Goal: Task Accomplishment & Management: Complete application form

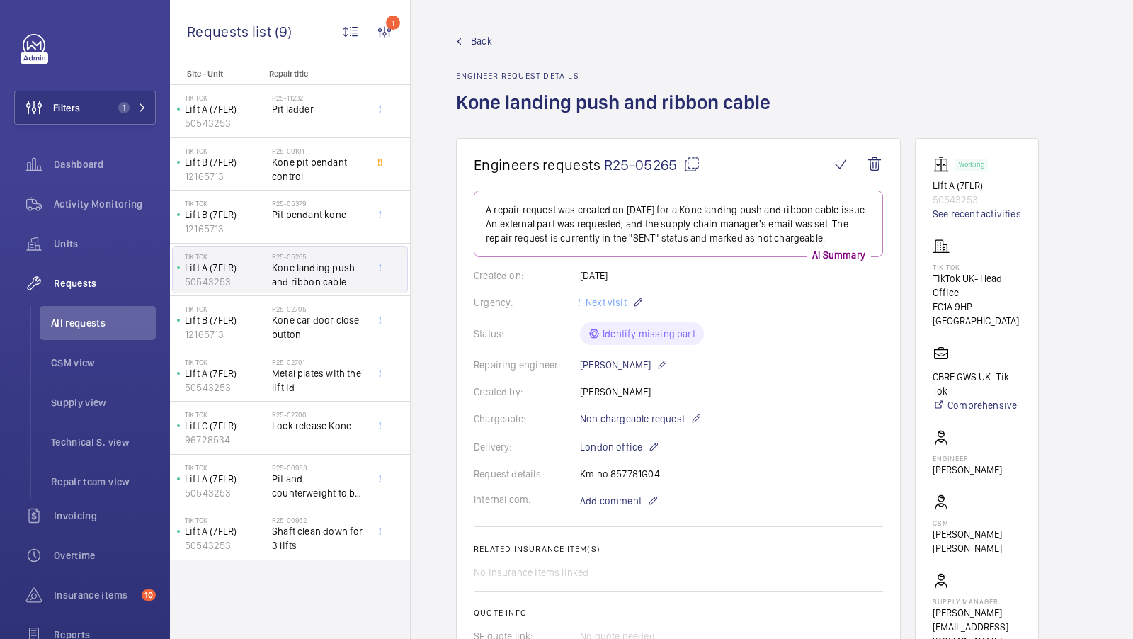
scroll to position [1, 0]
click at [479, 42] on span "Back" at bounding box center [481, 40] width 21 height 14
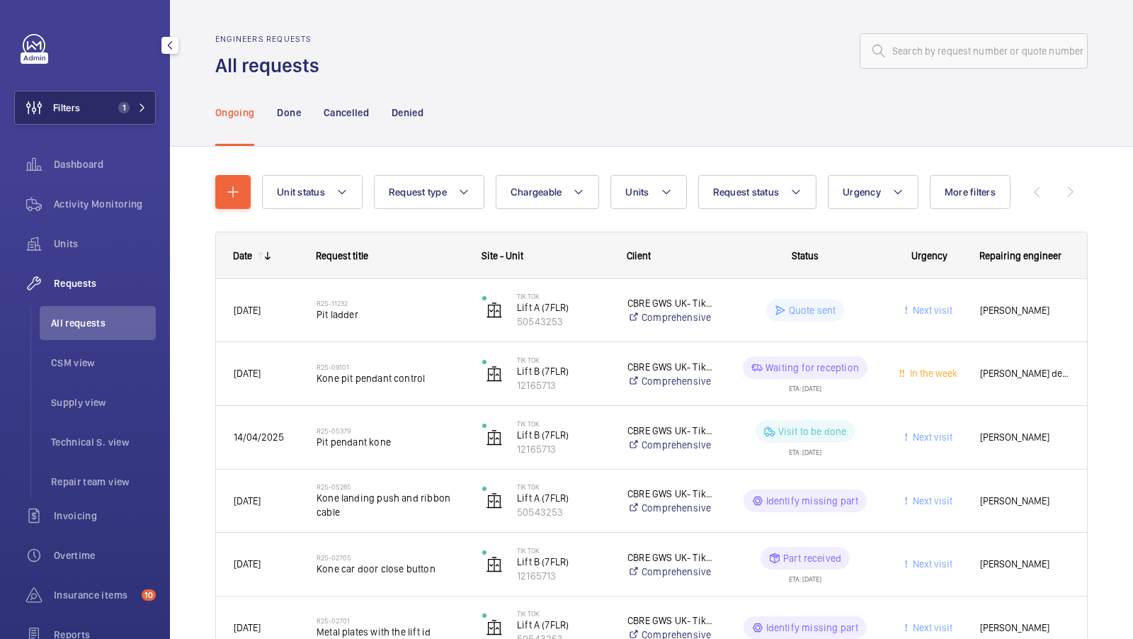
click at [123, 104] on span "1" at bounding box center [123, 107] width 11 height 11
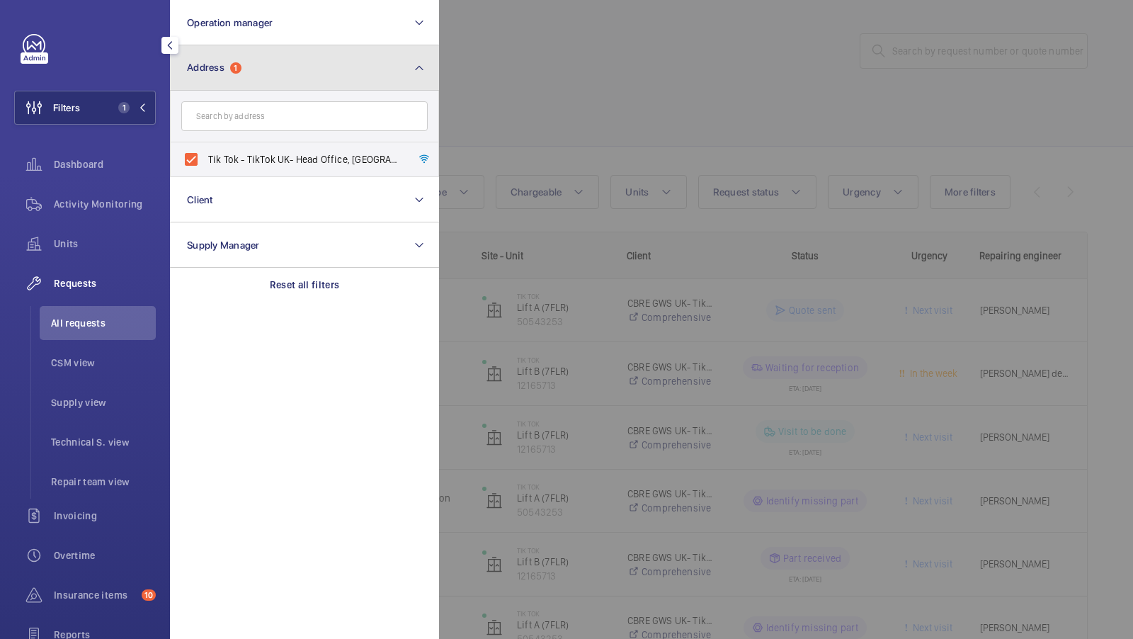
click at [332, 62] on button "Address 1" at bounding box center [304, 67] width 269 height 45
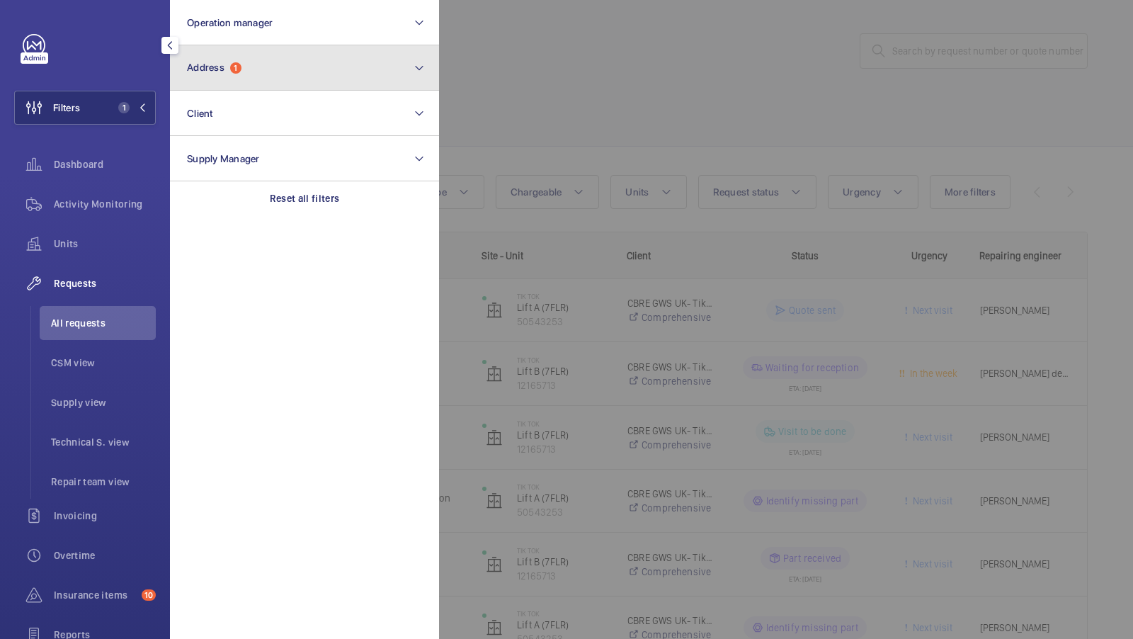
click at [312, 55] on button "Address 1" at bounding box center [304, 67] width 269 height 45
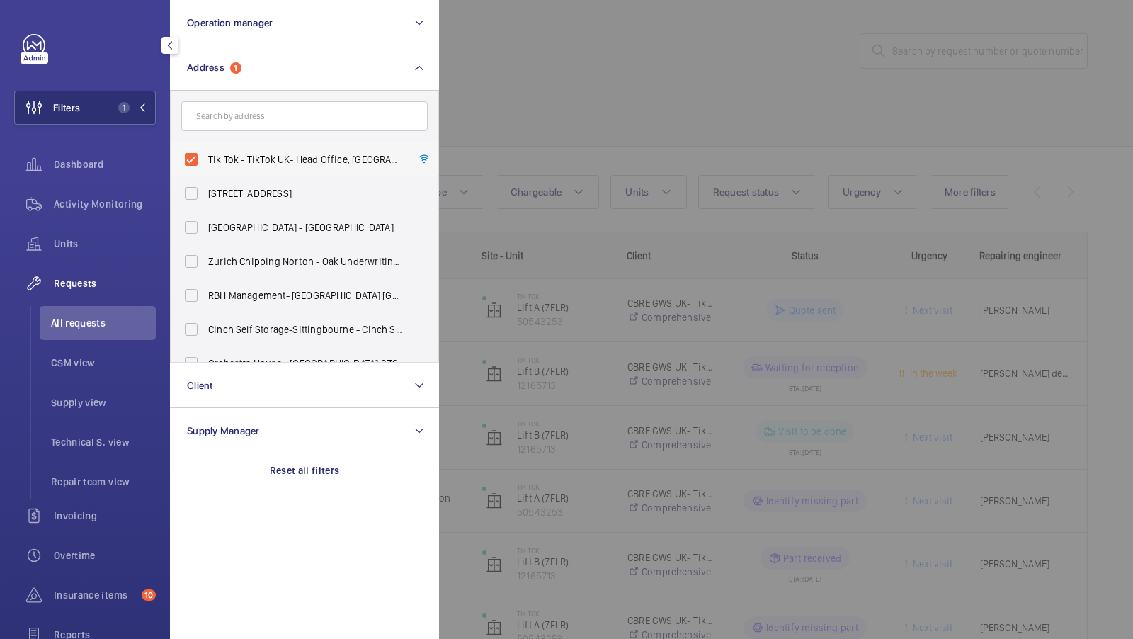
click at [268, 160] on span "Tik Tok - TikTok UK- Head Office, LONDON EC1A 9HP" at bounding box center [305, 159] width 195 height 14
click at [205, 160] on input "Tik Tok - TikTok UK- Head Office, LONDON EC1A 9HP" at bounding box center [191, 159] width 28 height 28
checkbox input "false"
click at [279, 122] on input "text" at bounding box center [304, 116] width 246 height 30
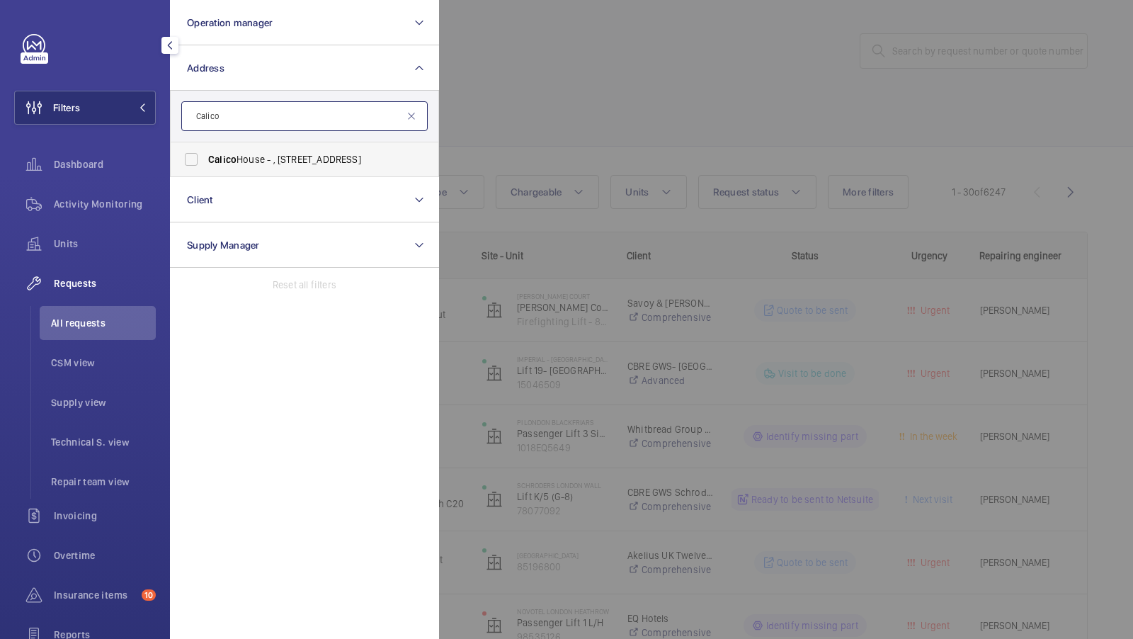
type input "Calico"
click at [269, 161] on span "Calico House - , 42 Bow Lane, LONDON EC4M 9DT" at bounding box center [305, 159] width 195 height 14
click at [205, 161] on input "Calico House - , 42 Bow Lane, LONDON EC4M 9DT" at bounding box center [191, 159] width 28 height 28
checkbox input "true"
click at [106, 86] on div "Filters 1 Operation manager Address 1 Calico Calico House - , 42 Bow Lane, LOND…" at bounding box center [85, 385] width 142 height 703
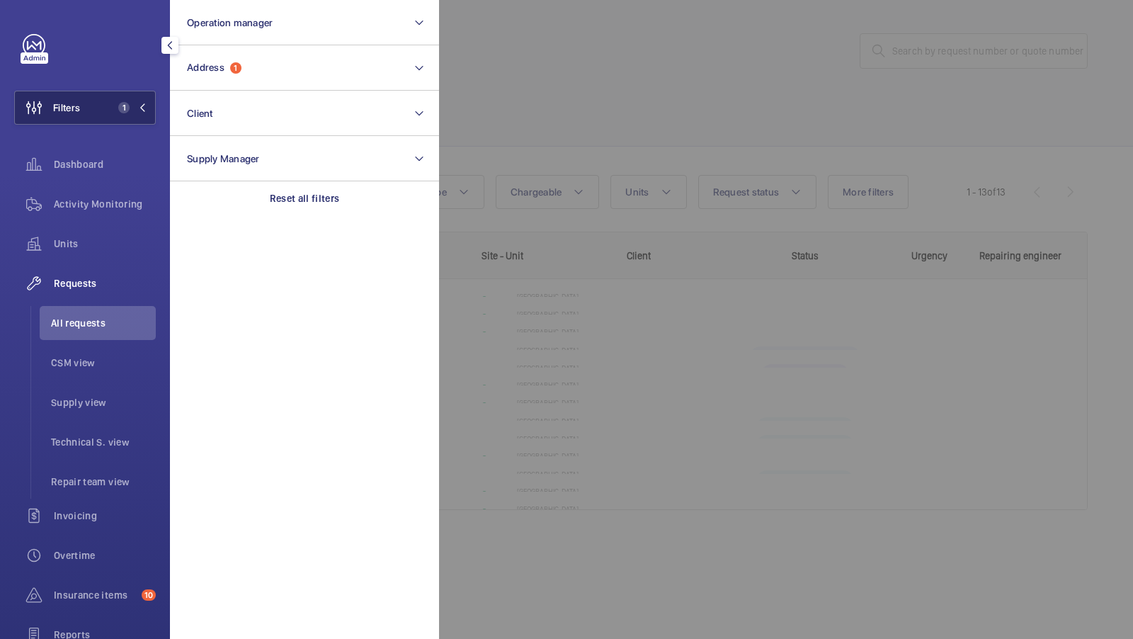
click at [140, 115] on button "Filters 1" at bounding box center [85, 108] width 142 height 34
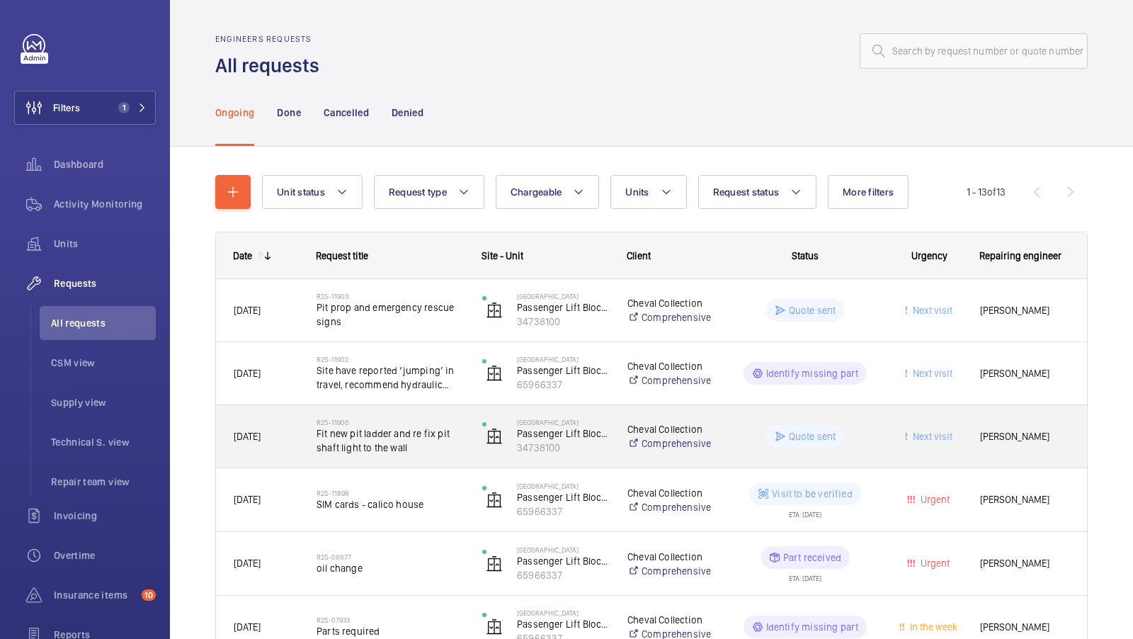
click at [411, 443] on span "Fit new pit ladder and re fix pit shaft light to the wall" at bounding box center [390, 440] width 147 height 28
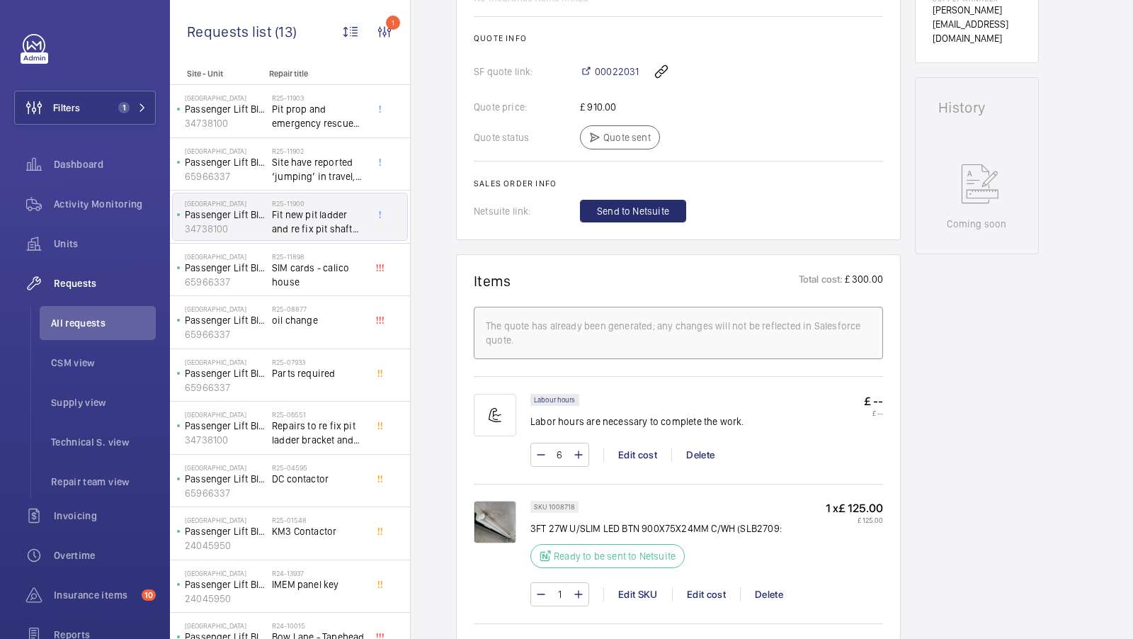
scroll to position [620, 0]
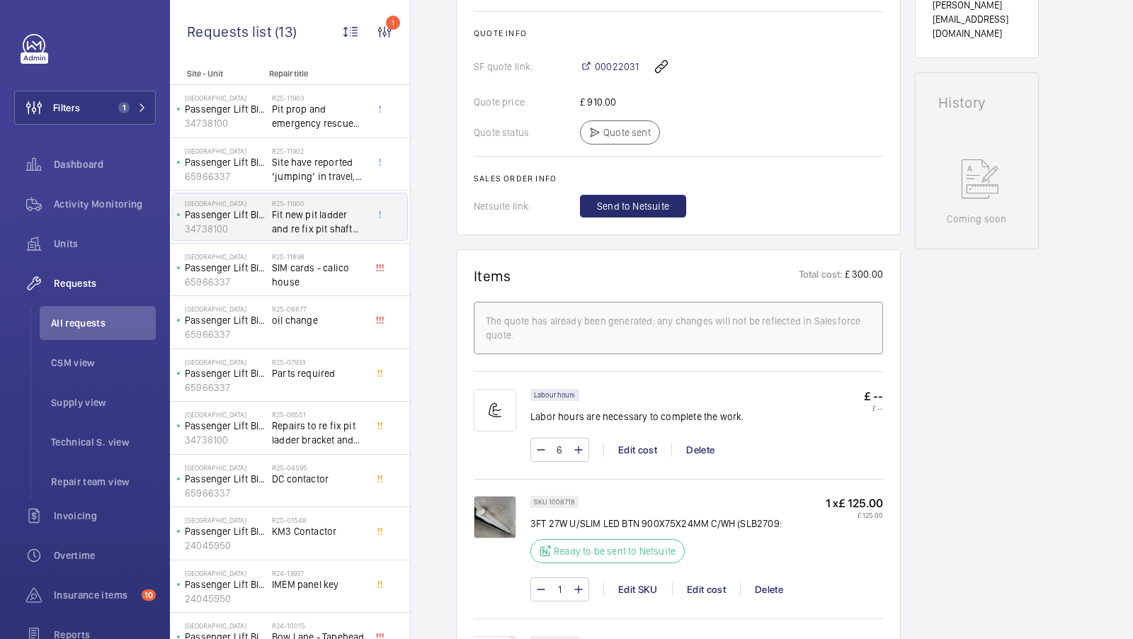
click at [505, 510] on img at bounding box center [495, 517] width 42 height 42
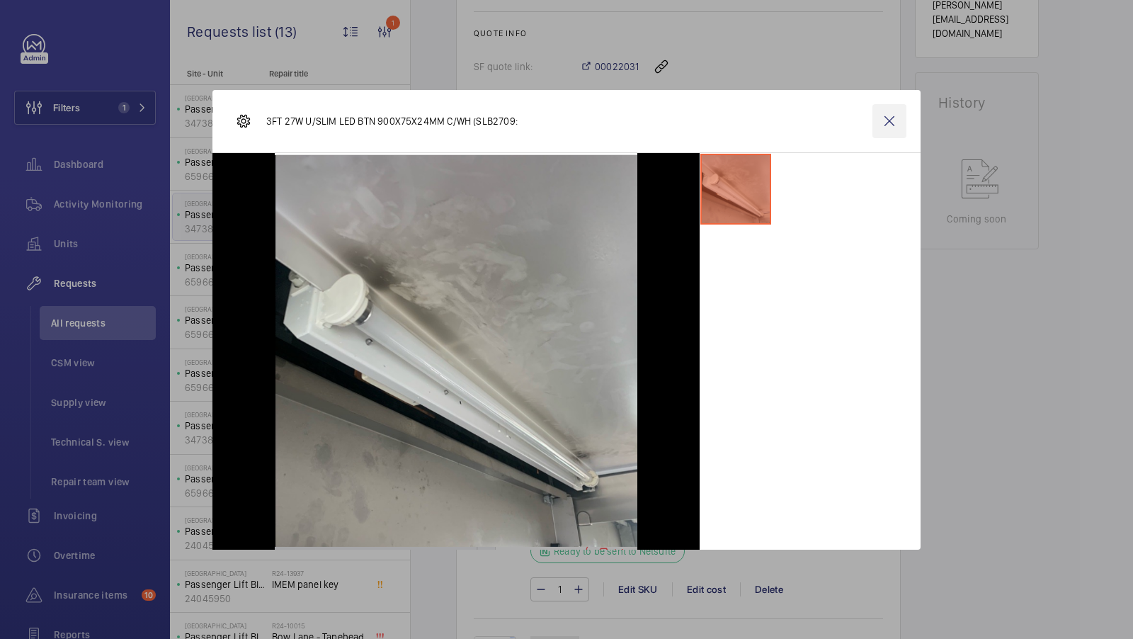
click at [887, 119] on wm-front-icon-button at bounding box center [889, 121] width 34 height 34
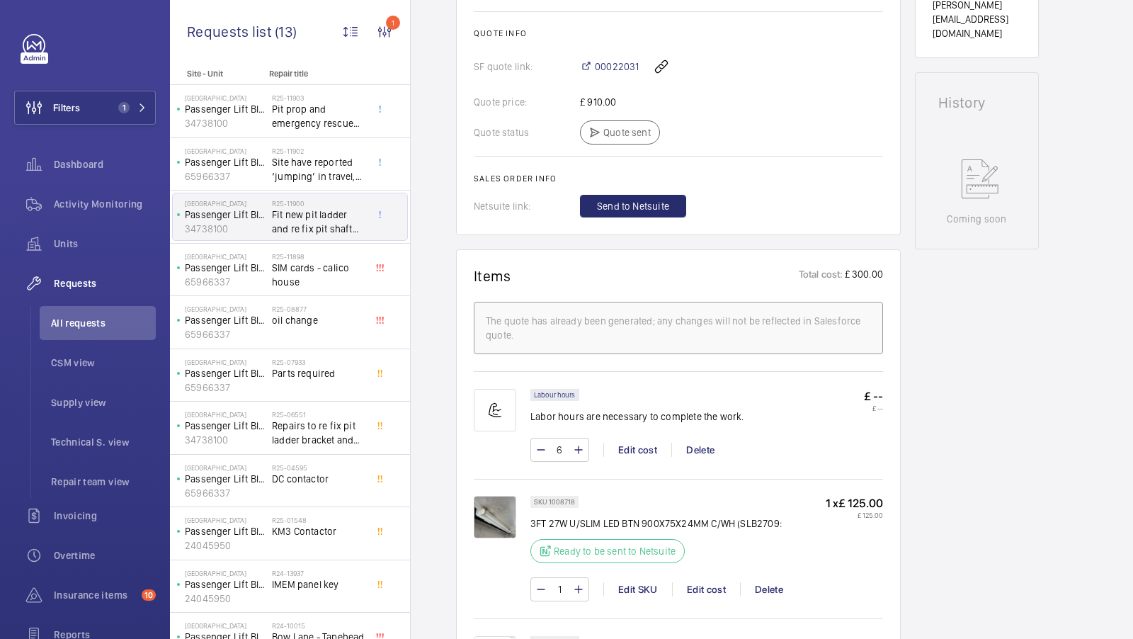
scroll to position [945, 0]
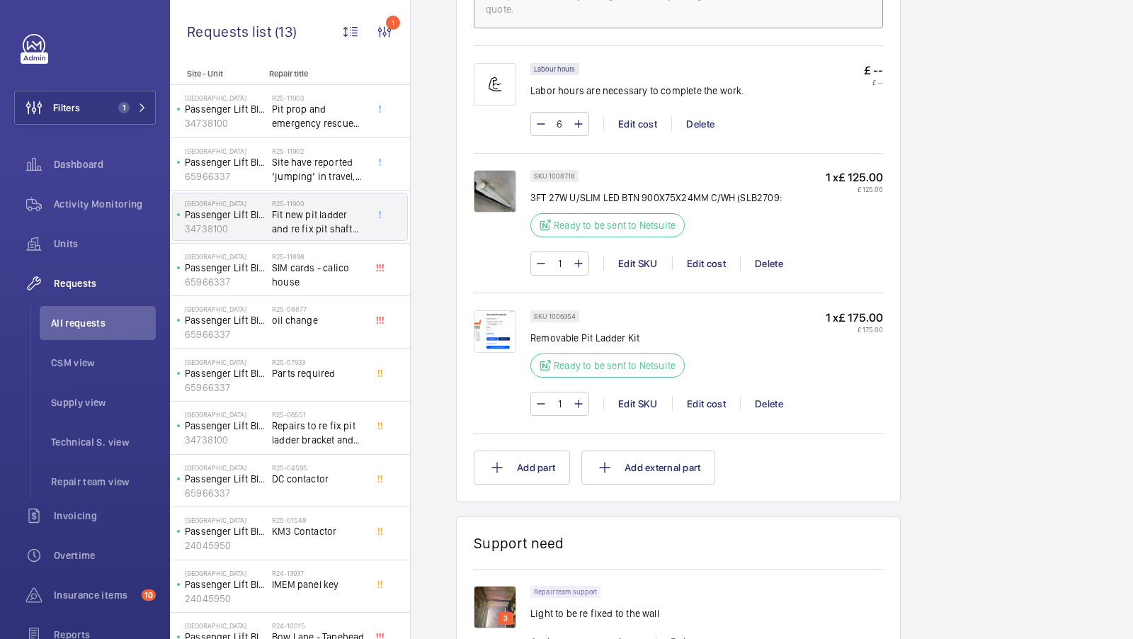
click at [502, 588] on img at bounding box center [495, 607] width 42 height 42
click at [494, 331] on div at bounding box center [477, 344] width 389 height 317
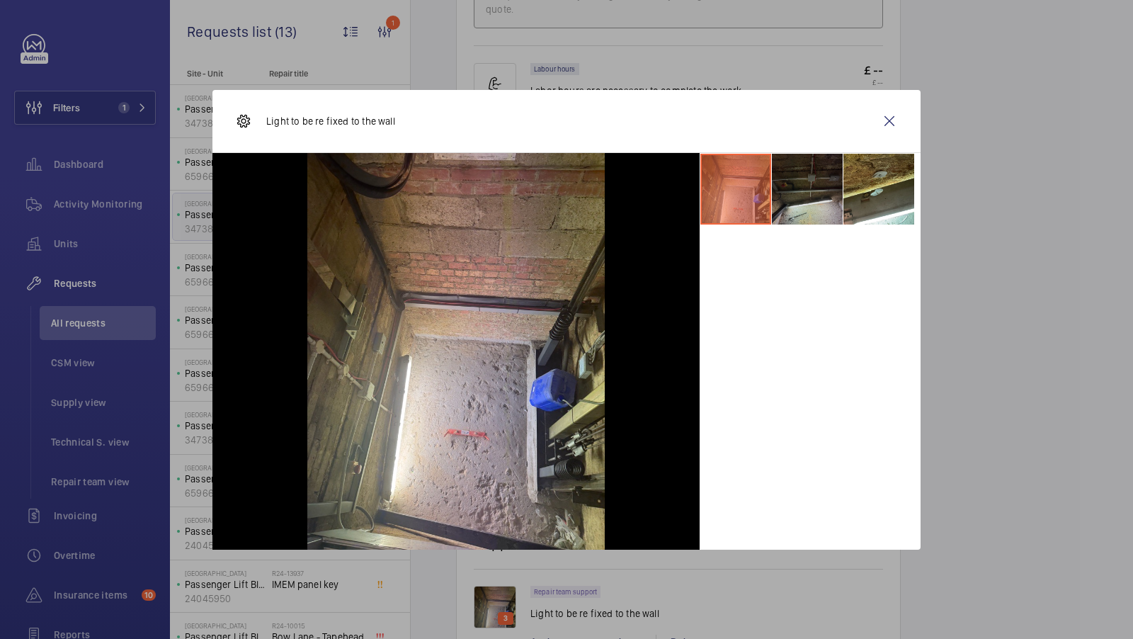
click at [824, 194] on li at bounding box center [807, 189] width 71 height 71
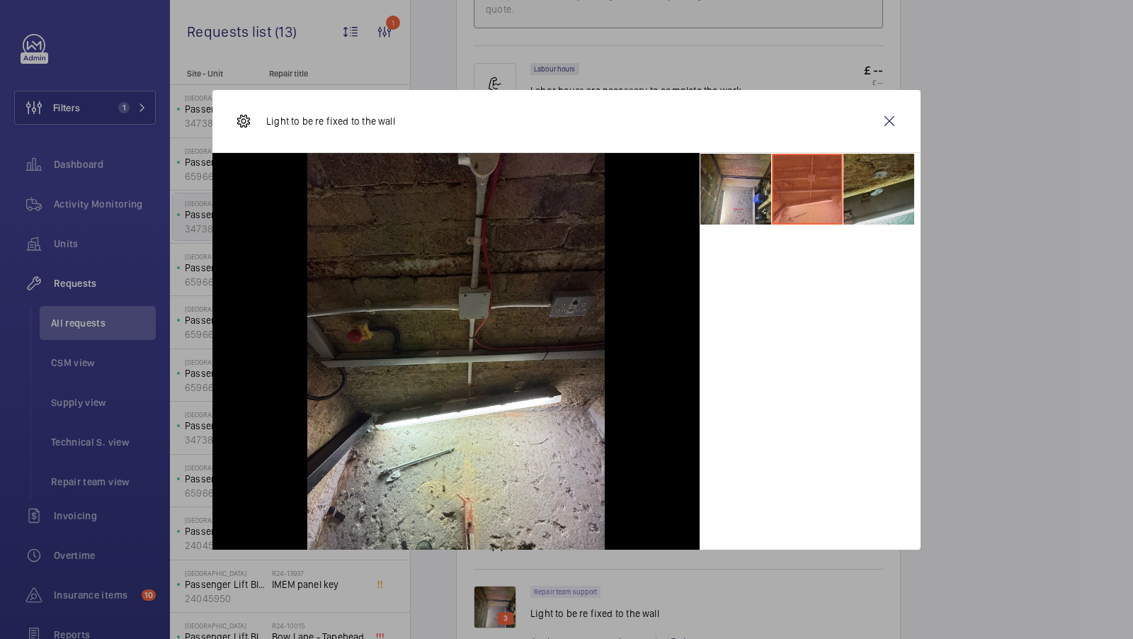
click at [883, 195] on li at bounding box center [878, 189] width 71 height 71
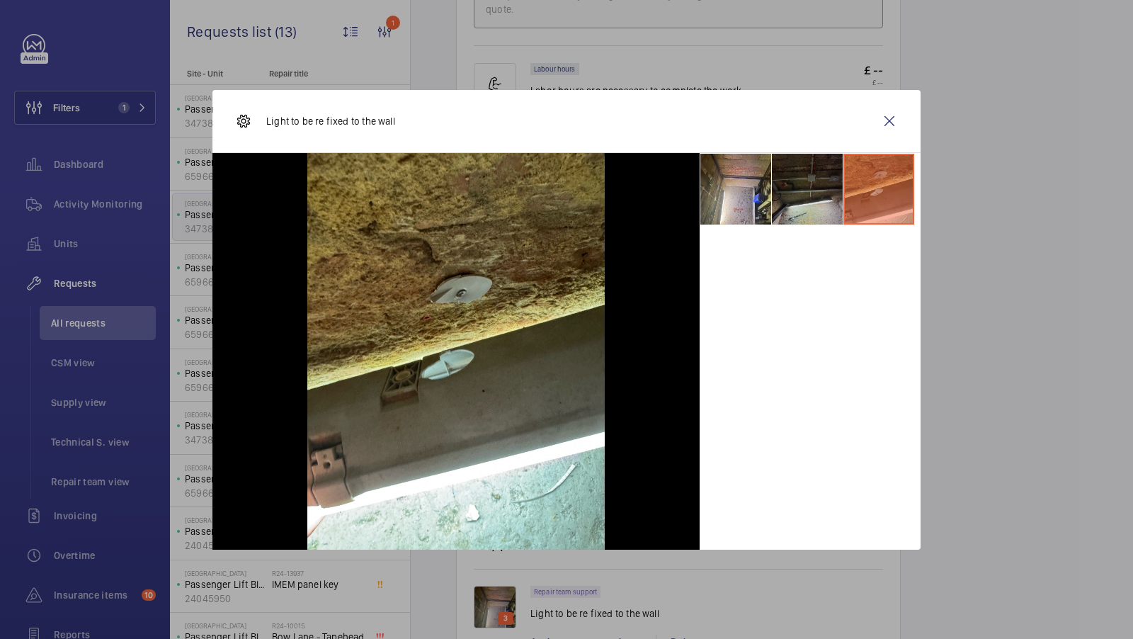
click at [802, 196] on li at bounding box center [807, 189] width 71 height 71
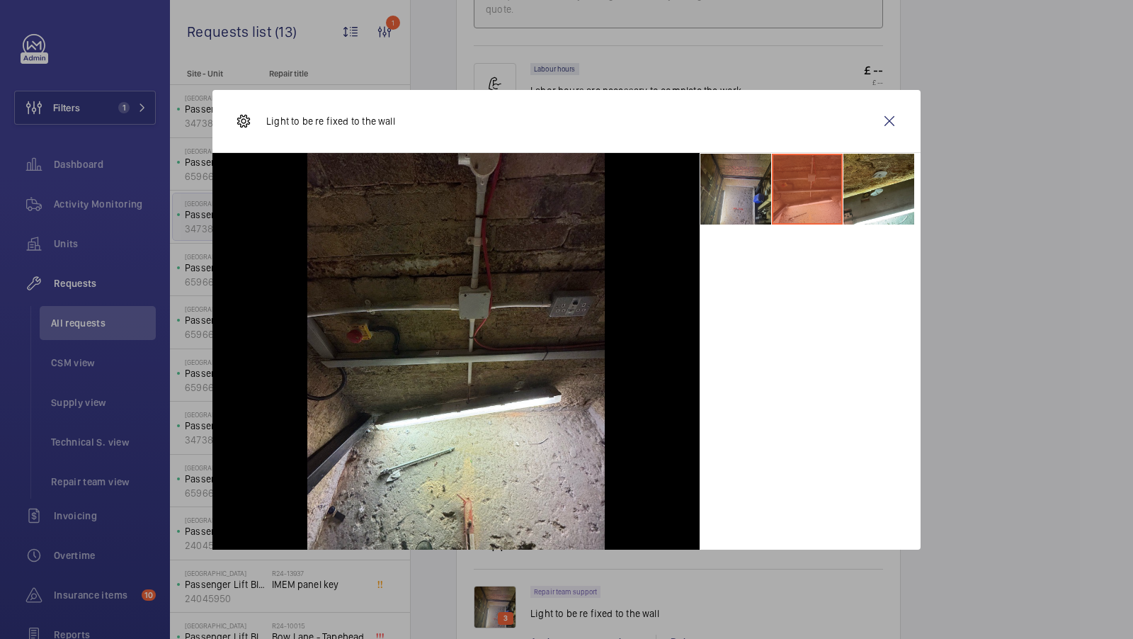
click at [753, 204] on li at bounding box center [735, 189] width 71 height 71
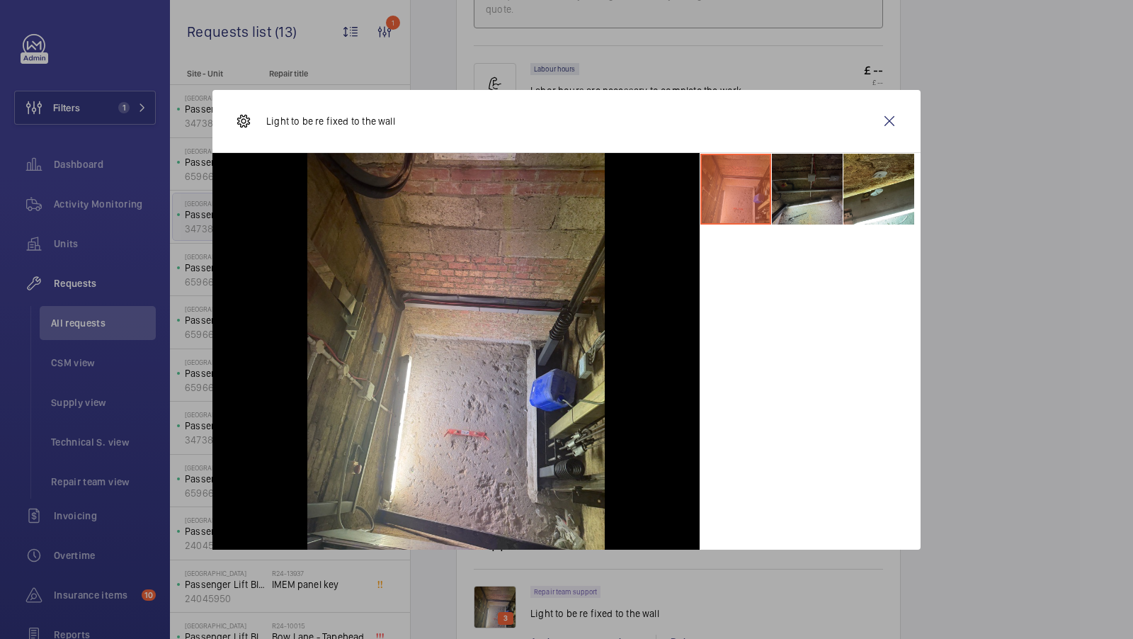
click at [787, 203] on li at bounding box center [807, 189] width 71 height 71
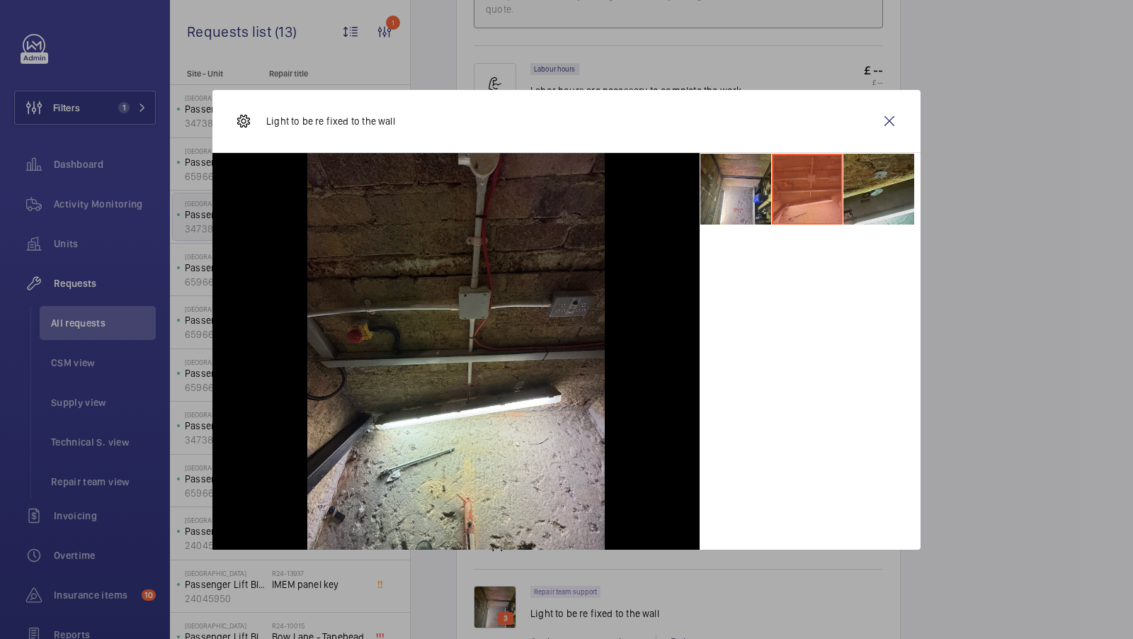
click at [858, 204] on li at bounding box center [878, 189] width 71 height 71
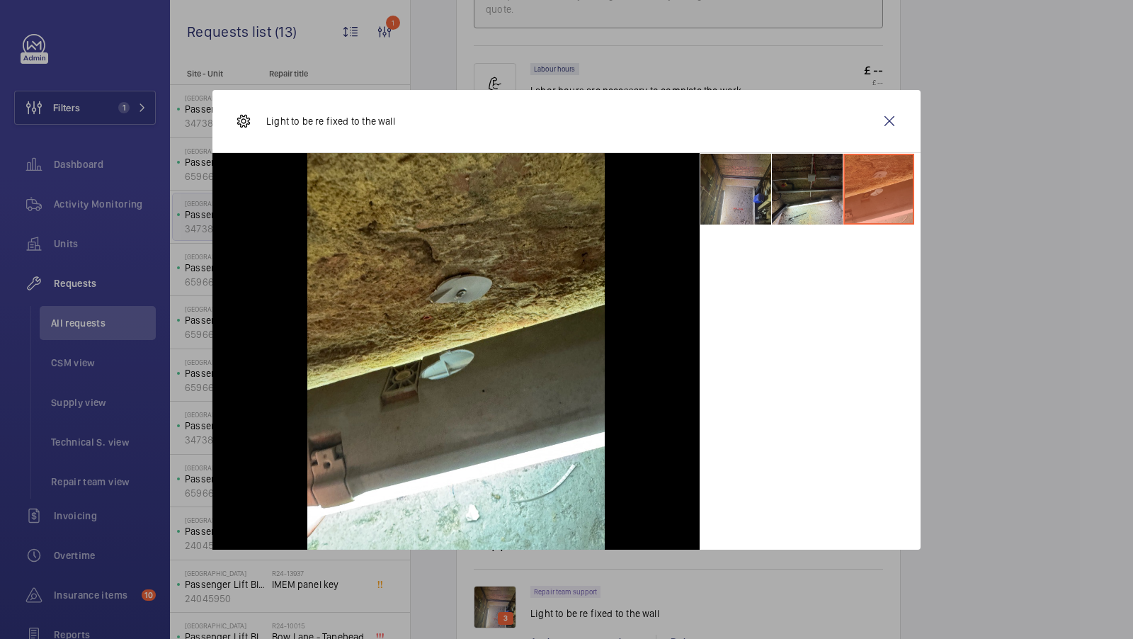
click at [731, 202] on li at bounding box center [735, 189] width 71 height 71
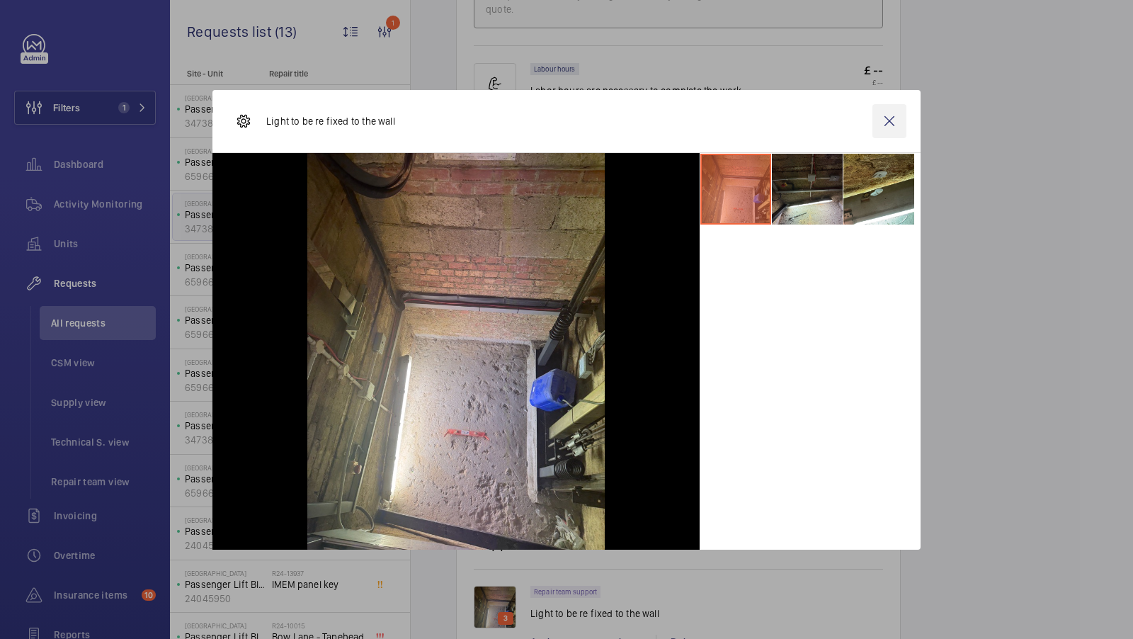
click at [892, 119] on wm-front-icon-button at bounding box center [889, 121] width 34 height 34
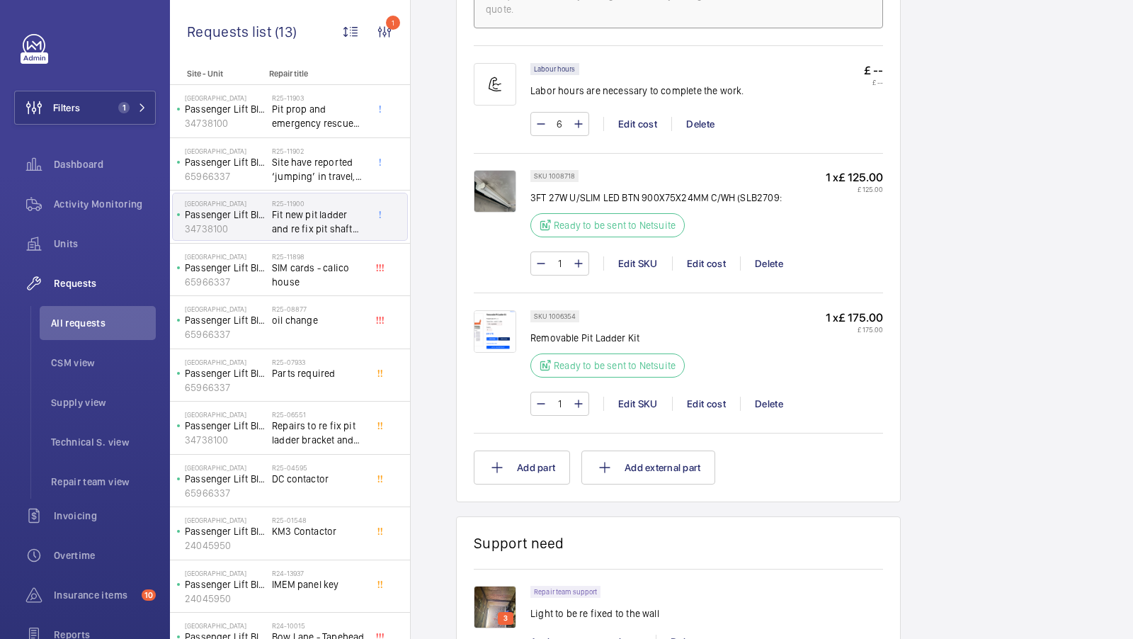
scroll to position [195, 0]
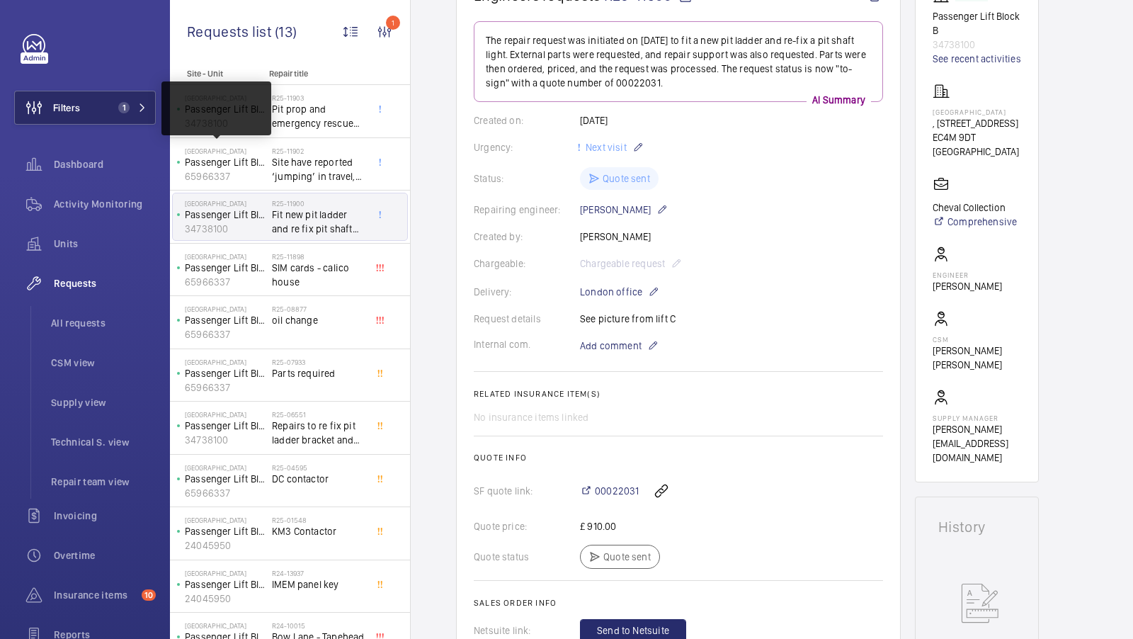
click at [129, 110] on span "1" at bounding box center [121, 107] width 17 height 11
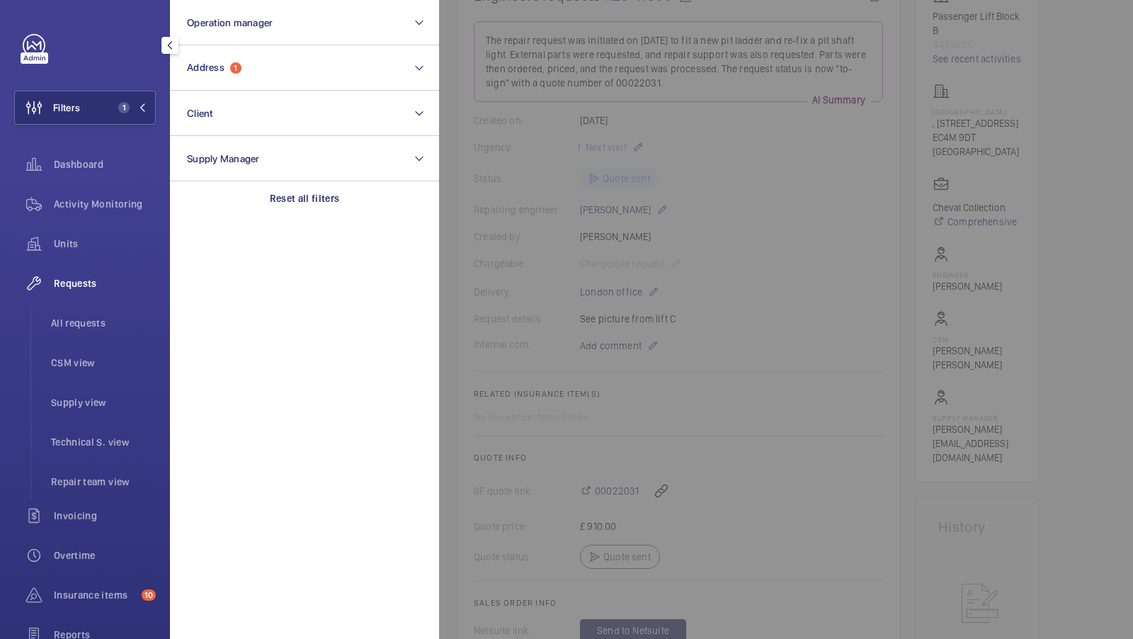
click at [841, 283] on div at bounding box center [1005, 319] width 1133 height 639
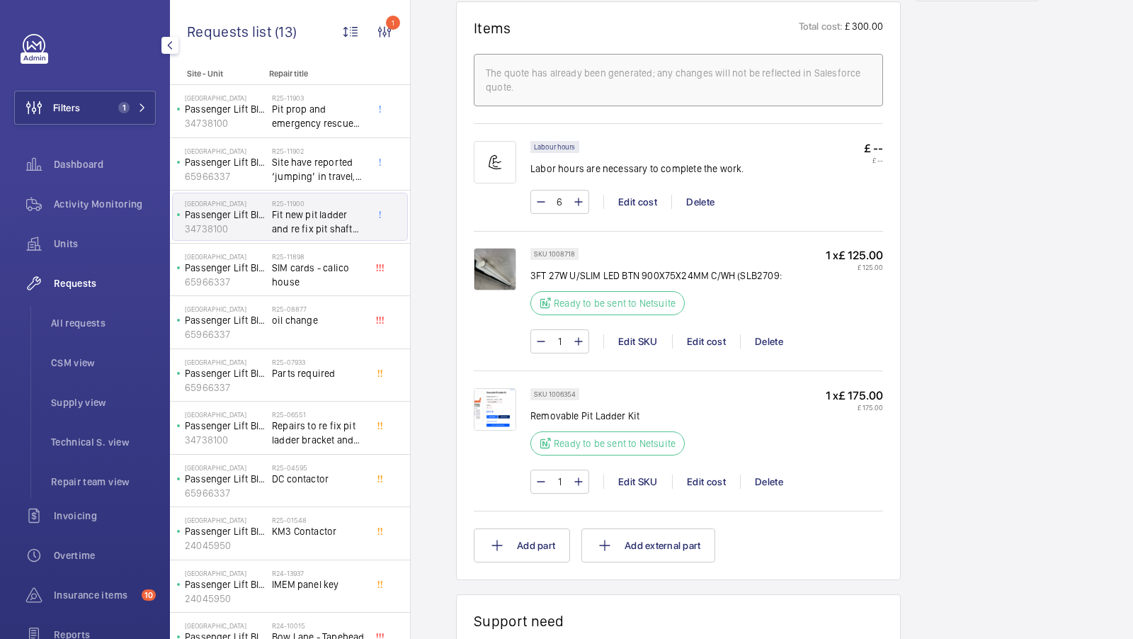
scroll to position [969, 0]
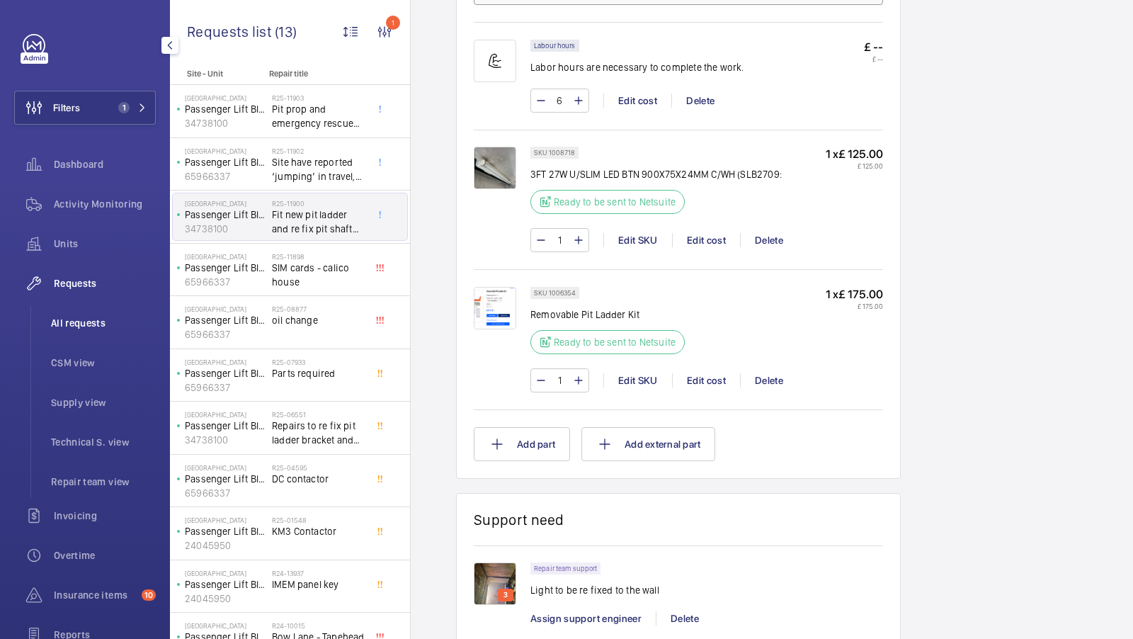
click at [65, 336] on li "All requests" at bounding box center [98, 323] width 116 height 34
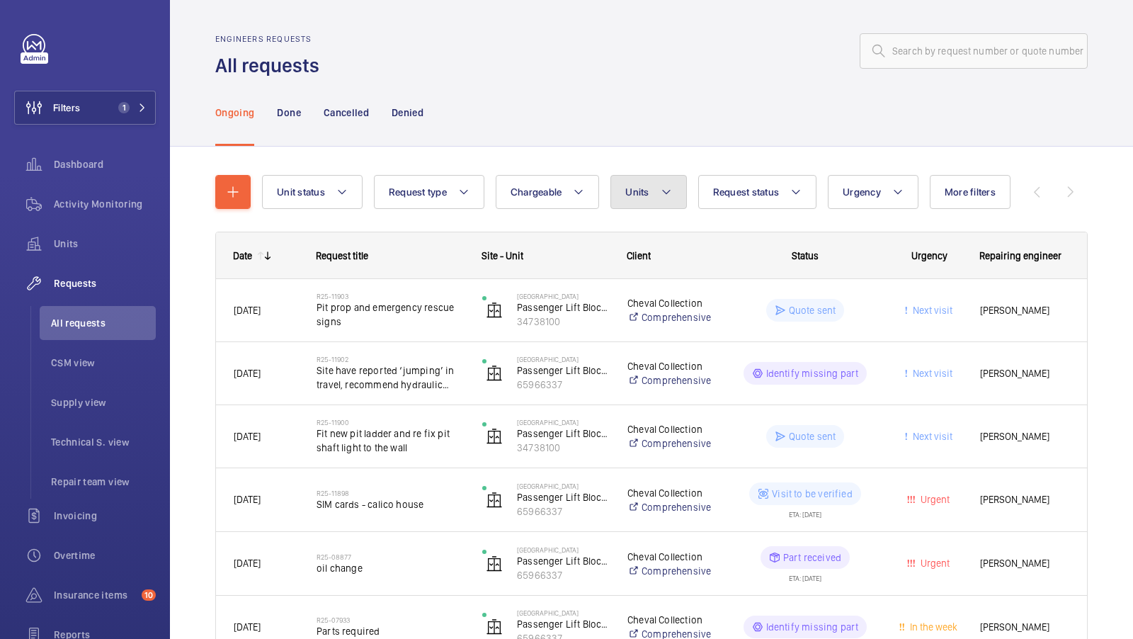
click at [630, 197] on span "Units" at bounding box center [636, 191] width 23 height 11
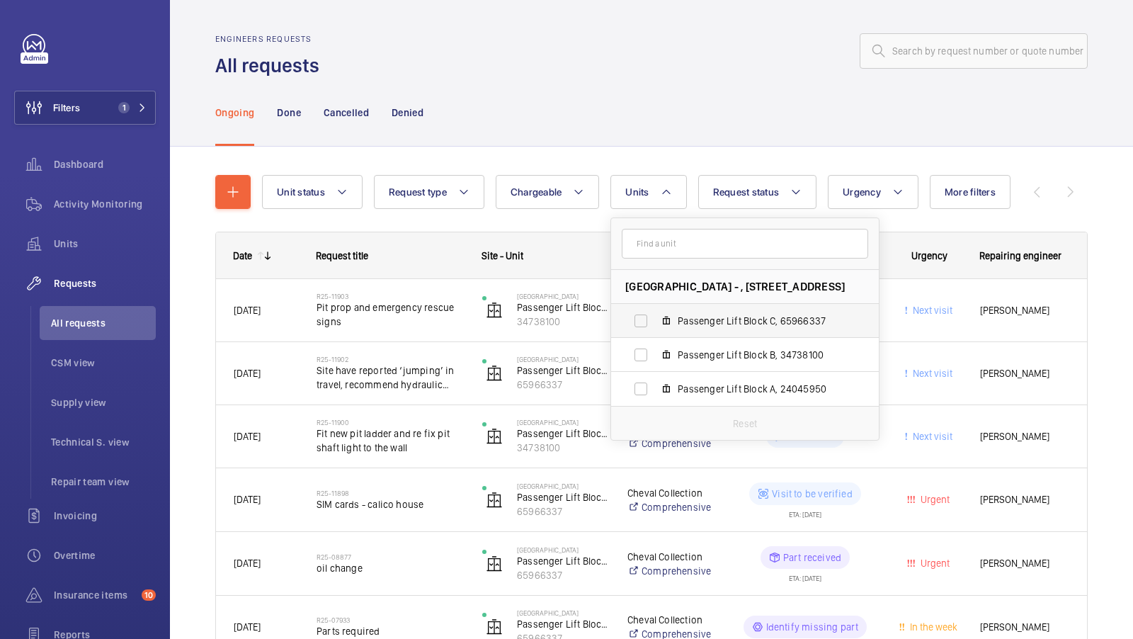
click at [729, 322] on span "Passenger Lift Block C, 65966337" at bounding box center [760, 321] width 164 height 14
click at [655, 322] on input "Passenger Lift Block C, 65966337" at bounding box center [641, 321] width 28 height 28
checkbox input "true"
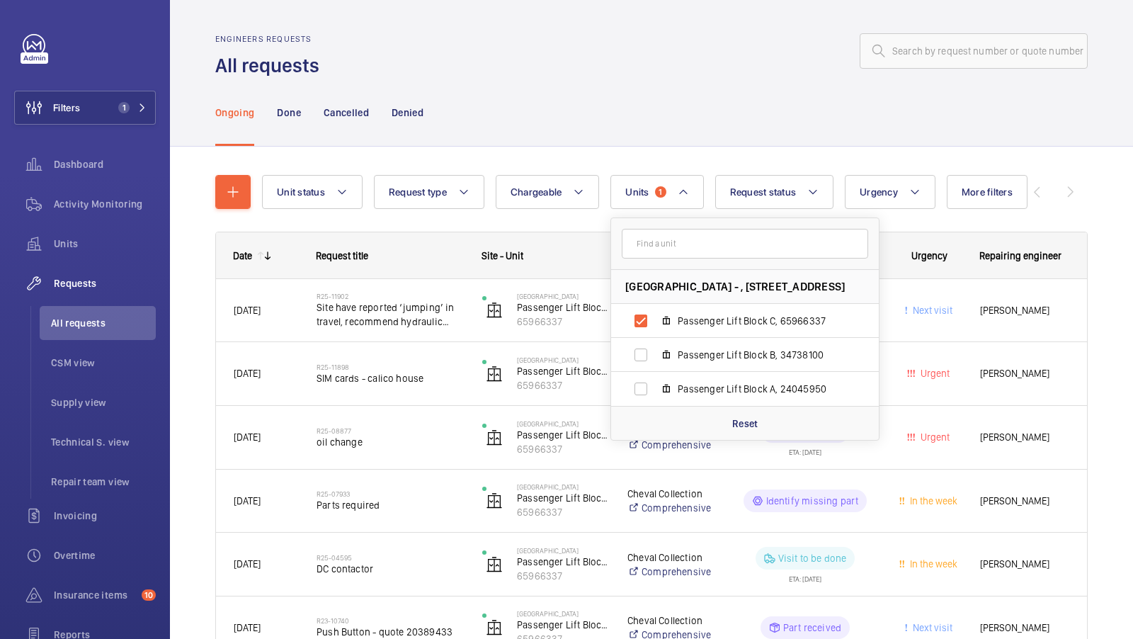
click at [601, 162] on div "Unit status Request type Chargeable Units 1 Calico House - , 42 Bow Lane, EC4M …" at bounding box center [651, 423] width 872 height 542
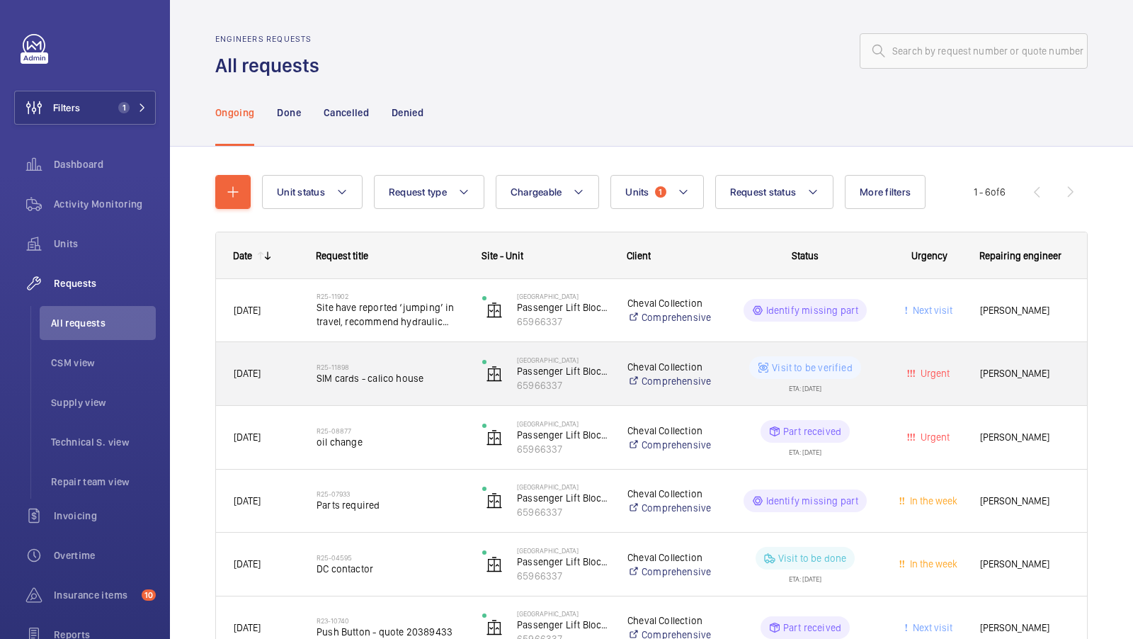
scroll to position [89, 0]
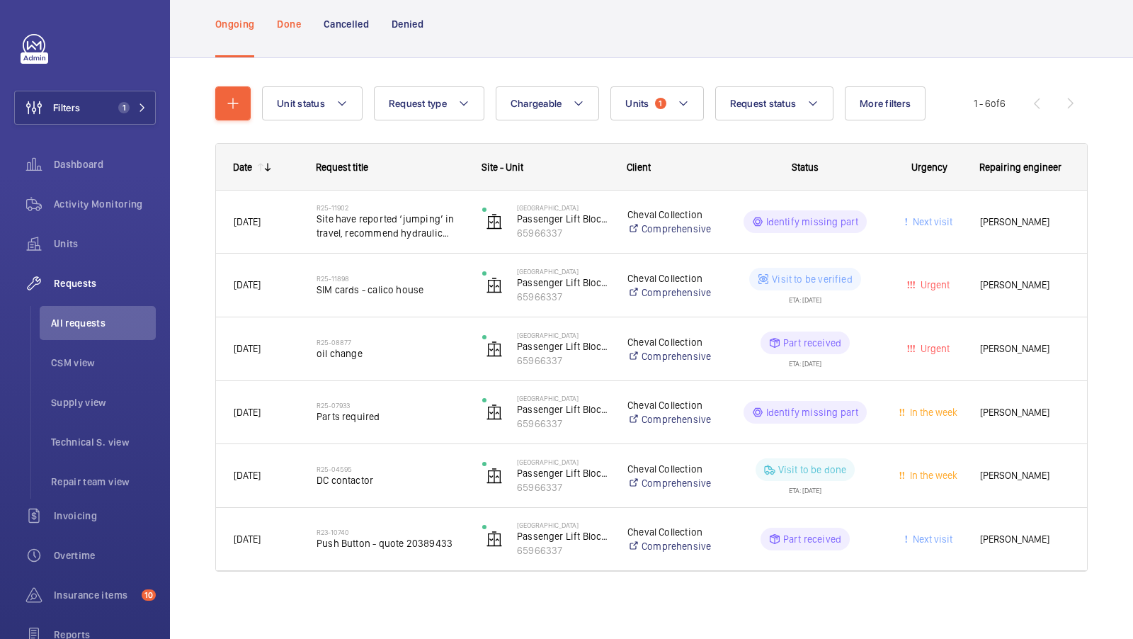
click at [280, 23] on p "Done" at bounding box center [288, 24] width 23 height 14
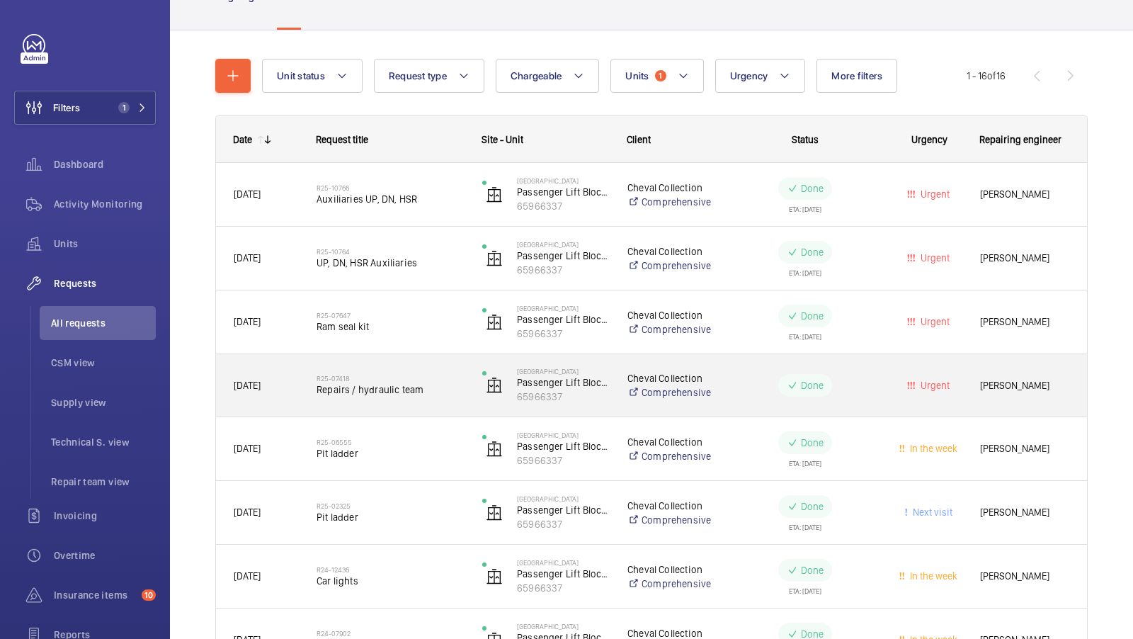
scroll to position [195, 0]
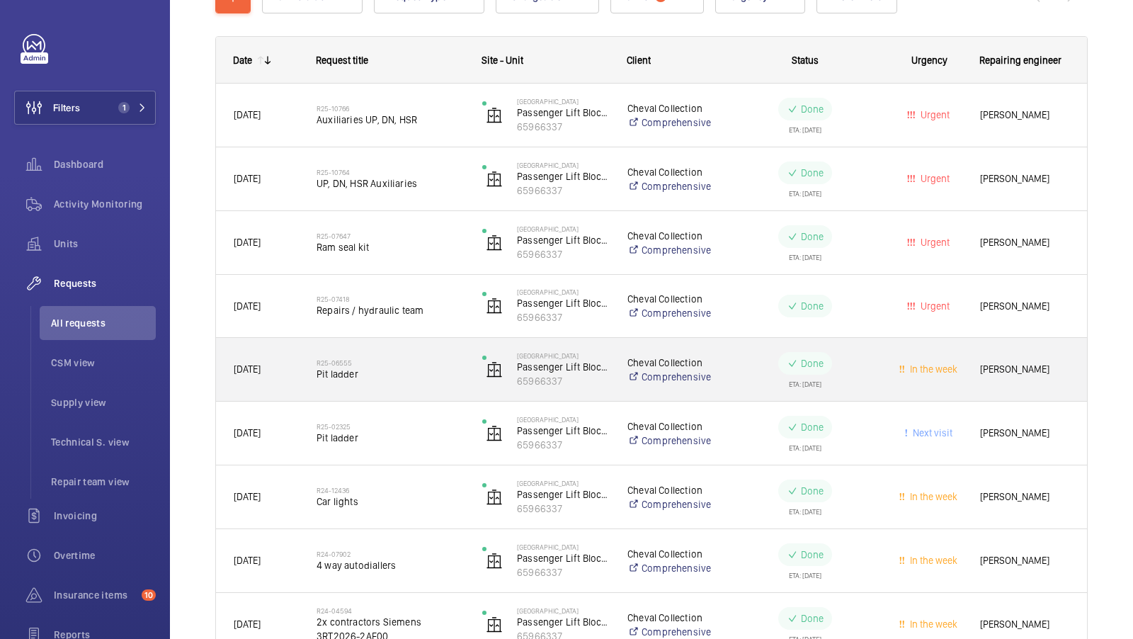
click at [400, 372] on span "Pit ladder" at bounding box center [390, 374] width 147 height 14
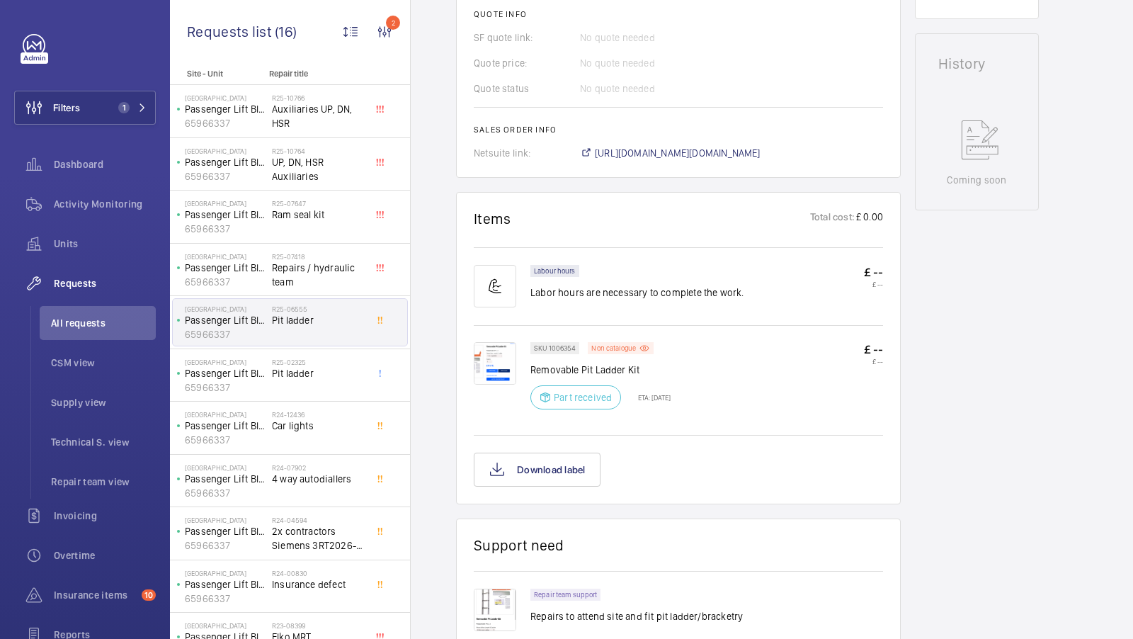
scroll to position [632, 0]
click at [491, 365] on img at bounding box center [495, 364] width 42 height 42
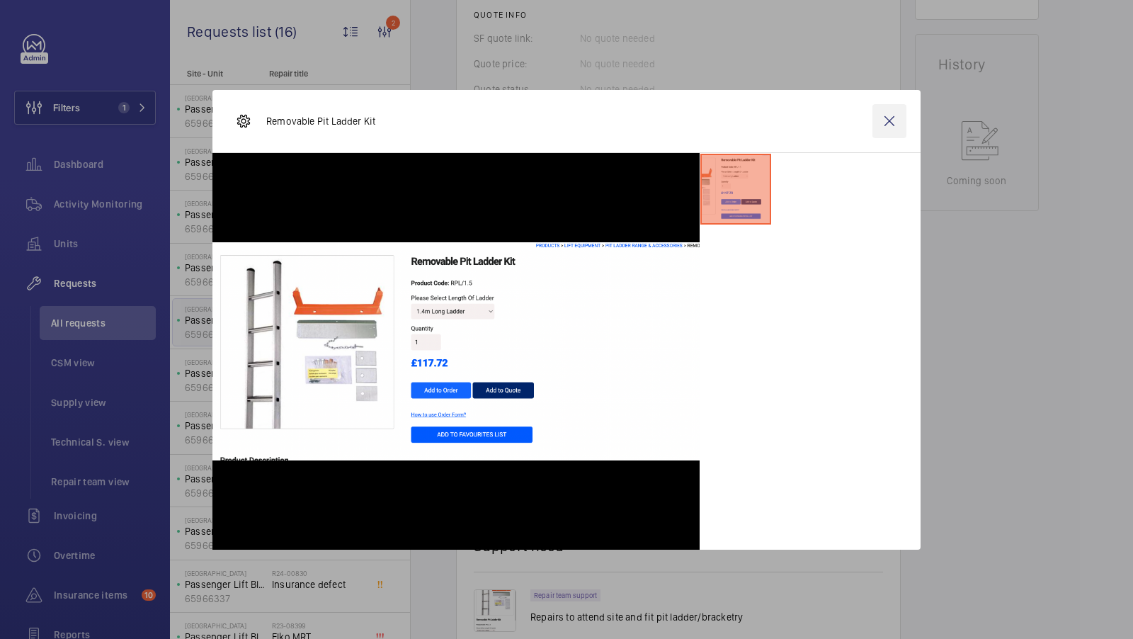
click at [888, 119] on wm-front-icon-button at bounding box center [889, 121] width 34 height 34
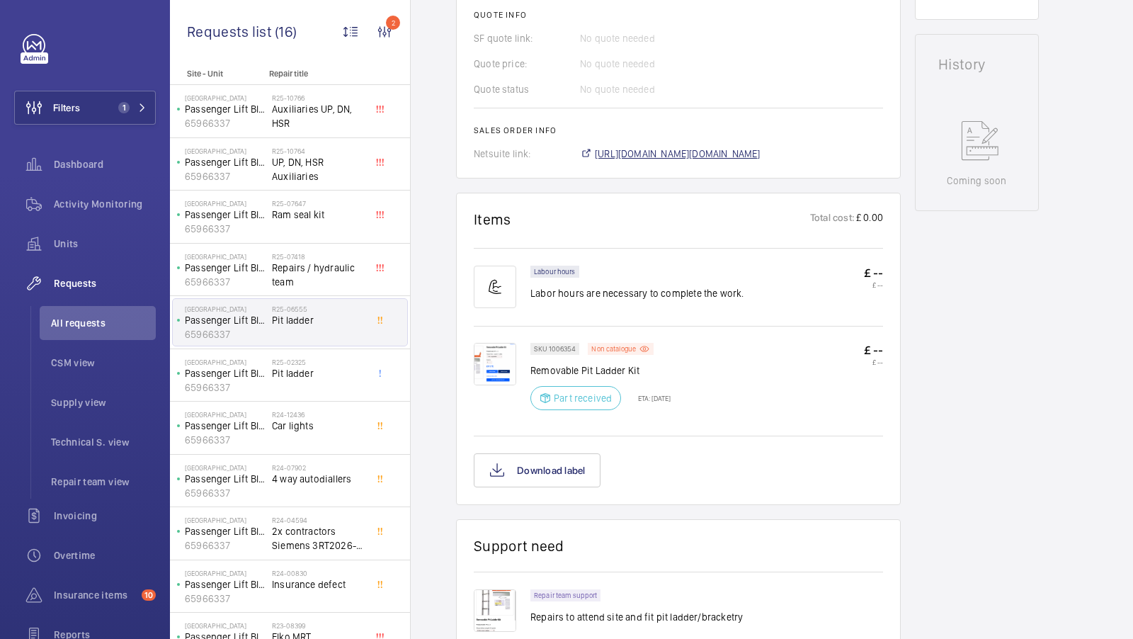
click at [735, 151] on span "https://6461500.app.netsuite.com/app/accounting/transactions/salesord.nl?id=260…" at bounding box center [678, 154] width 166 height 14
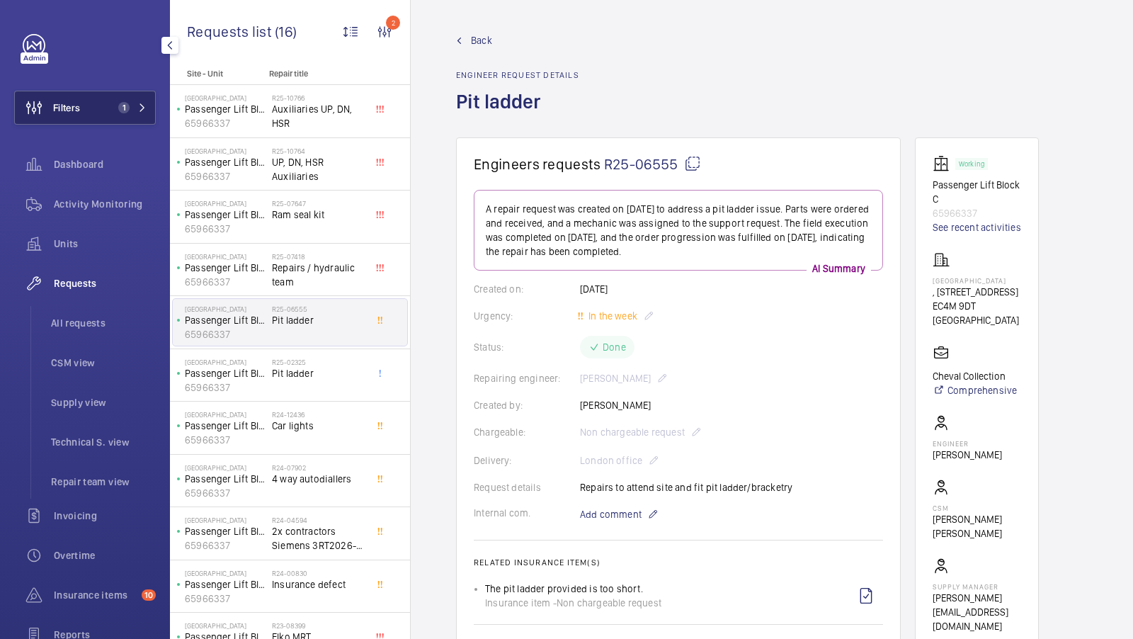
scroll to position [0, 0]
click at [126, 100] on button "Filters 1" at bounding box center [85, 108] width 142 height 34
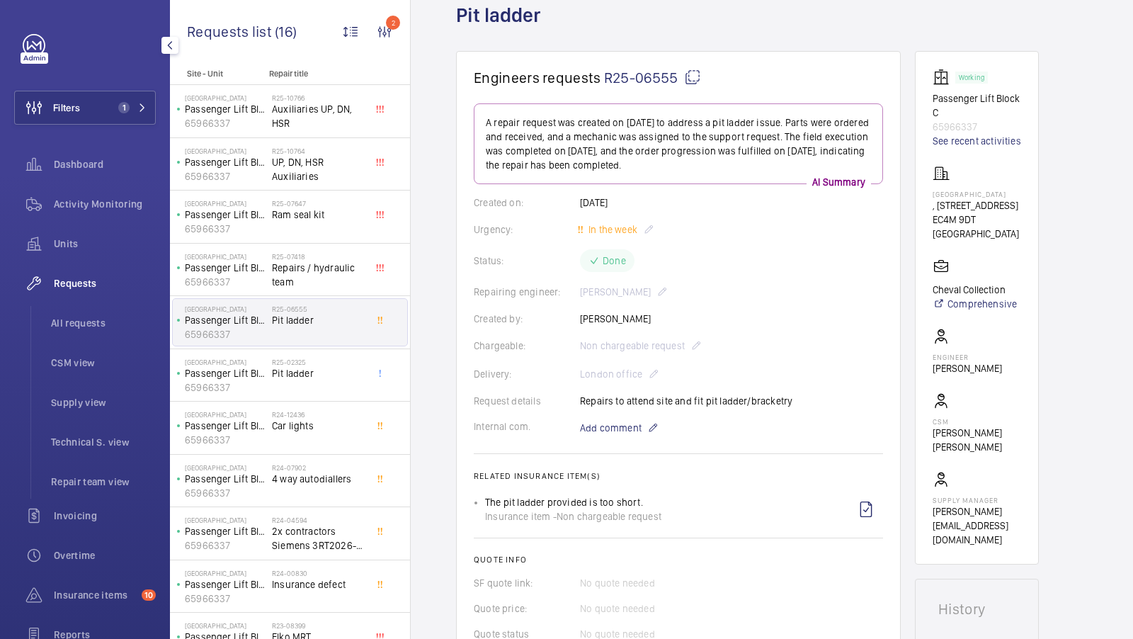
scroll to position [90, 0]
click at [84, 307] on li "All requests" at bounding box center [98, 323] width 116 height 34
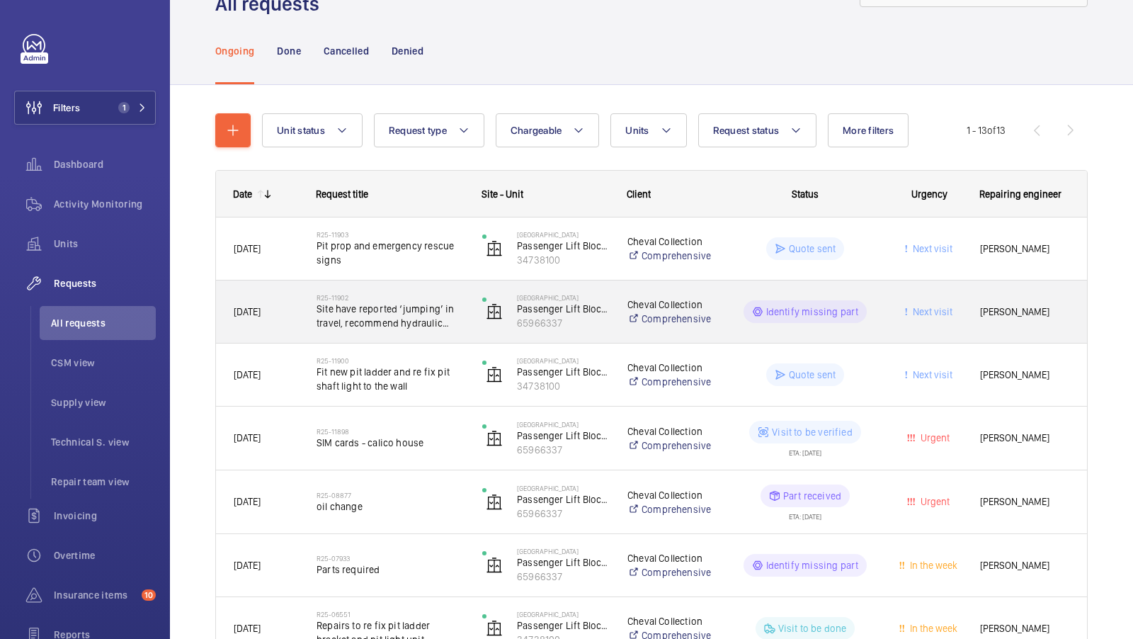
scroll to position [64, 0]
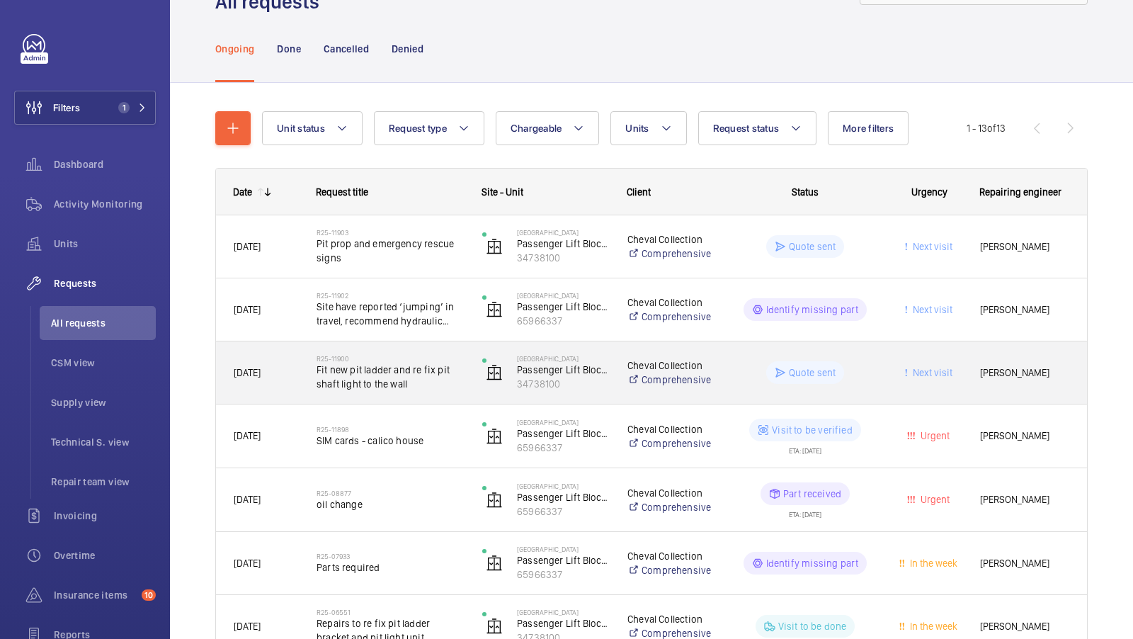
click at [398, 389] on span "Fit new pit ladder and re fix pit shaft light to the wall" at bounding box center [390, 377] width 147 height 28
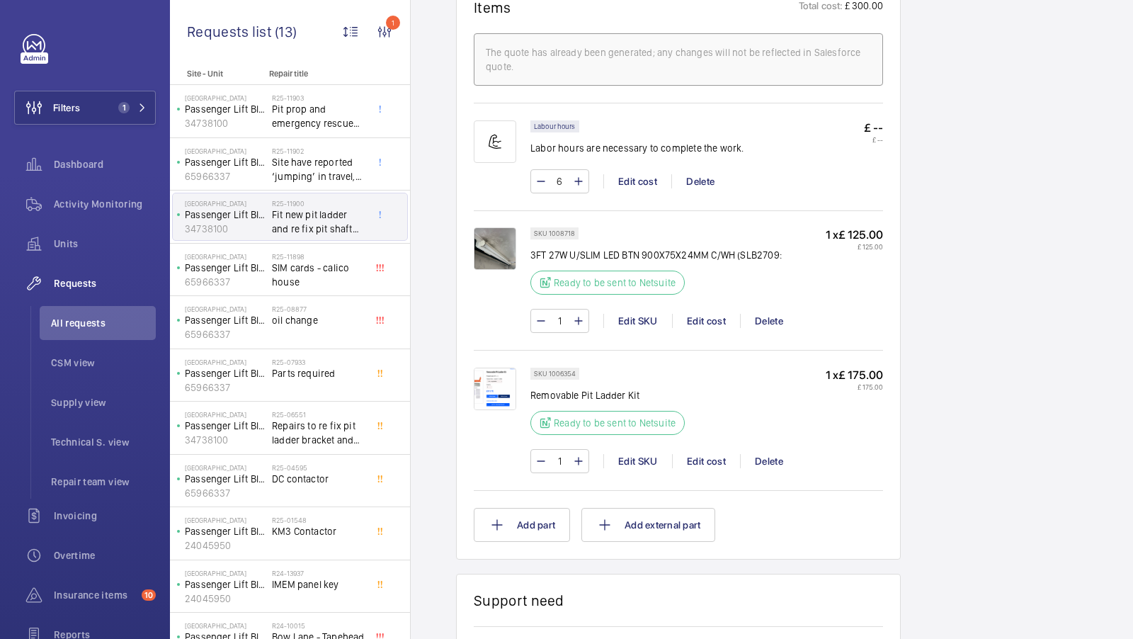
scroll to position [901, 0]
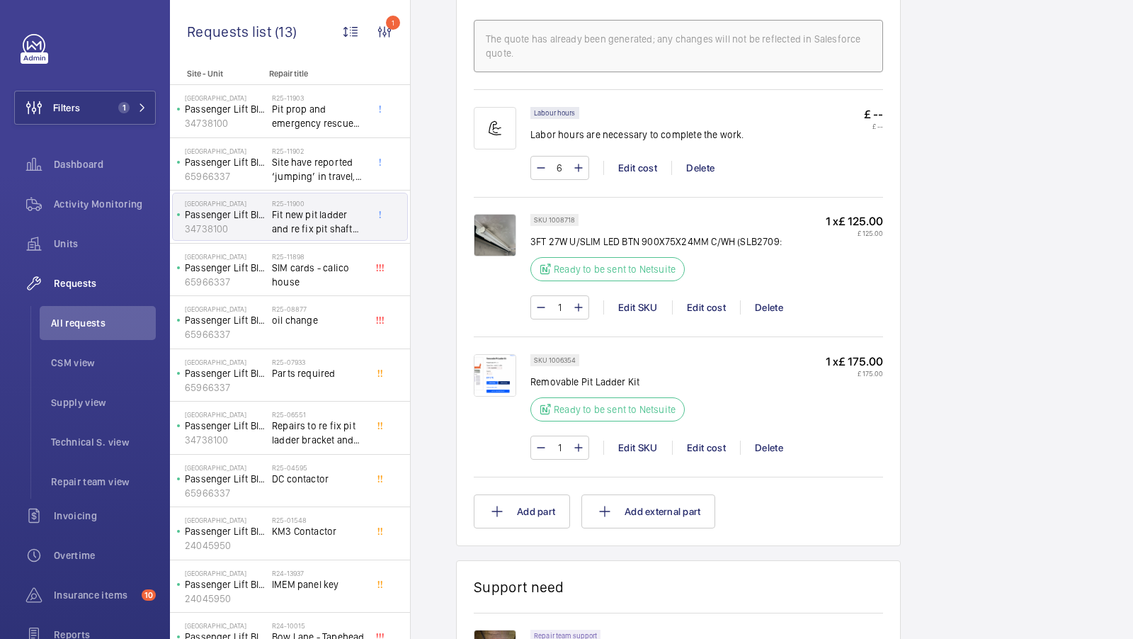
click at [506, 367] on img at bounding box center [495, 375] width 42 height 42
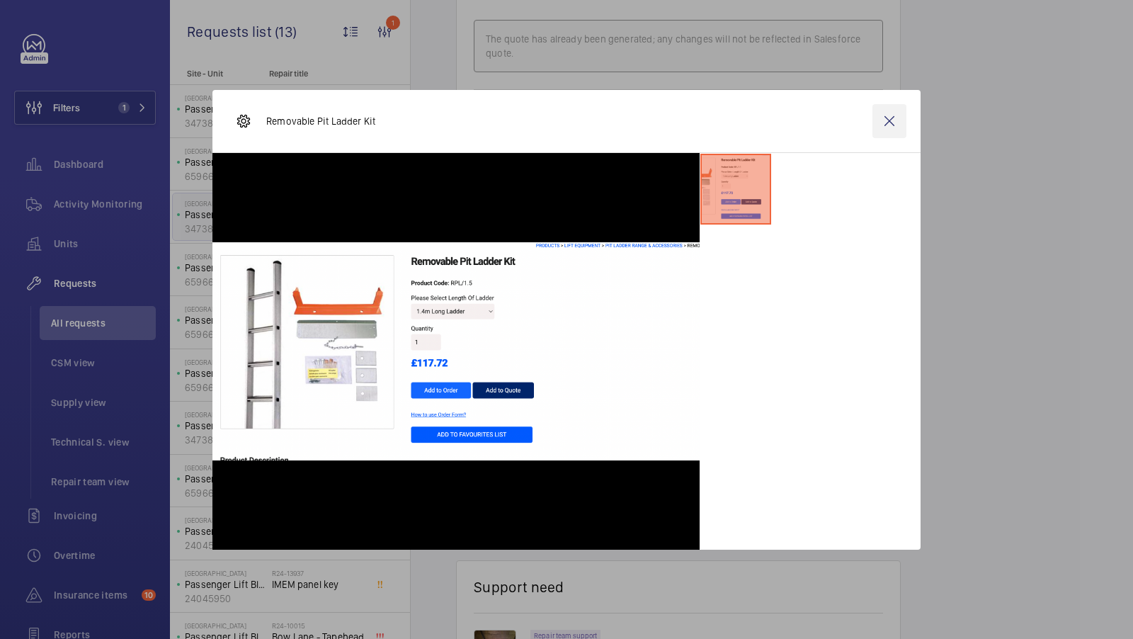
click at [888, 124] on wm-front-icon-button at bounding box center [889, 121] width 34 height 34
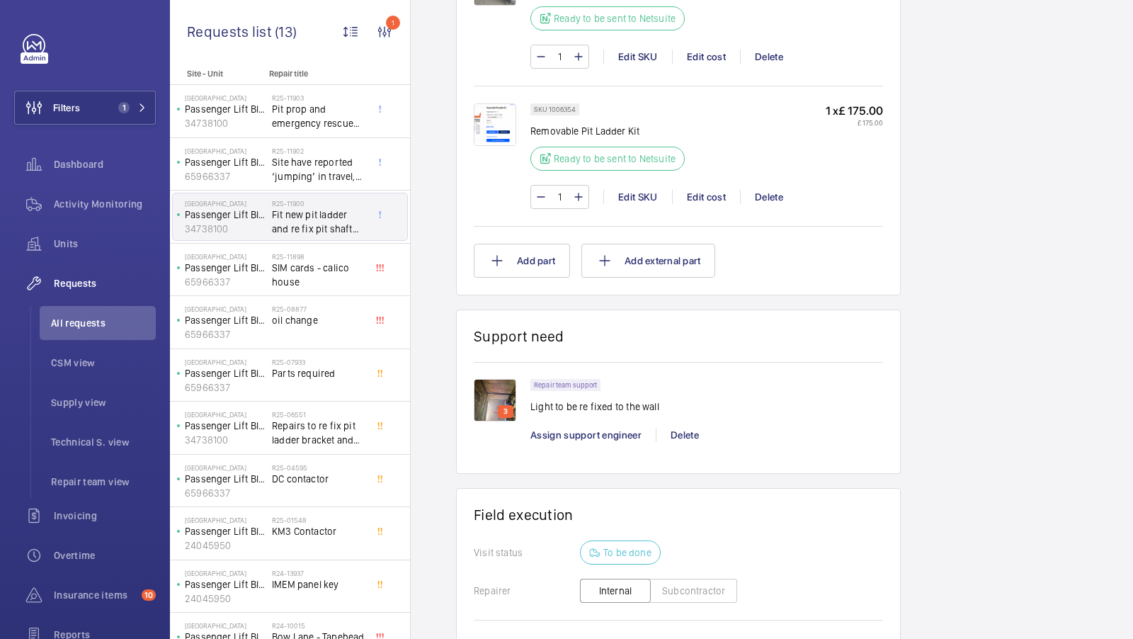
scroll to position [1086, 0]
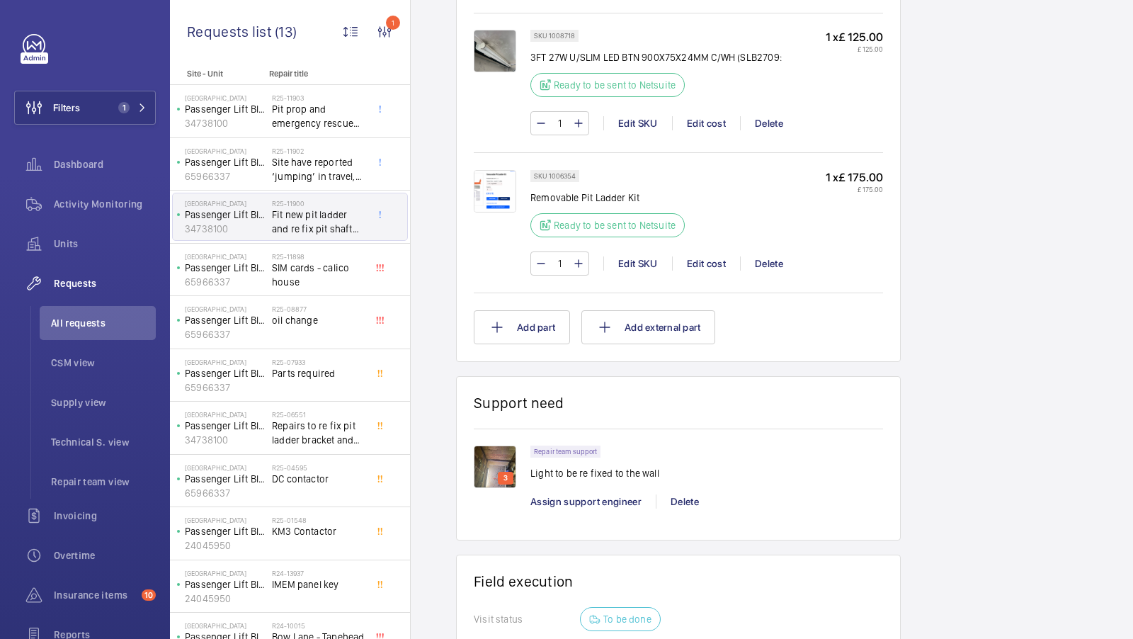
click at [501, 455] on img at bounding box center [495, 466] width 42 height 42
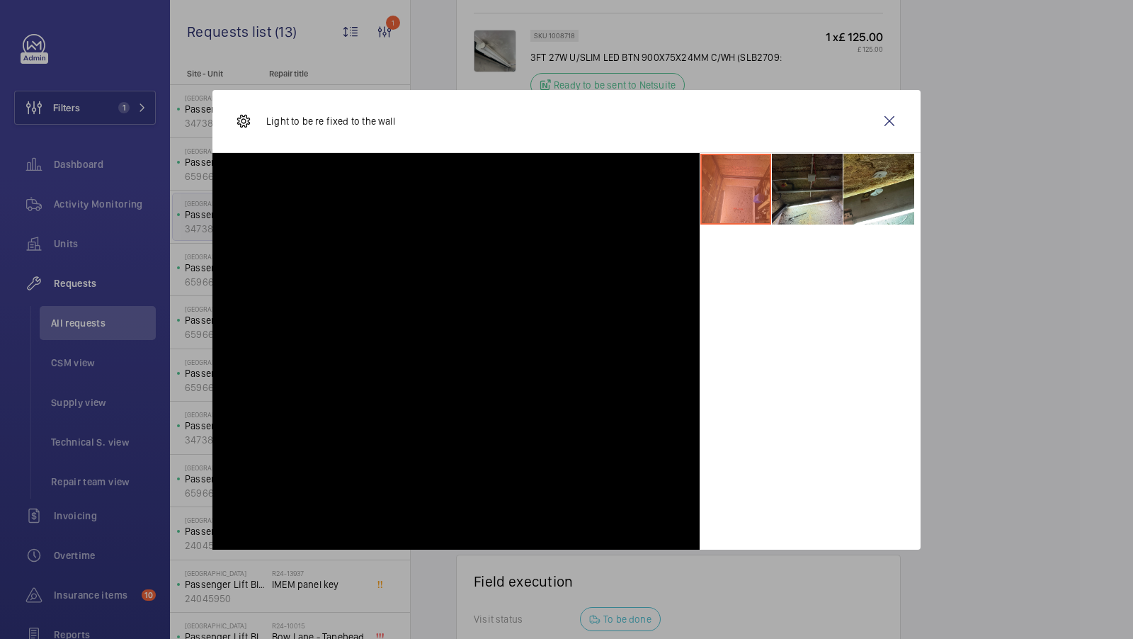
click at [921, 211] on div at bounding box center [566, 319] width 1133 height 639
click at [889, 118] on div "Light to be re fixed to the wall" at bounding box center [566, 320] width 708 height 460
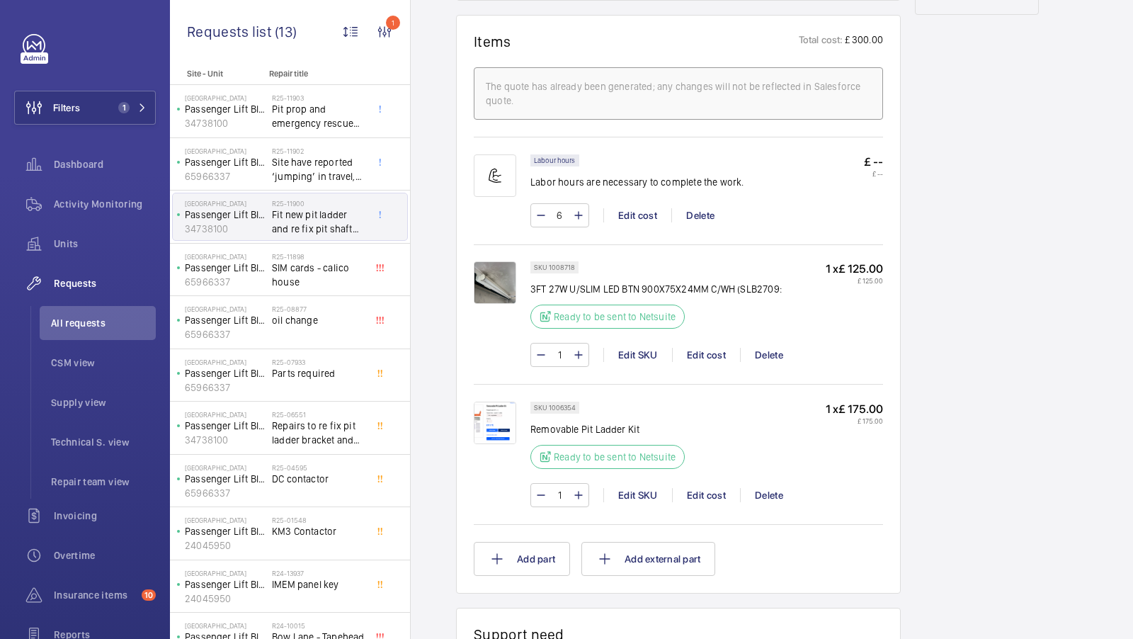
scroll to position [754, 0]
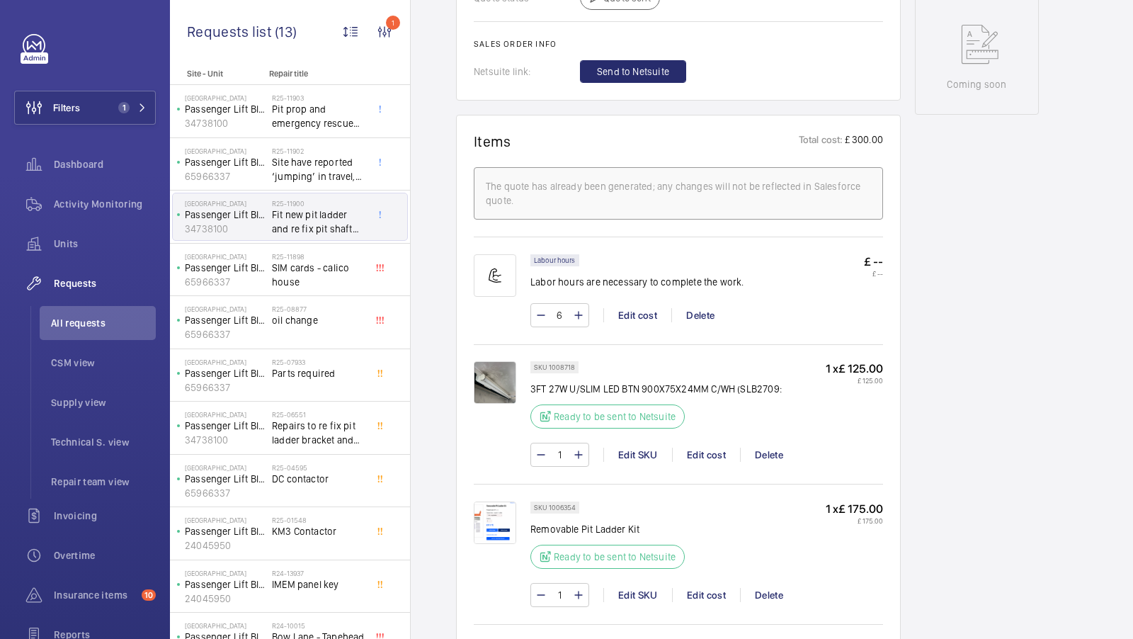
click at [494, 519] on img at bounding box center [495, 522] width 42 height 42
click at [940, 344] on div "Working Passenger Lift Block B 34738100 See recent activities Calico House , 42…" at bounding box center [977, 313] width 124 height 1807
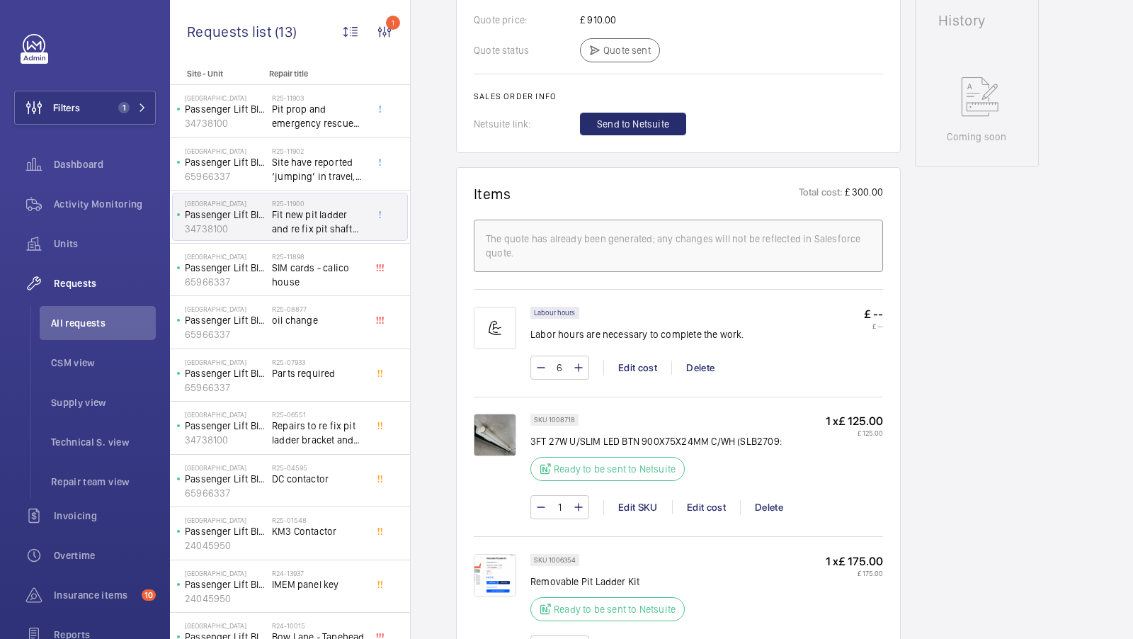
scroll to position [703, 0]
click at [490, 432] on img at bounding box center [495, 434] width 42 height 42
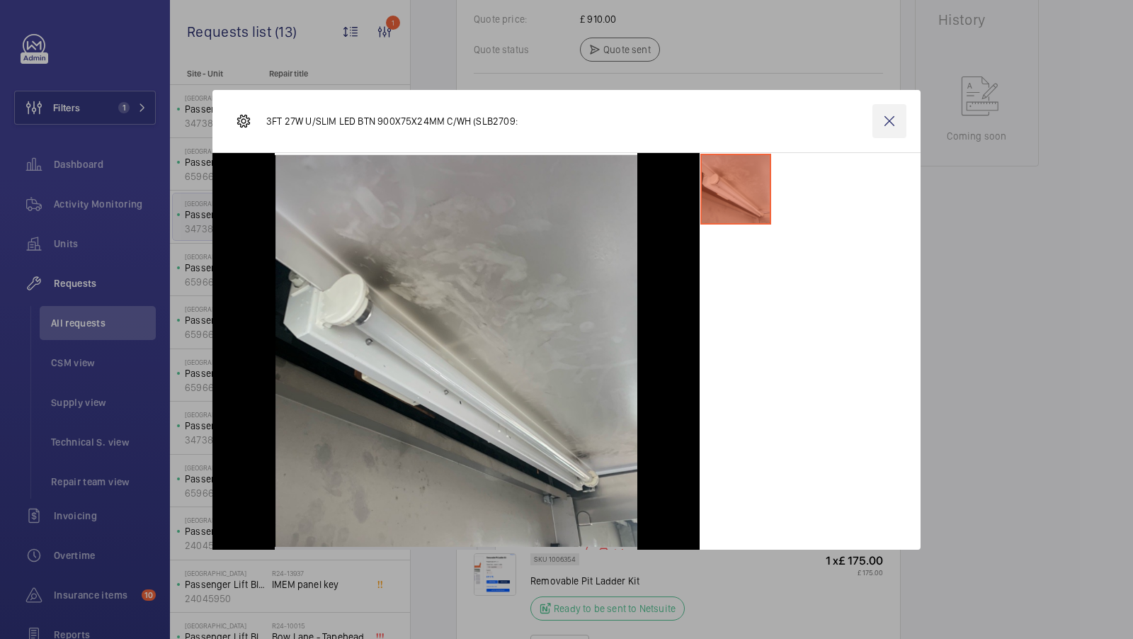
click at [889, 127] on wm-front-icon-button at bounding box center [889, 121] width 34 height 34
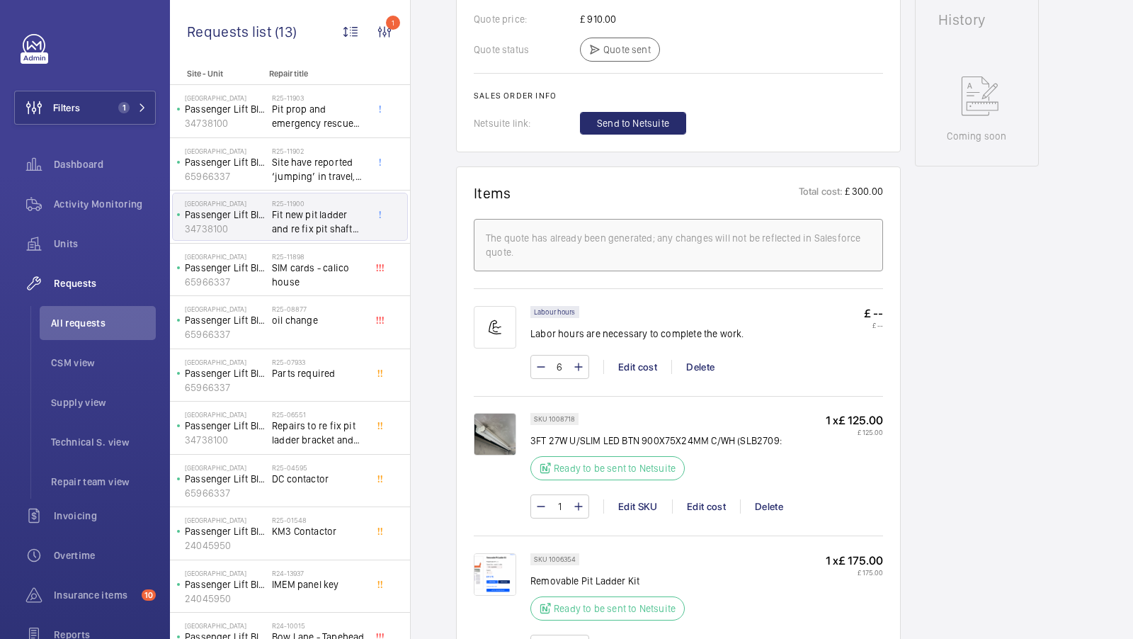
scroll to position [1091, 0]
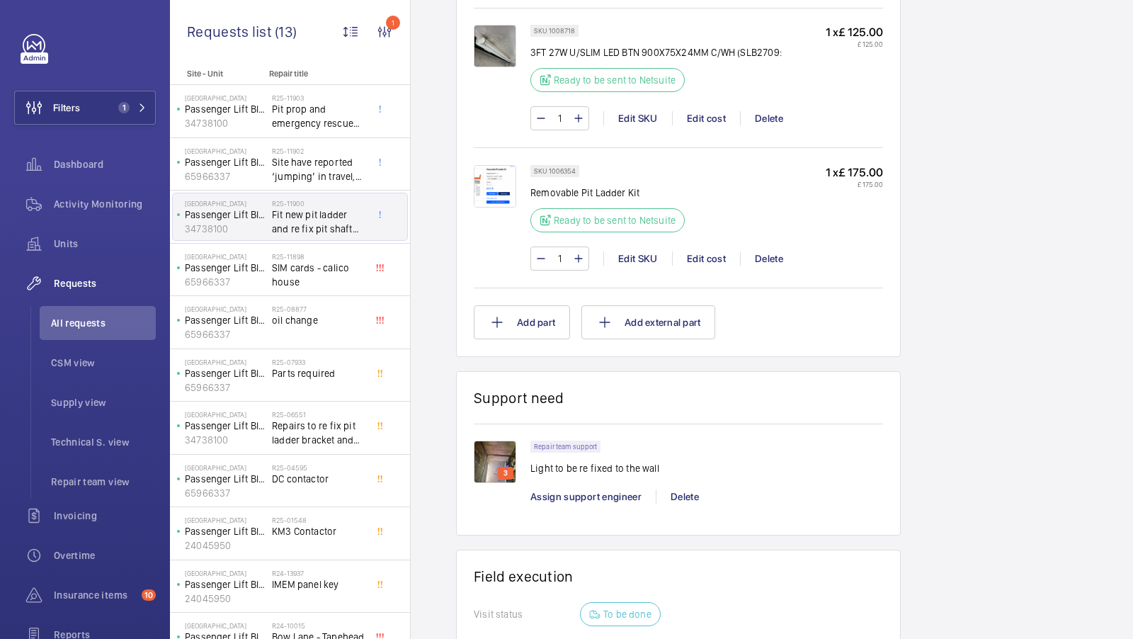
click at [503, 446] on img at bounding box center [495, 461] width 42 height 42
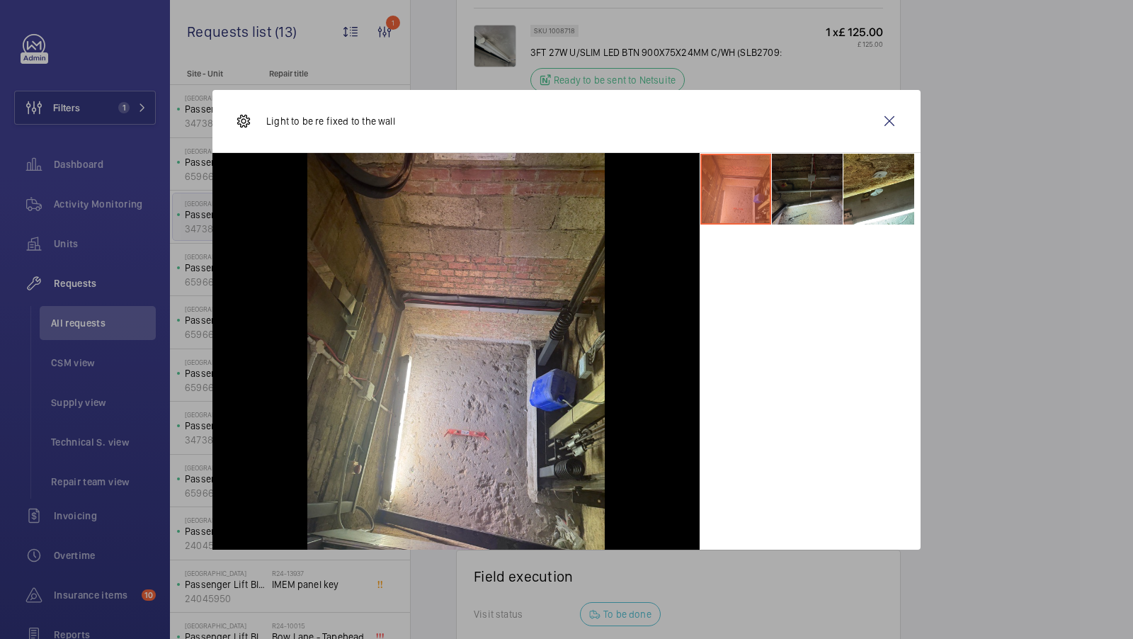
click at [809, 198] on li at bounding box center [807, 189] width 71 height 71
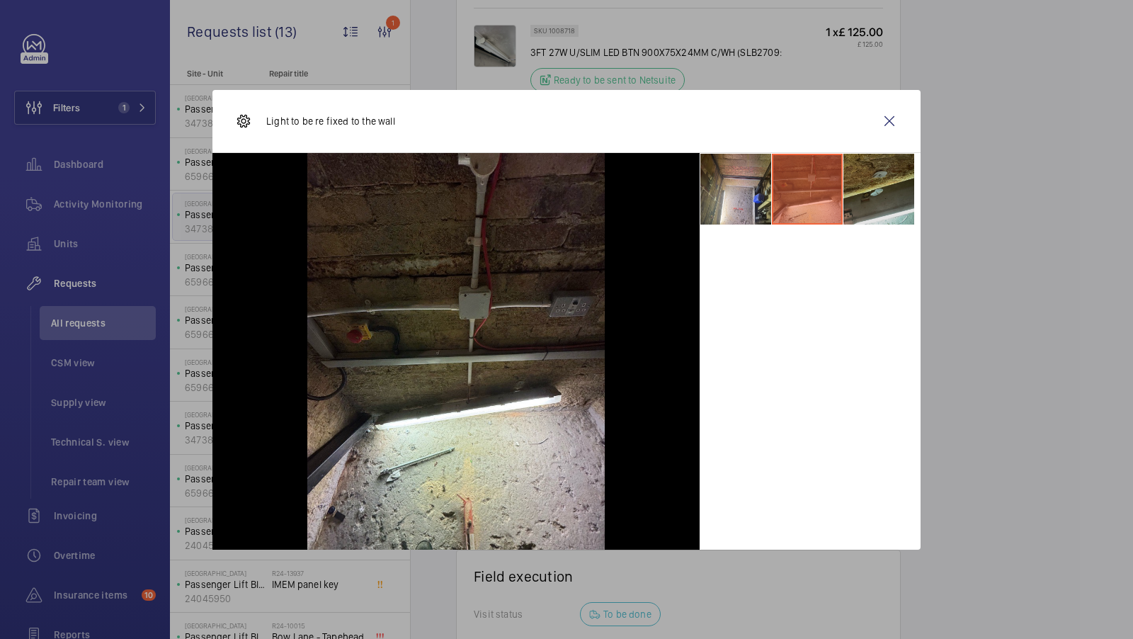
click at [871, 200] on li at bounding box center [878, 189] width 71 height 71
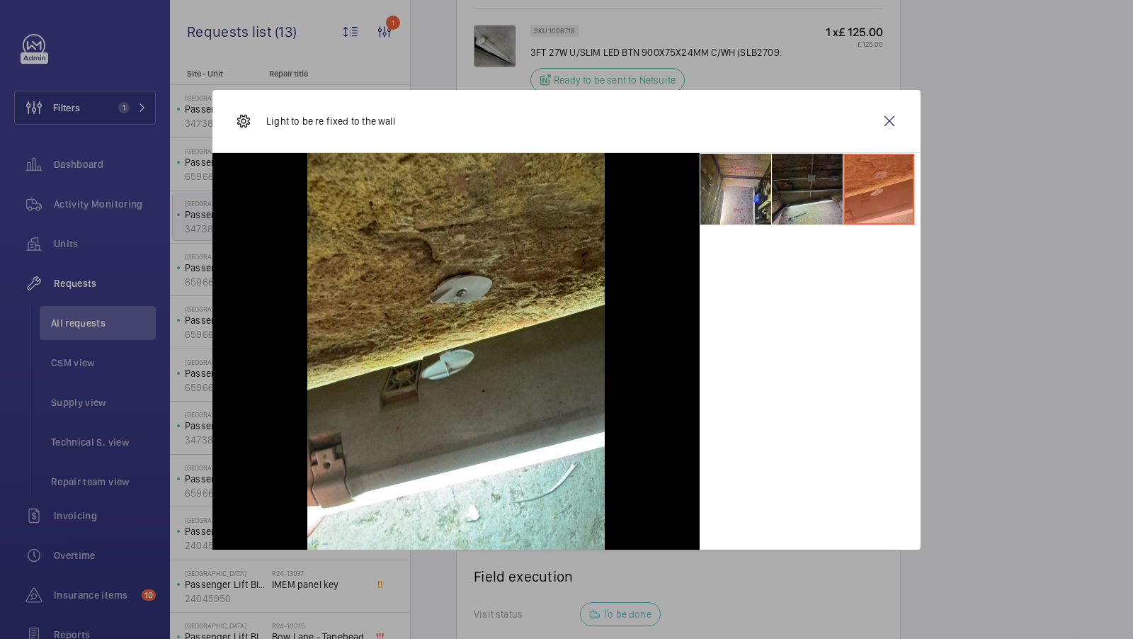
click at [804, 198] on li at bounding box center [807, 189] width 71 height 71
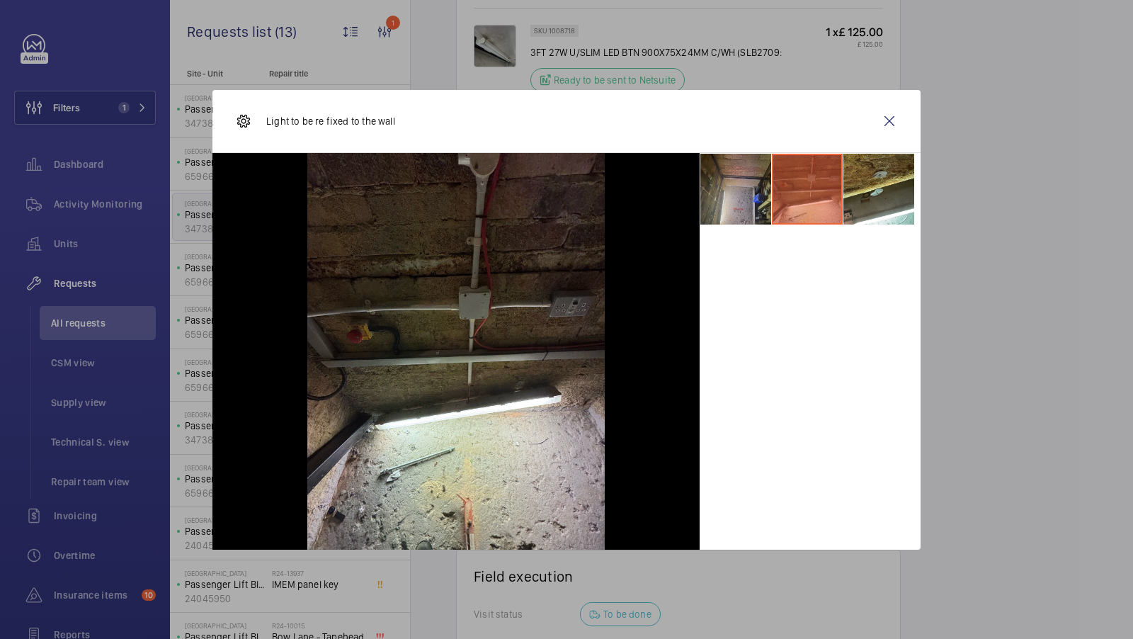
click at [743, 205] on li at bounding box center [735, 189] width 71 height 71
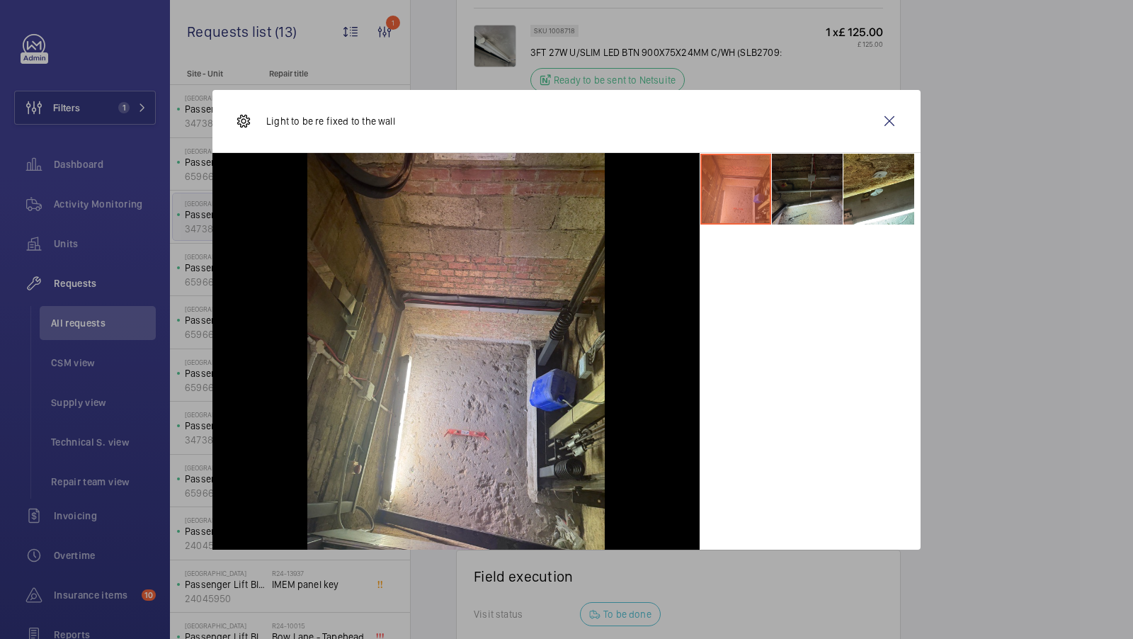
click at [800, 206] on li at bounding box center [807, 189] width 71 height 71
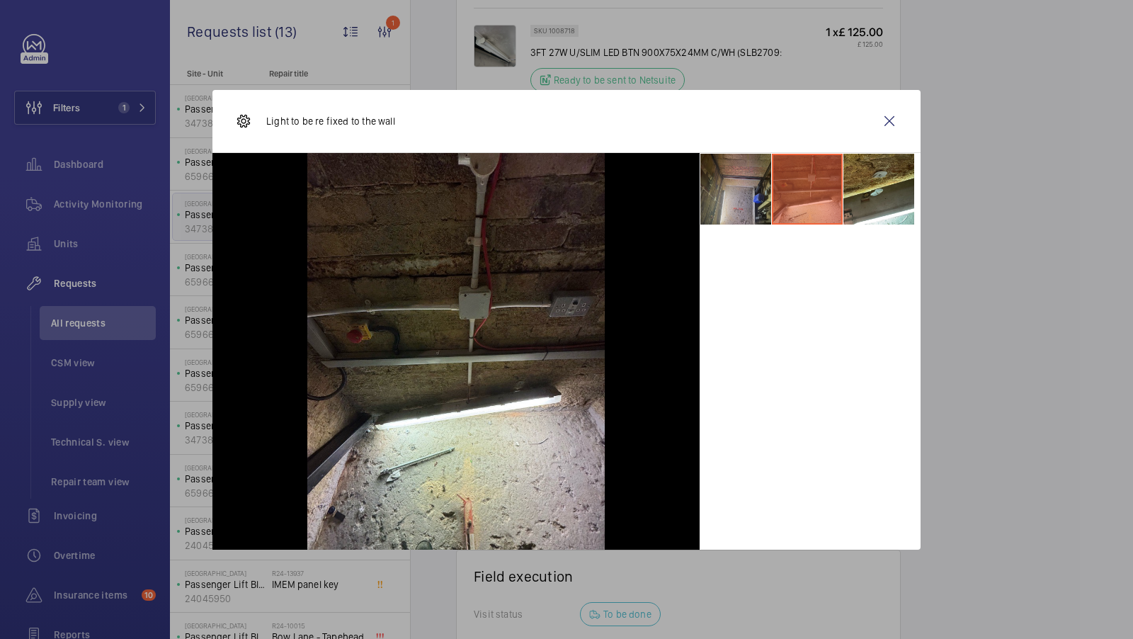
click at [719, 209] on li at bounding box center [735, 189] width 71 height 71
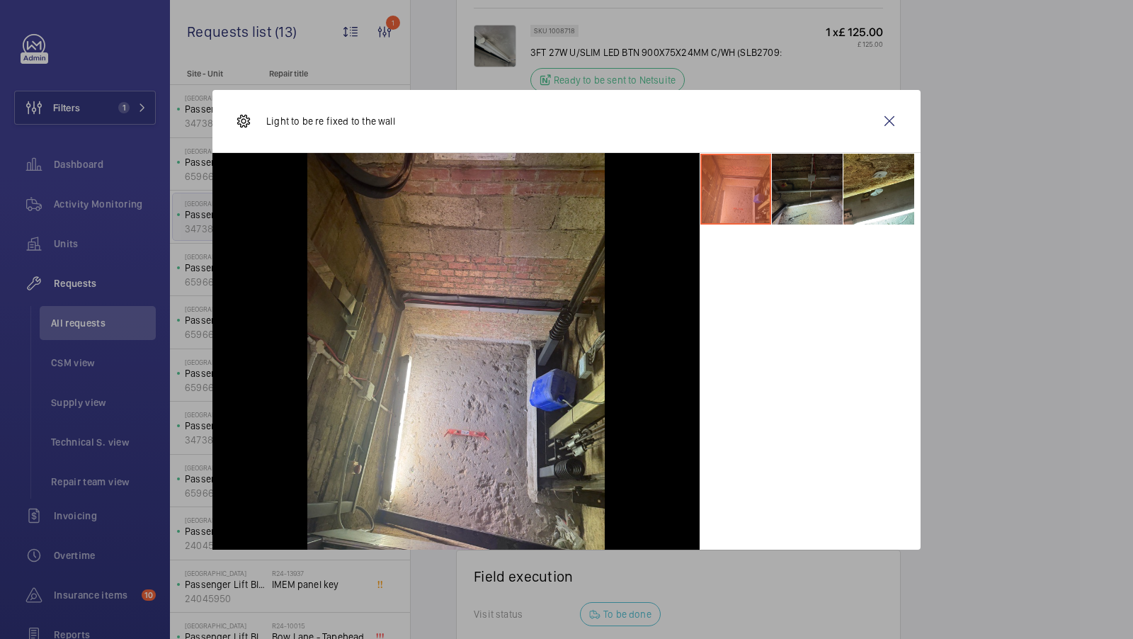
click at [809, 193] on li at bounding box center [807, 189] width 71 height 71
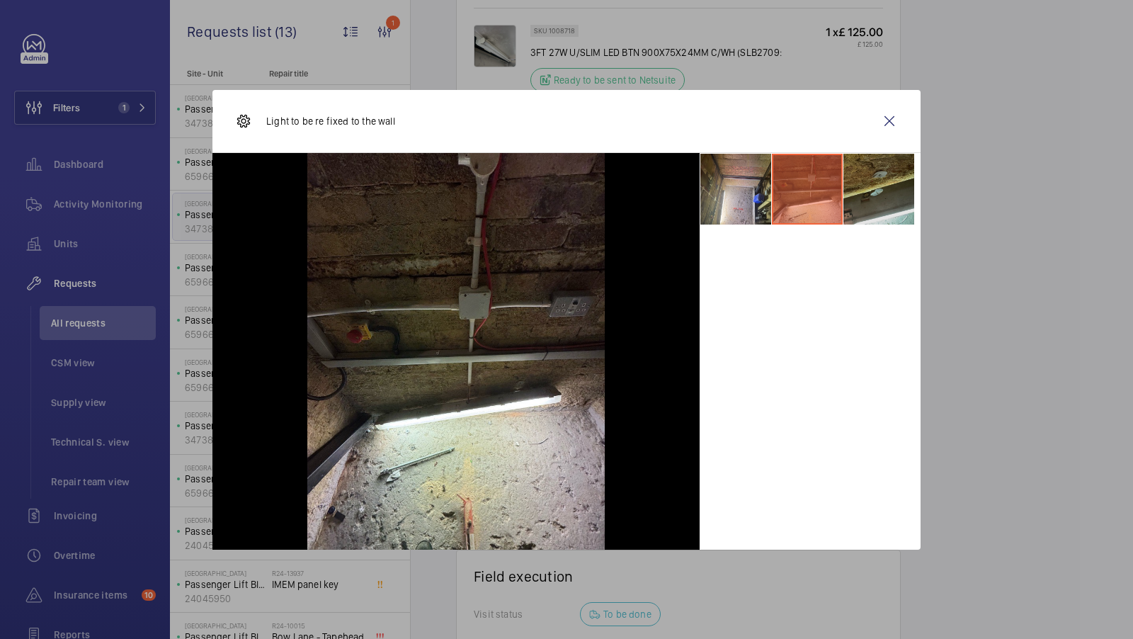
click at [867, 192] on li at bounding box center [878, 189] width 71 height 71
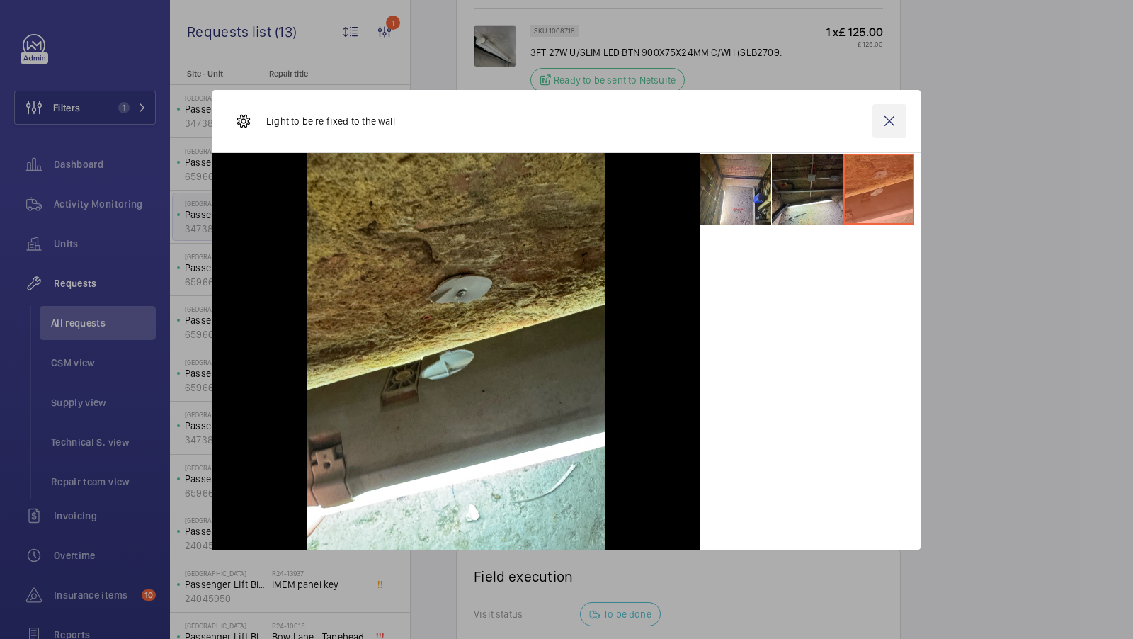
click at [890, 122] on wm-front-icon-button at bounding box center [889, 121] width 34 height 34
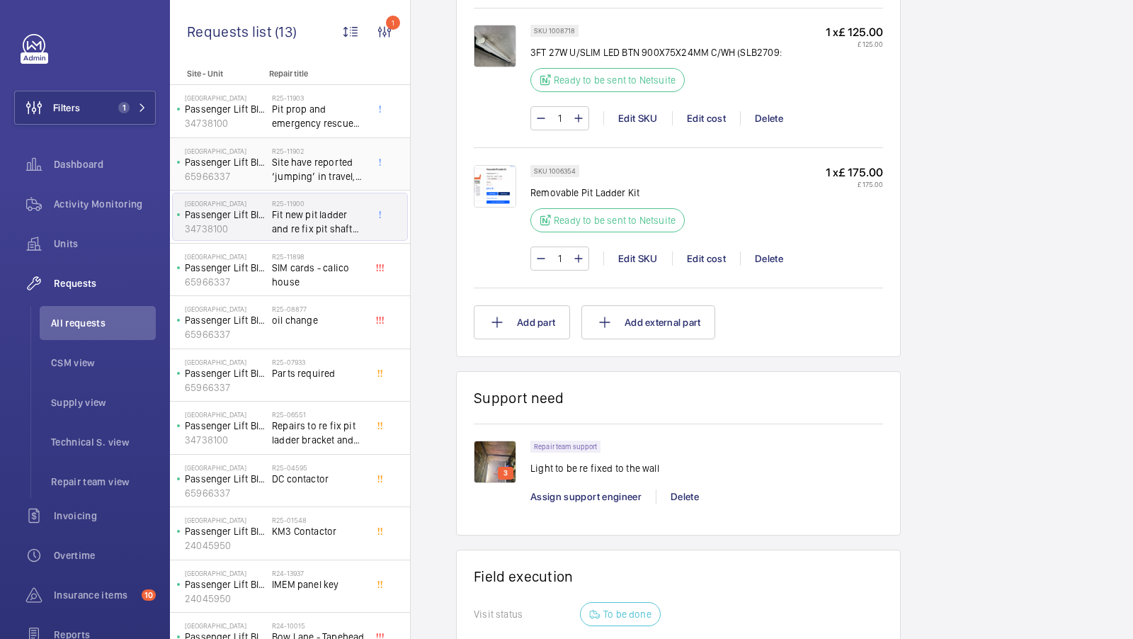
scroll to position [69, 0]
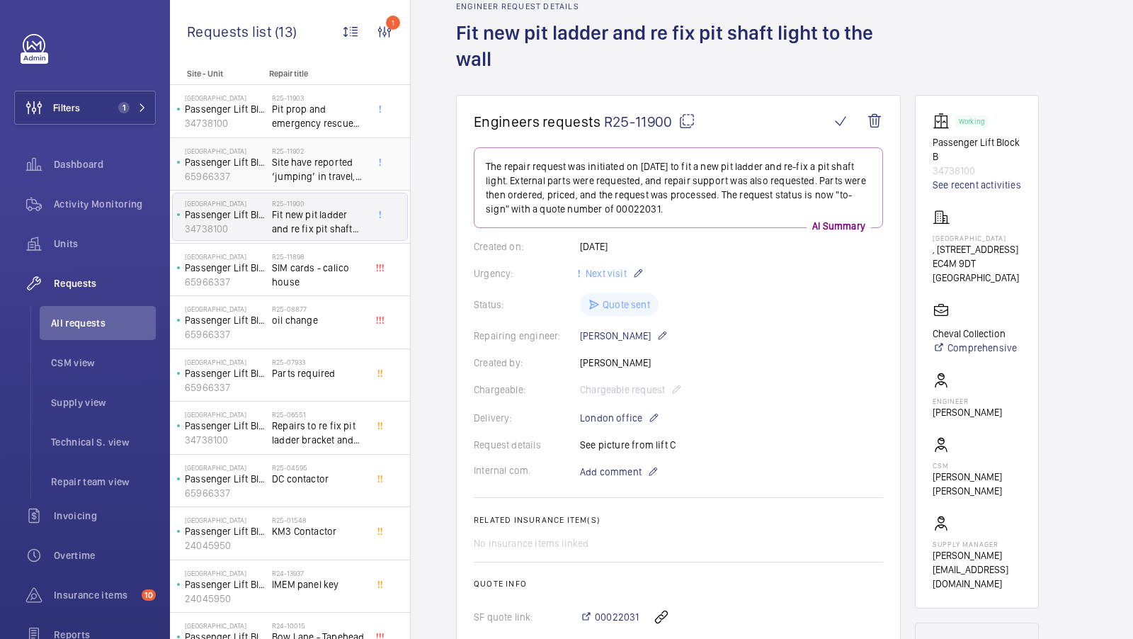
click at [305, 169] on span "Site have reported ‘jumping’ in travel, recommend hydraulic specialist to inves…" at bounding box center [318, 169] width 93 height 28
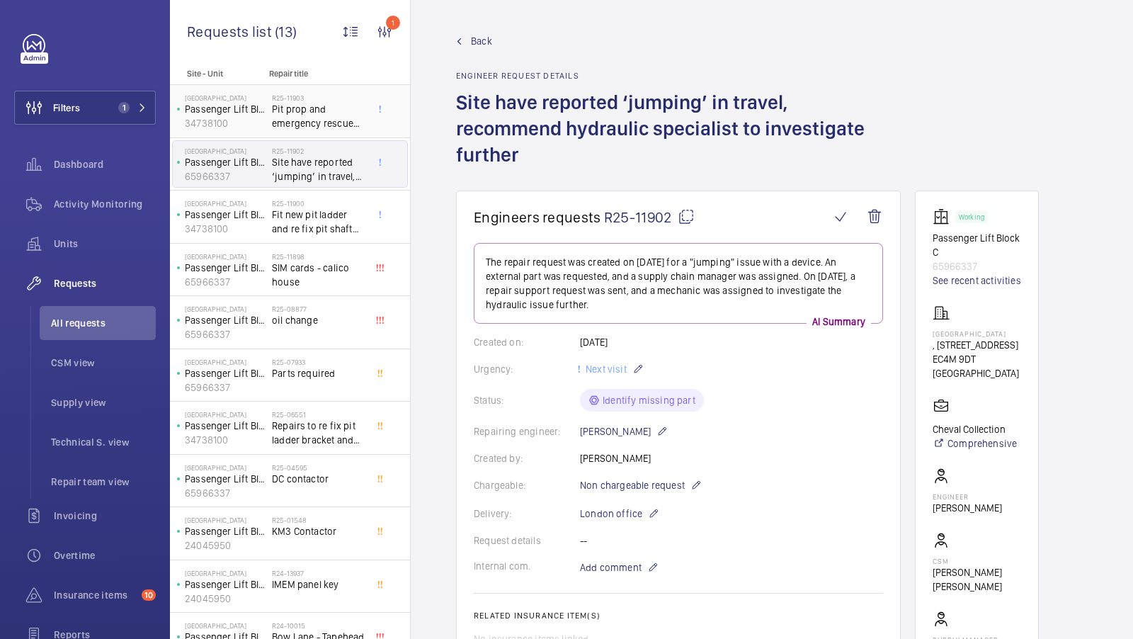
click at [312, 111] on span "Pit prop and emergency rescue signs" at bounding box center [318, 116] width 93 height 28
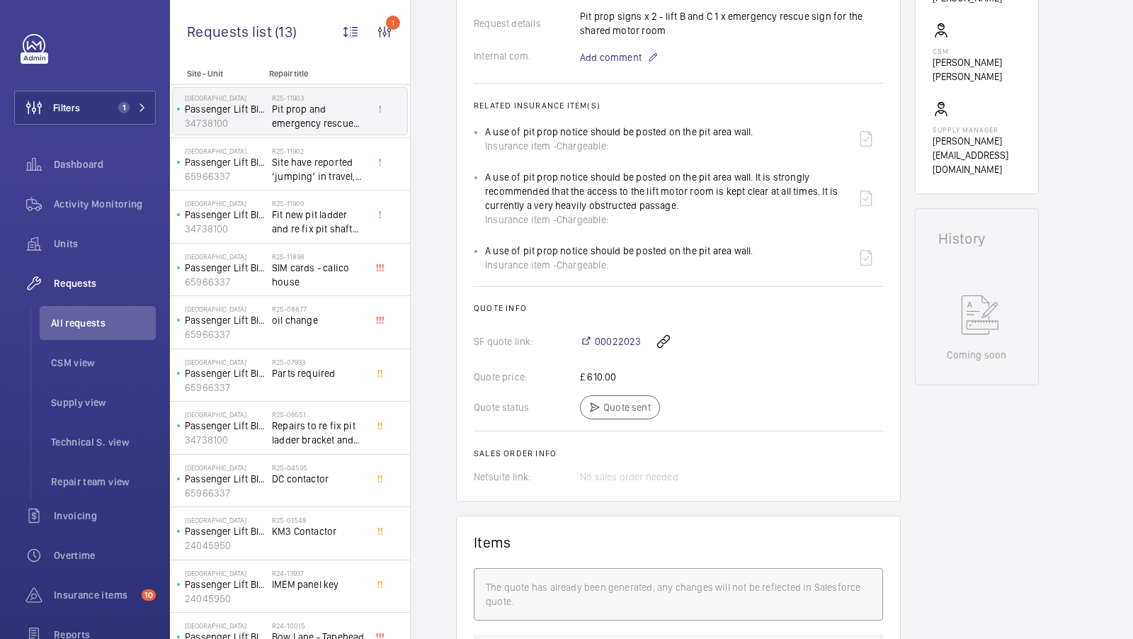
scroll to position [453, 0]
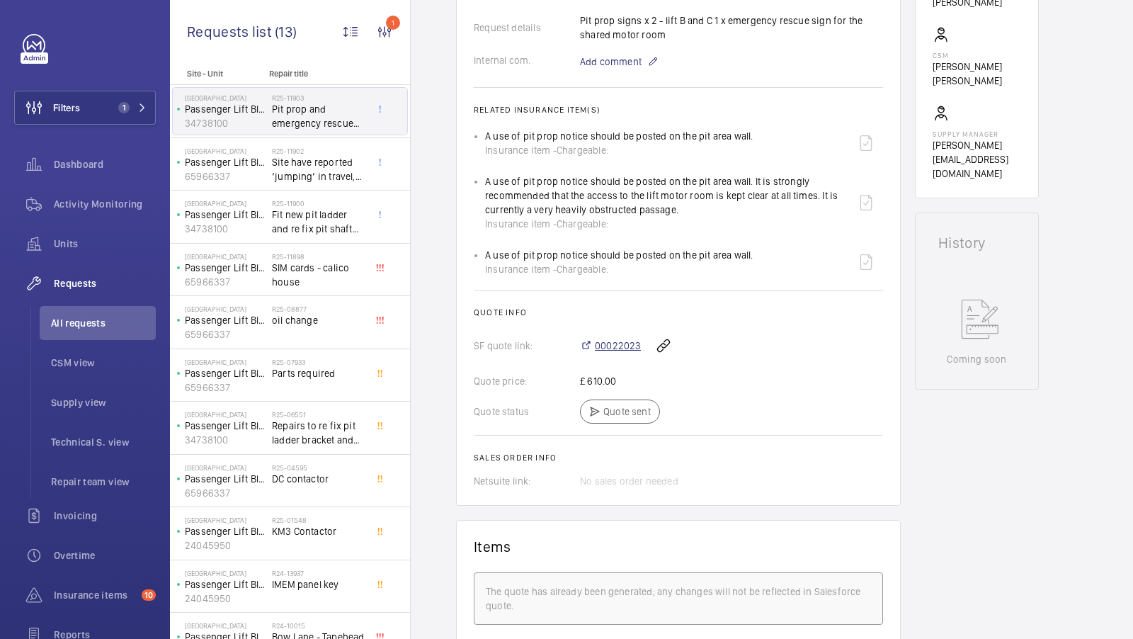
click at [612, 345] on span "00022023" at bounding box center [618, 346] width 46 height 14
click at [79, 309] on li "All requests" at bounding box center [98, 323] width 116 height 34
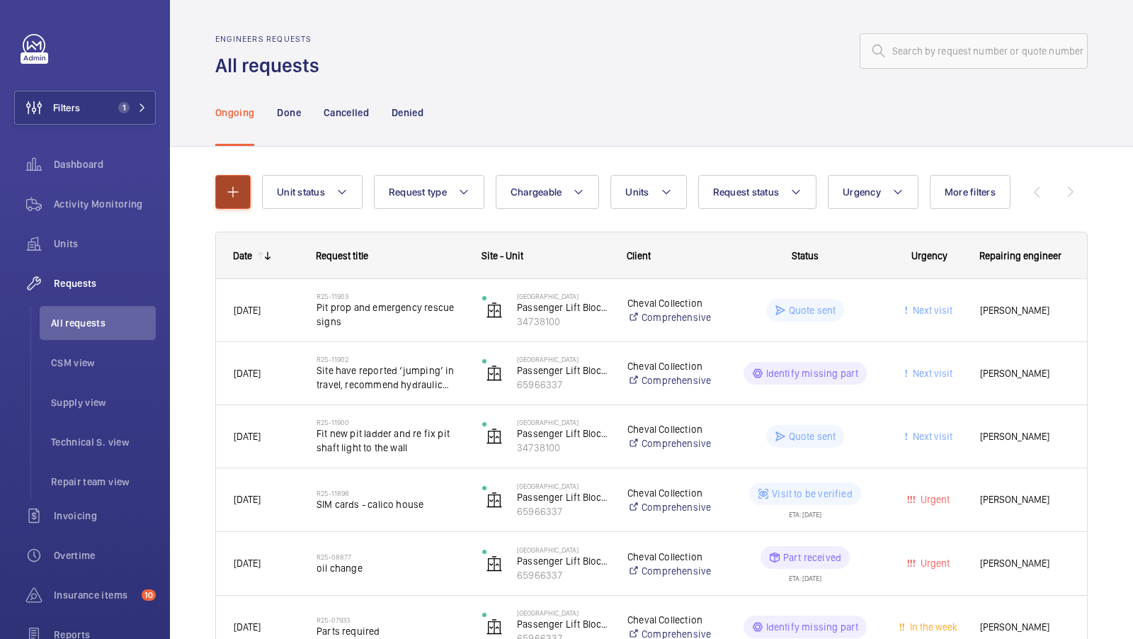
click at [239, 203] on button "button" at bounding box center [232, 192] width 35 height 34
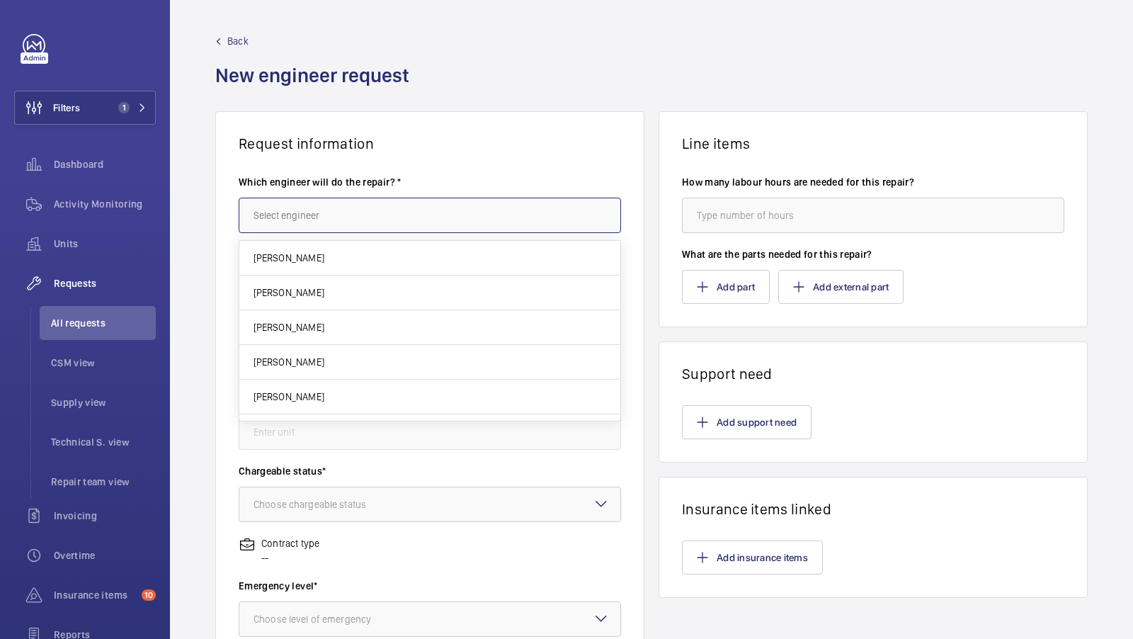
click at [355, 203] on input "text" at bounding box center [430, 215] width 382 height 35
click at [316, 212] on input "text" at bounding box center [430, 215] width 382 height 35
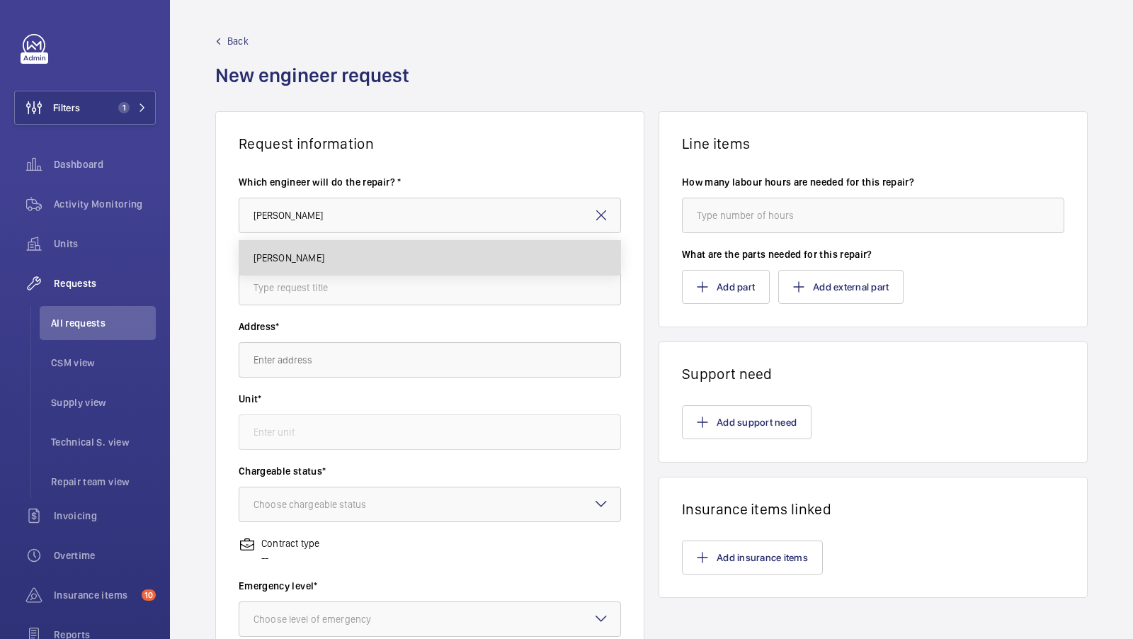
click at [299, 261] on span "[PERSON_NAME]" at bounding box center [289, 258] width 71 height 14
type input "[PERSON_NAME]"
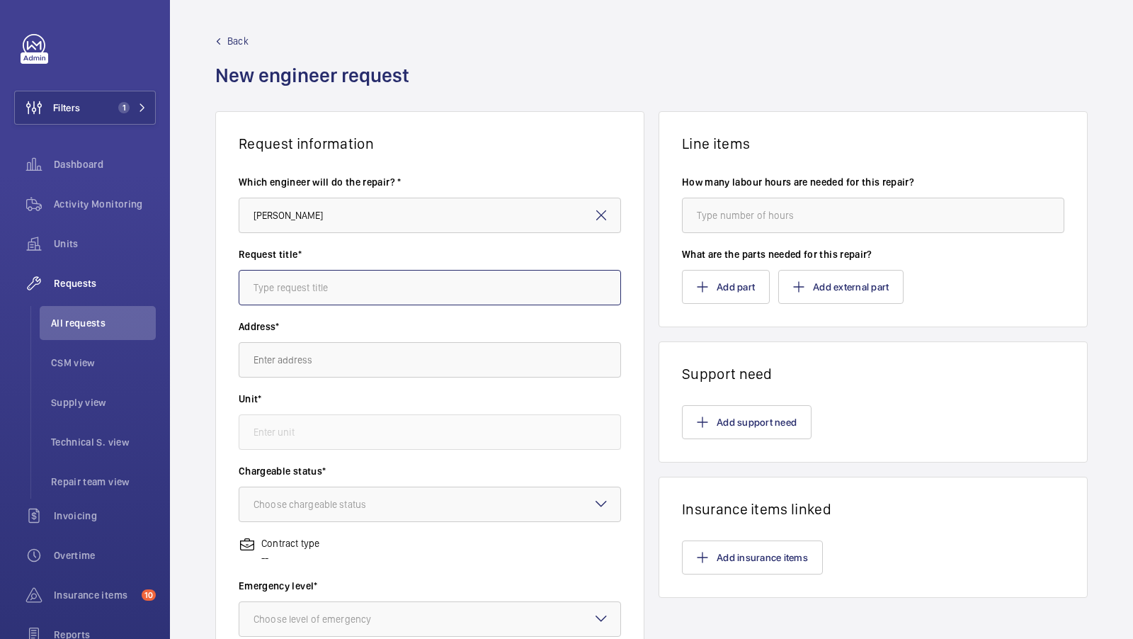
click at [316, 296] on input "text" at bounding box center [430, 287] width 382 height 35
click at [654, 265] on div "Request information Which engineer will do the repair? * Keith Bishop Request t…" at bounding box center [651, 498] width 963 height 775
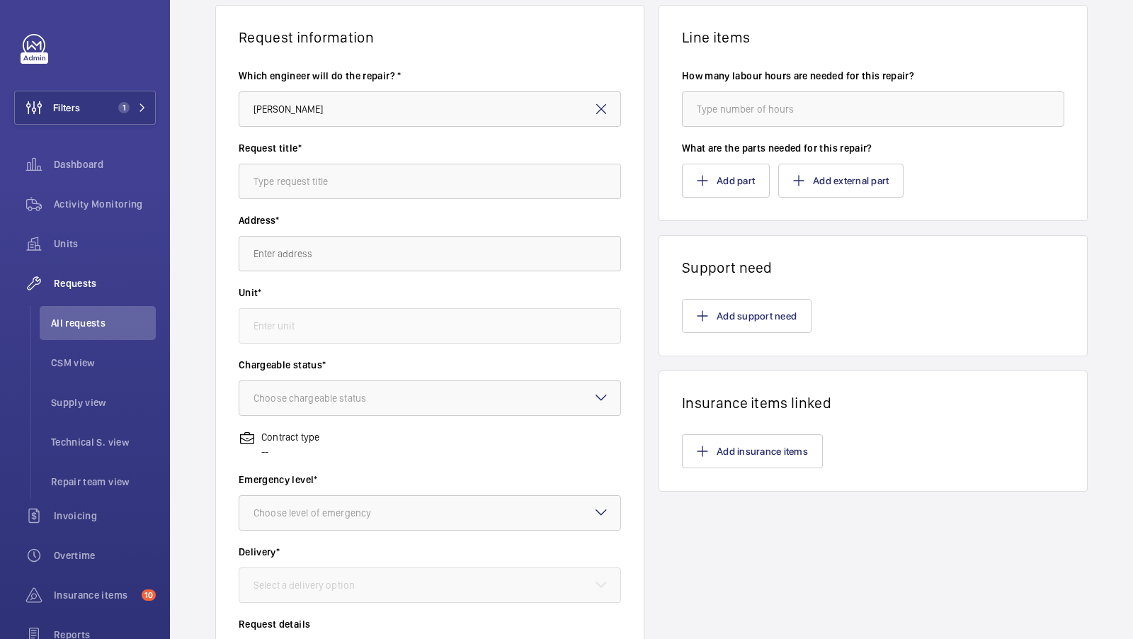
scroll to position [124, 0]
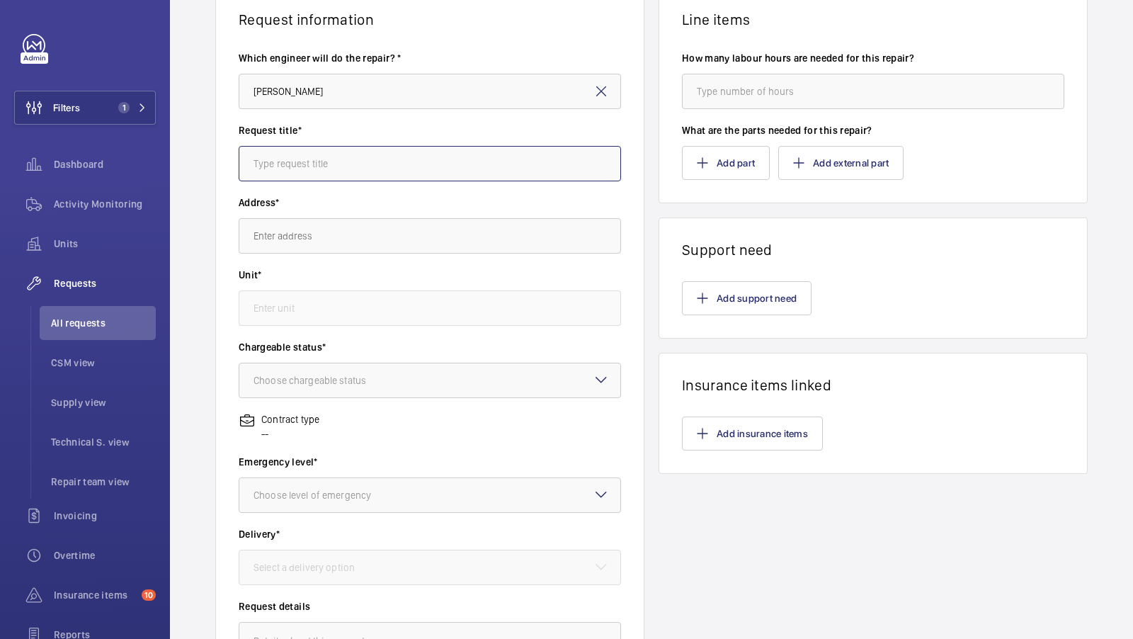
click at [312, 178] on input "text" at bounding box center [430, 163] width 382 height 35
type input "Calico House - Insurance remedials"
click at [307, 230] on input "text" at bounding box center [430, 235] width 382 height 35
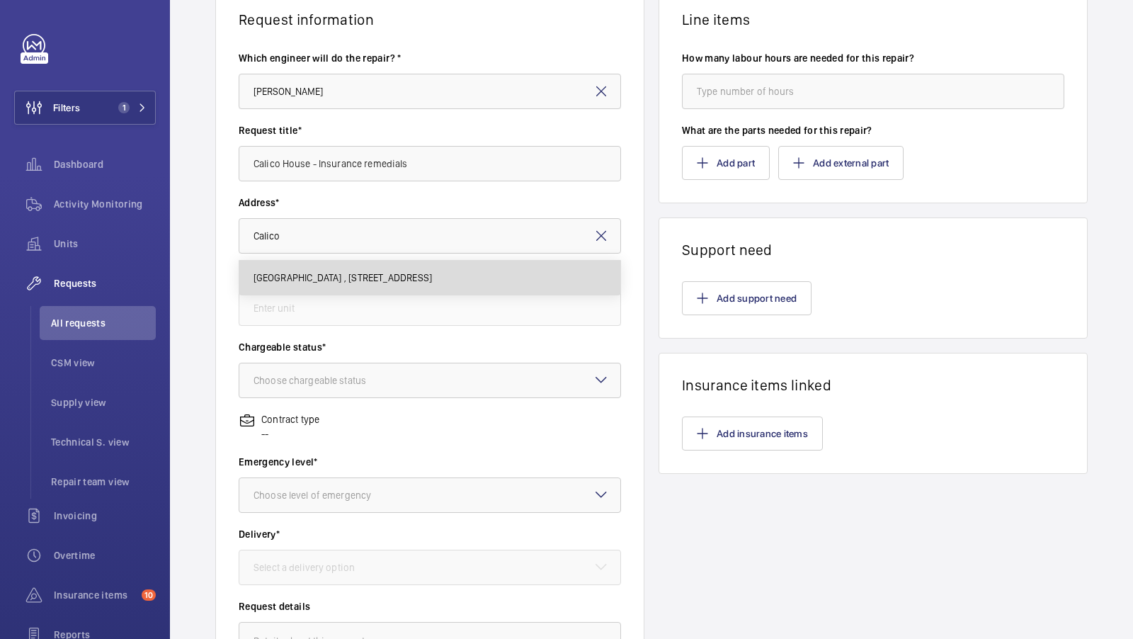
click at [297, 268] on mat-option "Calico House , 42 Bow Lane, EC4M 9DT LONDON" at bounding box center [430, 278] width 382 height 34
type input "Calico House , 42 Bow Lane, EC4M 9DT LONDON"
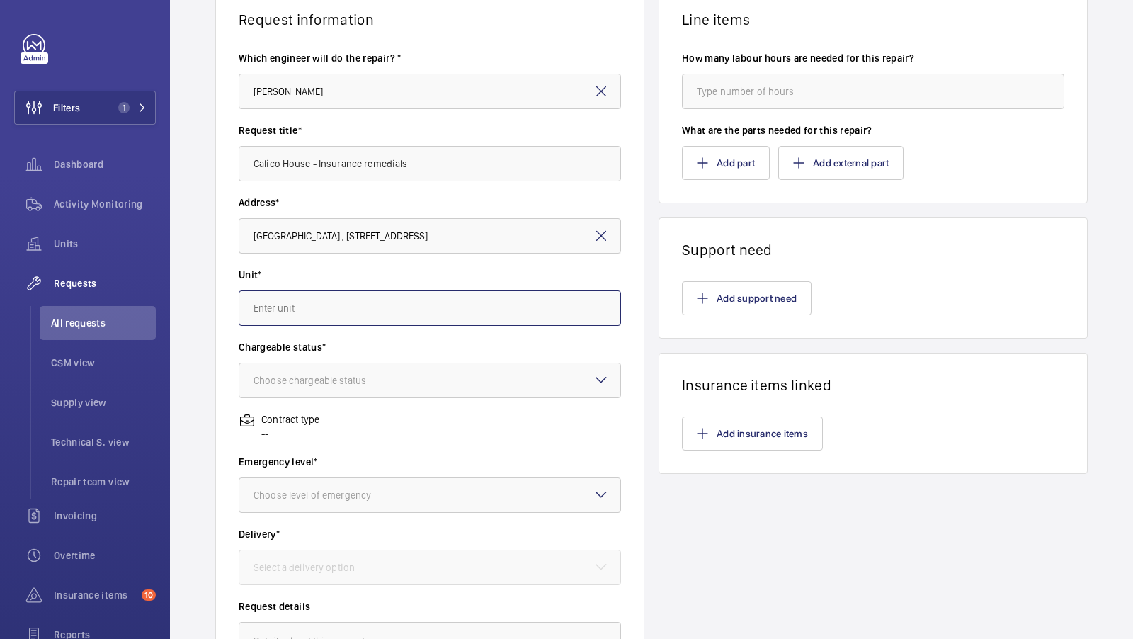
click at [305, 300] on input "text" at bounding box center [430, 307] width 382 height 35
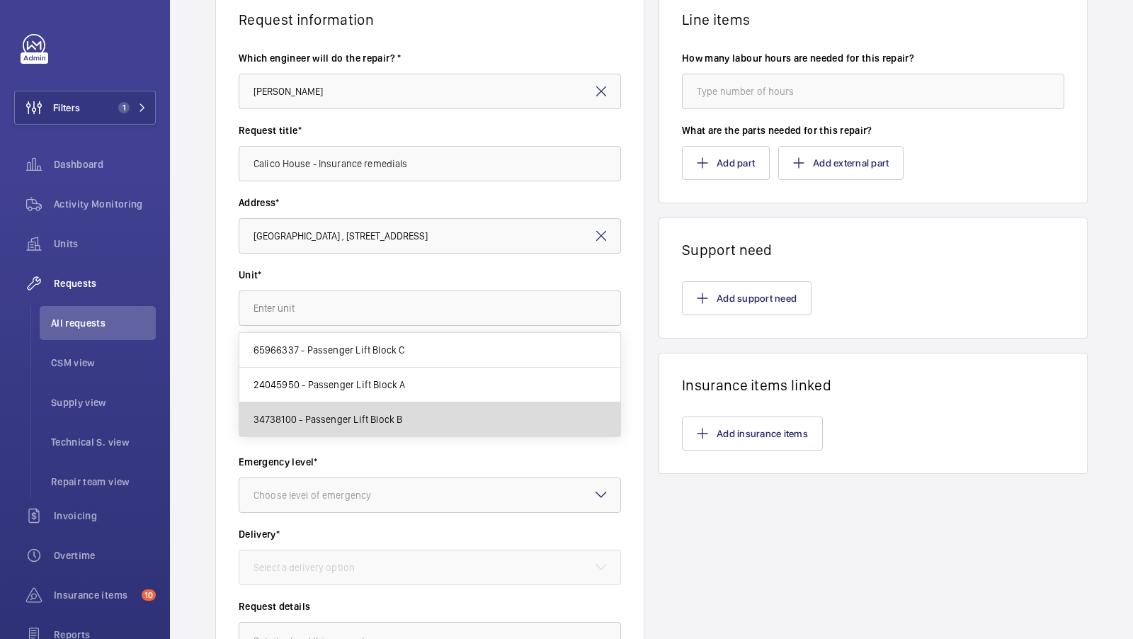
click at [373, 426] on mat-option "34738100 - Passenger Lift Block B" at bounding box center [430, 419] width 382 height 34
type input "34738100 - Passenger Lift Block B"
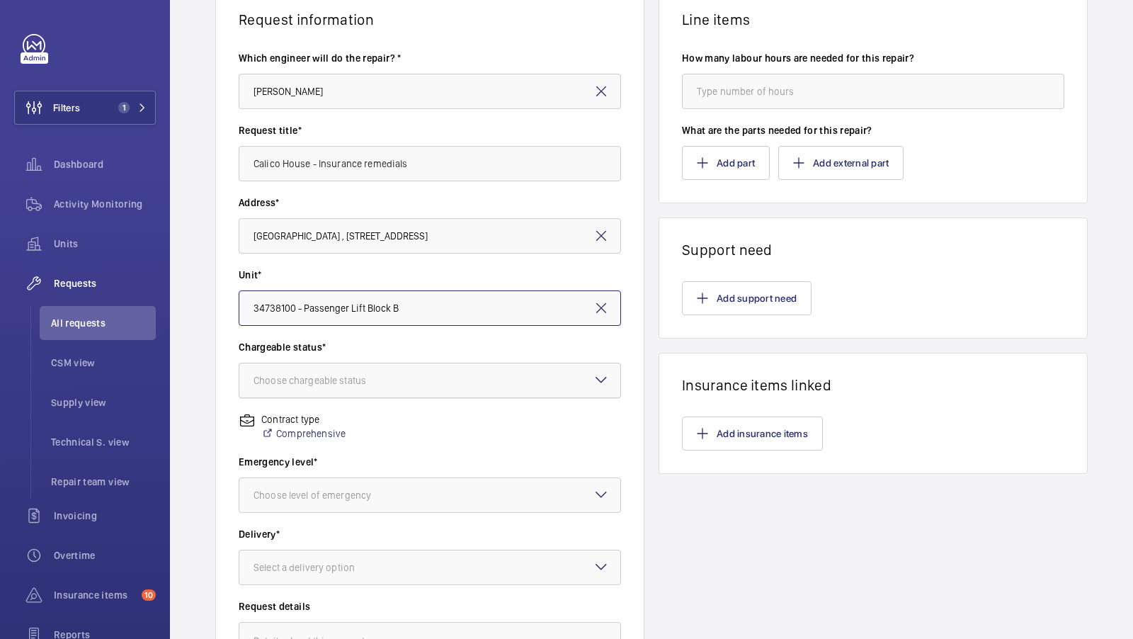
click at [341, 375] on div "Choose chargeable status" at bounding box center [328, 380] width 148 height 14
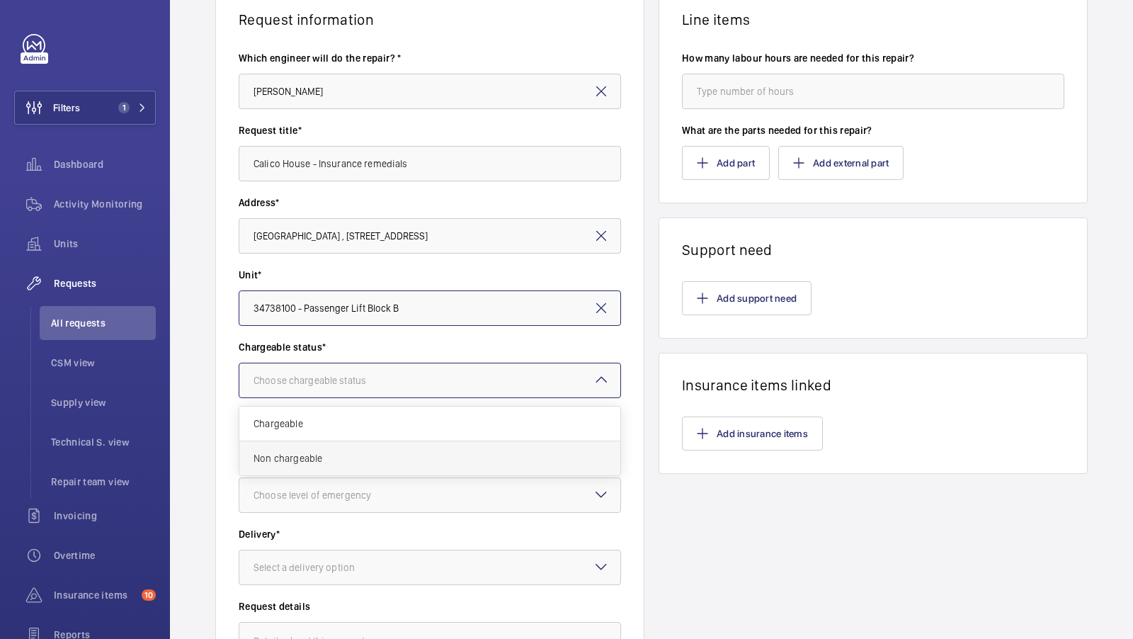
click at [322, 451] on span "Non chargeable" at bounding box center [430, 458] width 353 height 14
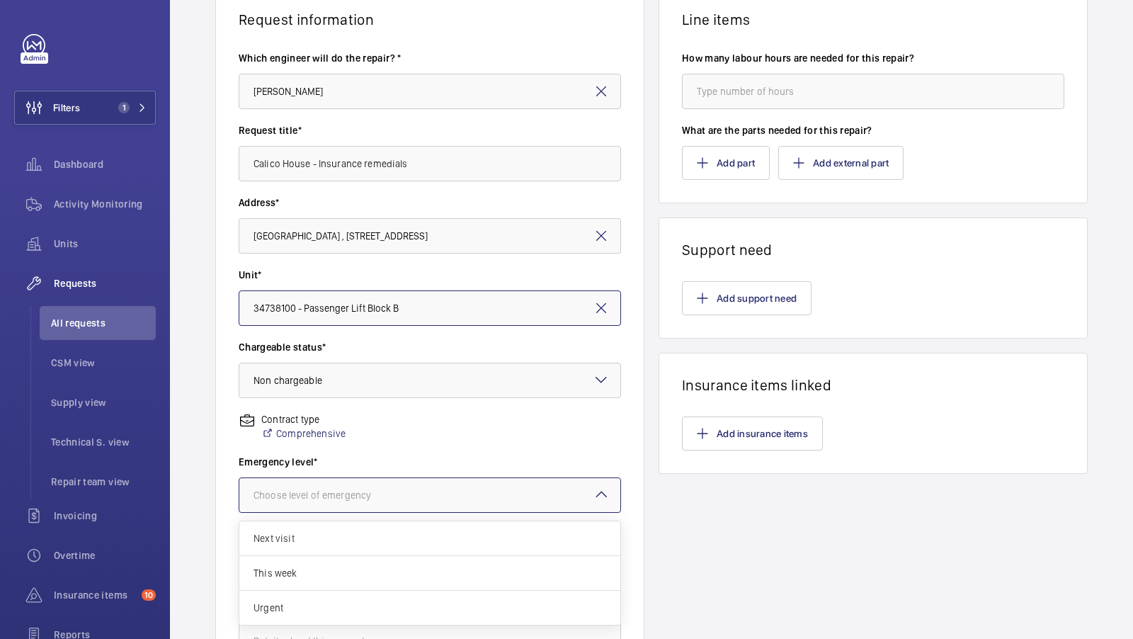
click at [334, 494] on div "Choose level of emergency" at bounding box center [330, 495] width 153 height 14
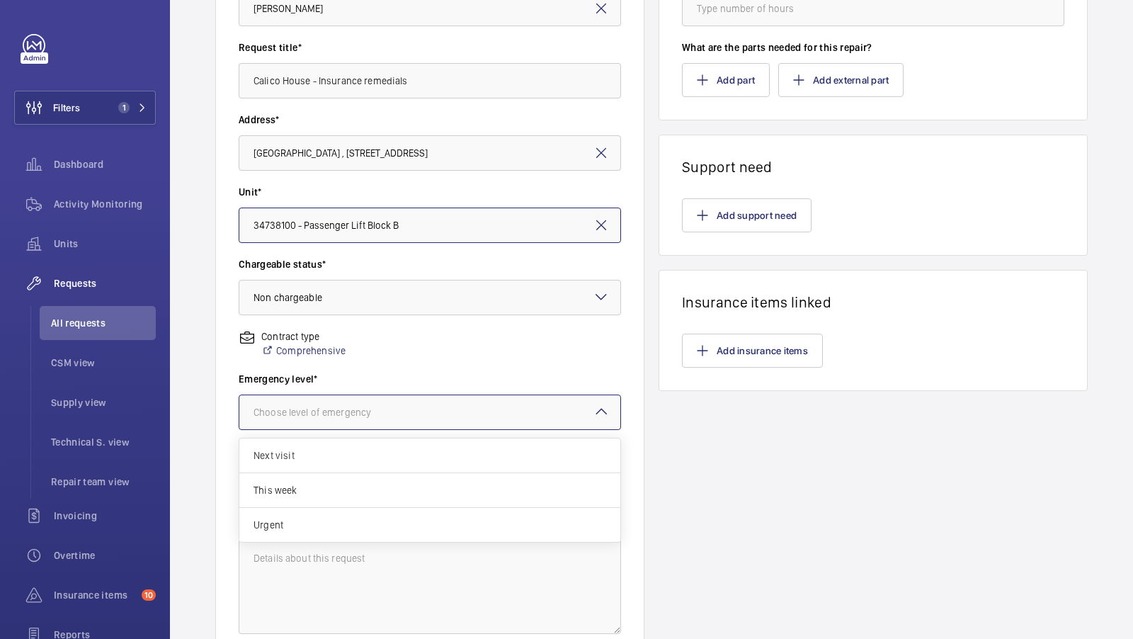
scroll to position [205, 0]
click at [319, 498] on div "This week" at bounding box center [429, 491] width 381 height 35
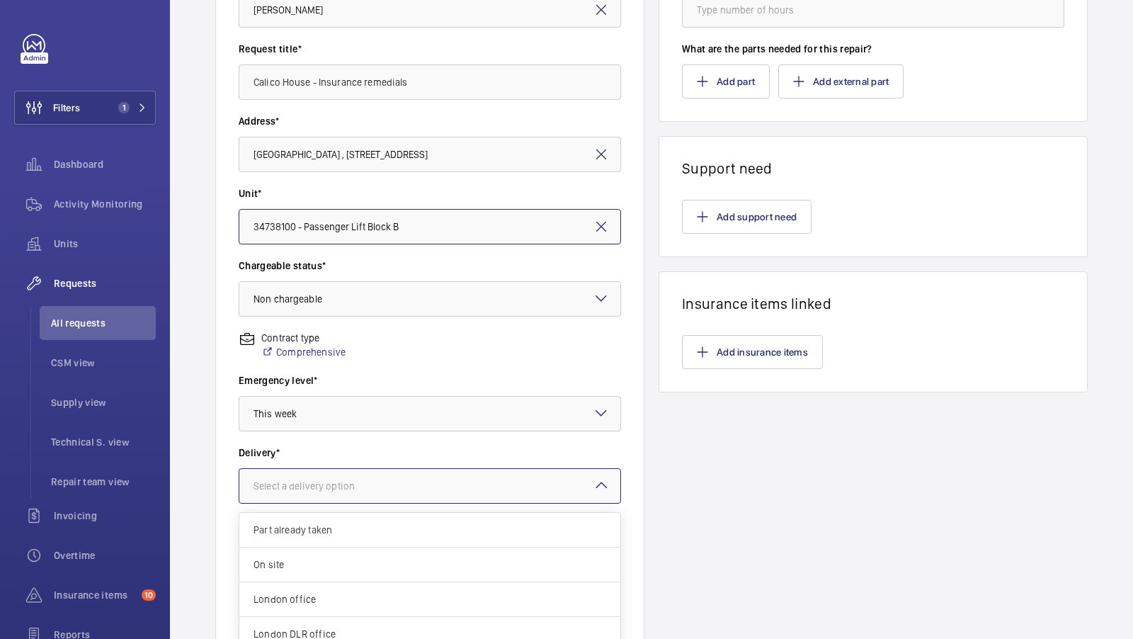
click at [328, 501] on div at bounding box center [429, 486] width 381 height 34
click at [315, 580] on div "On site" at bounding box center [429, 564] width 381 height 35
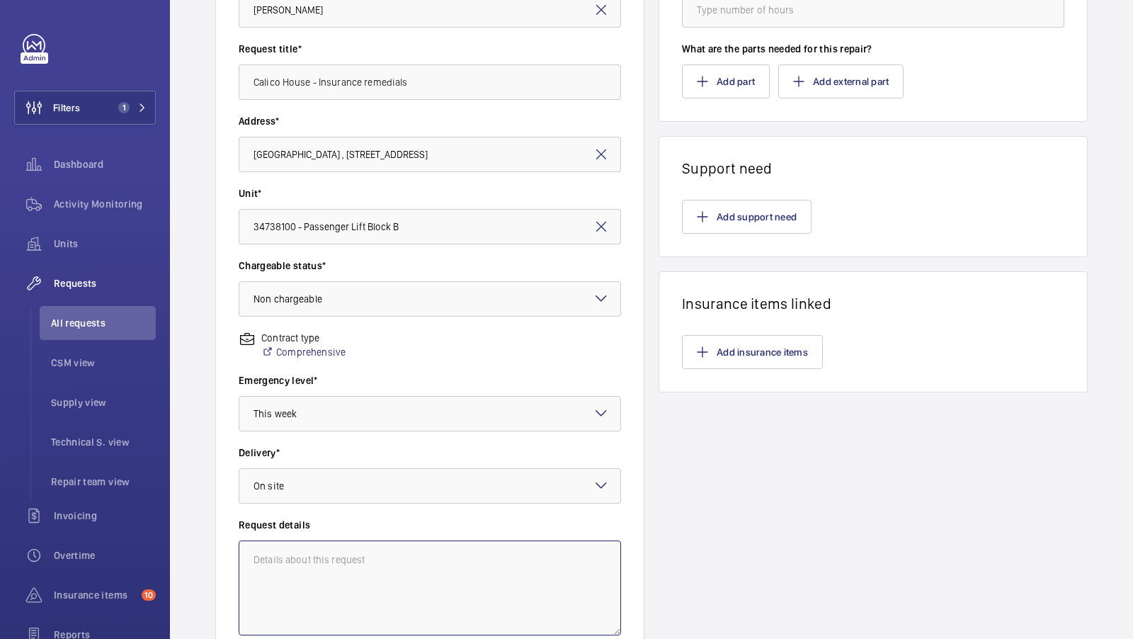
click at [314, 580] on textarea at bounding box center [430, 587] width 382 height 95
click at [329, 484] on div at bounding box center [429, 486] width 381 height 34
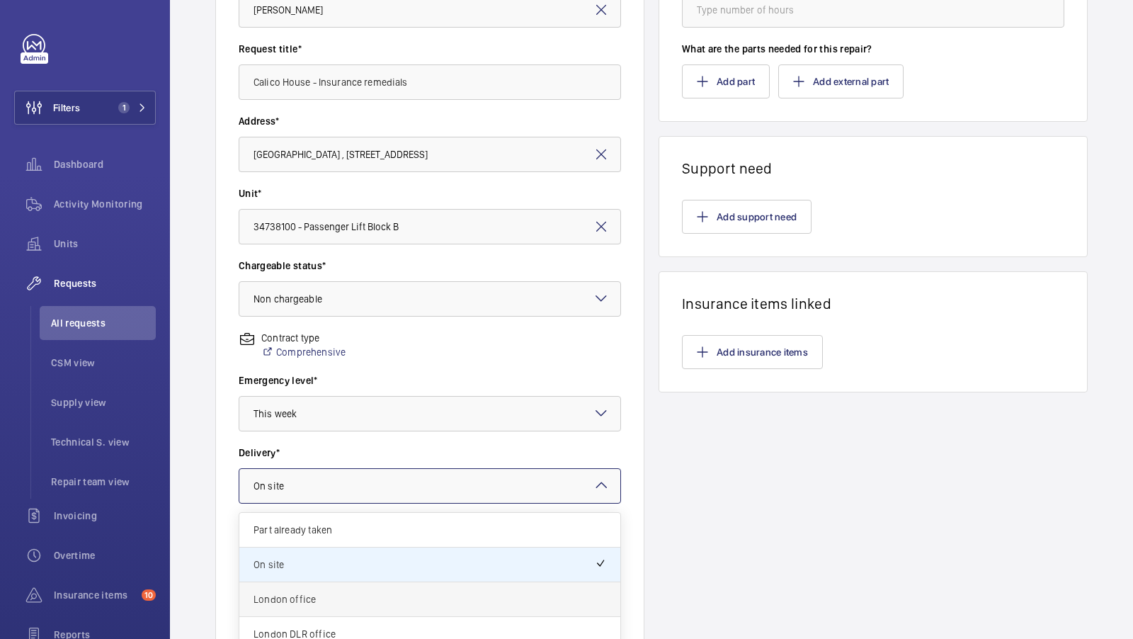
click at [314, 611] on div "London office" at bounding box center [429, 599] width 381 height 35
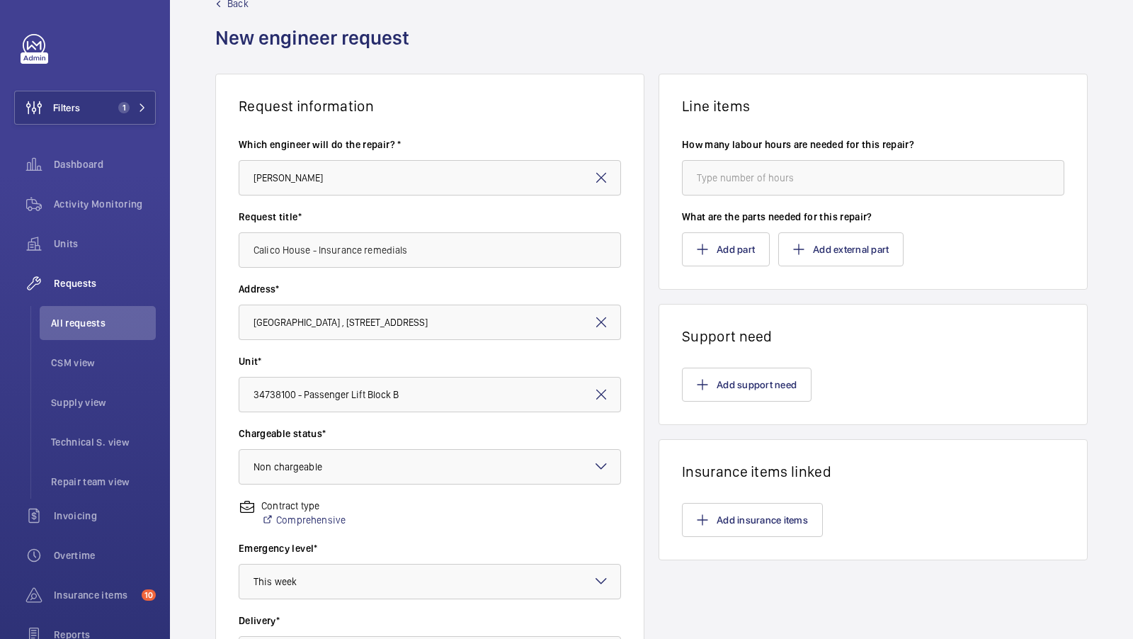
scroll to position [37, 0]
click at [729, 248] on button "Add part" at bounding box center [726, 250] width 88 height 34
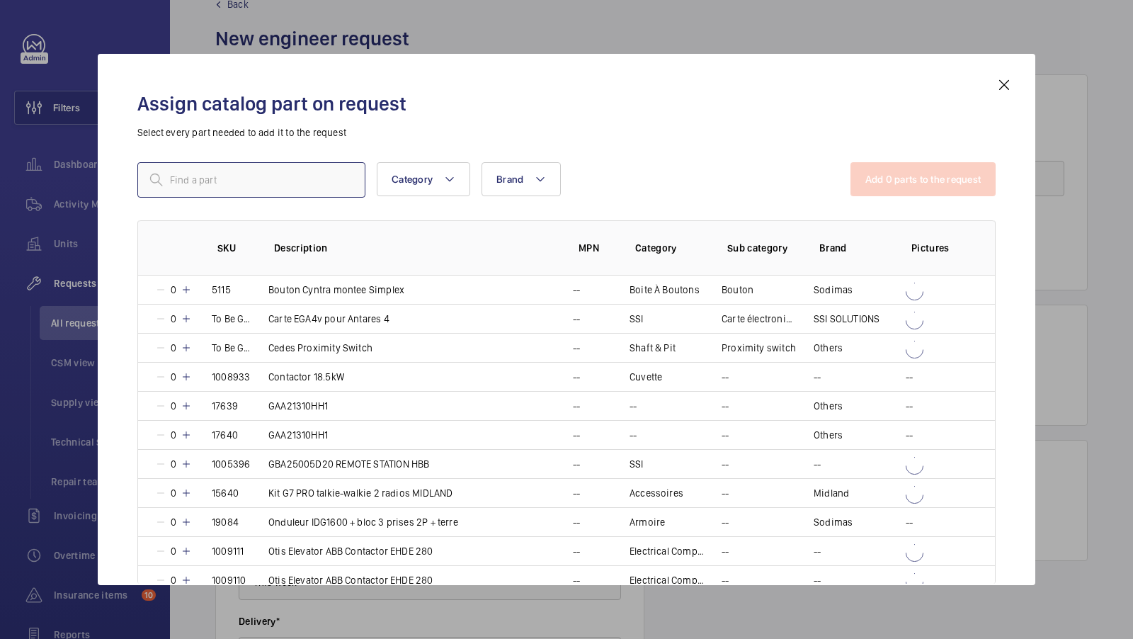
click at [275, 188] on input "text" at bounding box center [251, 179] width 228 height 35
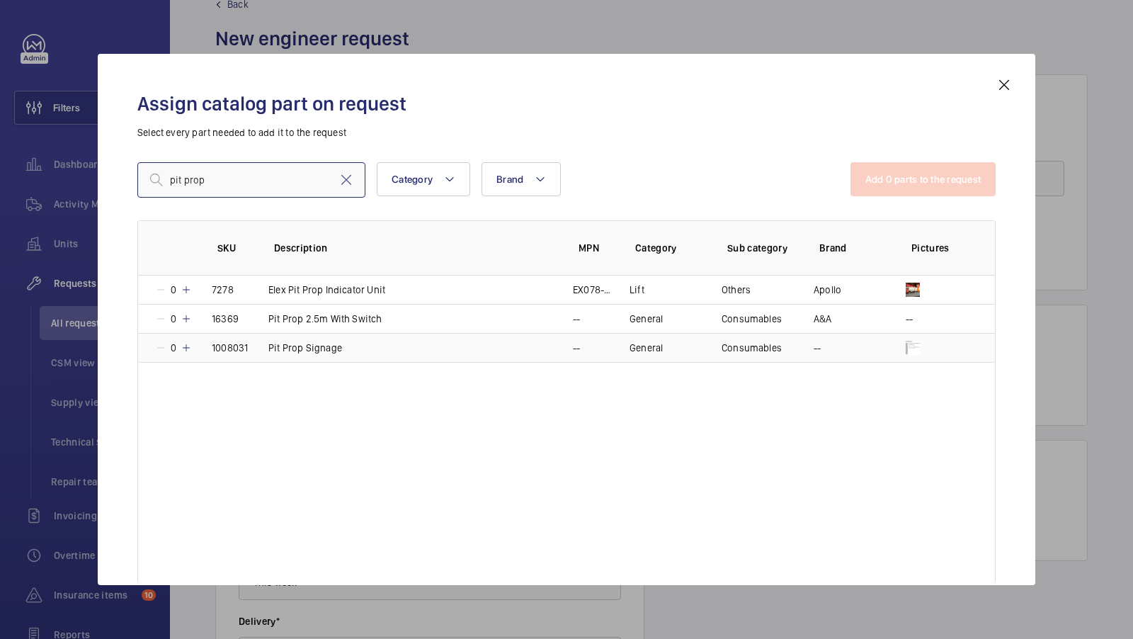
type input "pit prop"
click at [189, 345] on mat-icon at bounding box center [186, 347] width 11 height 11
click at [189, 345] on mat-icon at bounding box center [183, 347] width 11 height 11
click at [345, 178] on mat-icon at bounding box center [346, 179] width 17 height 17
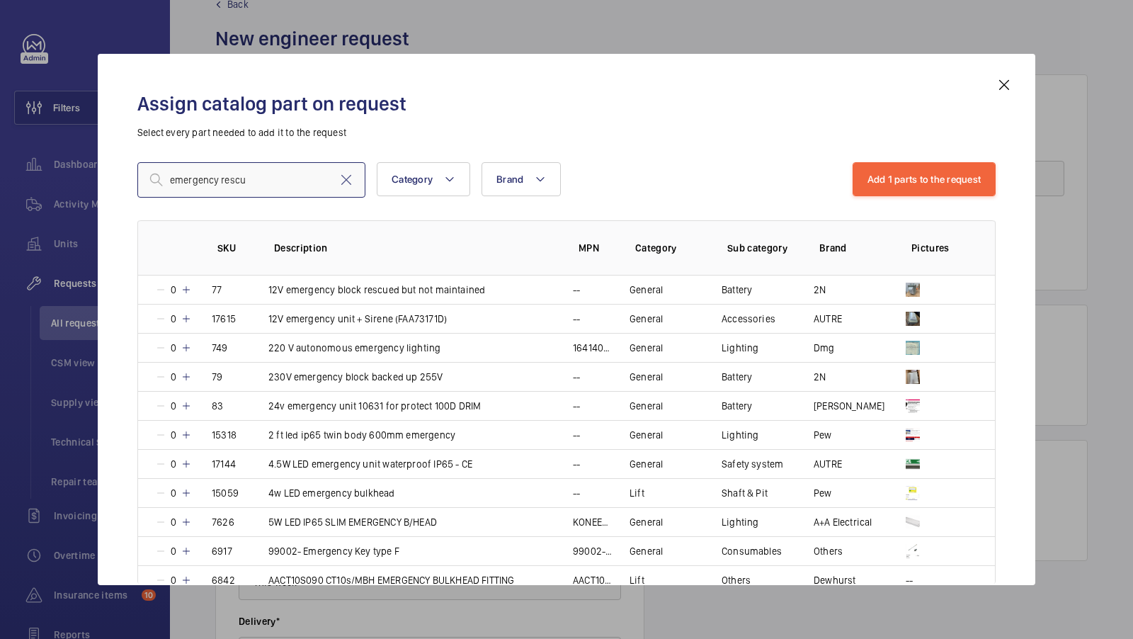
type input "emergency rescue"
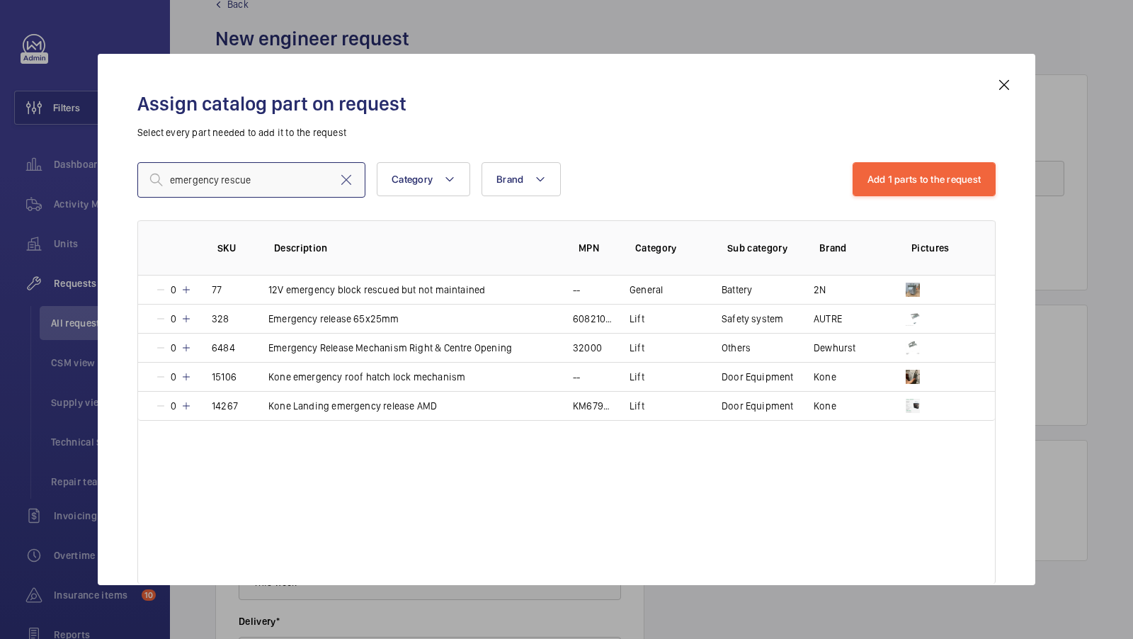
click at [274, 182] on input "emergency rescue" at bounding box center [251, 179] width 228 height 35
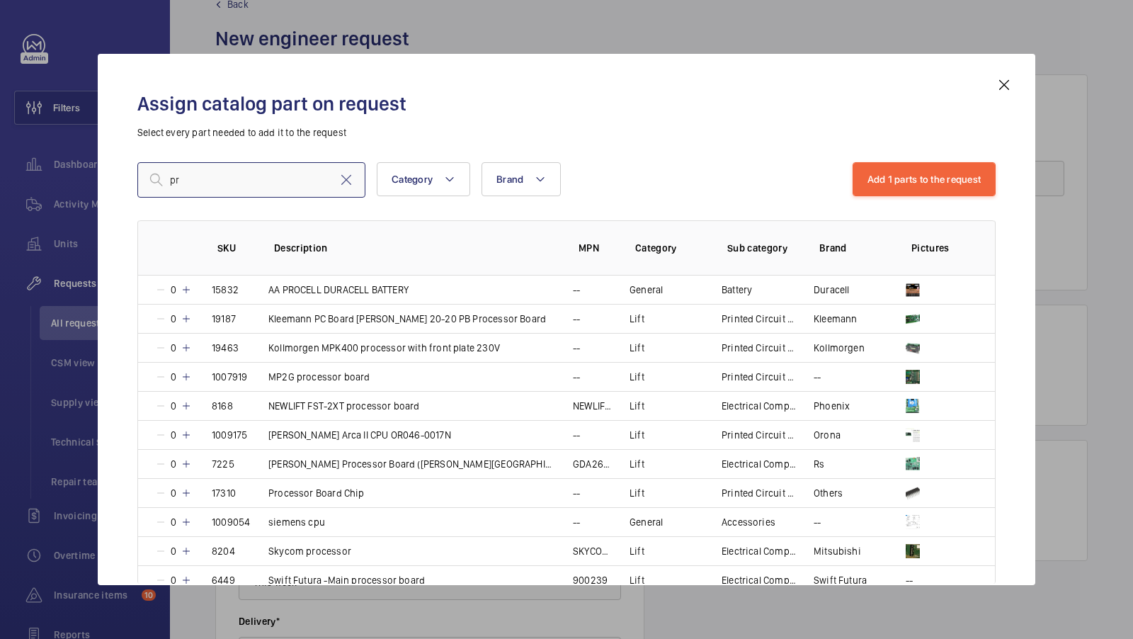
type input "p"
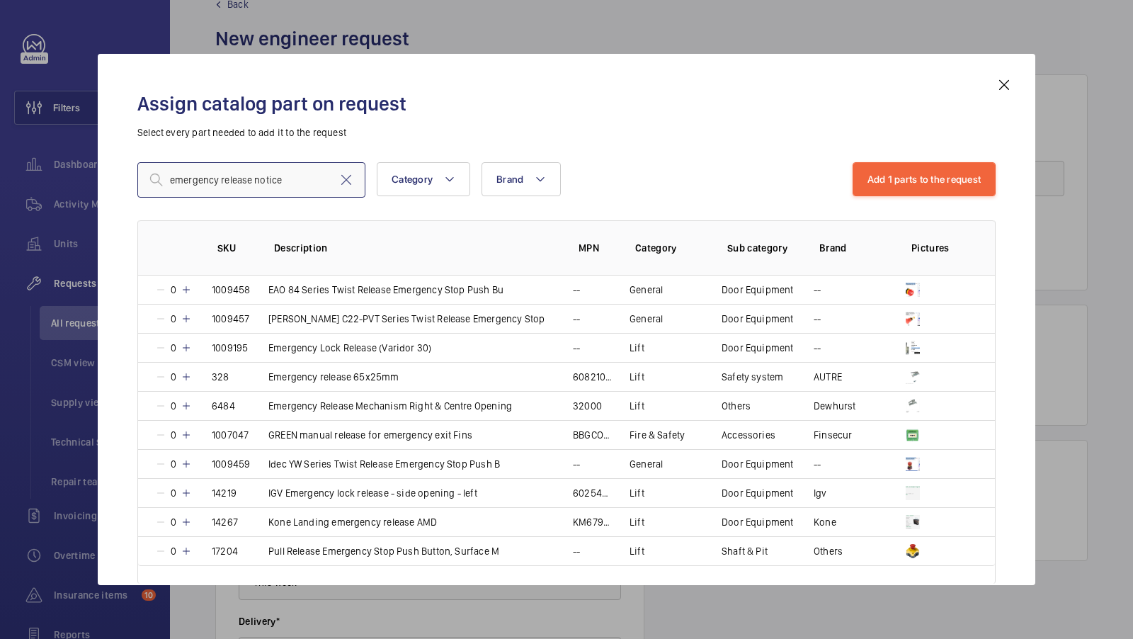
type input "emergency release notice"
click at [344, 175] on mat-icon at bounding box center [346, 179] width 17 height 17
click at [254, 190] on input "text" at bounding box center [251, 179] width 228 height 35
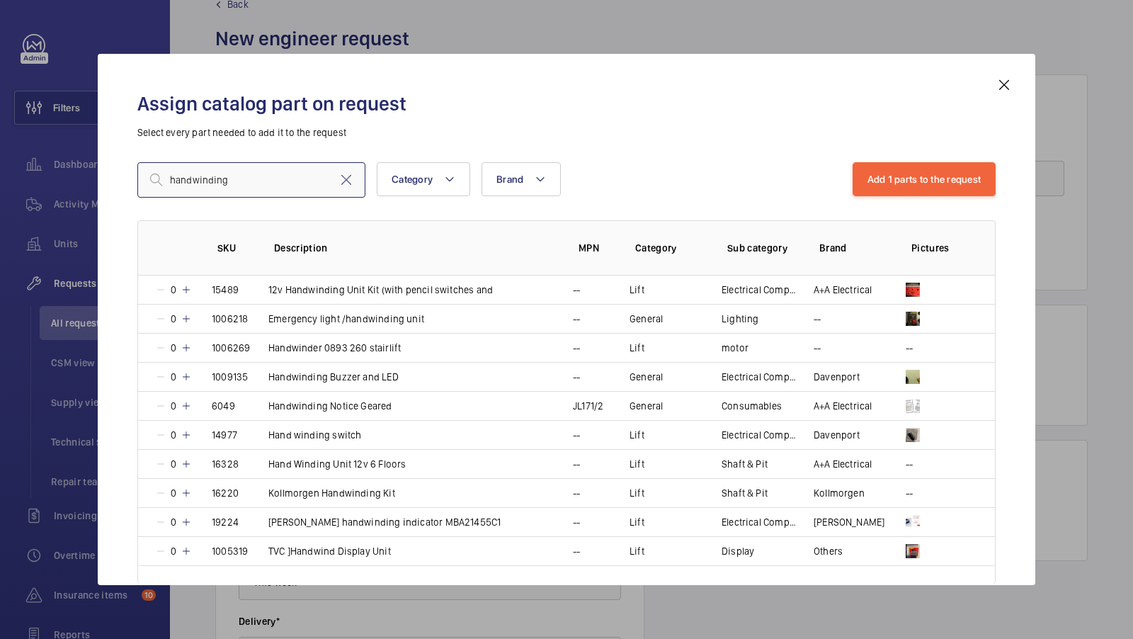
click at [242, 174] on input "handwinding" at bounding box center [251, 179] width 228 height 35
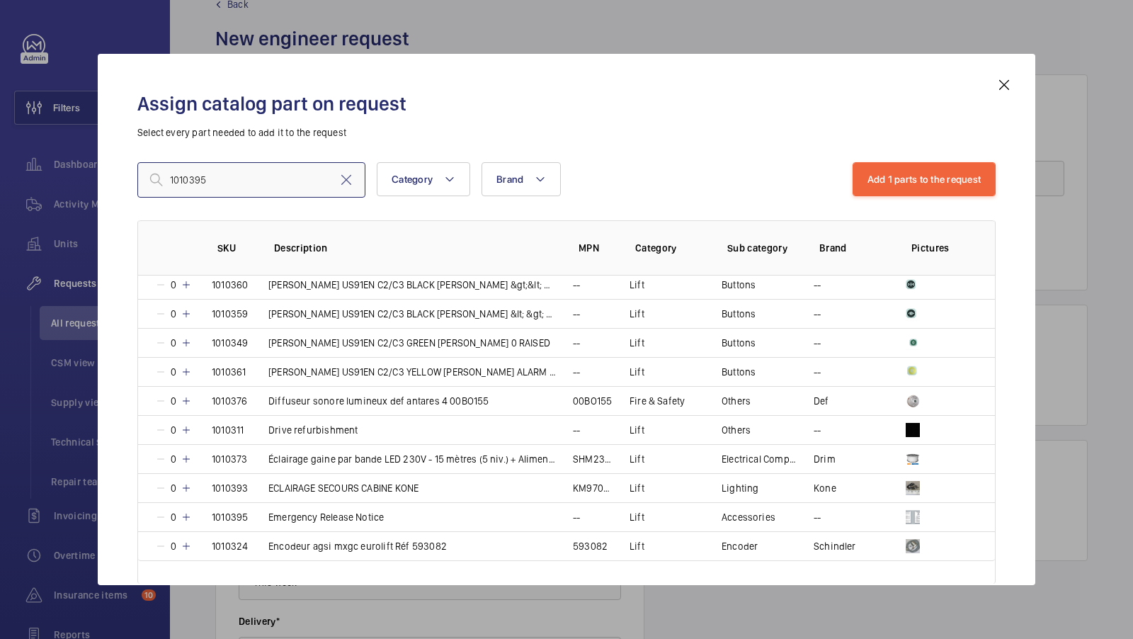
scroll to position [1193, 0]
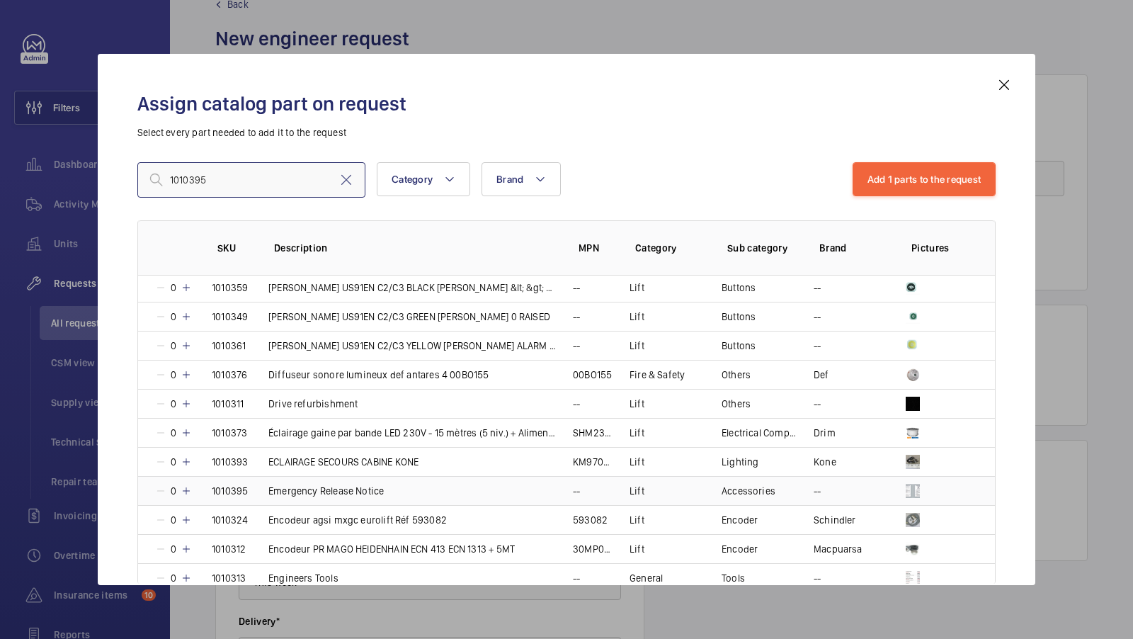
type input "1010395"
click at [411, 476] on td "Emergency Release Notice" at bounding box center [403, 490] width 305 height 29
click at [346, 176] on mat-icon at bounding box center [346, 179] width 17 height 17
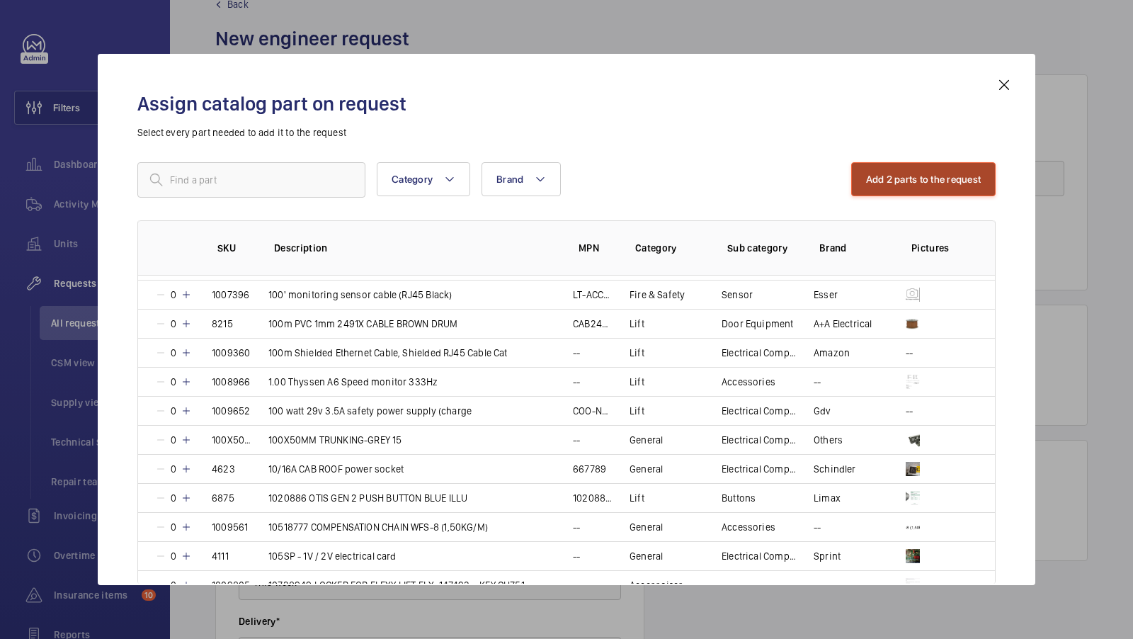
click at [926, 184] on button "Add 2 parts to the request" at bounding box center [923, 179] width 145 height 34
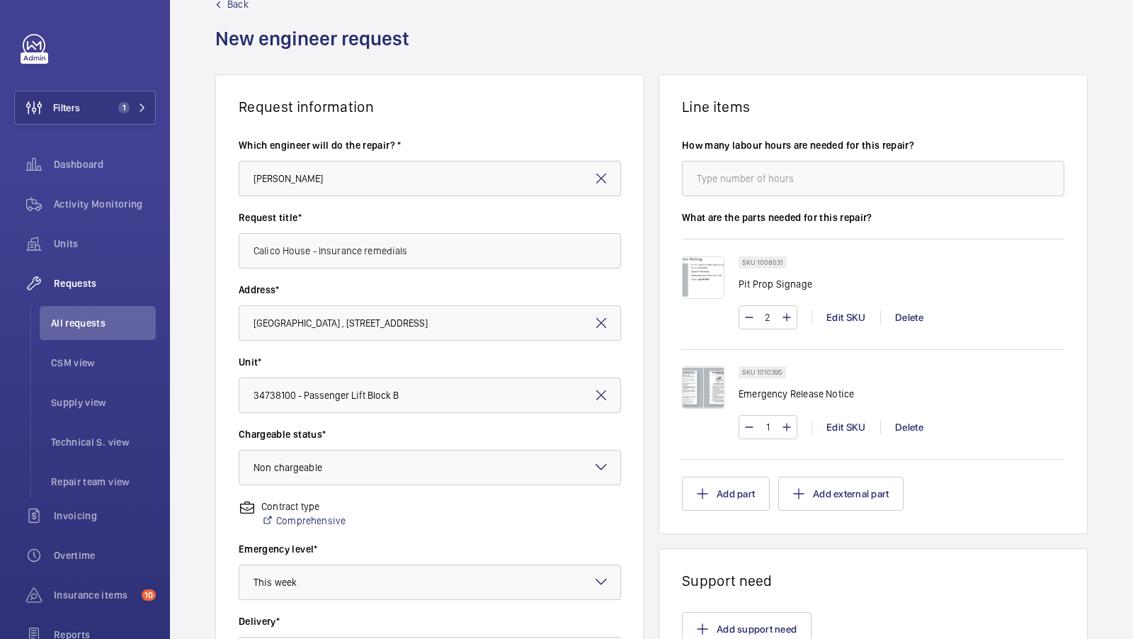
click at [695, 256] on img at bounding box center [703, 277] width 42 height 42
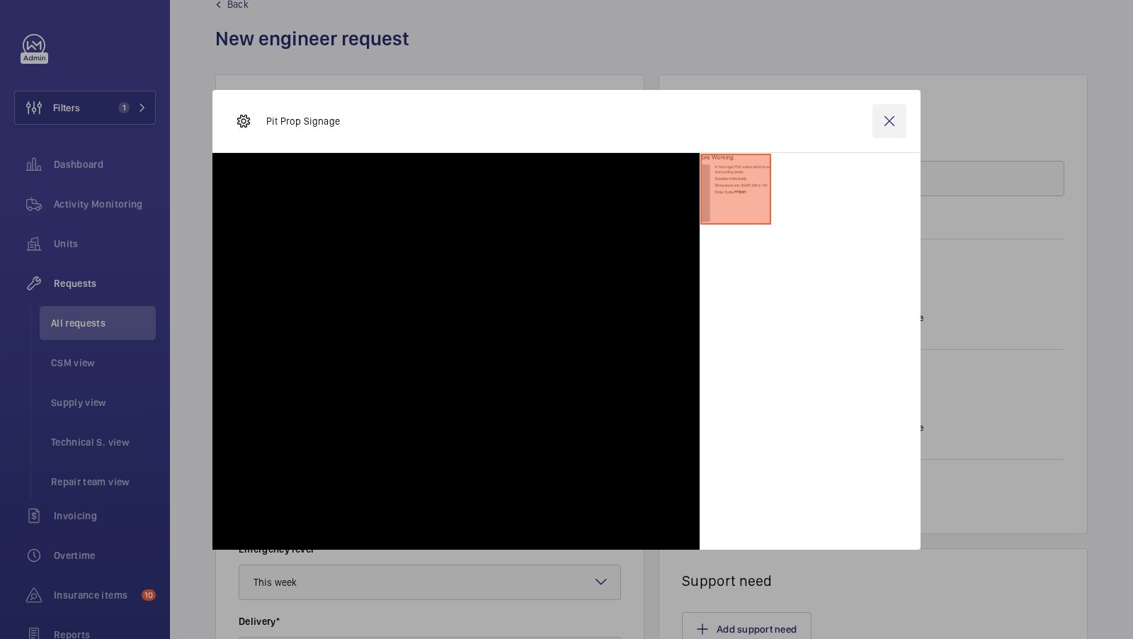
click at [889, 121] on wm-front-icon-button at bounding box center [889, 121] width 34 height 34
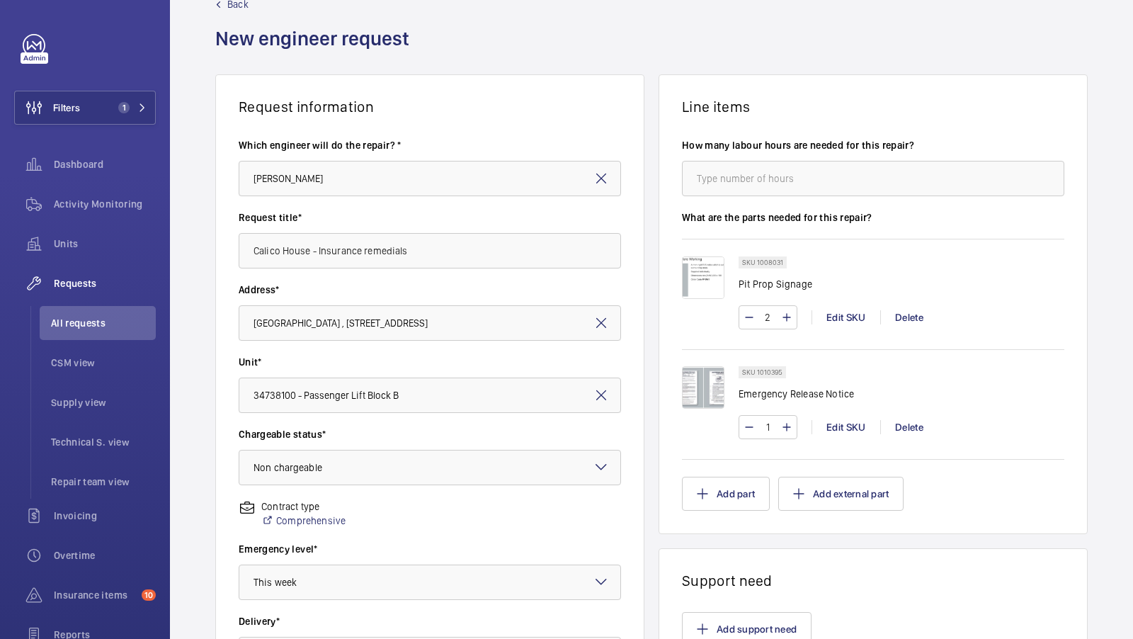
scroll to position [68, 0]
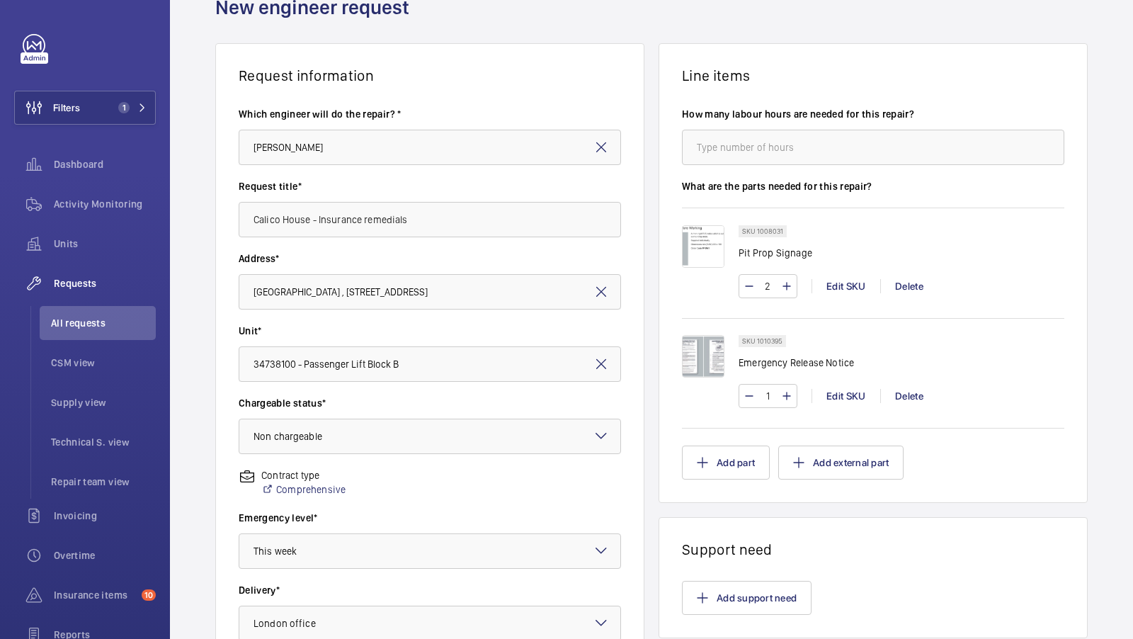
click at [1109, 294] on div "Request information Which engineer will do the repair? * Keith Bishop Request t…" at bounding box center [651, 430] width 963 height 775
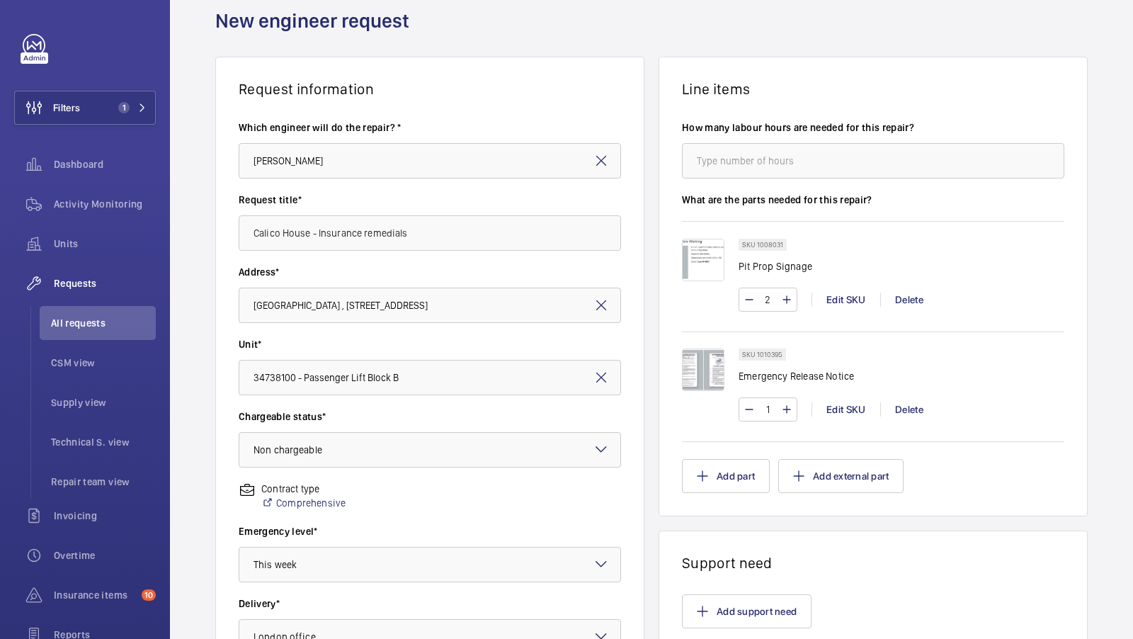
scroll to position [46, 0]
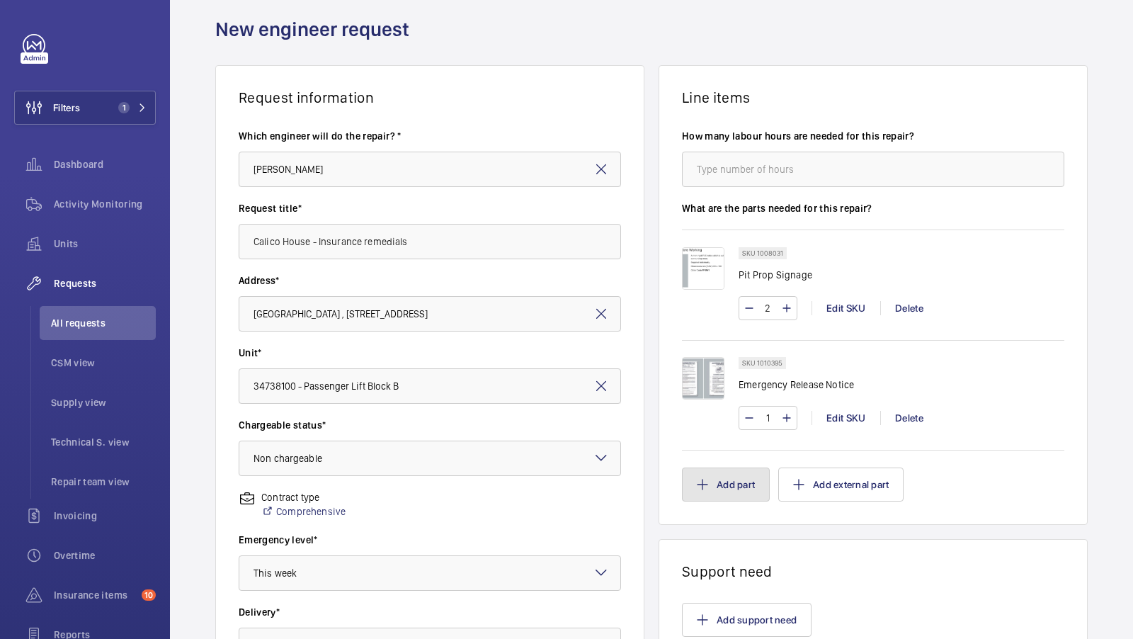
click at [727, 484] on button "Add part" at bounding box center [726, 484] width 88 height 34
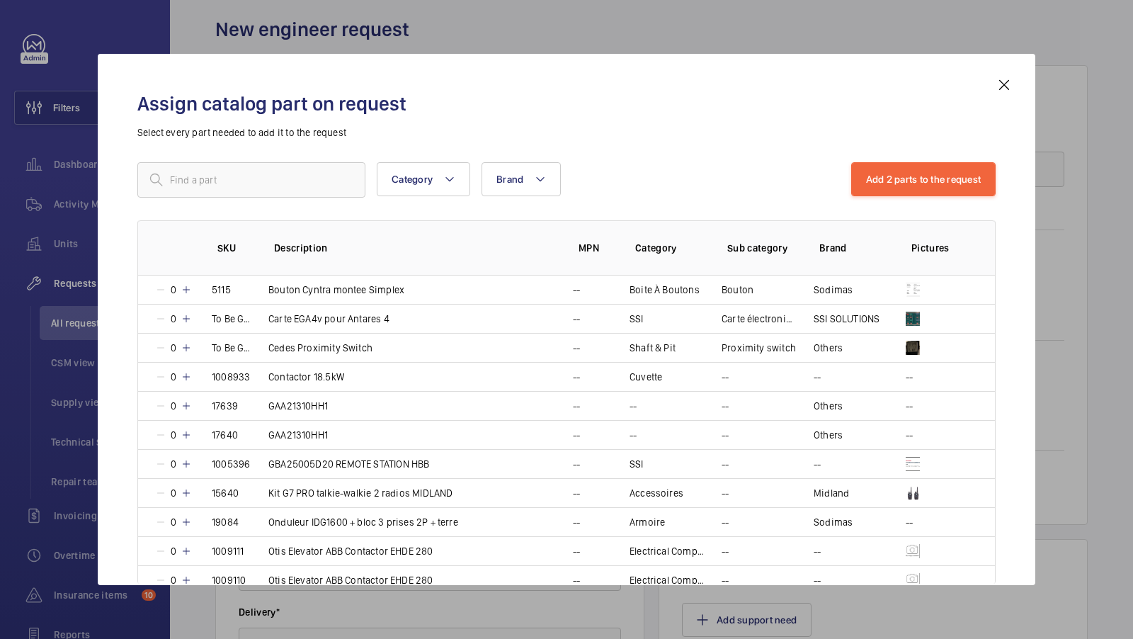
click at [998, 82] on mat-icon at bounding box center [1004, 84] width 17 height 17
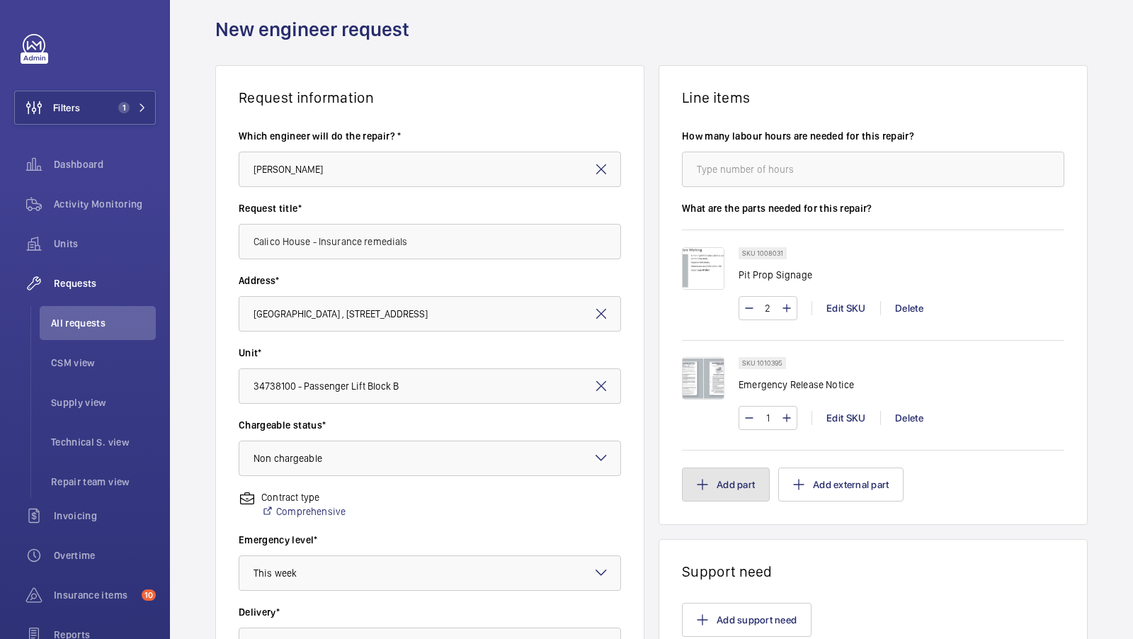
click at [746, 483] on button "Add part" at bounding box center [726, 484] width 88 height 34
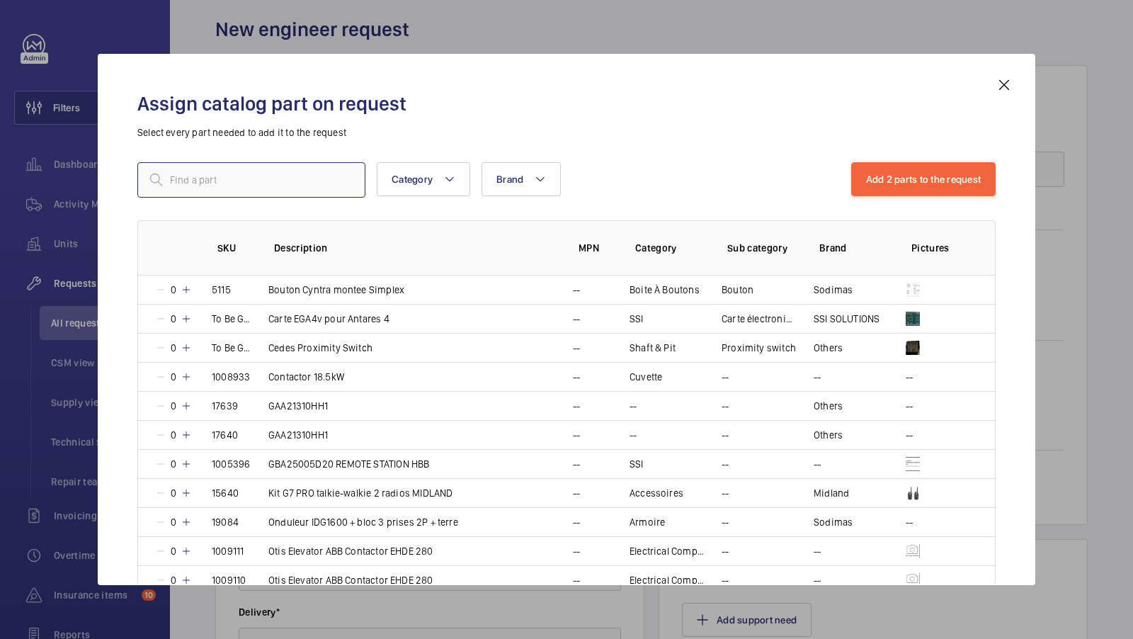
click at [241, 188] on input "text" at bounding box center [251, 179] width 228 height 35
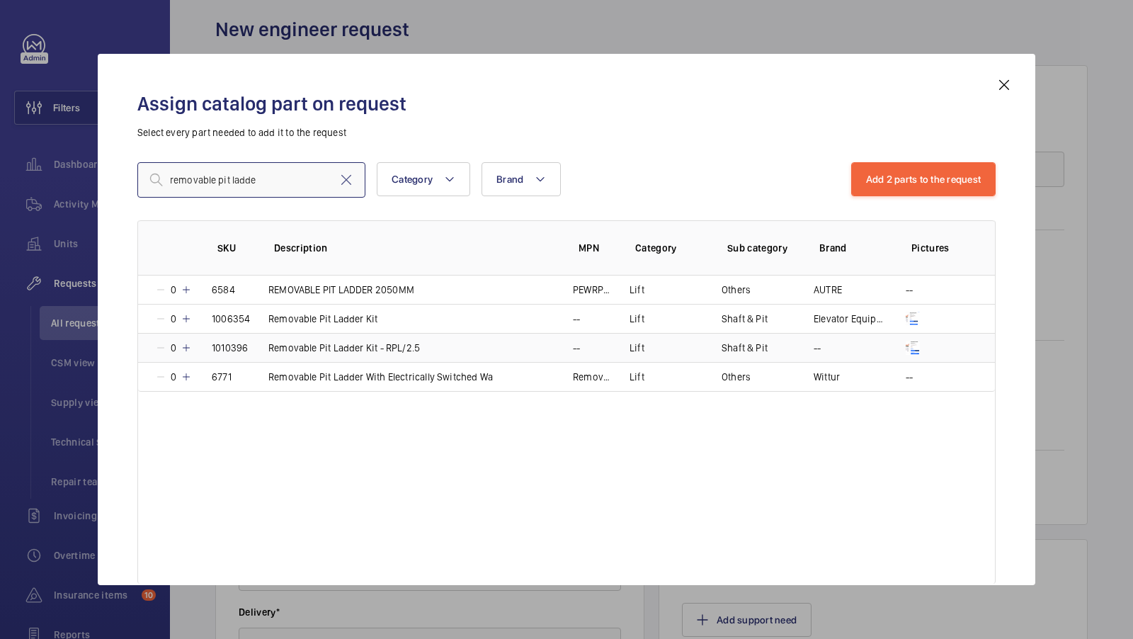
type input "removable pit ladde"
click at [188, 343] on mat-icon at bounding box center [186, 347] width 11 height 11
click at [899, 192] on button "Add 3 parts to the request" at bounding box center [923, 179] width 145 height 34
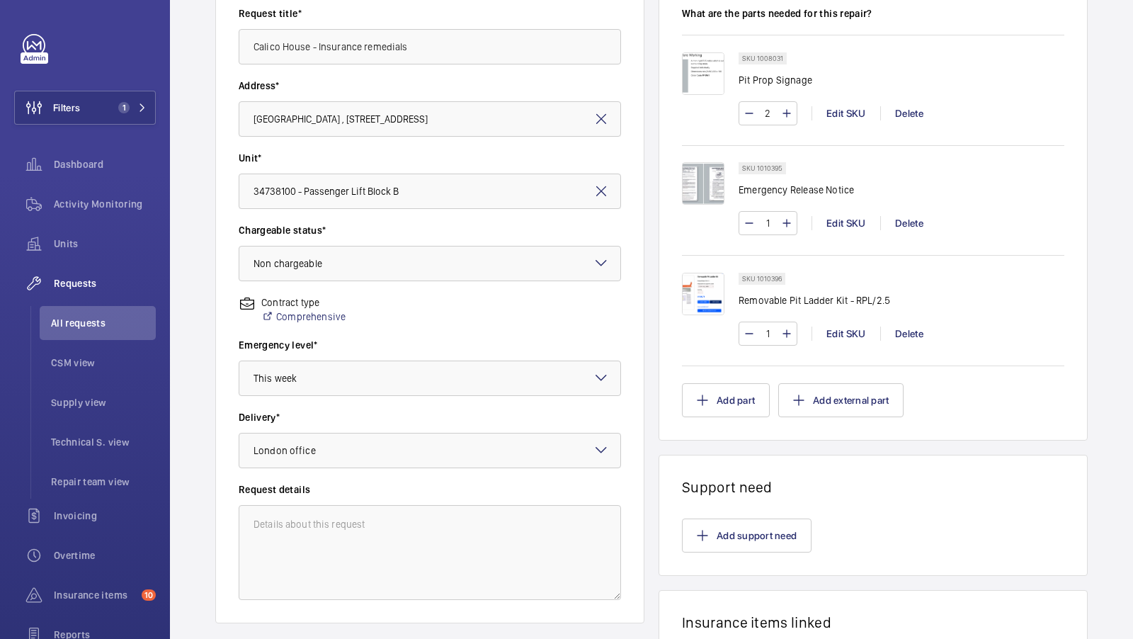
scroll to position [94, 0]
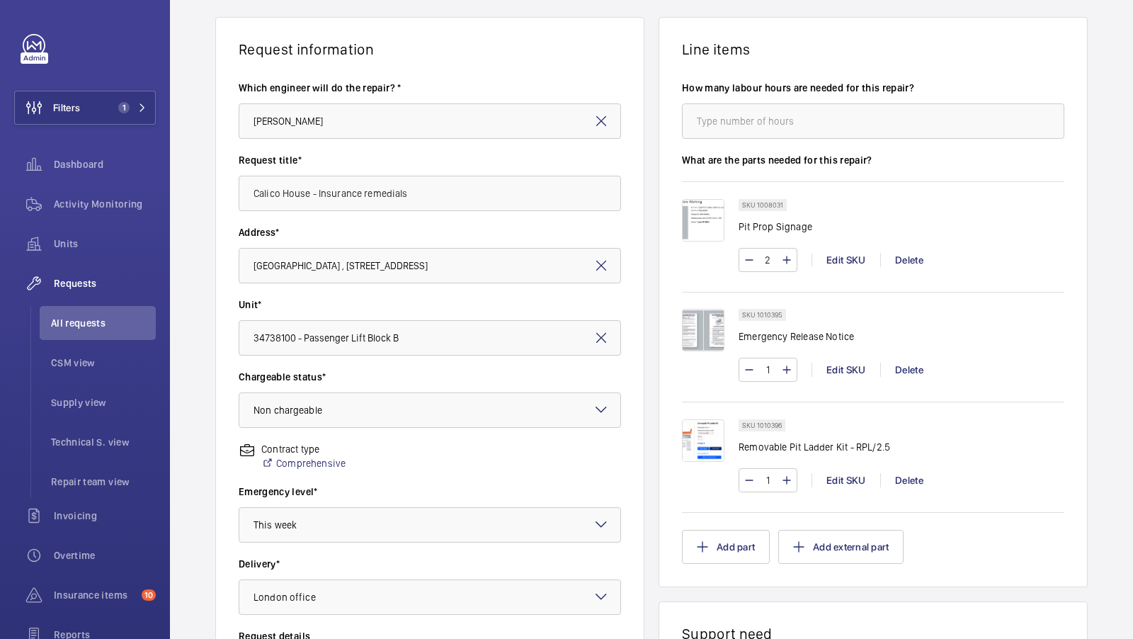
click at [739, 516] on div "Support need Which team?* Technical support Repair support Comment* Photos Sele…" at bounding box center [567, 319] width 346 height 467
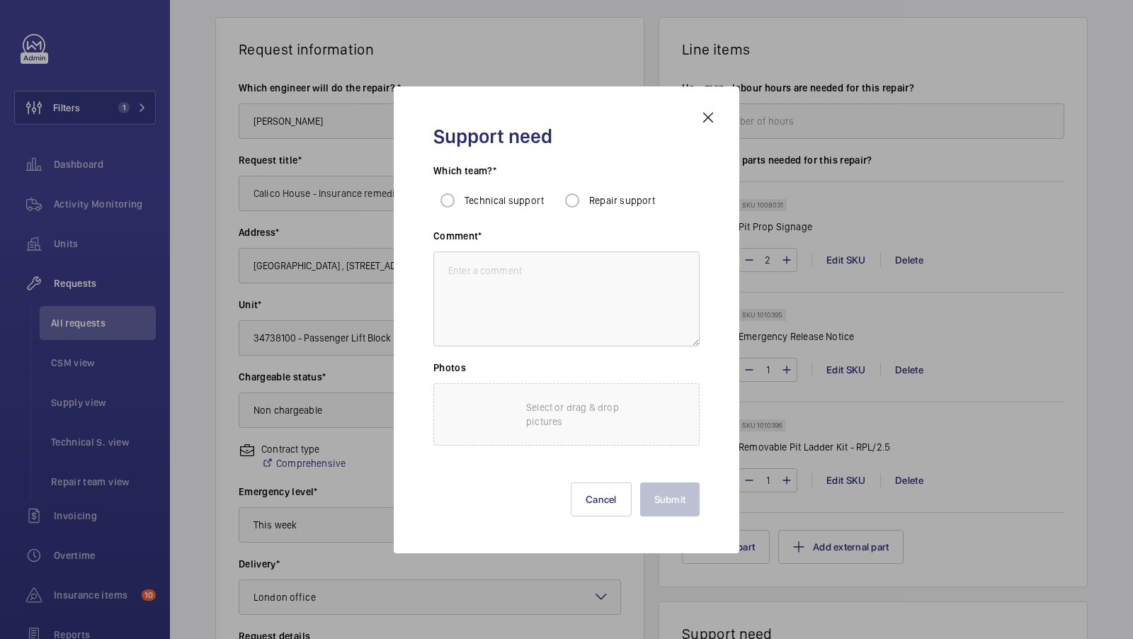
scroll to position [256, 0]
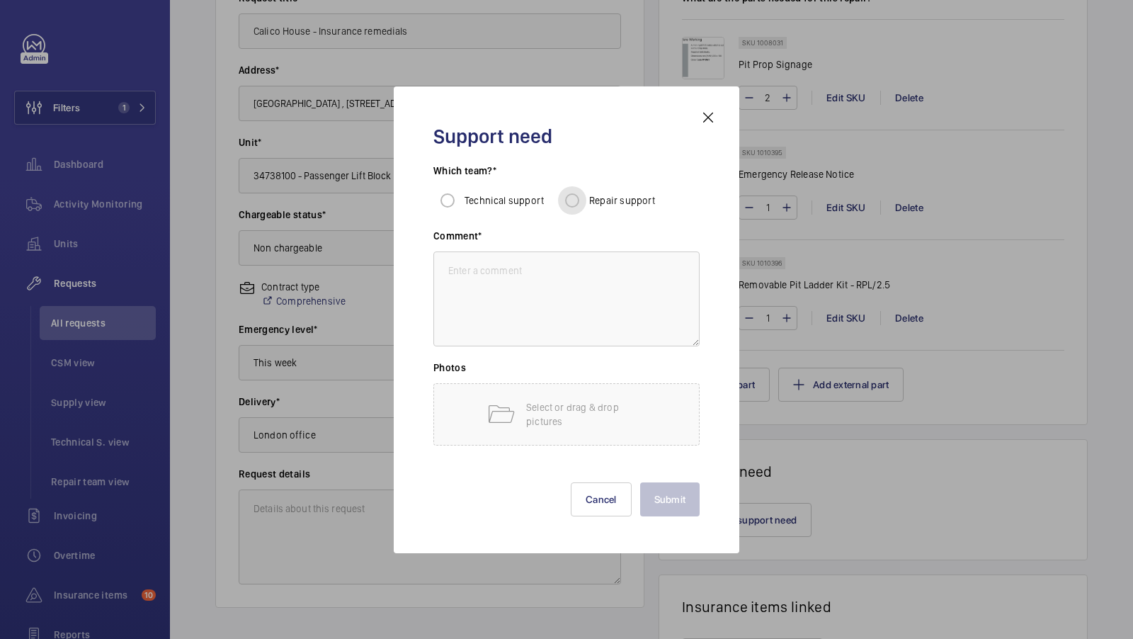
click at [579, 200] on input "Repair support" at bounding box center [572, 200] width 28 height 28
radio input "true"
click at [521, 284] on textarea at bounding box center [566, 298] width 266 height 95
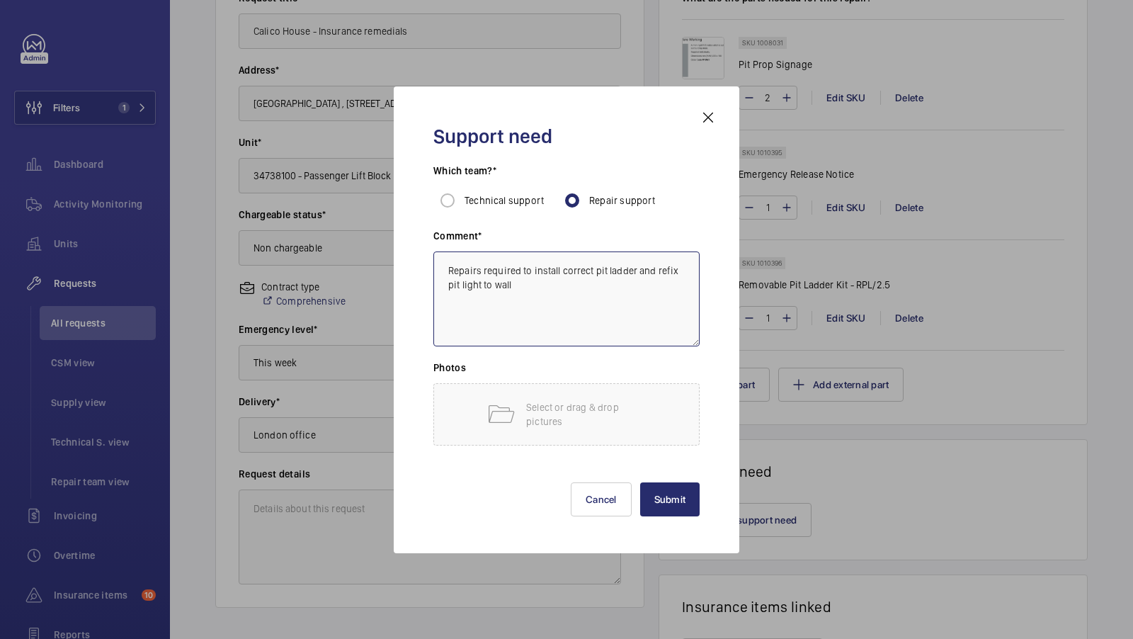
click at [660, 273] on textarea "Repairs required to install correct pit ladder and refix pit light to wall" at bounding box center [566, 298] width 266 height 95
click at [625, 285] on textarea "Repairs required to install correct pit ladder and re-fix pit light to wall" at bounding box center [566, 298] width 266 height 95
drag, startPoint x: 655, startPoint y: 268, endPoint x: 678, endPoint y: 269, distance: 23.4
click at [678, 269] on textarea "Repairs required to install correct pit ladder and re-fix pit light to wall." at bounding box center [566, 298] width 266 height 95
type textarea "Repairs required to install correct pit ladder and fix pit light to wall."
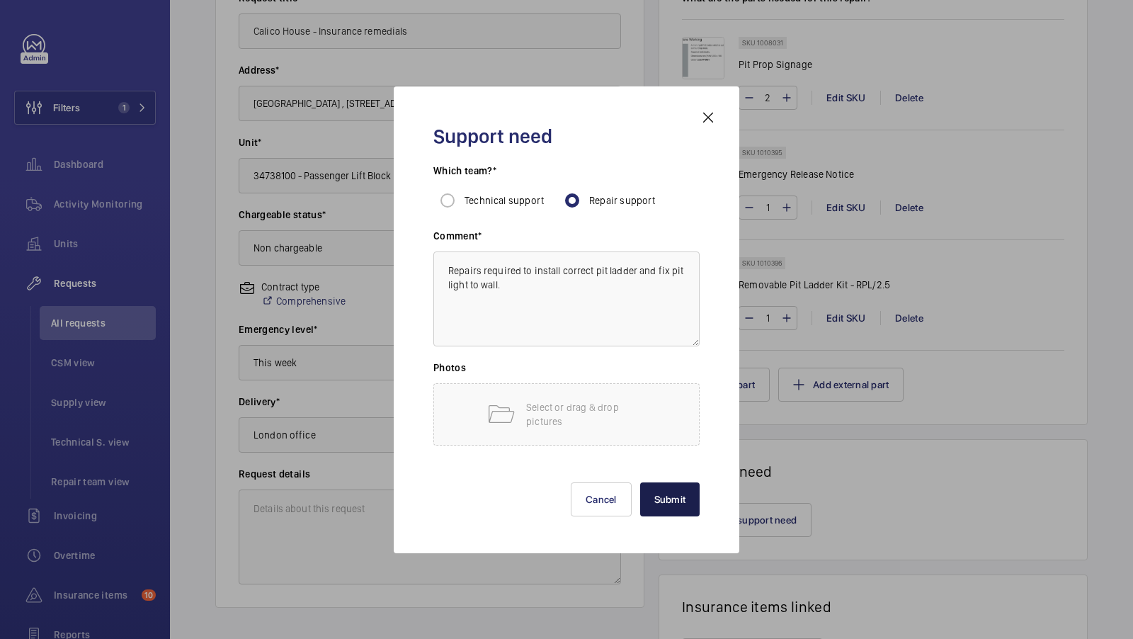
click at [679, 501] on button "Submit" at bounding box center [670, 499] width 60 height 34
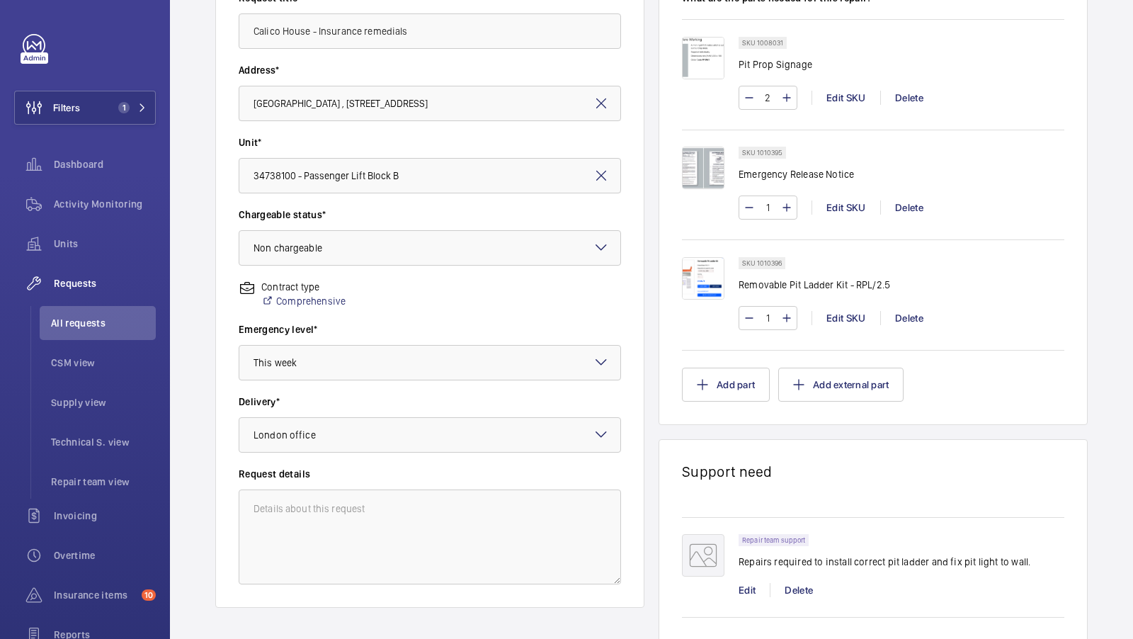
scroll to position [382, 0]
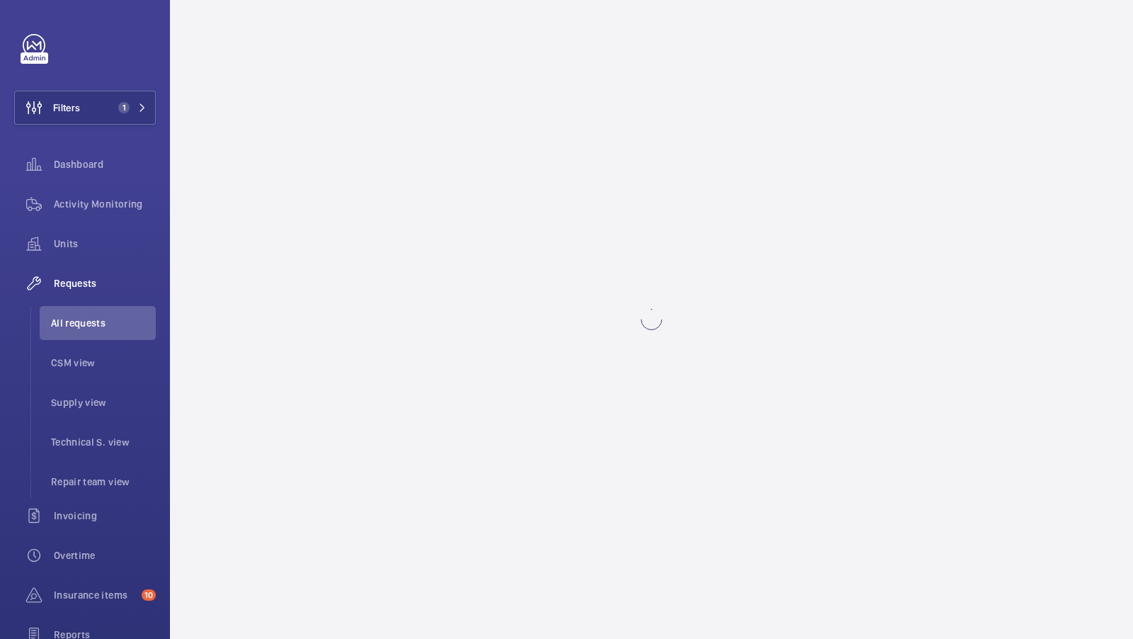
scroll to position [0, 0]
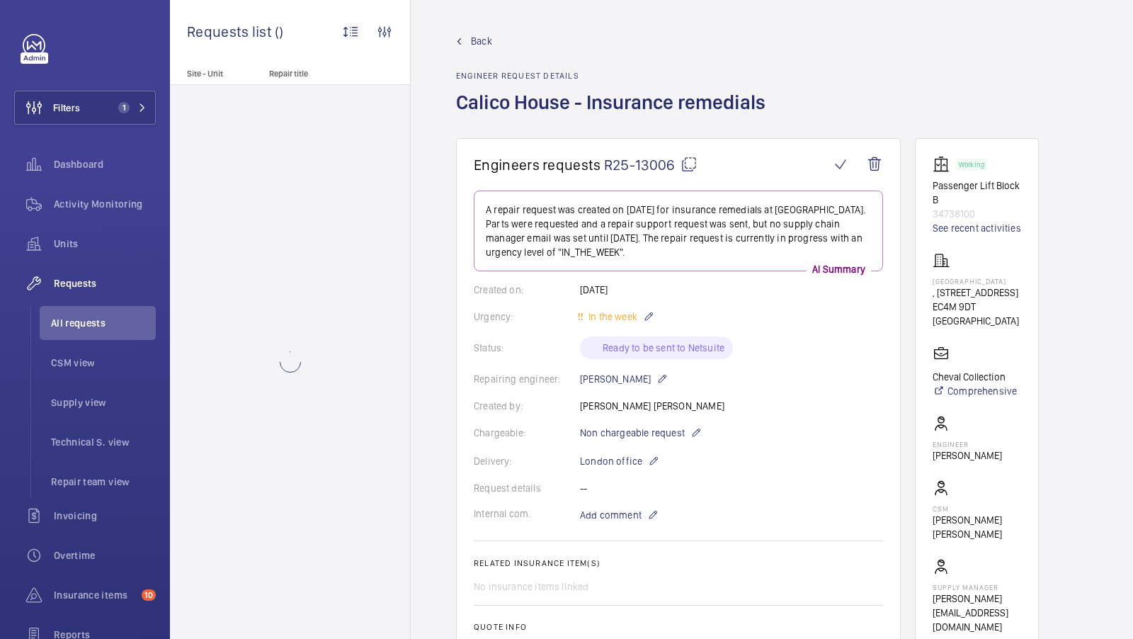
scroll to position [46, 0]
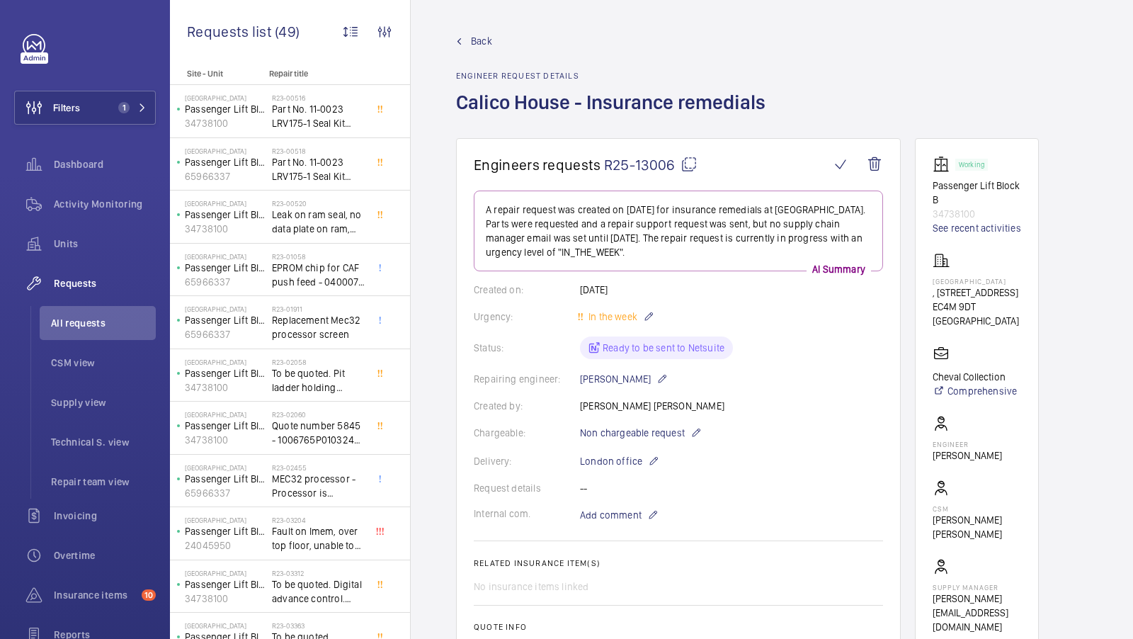
click at [593, 579] on div "No insurance items linked" at bounding box center [678, 586] width 409 height 14
click at [662, 579] on div "No insurance items linked" at bounding box center [678, 586] width 409 height 14
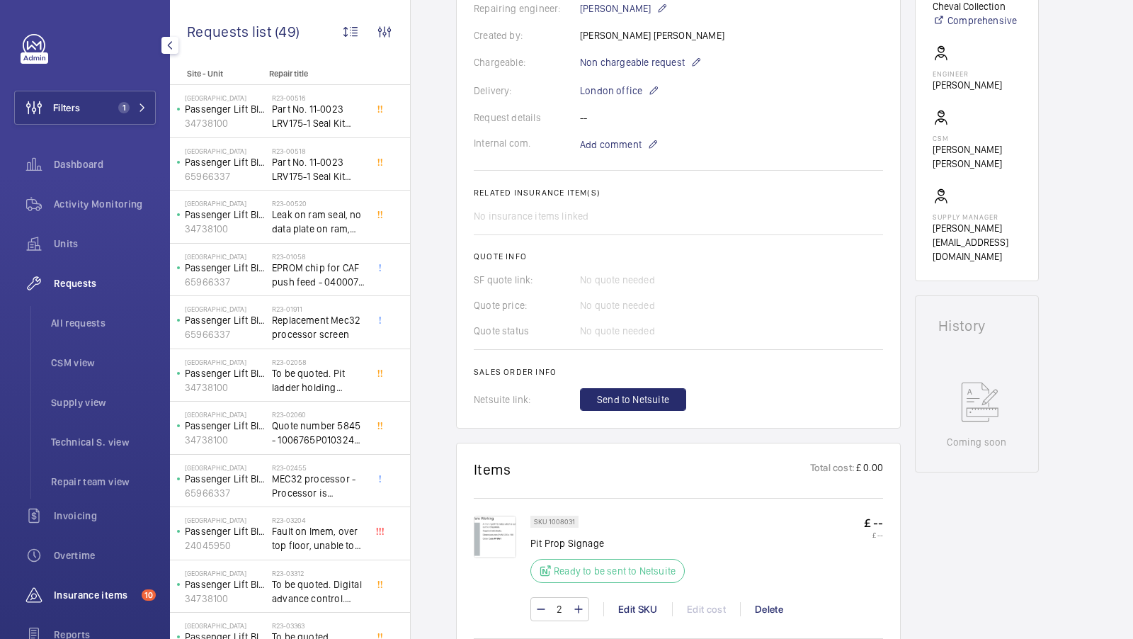
click at [101, 596] on span "Insurance items" at bounding box center [95, 595] width 82 height 14
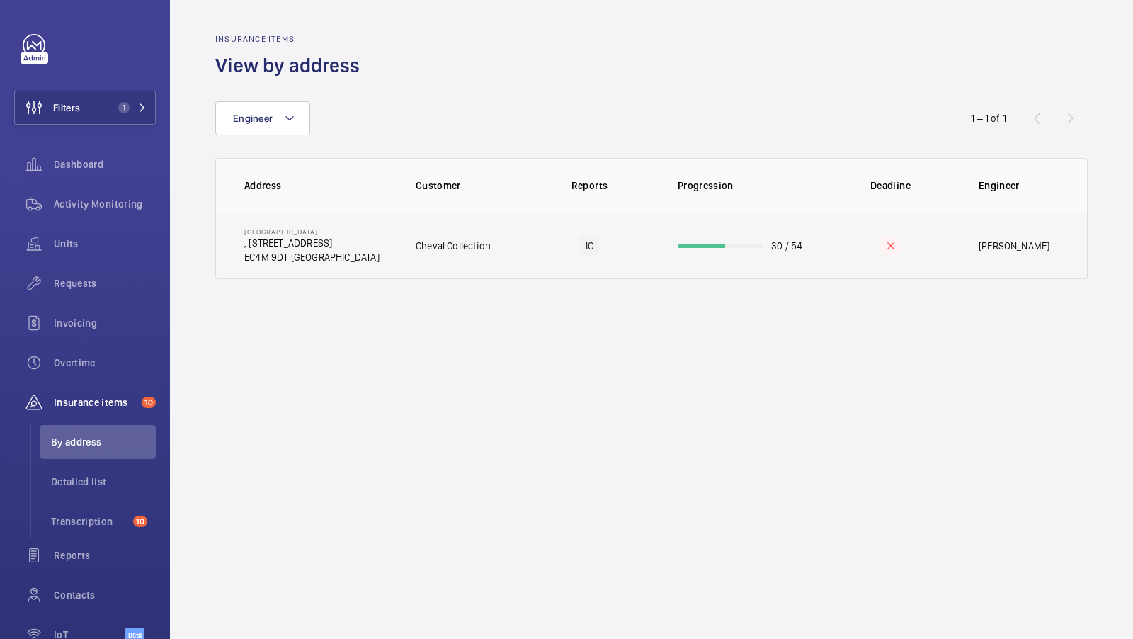
click at [404, 258] on td "Cheval Collection" at bounding box center [458, 245] width 131 height 67
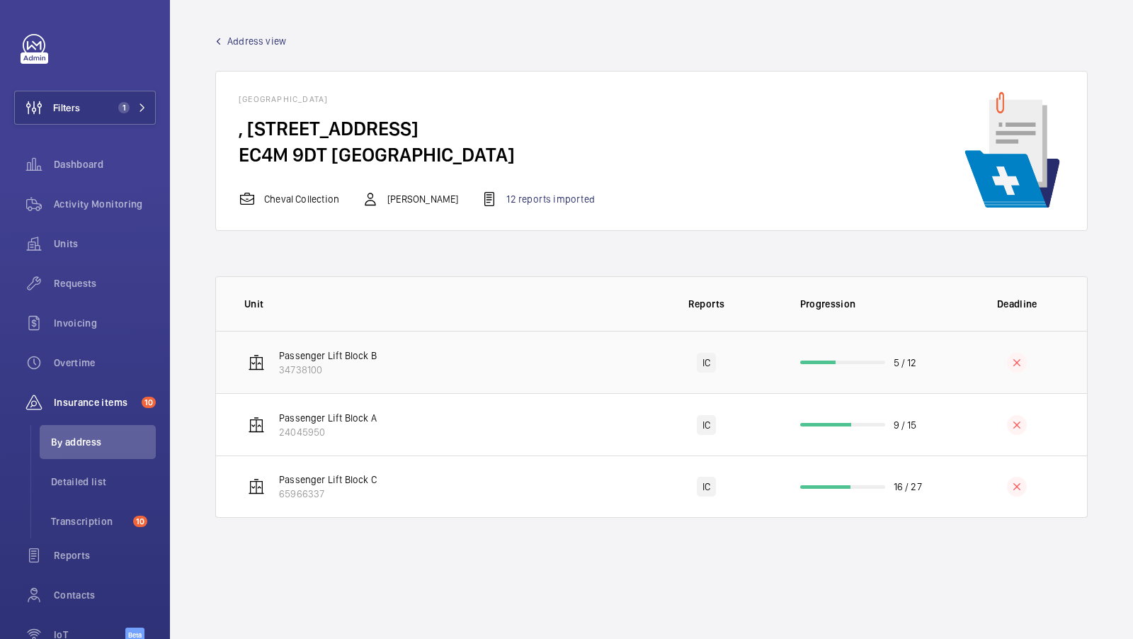
click at [494, 365] on td "Passenger Lift Block B 34738100" at bounding box center [426, 362] width 420 height 62
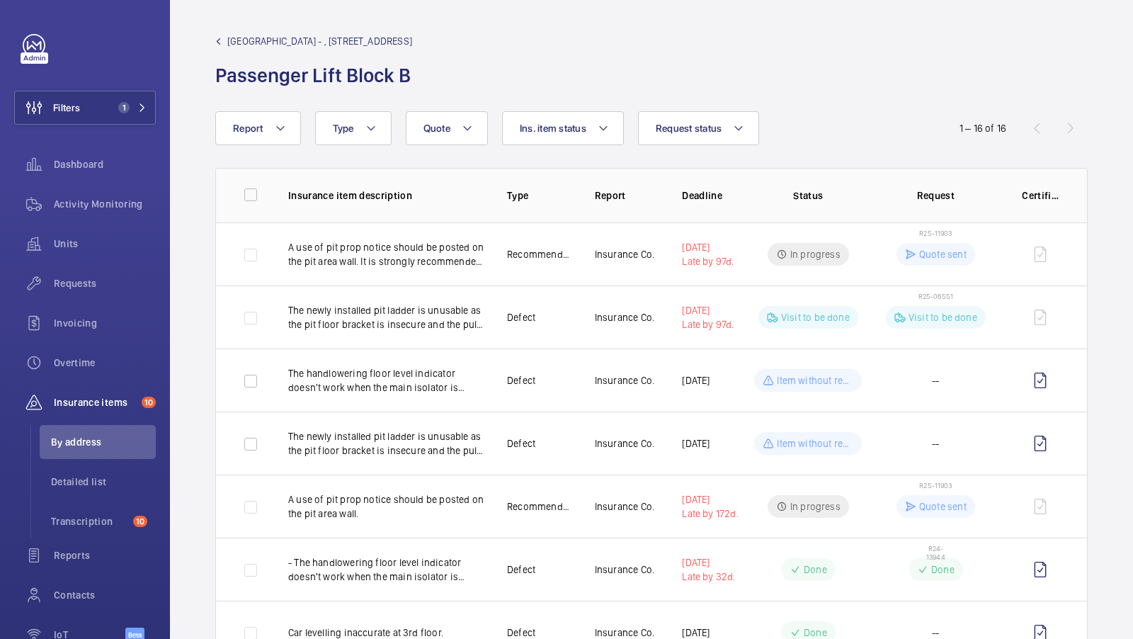
click at [252, 40] on span "Calico House - , 42 Bow Lane" at bounding box center [319, 41] width 185 height 14
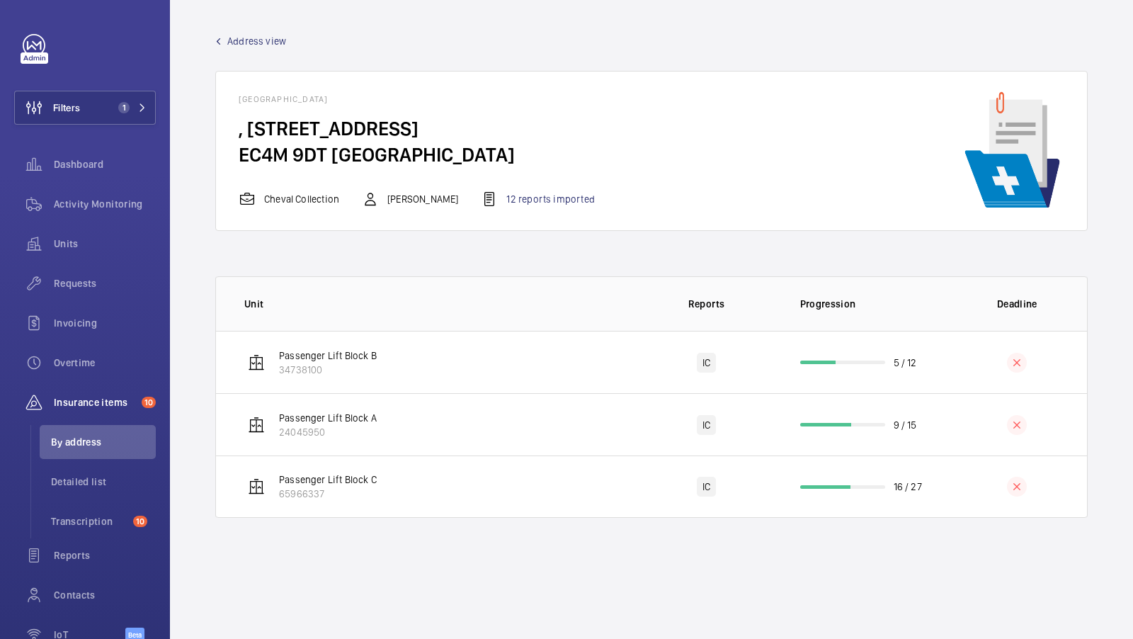
click at [244, 39] on span "Address view" at bounding box center [256, 41] width 59 height 14
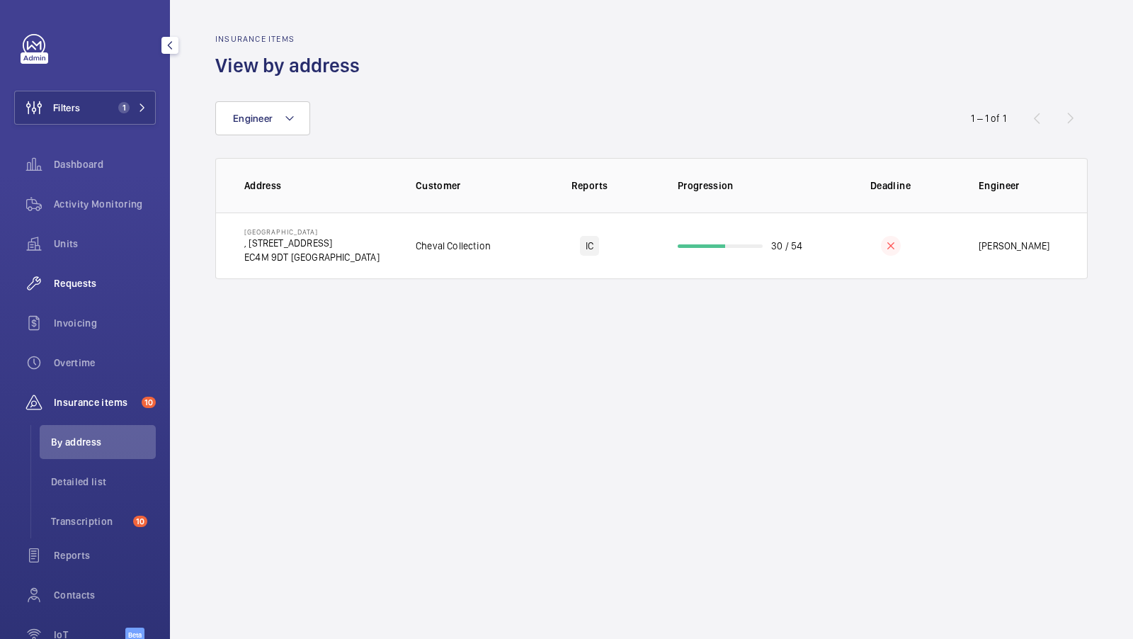
click at [91, 278] on span "Requests" at bounding box center [105, 283] width 102 height 14
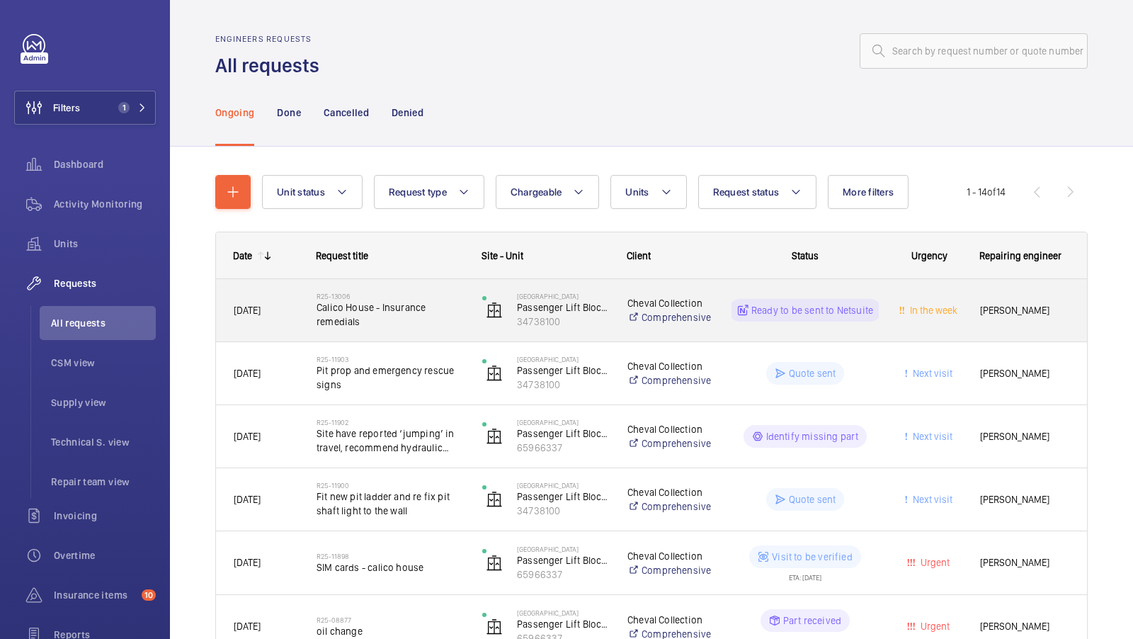
click at [414, 322] on span "Calico House - Insurance remedials" at bounding box center [390, 314] width 147 height 28
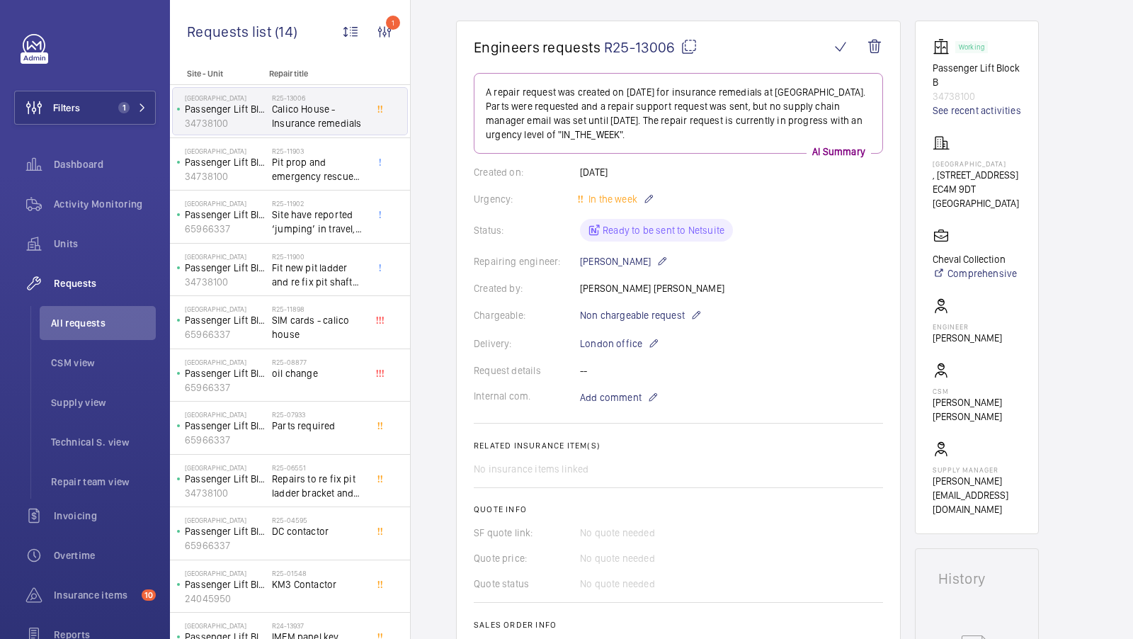
scroll to position [120, 0]
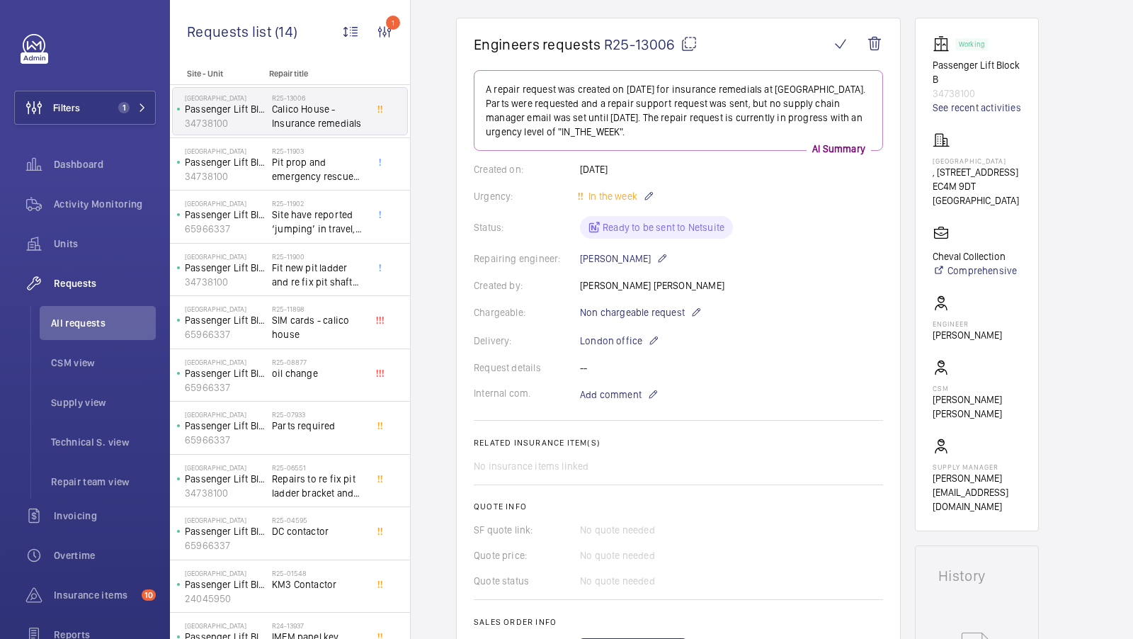
click at [615, 453] on wm-front-card-body "A repair request was created on 2025-09-29 for insurance remedials at Calico Ho…" at bounding box center [678, 365] width 409 height 591
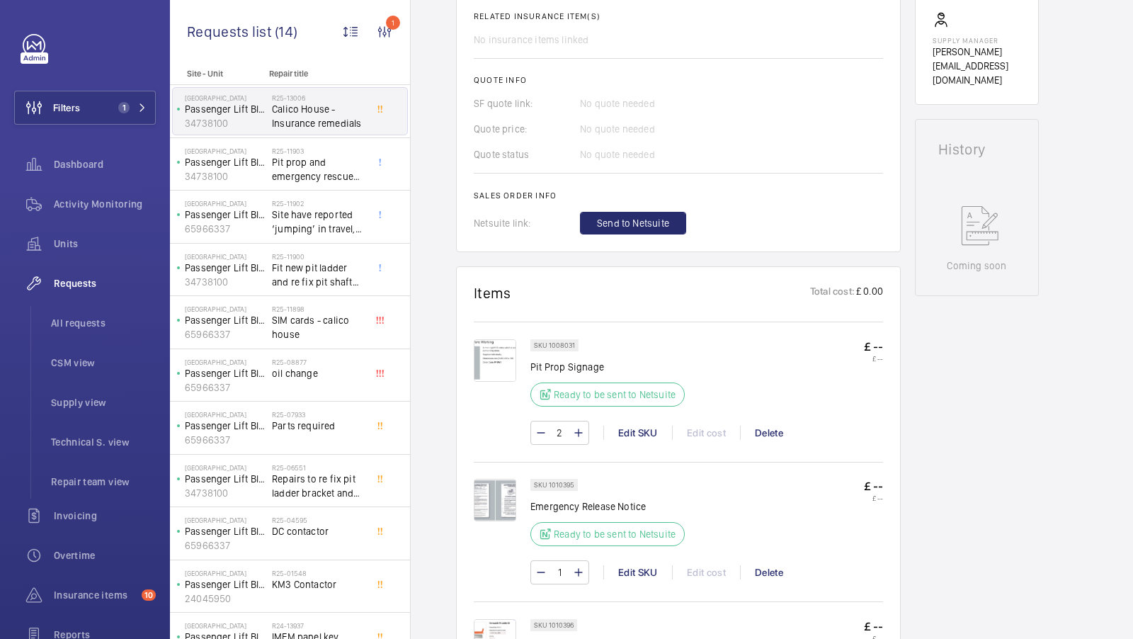
scroll to position [544, 0]
click at [623, 227] on span "Send to Netsuite" at bounding box center [633, 226] width 72 height 14
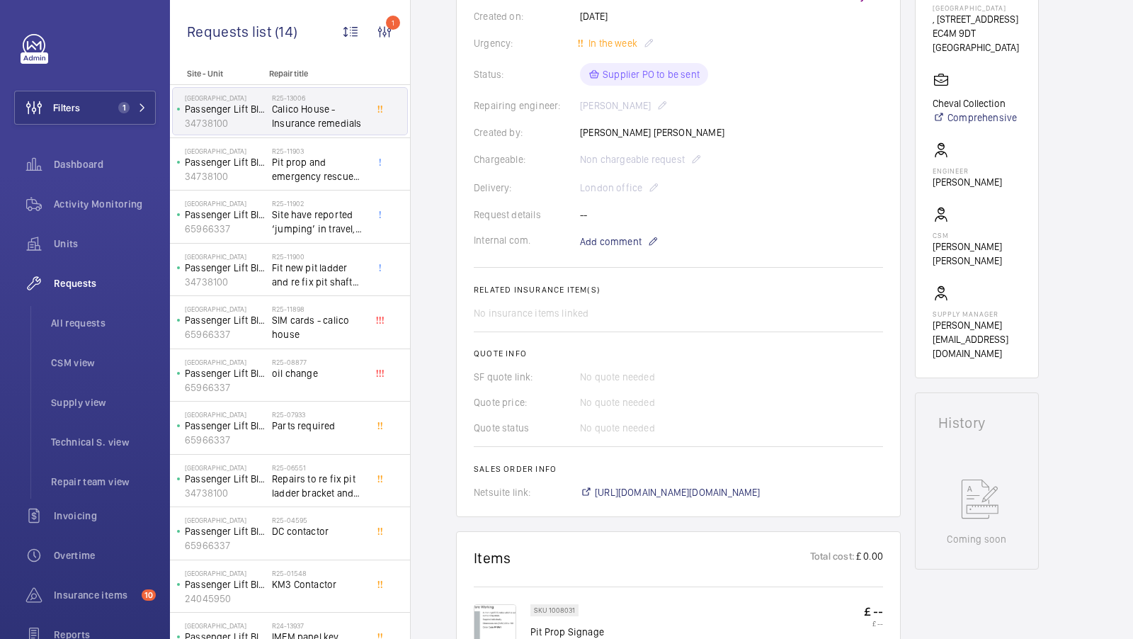
scroll to position [386, 0]
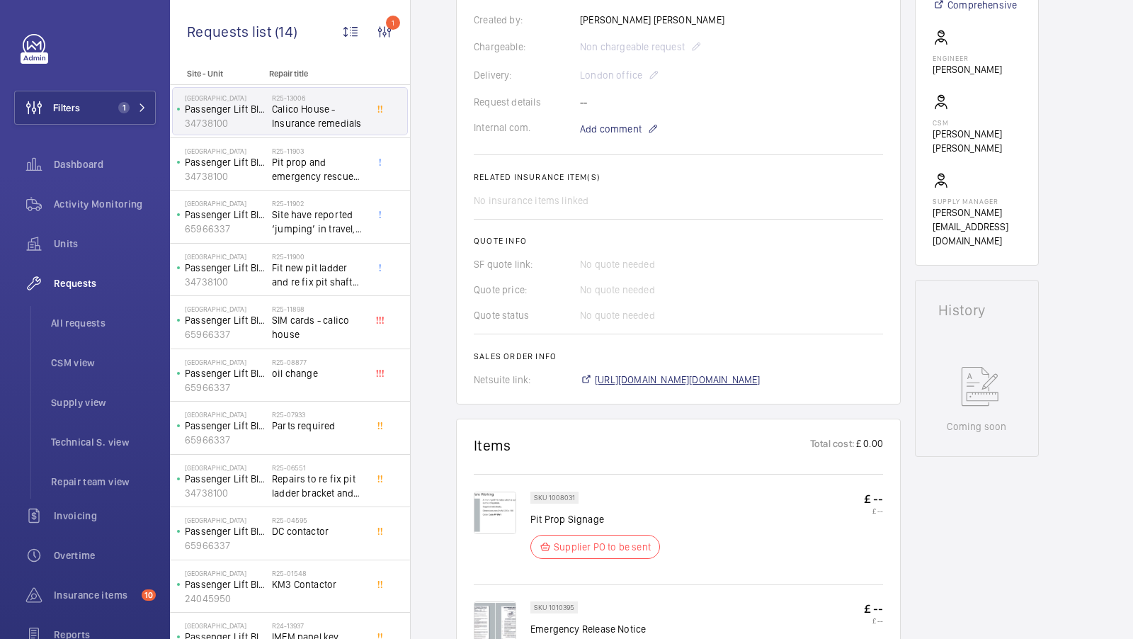
click at [747, 379] on span "[URL][DOMAIN_NAME][DOMAIN_NAME]" at bounding box center [678, 379] width 166 height 14
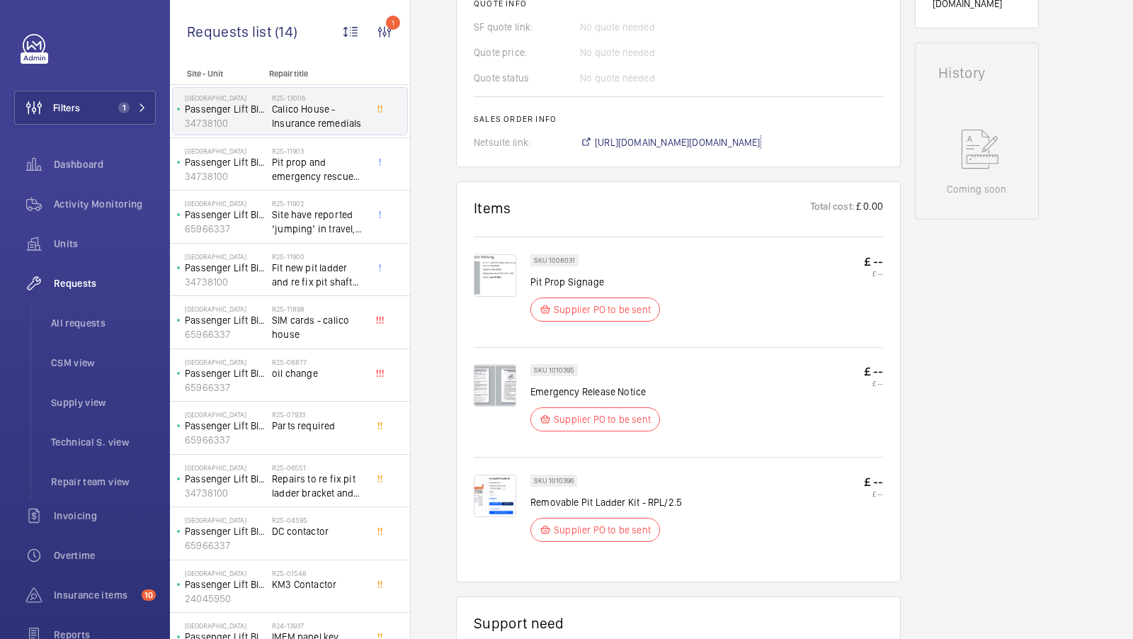
scroll to position [634, 0]
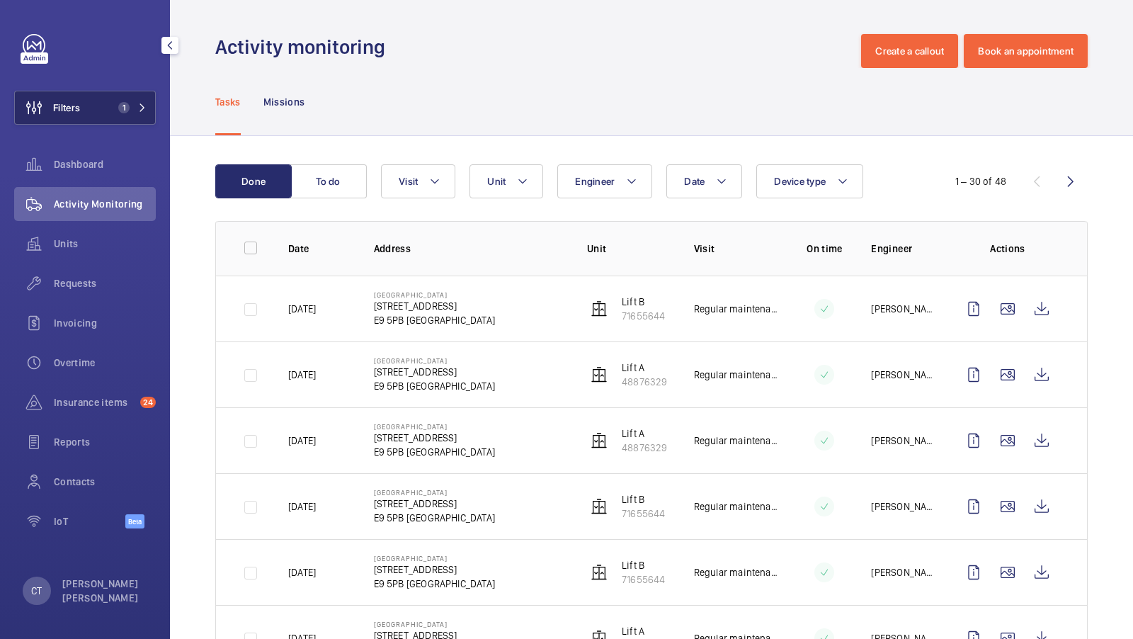
click at [119, 104] on span "1" at bounding box center [123, 107] width 11 height 11
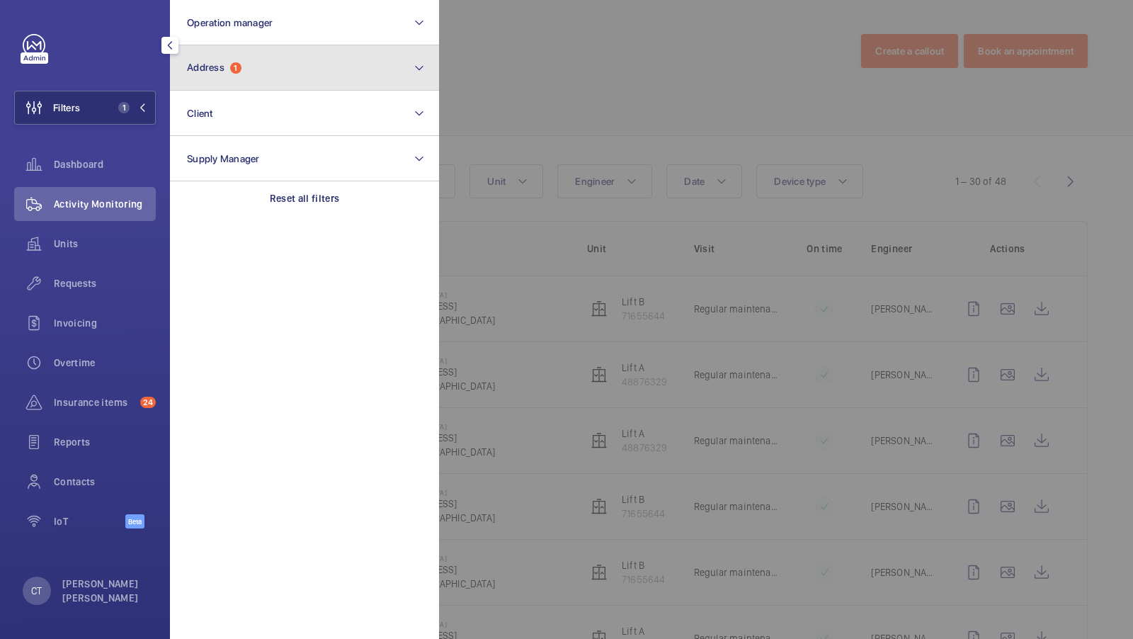
click at [279, 67] on button "Address 1" at bounding box center [304, 67] width 269 height 45
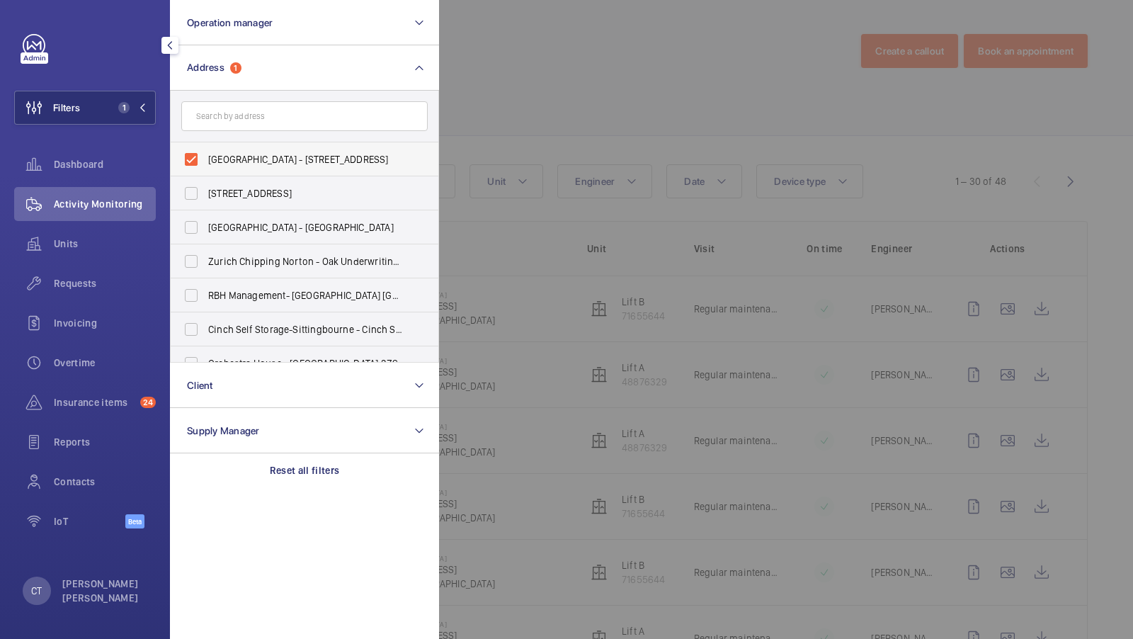
click at [253, 147] on label "Rothbury Road - 19 Rothbury Rd, LONDON E9 5PB" at bounding box center [294, 159] width 246 height 34
click at [205, 147] on input "Rothbury Road - 19 Rothbury Rd, LONDON E9 5PB" at bounding box center [191, 159] width 28 height 28
checkbox input "false"
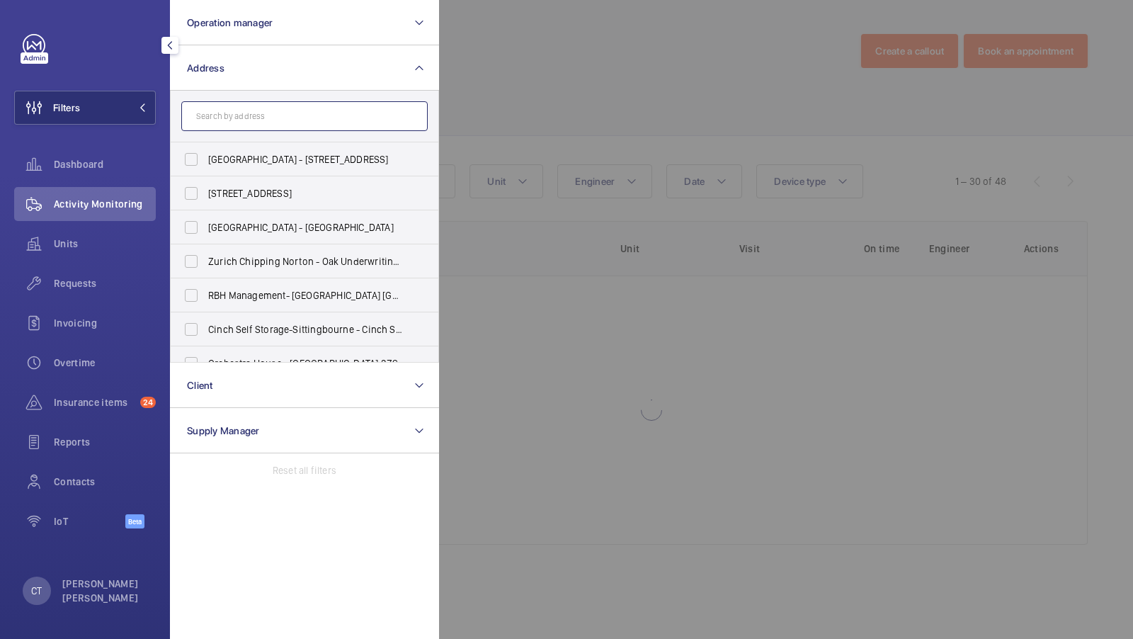
click at [256, 123] on input "text" at bounding box center [304, 116] width 246 height 30
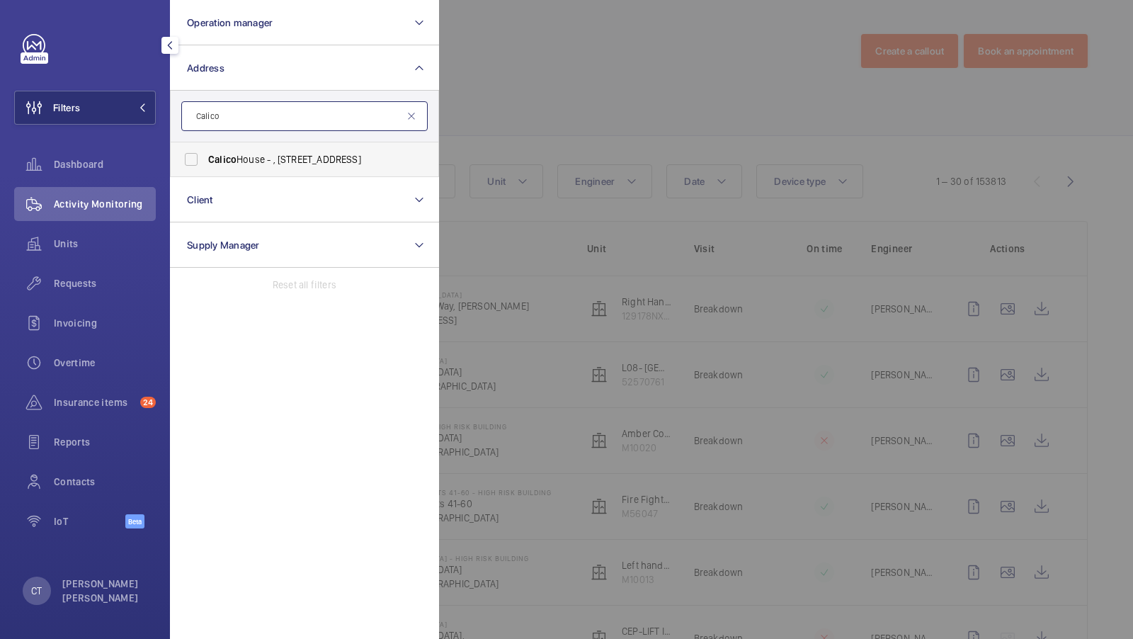
type input "Calico"
click at [256, 158] on span "Calico House - , 42 Bow Lane, LONDON EC4M 9DT" at bounding box center [305, 159] width 195 height 14
click at [205, 158] on input "Calico House - , 42 Bow Lane, LONDON EC4M 9DT" at bounding box center [191, 159] width 28 height 28
checkbox input "true"
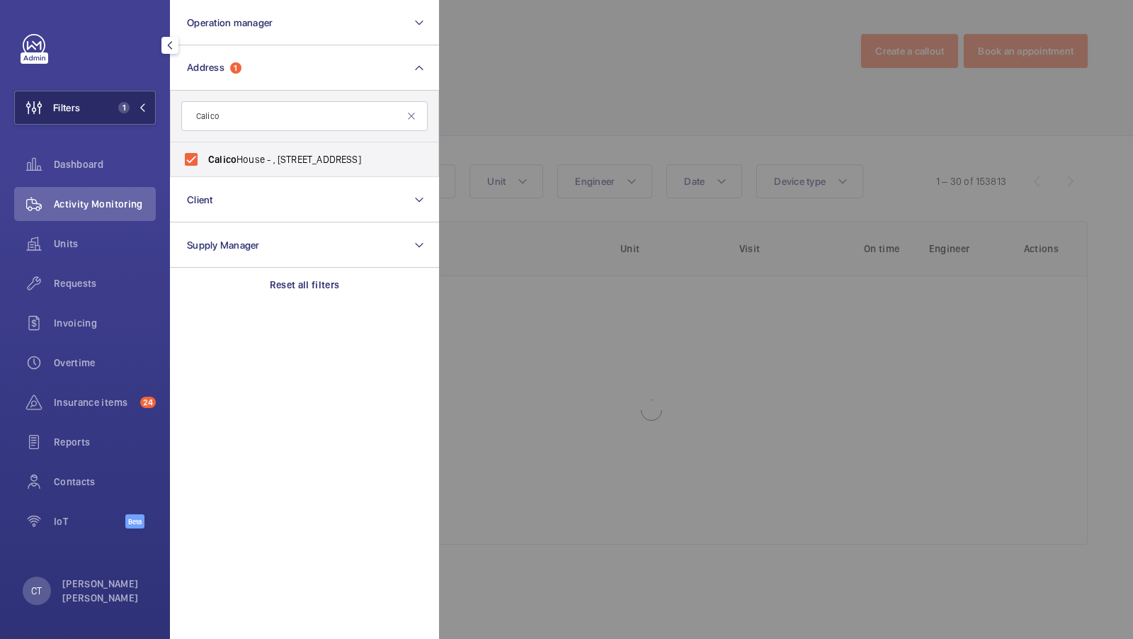
click at [110, 106] on button "Filters 1" at bounding box center [85, 108] width 142 height 34
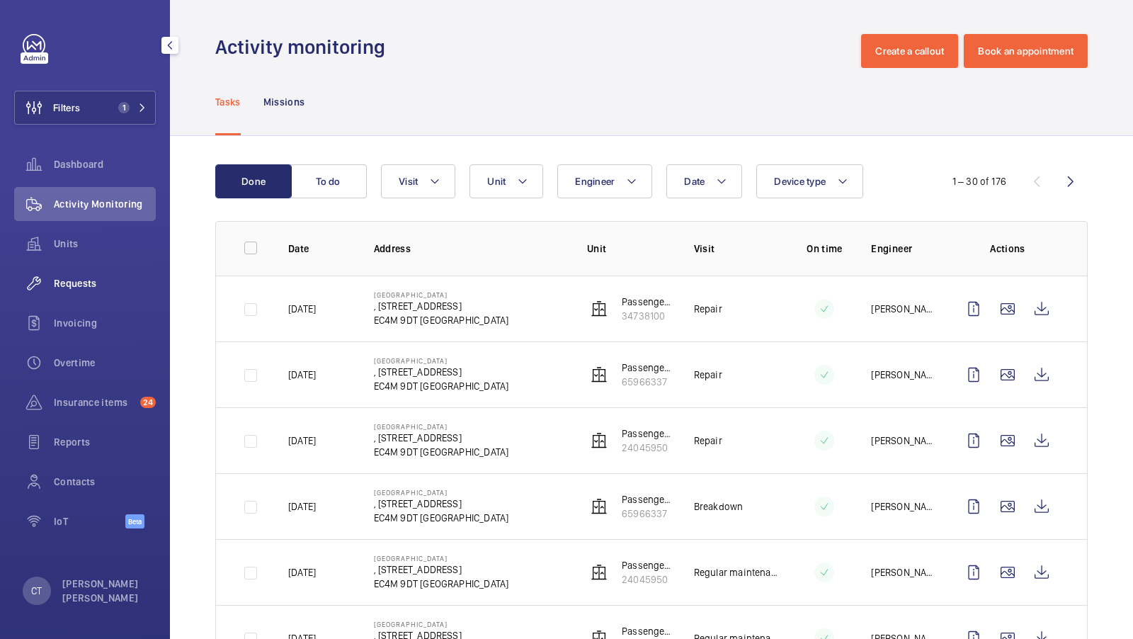
click at [82, 273] on div "Requests" at bounding box center [85, 283] width 142 height 34
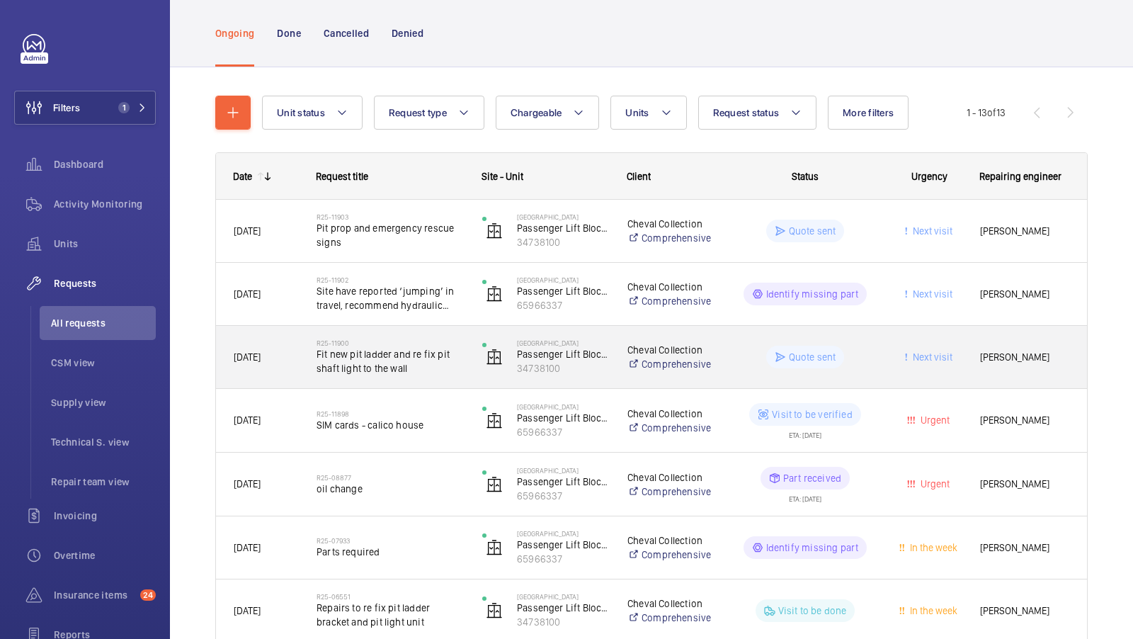
scroll to position [110, 0]
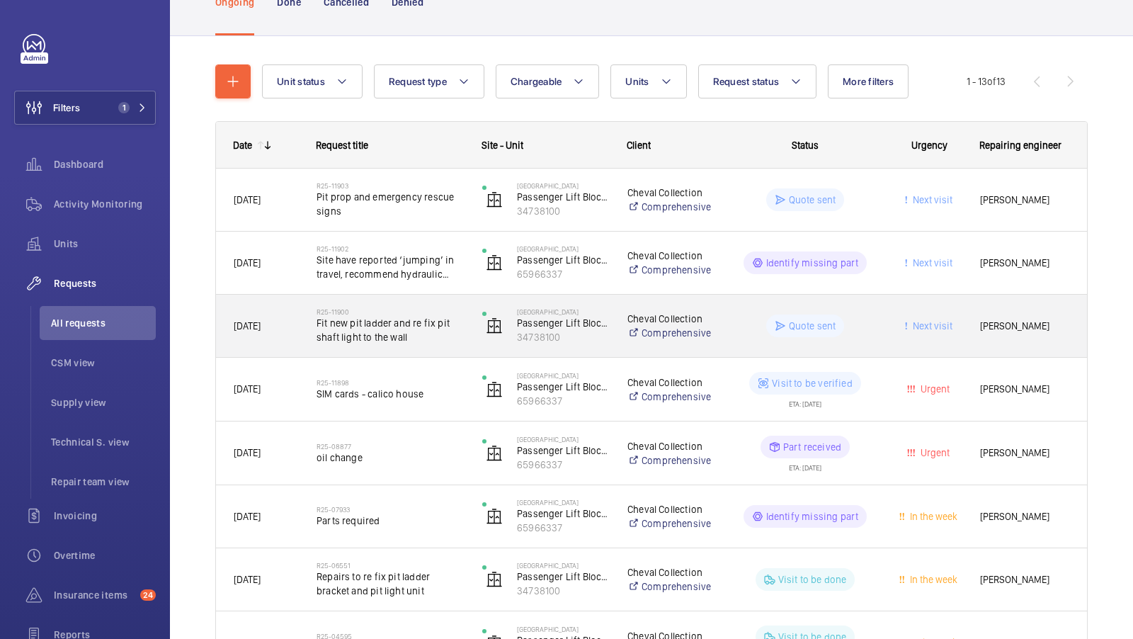
click at [382, 339] on span "Fit new pit ladder and re fix pit shaft light to the wall" at bounding box center [390, 330] width 147 height 28
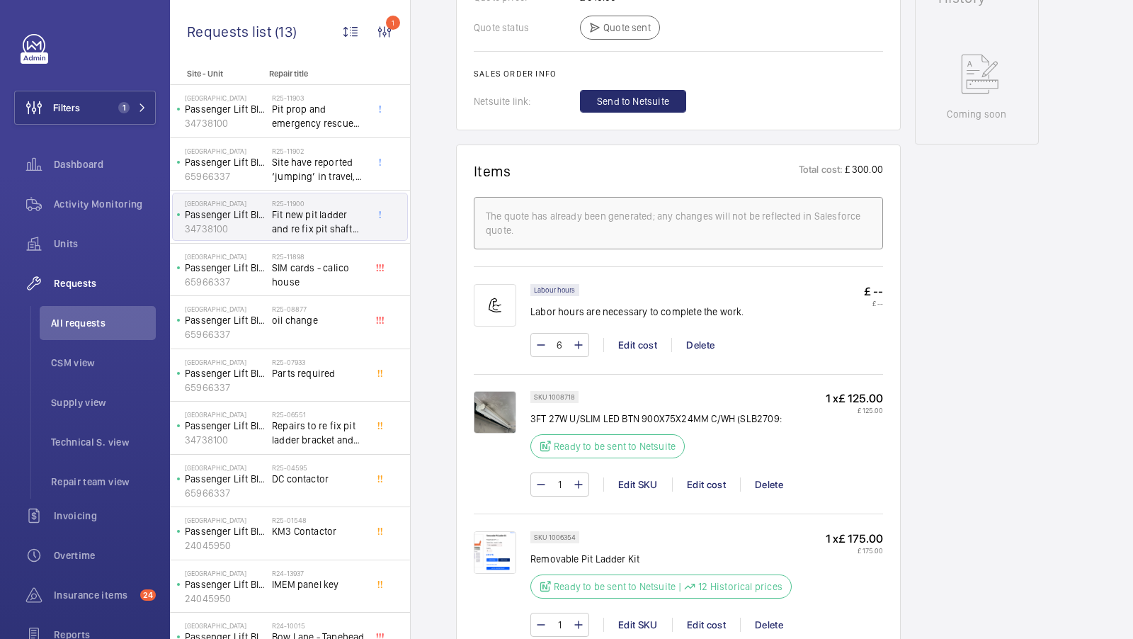
scroll to position [727, 0]
click at [486, 409] on img at bounding box center [495, 410] width 42 height 42
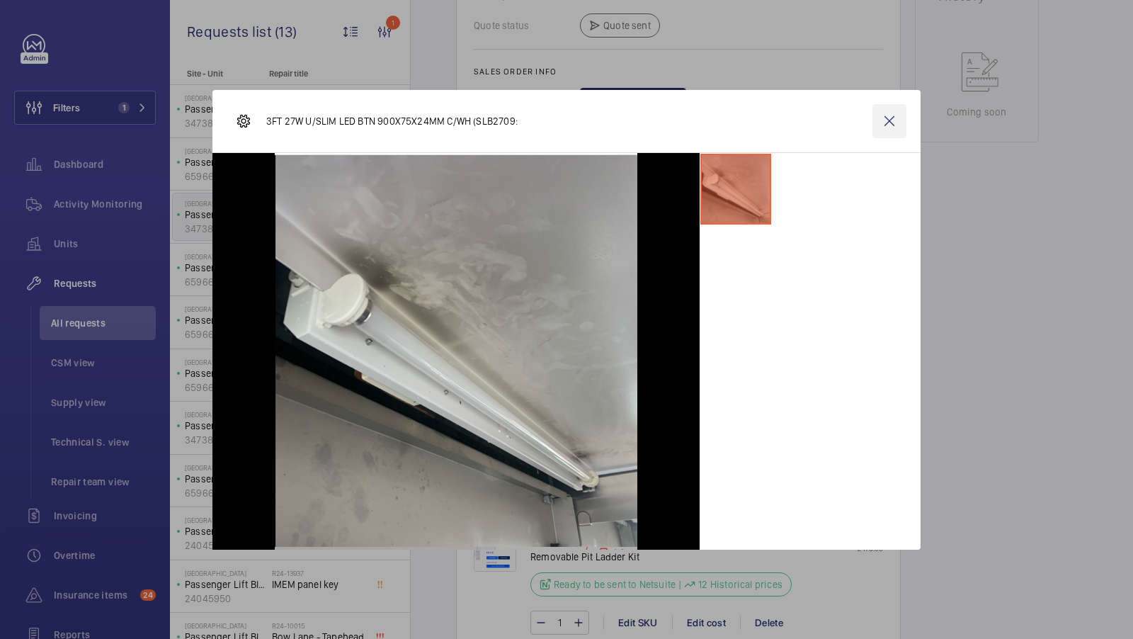
click at [892, 122] on wm-front-icon-button at bounding box center [889, 121] width 34 height 34
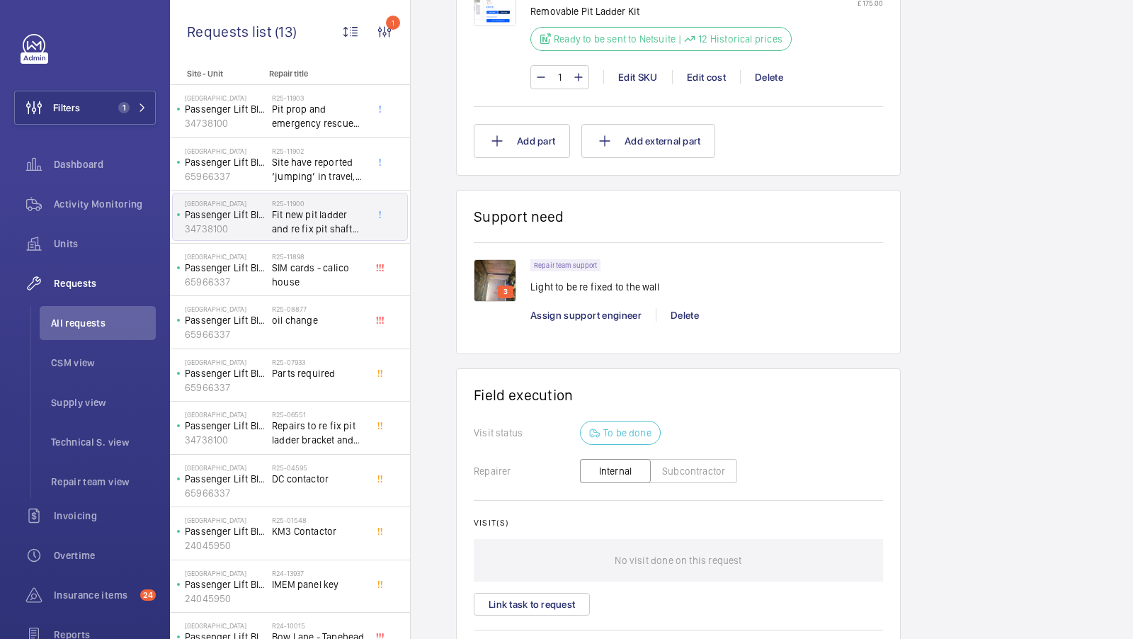
scroll to position [1211, 0]
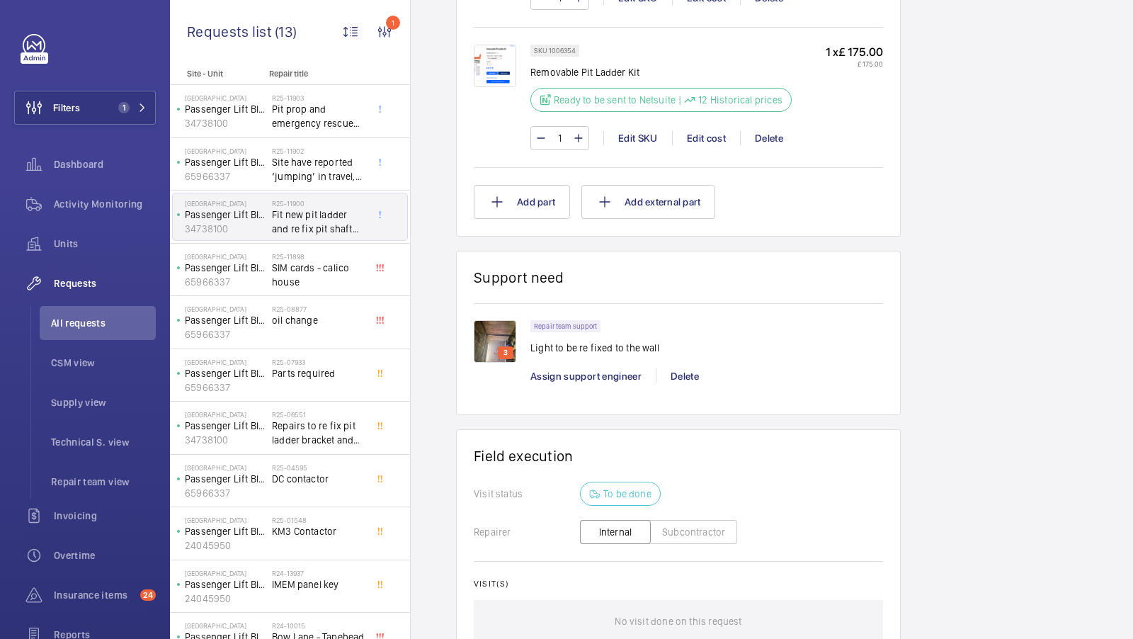
click at [489, 328] on img at bounding box center [495, 341] width 42 height 42
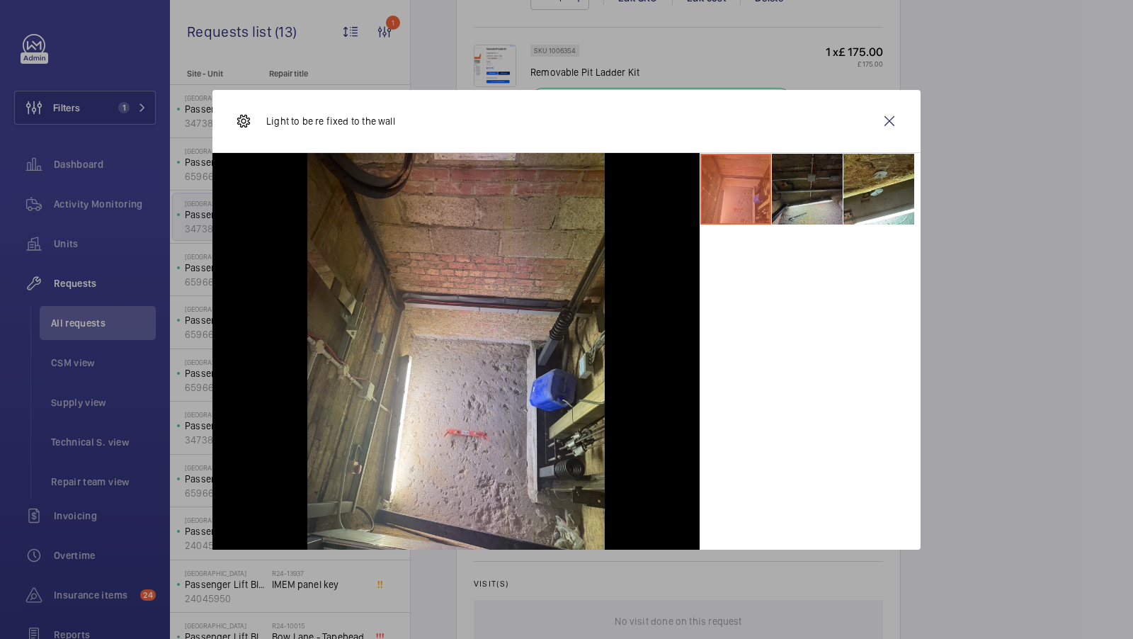
click at [801, 192] on li at bounding box center [807, 189] width 71 height 71
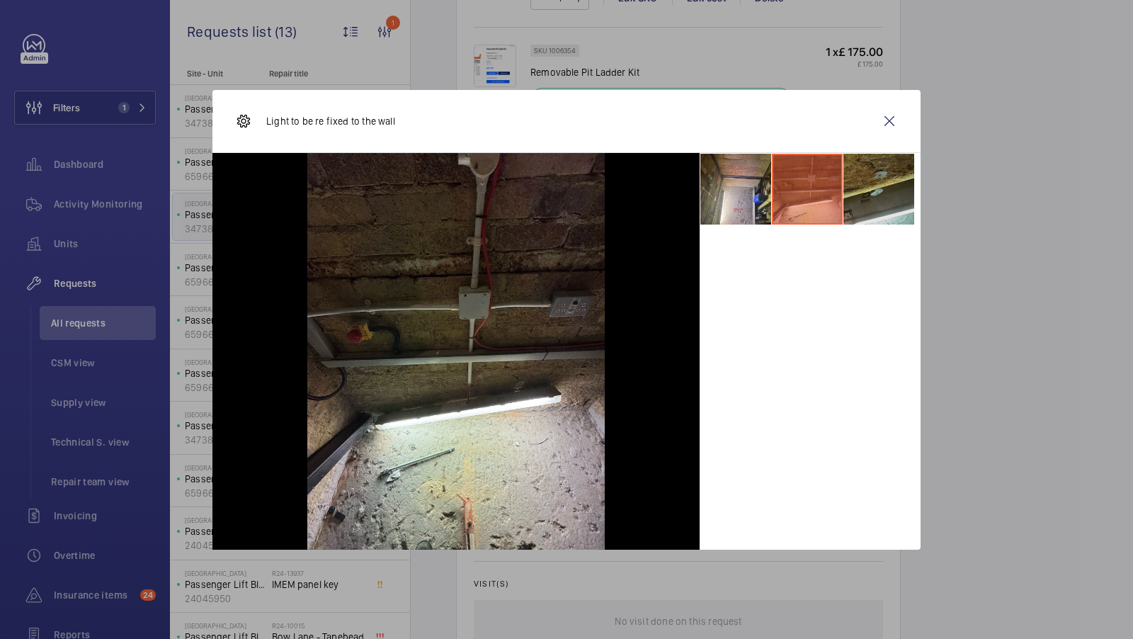
click at [865, 191] on li at bounding box center [878, 189] width 71 height 71
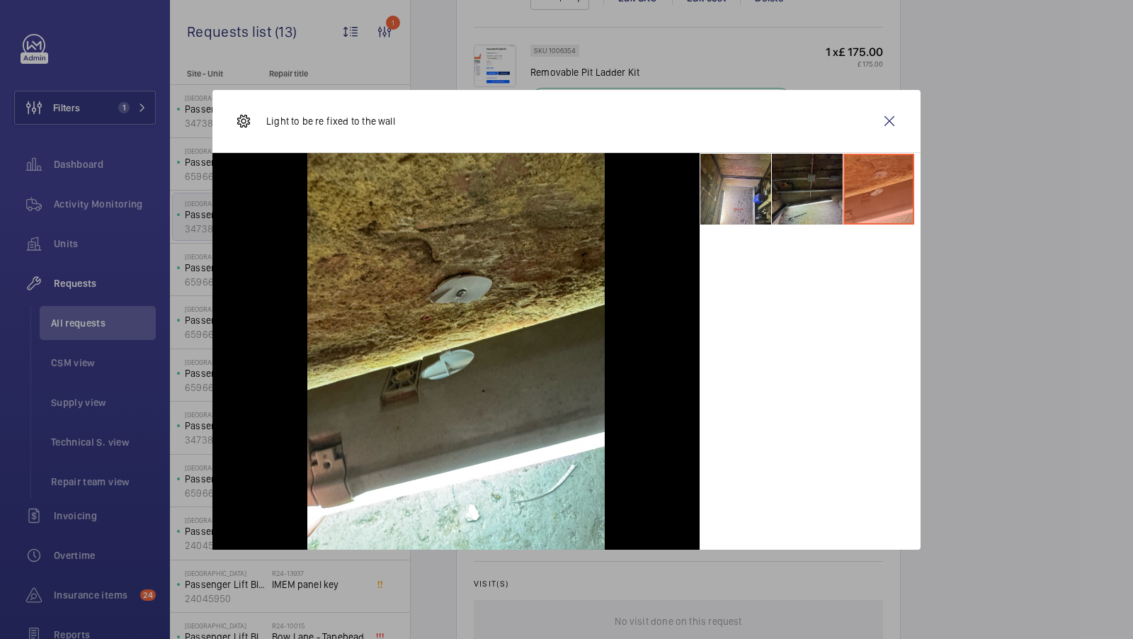
click at [790, 188] on li at bounding box center [807, 189] width 71 height 71
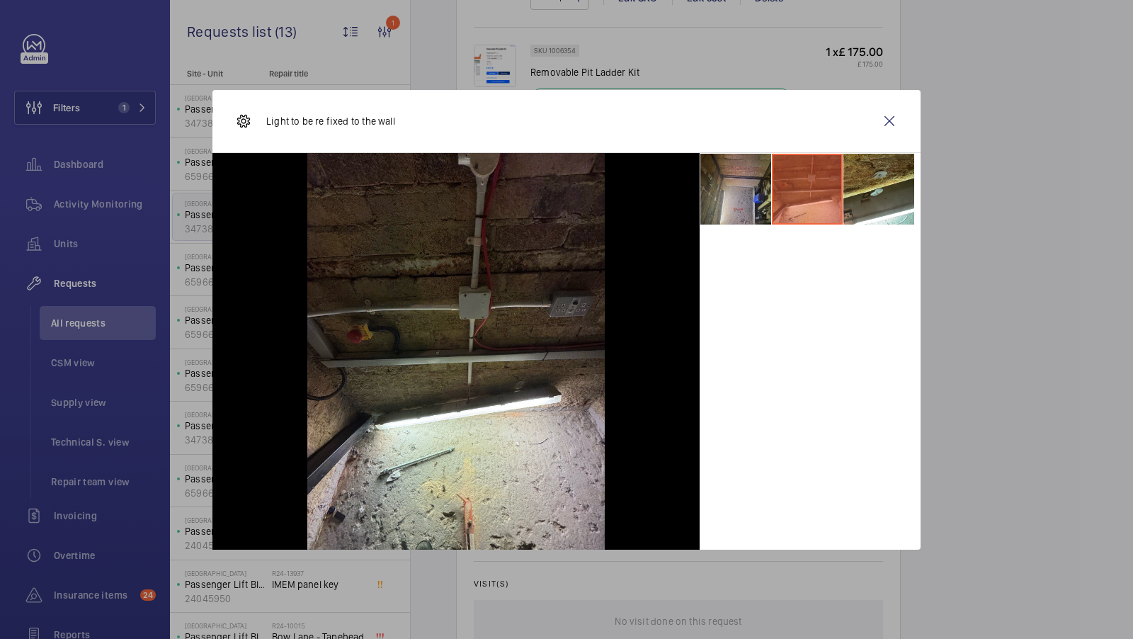
click at [741, 195] on li at bounding box center [735, 189] width 71 height 71
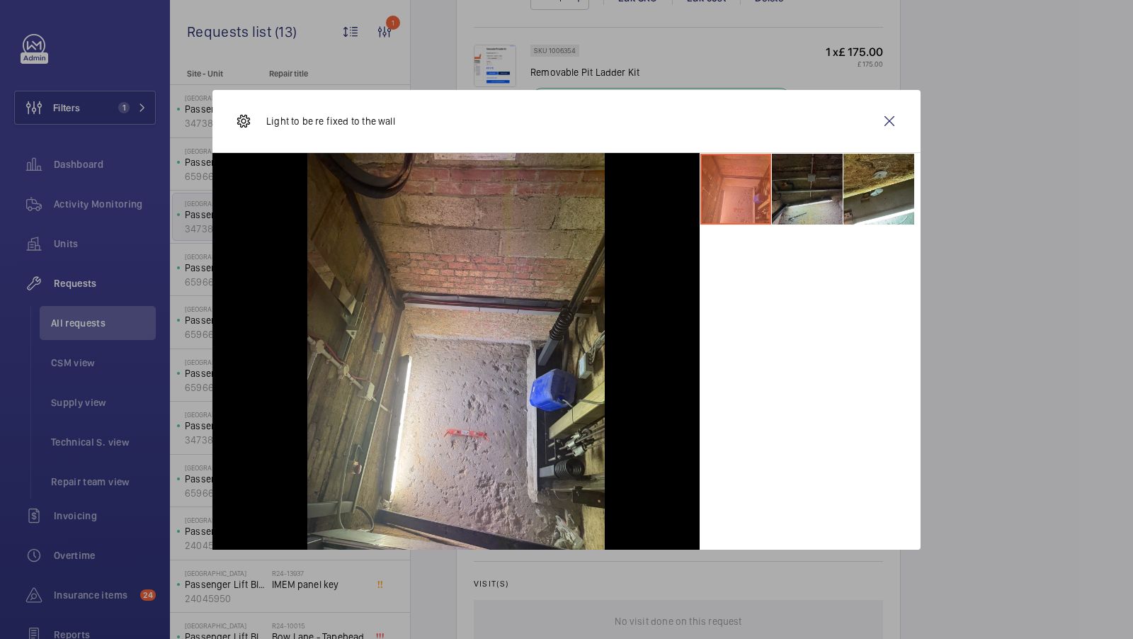
click at [800, 206] on li at bounding box center [807, 189] width 71 height 71
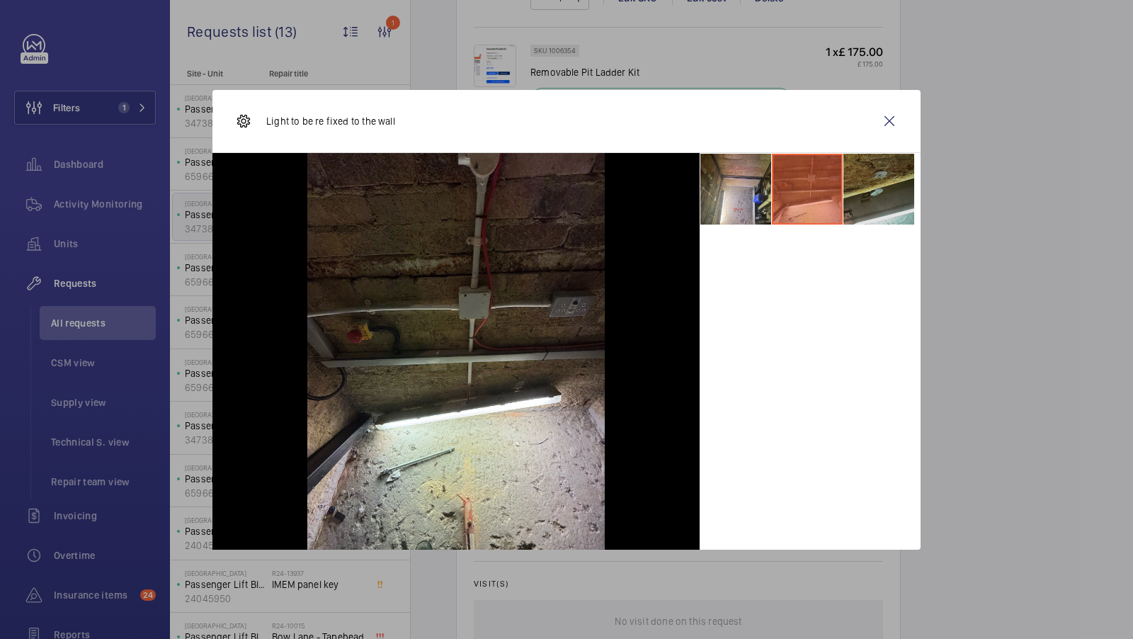
click at [865, 195] on li at bounding box center [878, 189] width 71 height 71
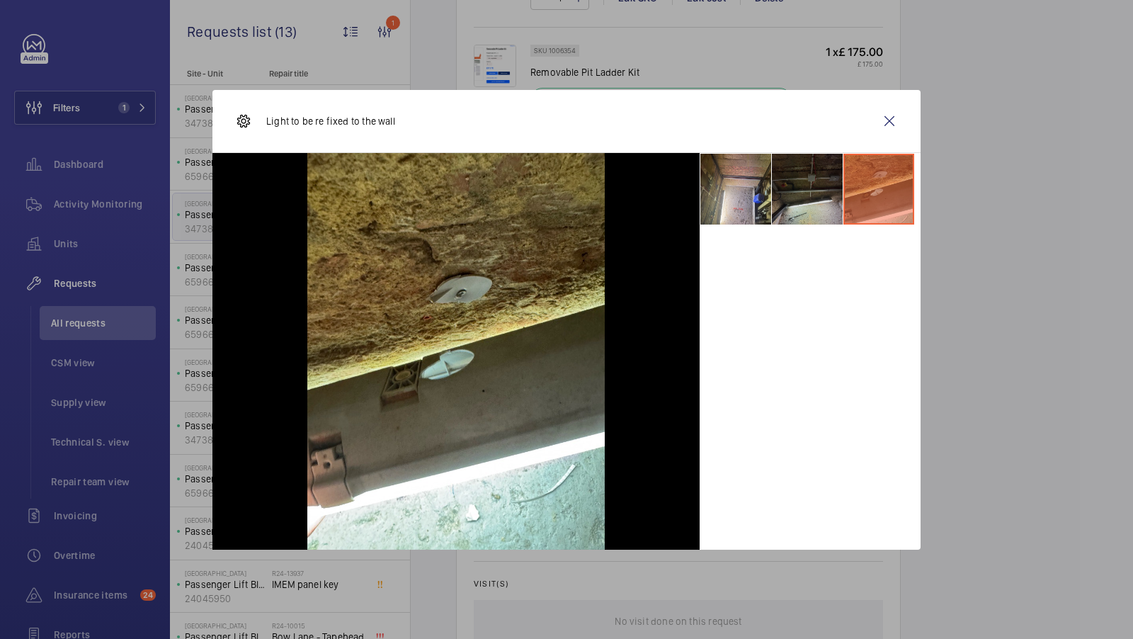
click at [802, 194] on li at bounding box center [807, 189] width 71 height 71
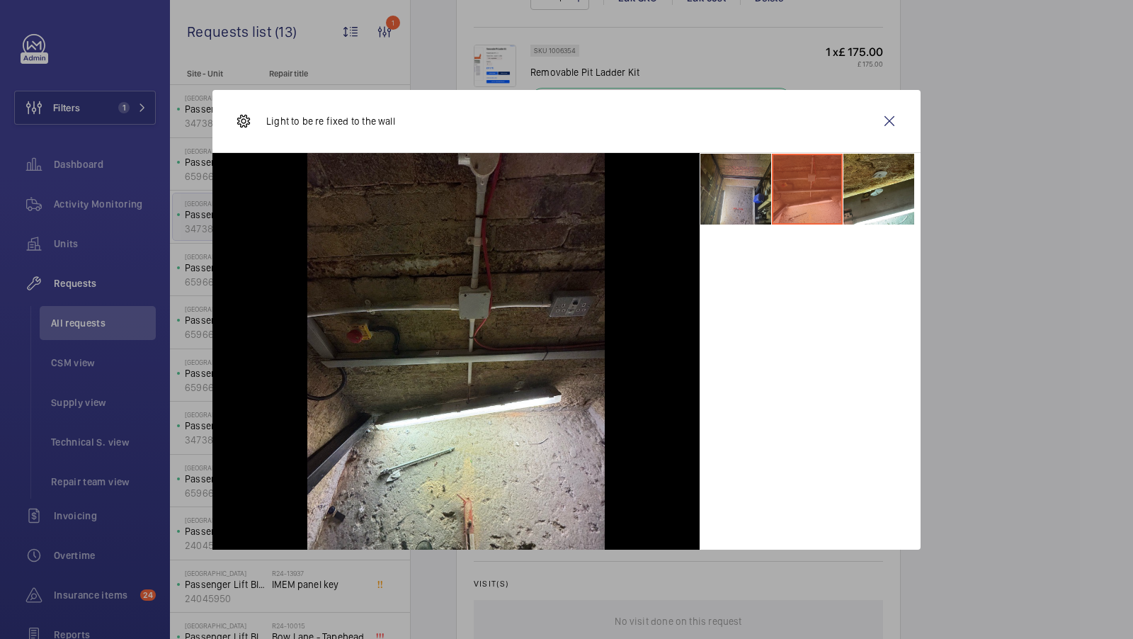
click at [744, 187] on li at bounding box center [735, 189] width 71 height 71
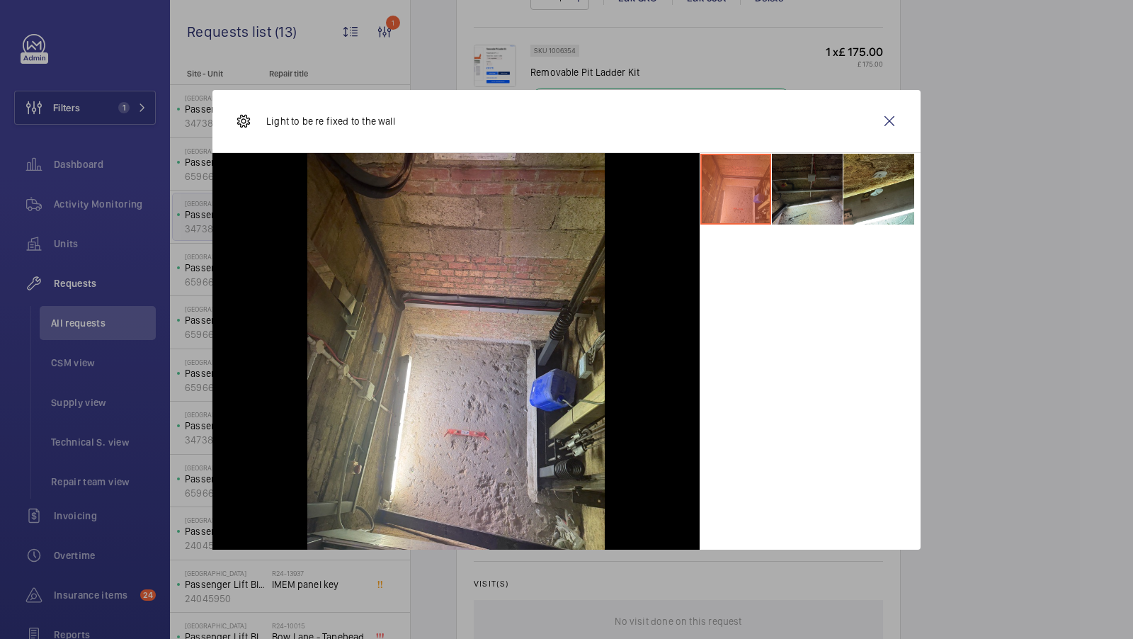
click at [812, 200] on li at bounding box center [807, 189] width 71 height 71
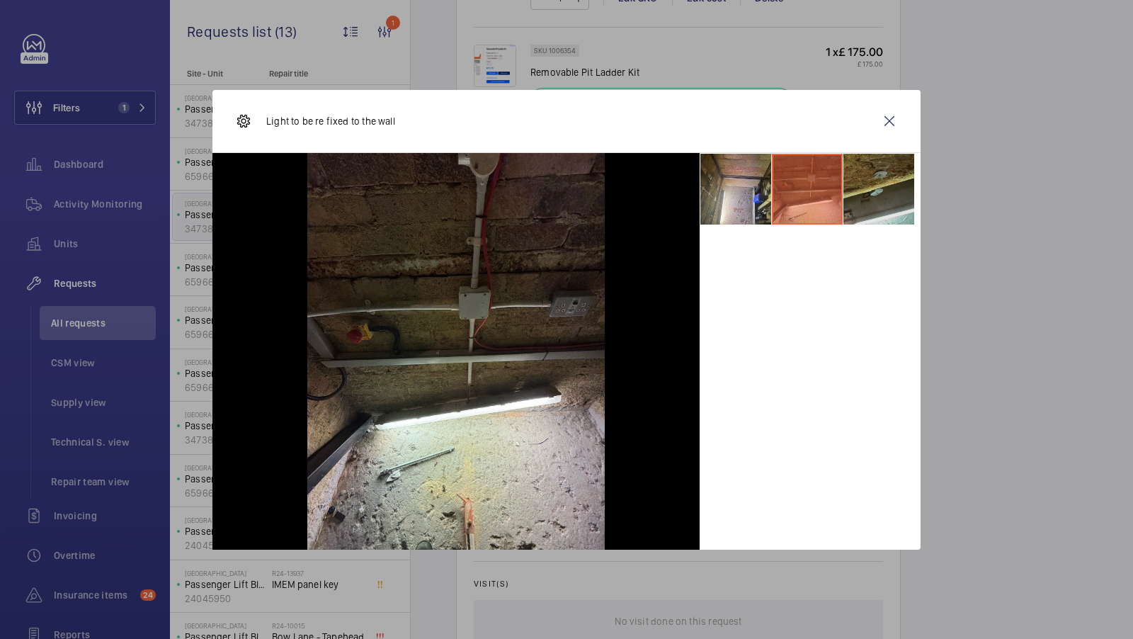
click at [848, 199] on li at bounding box center [878, 189] width 71 height 71
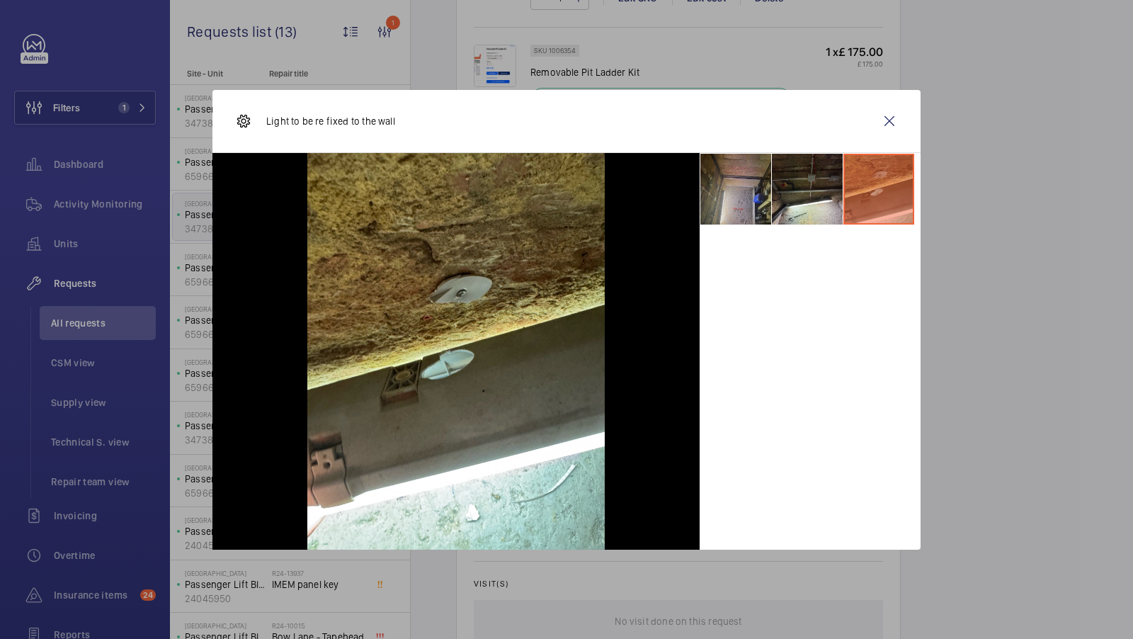
click at [741, 188] on li at bounding box center [735, 189] width 71 height 71
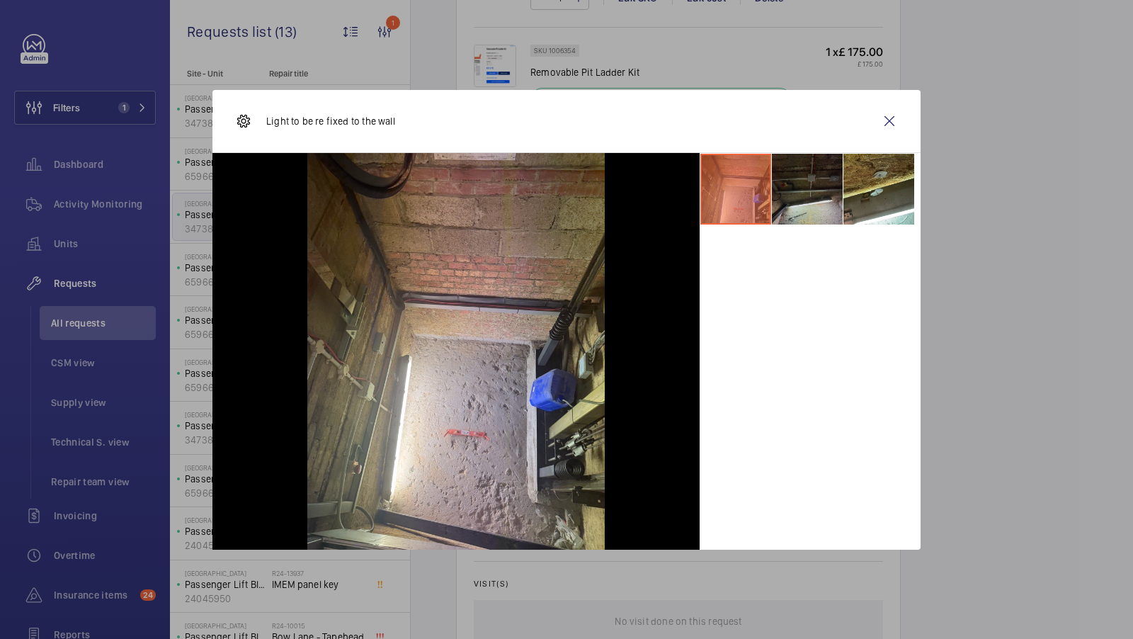
click at [793, 188] on li at bounding box center [807, 189] width 71 height 71
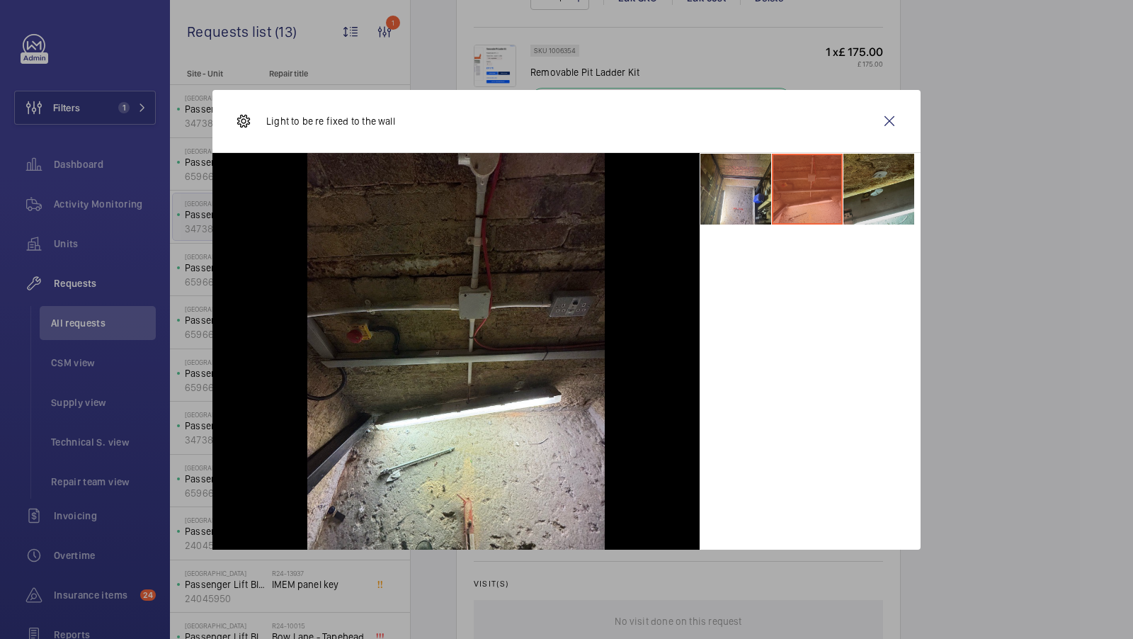
click at [885, 195] on li at bounding box center [878, 189] width 71 height 71
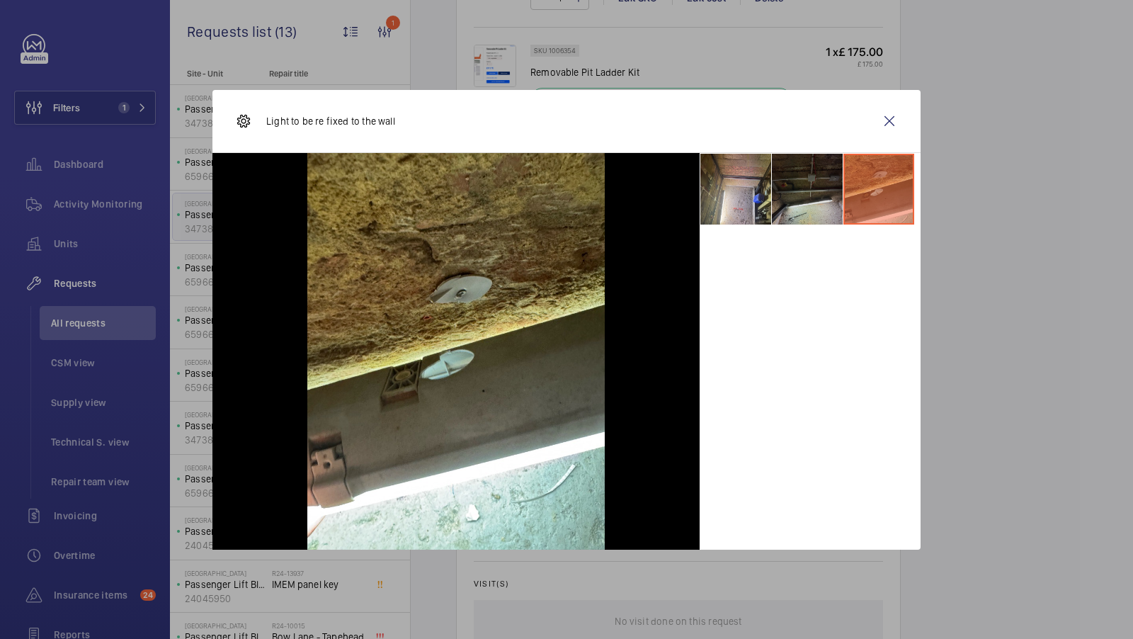
click at [804, 205] on li at bounding box center [807, 189] width 71 height 71
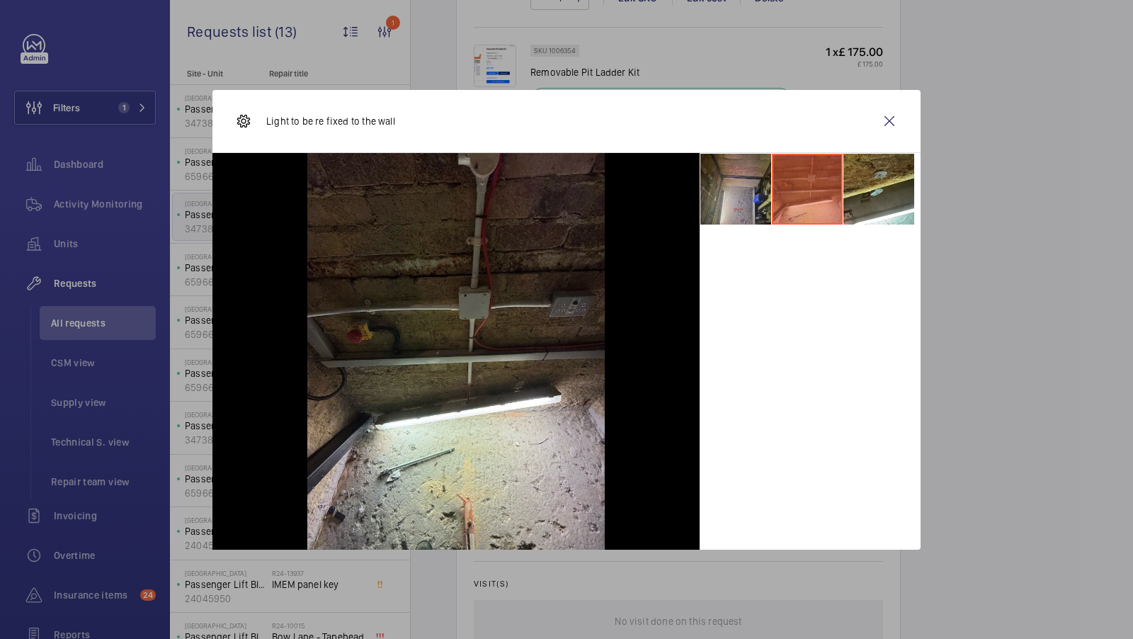
click at [727, 193] on li at bounding box center [735, 189] width 71 height 71
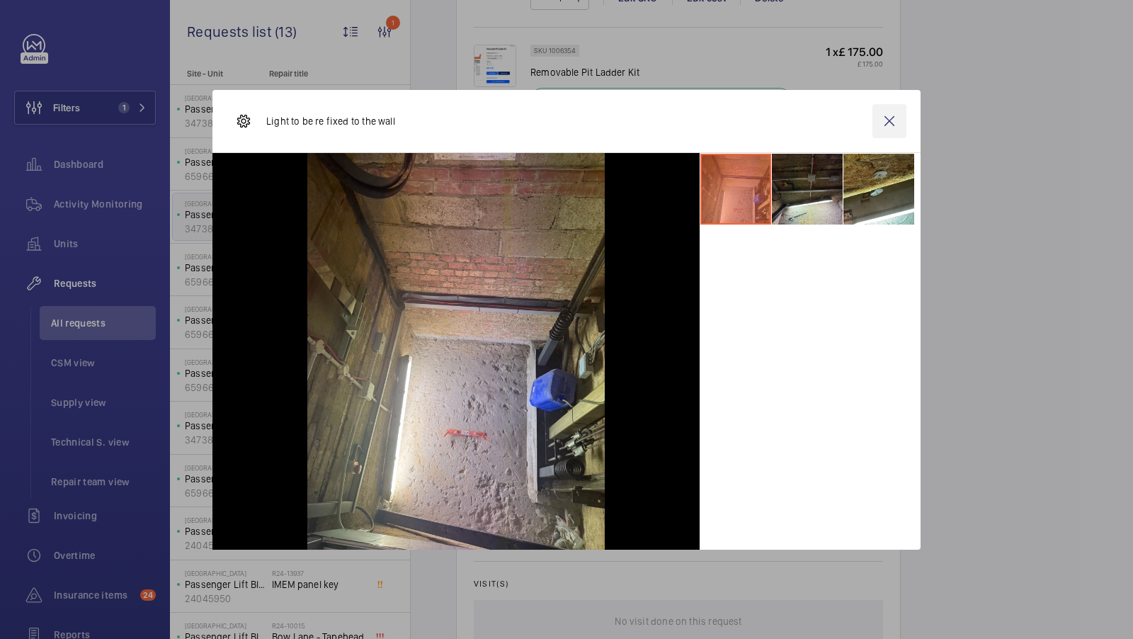
click at [893, 125] on wm-front-icon-button at bounding box center [889, 121] width 34 height 34
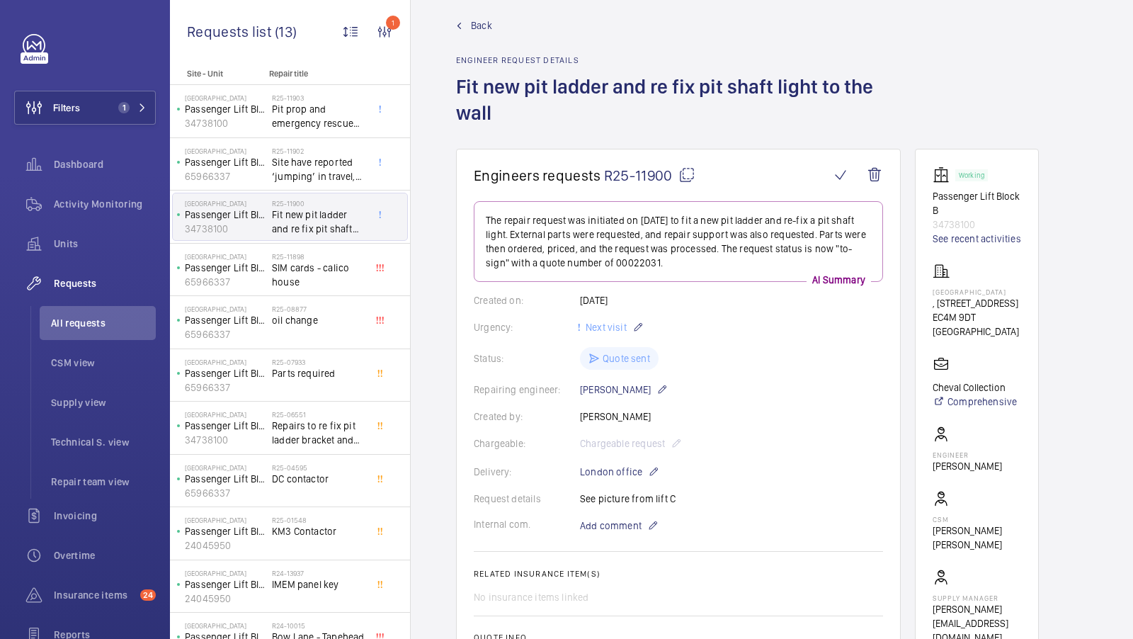
scroll to position [414, 0]
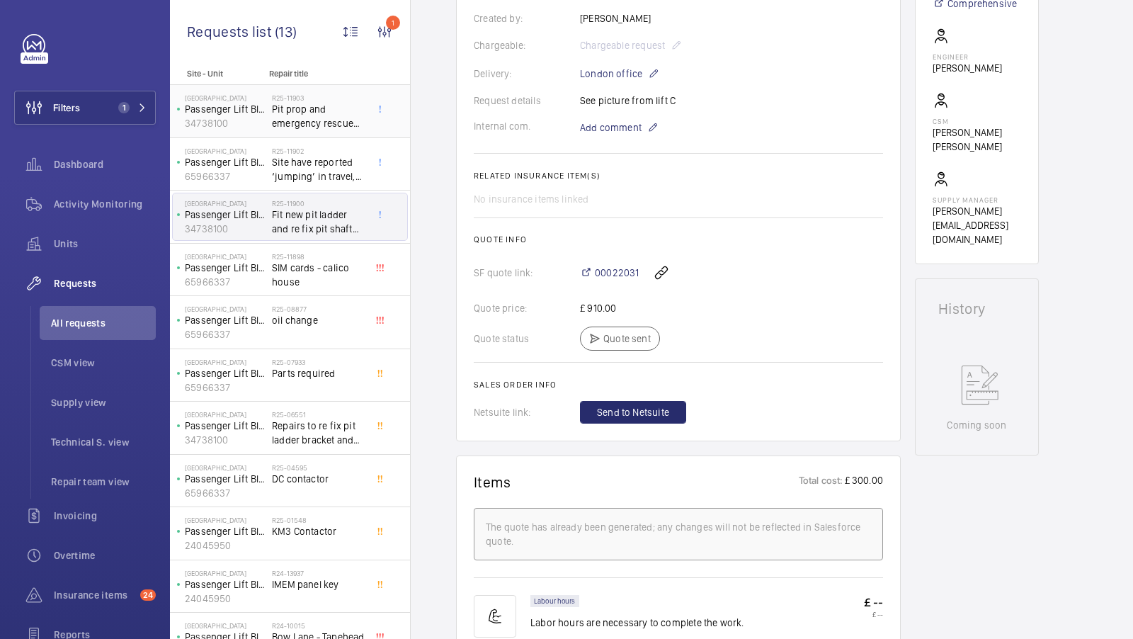
click at [324, 114] on span "Pit prop and emergency rescue signs" at bounding box center [318, 116] width 93 height 28
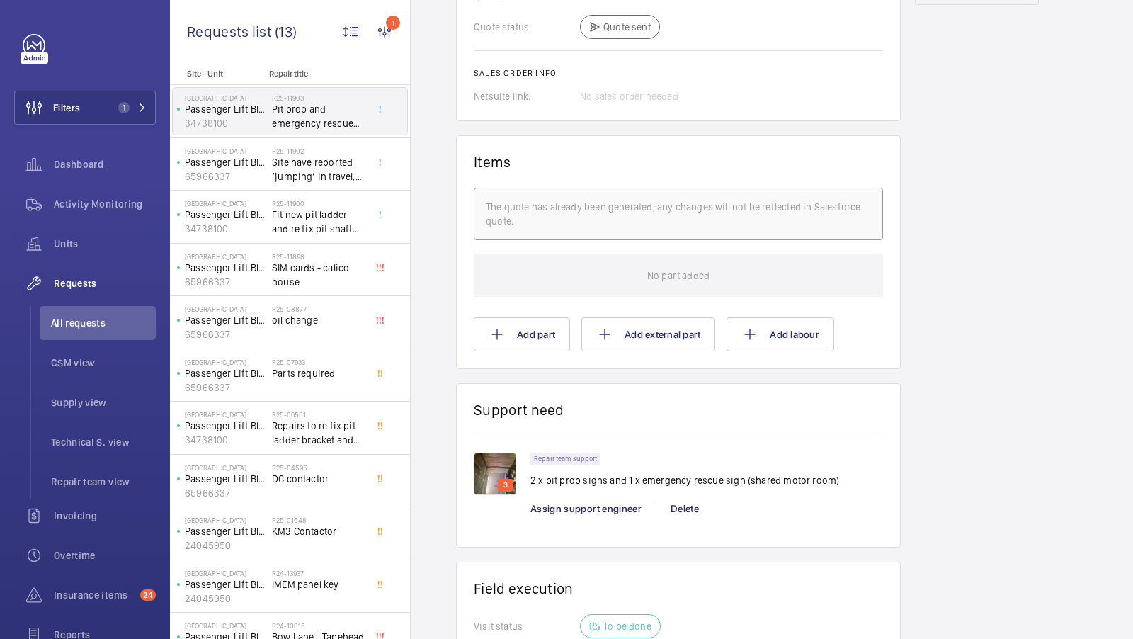
scroll to position [846, 0]
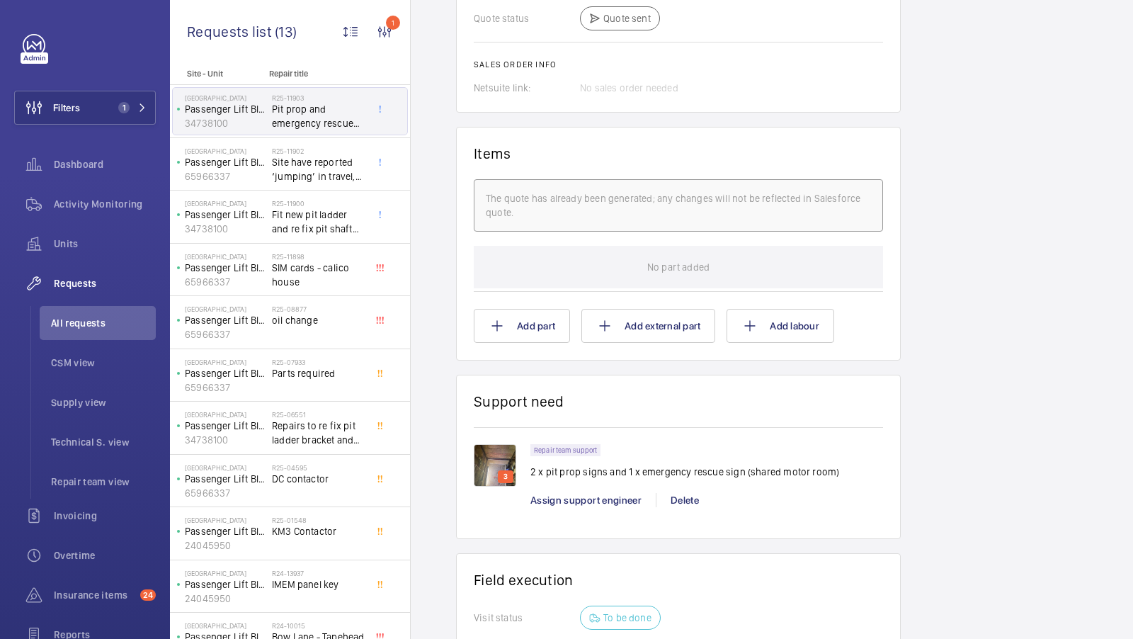
click at [491, 456] on img at bounding box center [495, 465] width 42 height 42
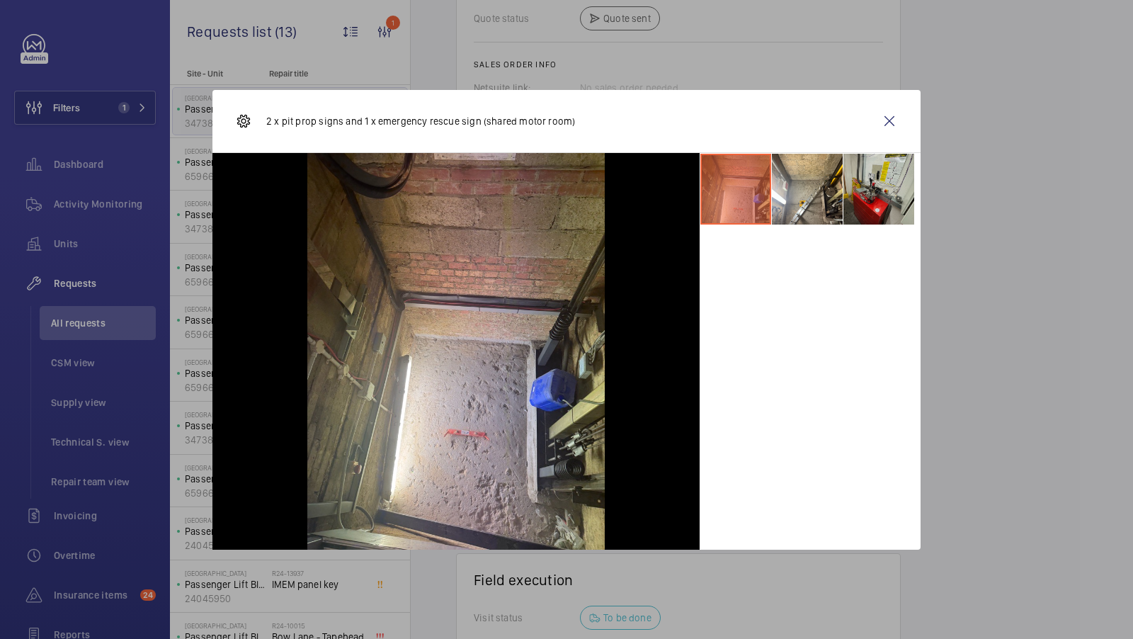
click at [863, 187] on li at bounding box center [878, 189] width 71 height 71
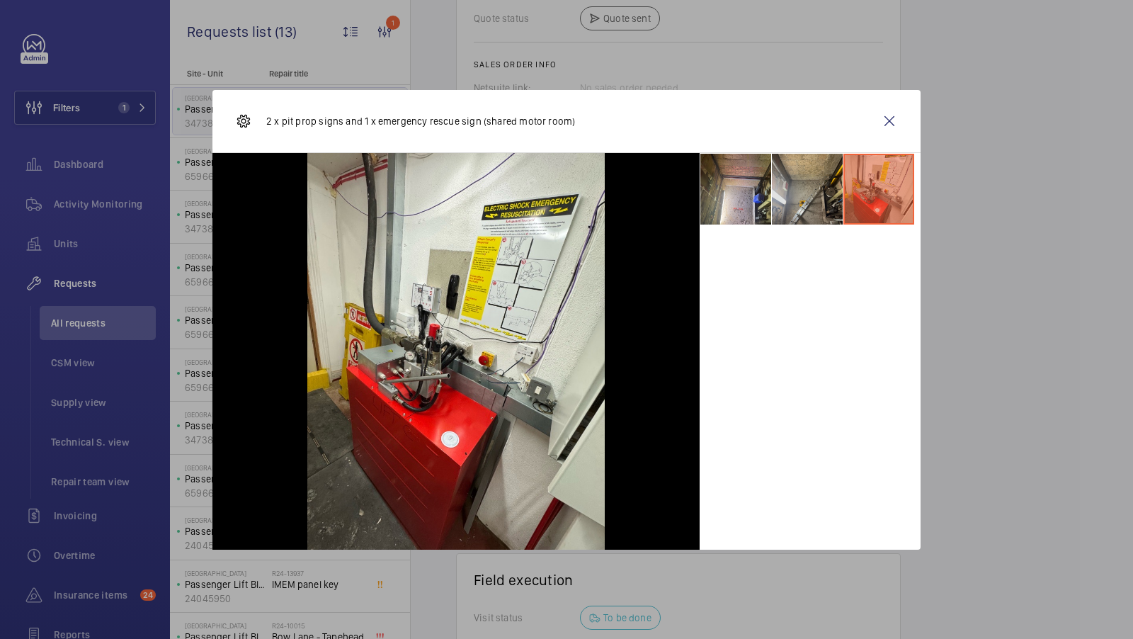
click at [804, 187] on li at bounding box center [807, 189] width 71 height 71
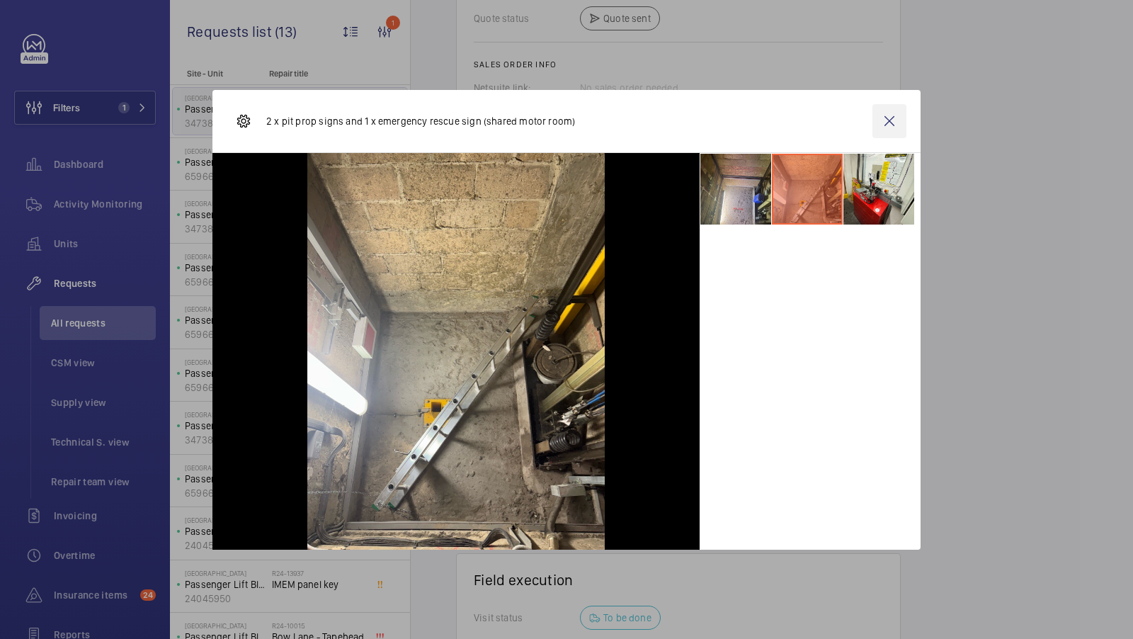
click at [887, 121] on wm-front-icon-button at bounding box center [889, 121] width 34 height 34
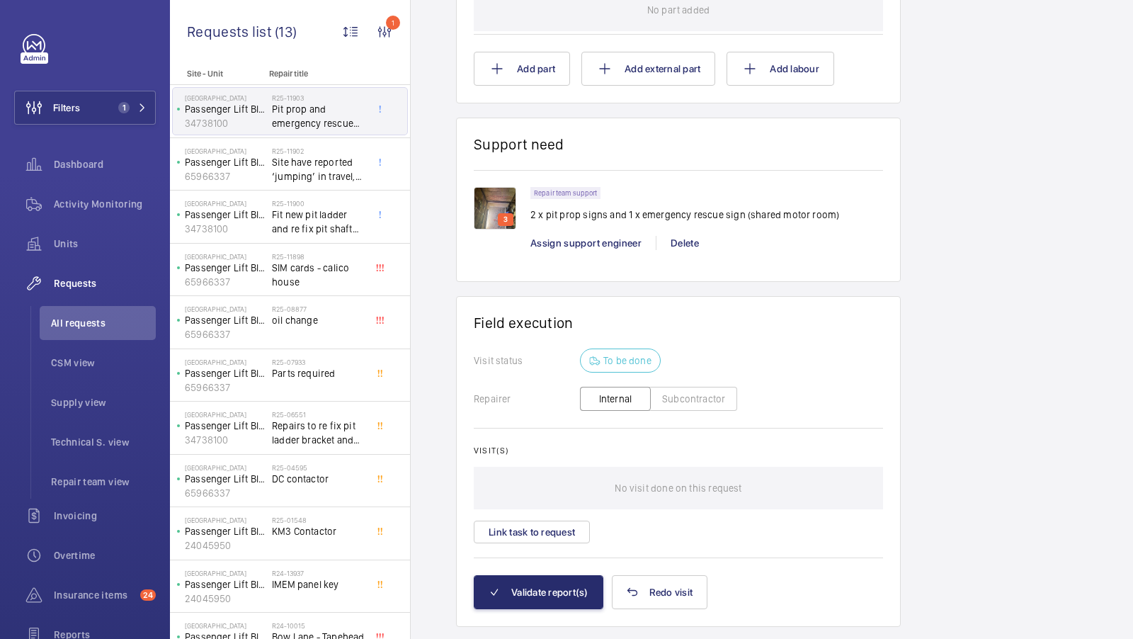
scroll to position [1123, 0]
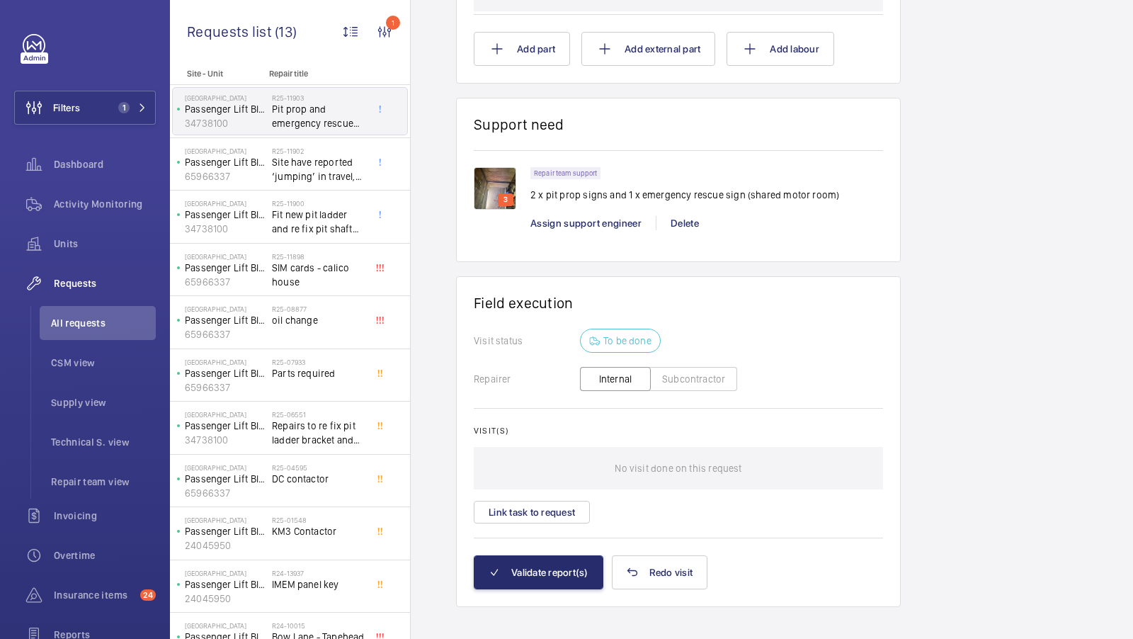
click at [497, 178] on img at bounding box center [495, 188] width 42 height 42
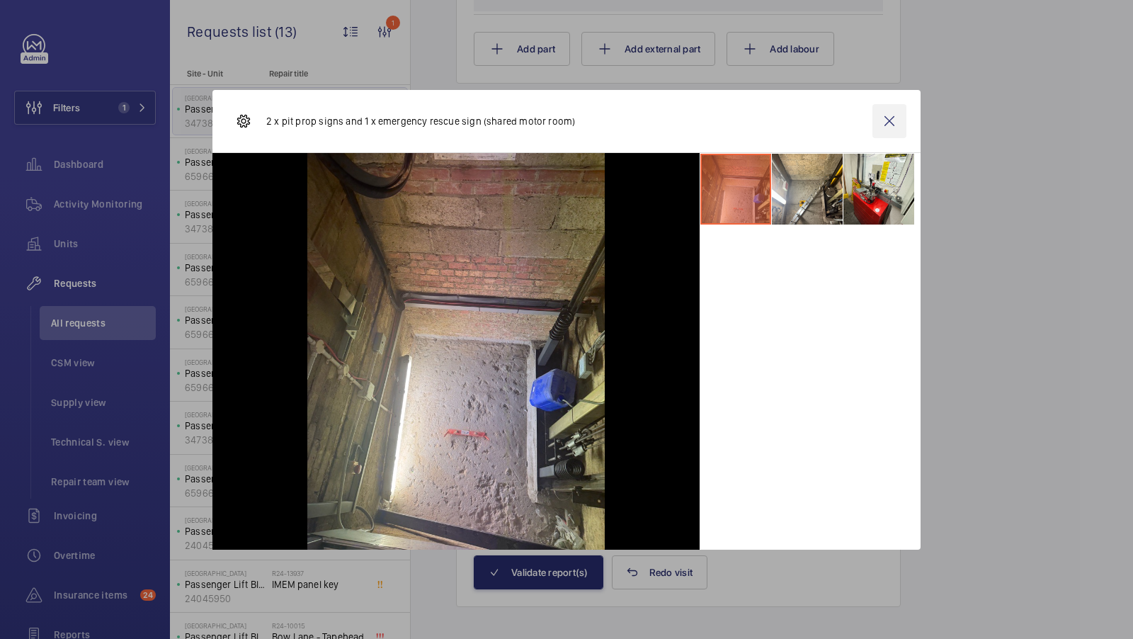
click at [892, 119] on wm-front-icon-button at bounding box center [889, 121] width 34 height 34
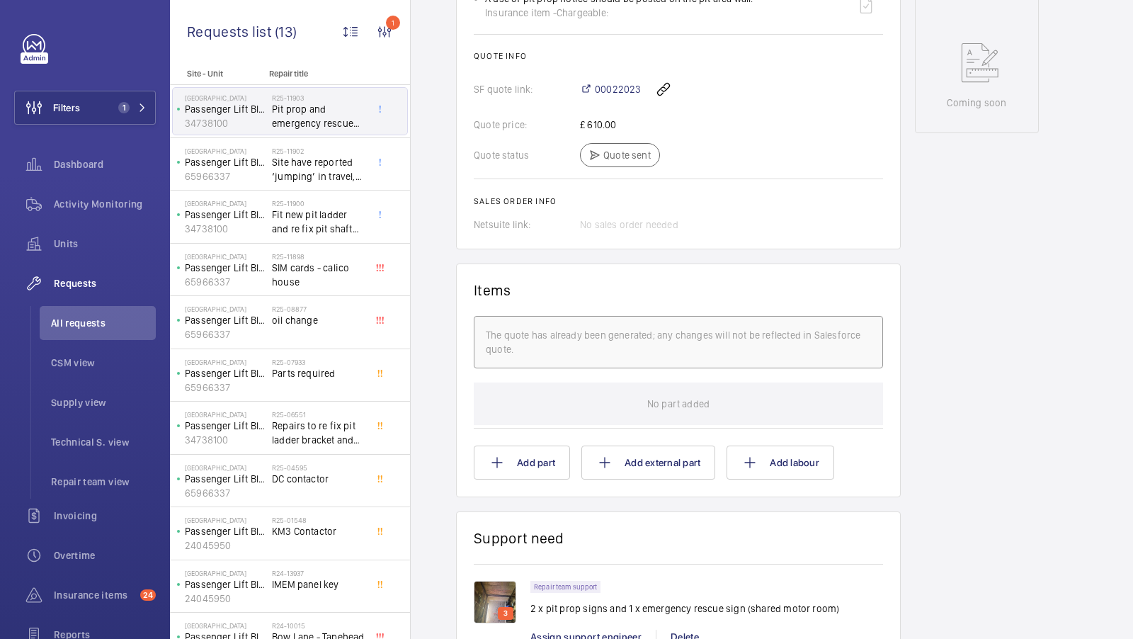
scroll to position [1132, 0]
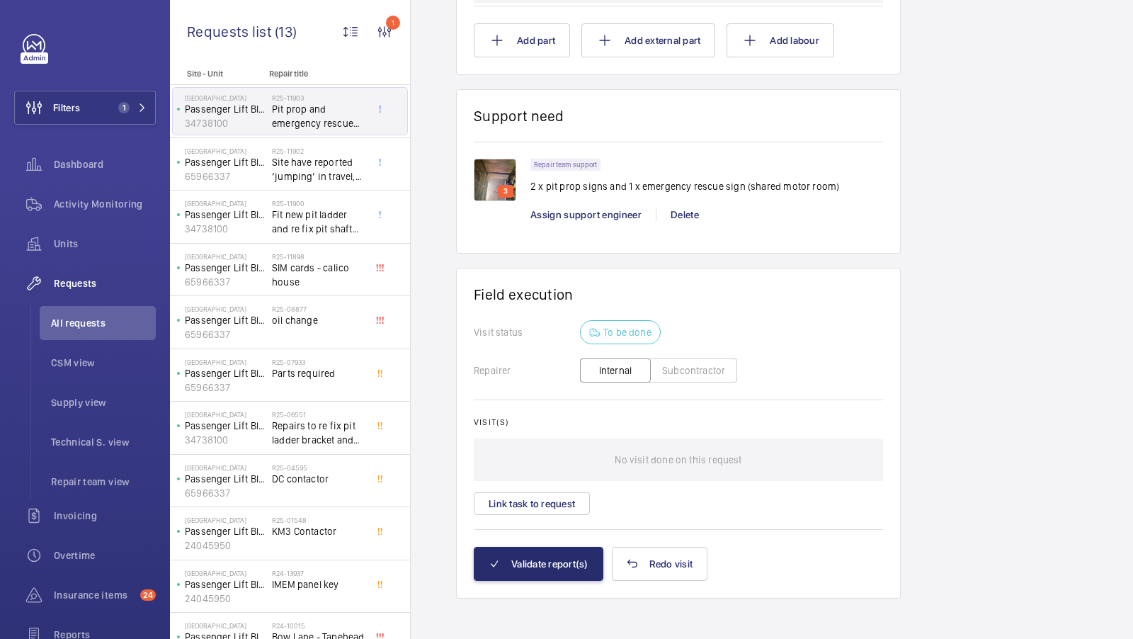
click at [507, 167] on img at bounding box center [495, 180] width 42 height 42
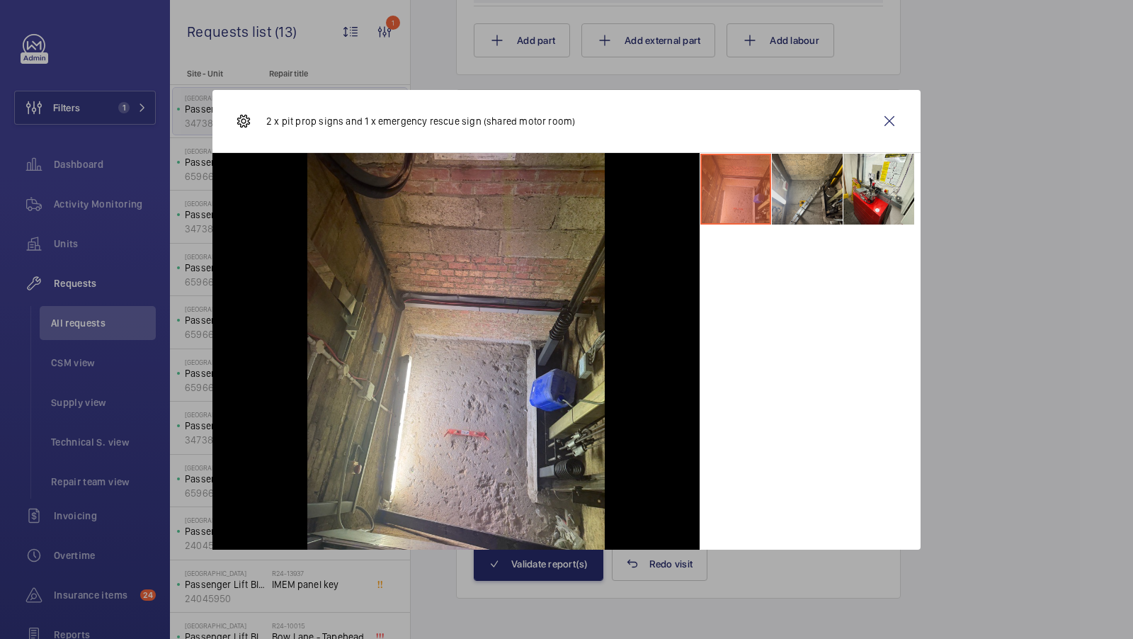
click at [802, 191] on li at bounding box center [807, 189] width 71 height 71
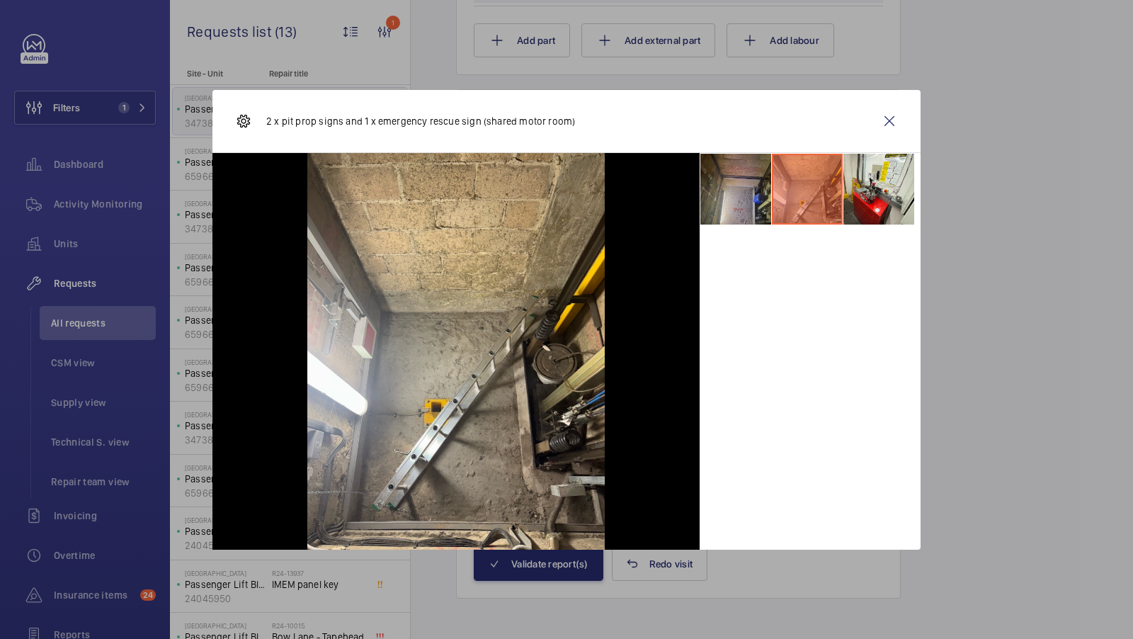
click at [751, 176] on li at bounding box center [735, 189] width 71 height 71
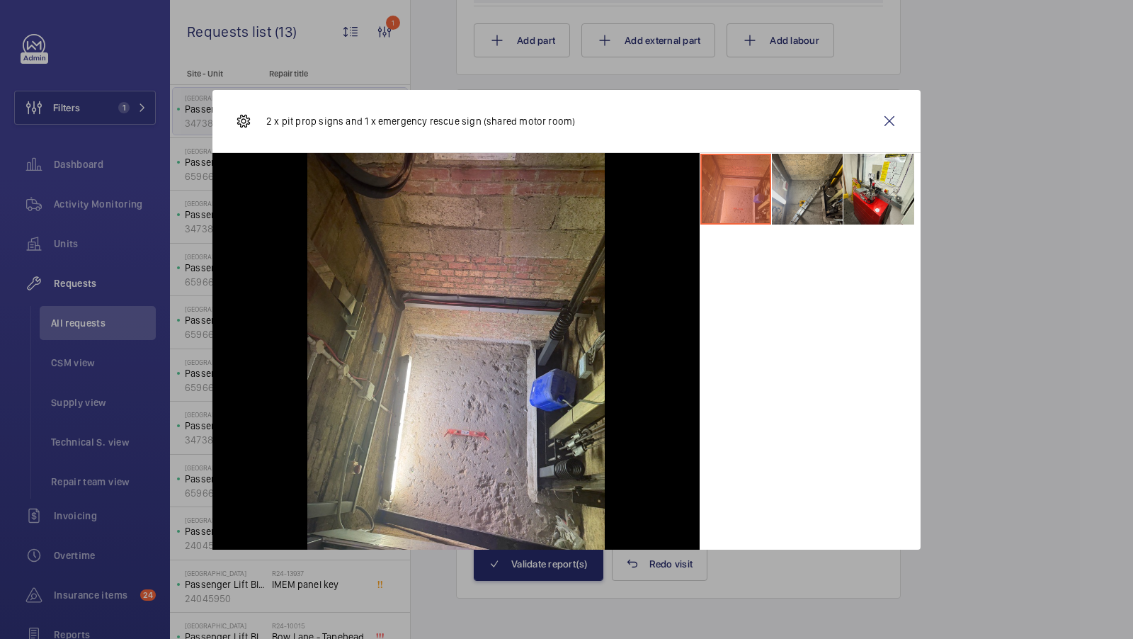
click at [801, 179] on li at bounding box center [807, 189] width 71 height 71
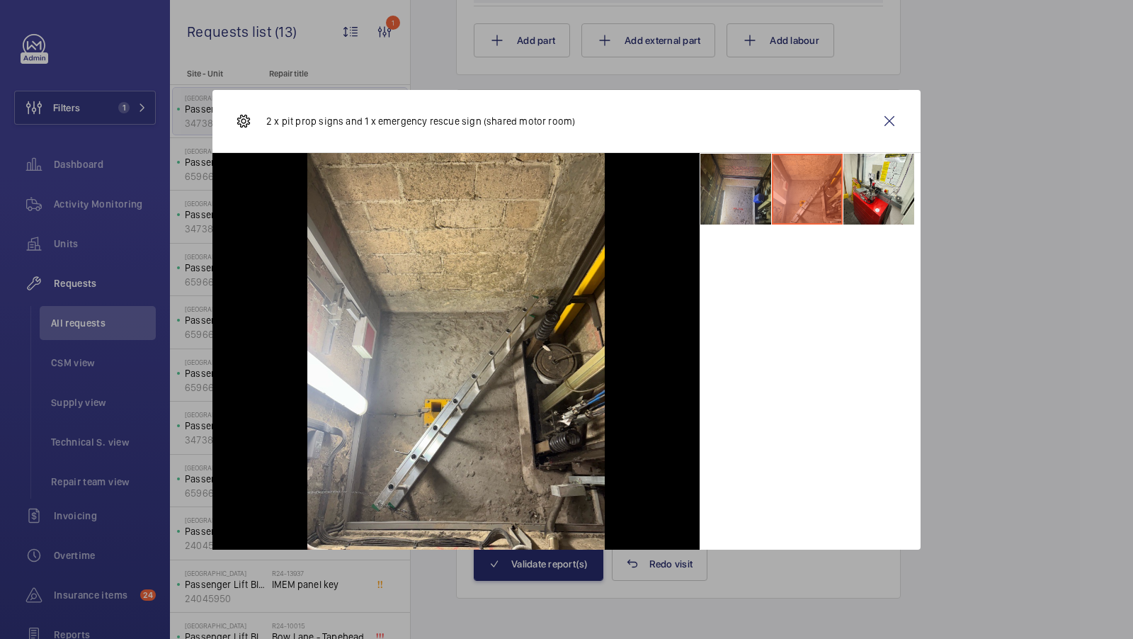
click at [739, 193] on li at bounding box center [735, 189] width 71 height 71
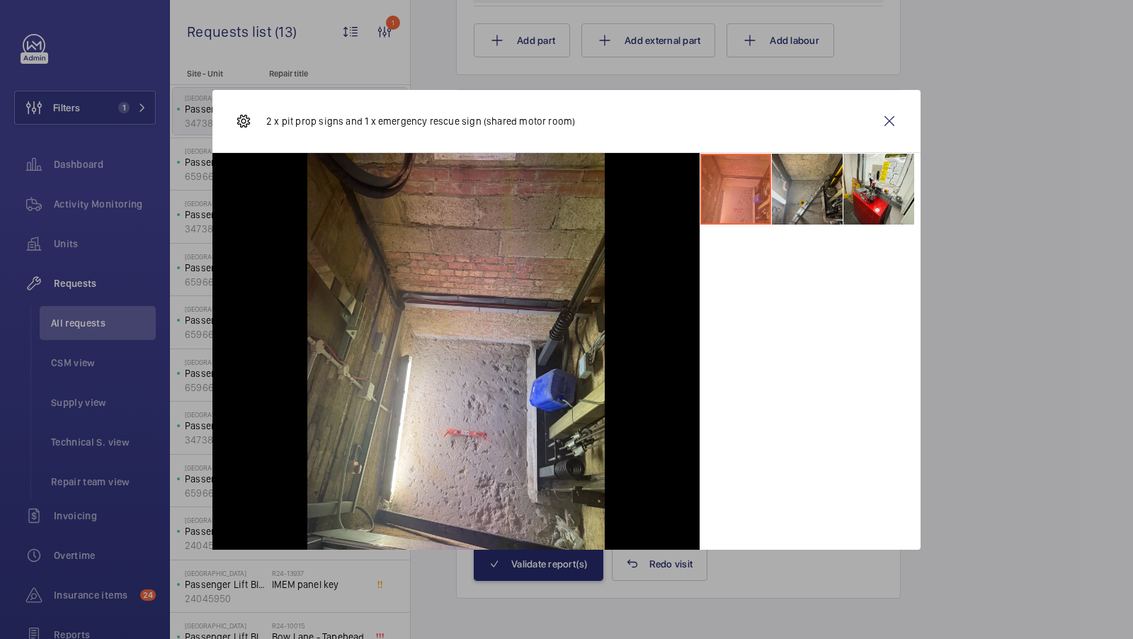
click at [789, 195] on li at bounding box center [807, 189] width 71 height 71
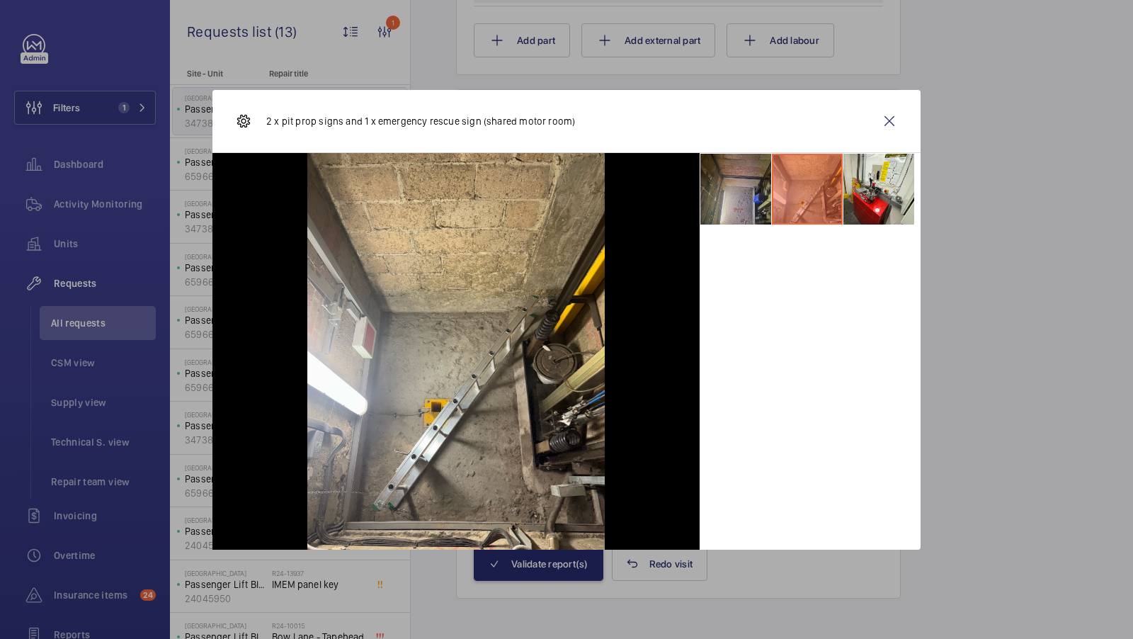
click at [724, 203] on li at bounding box center [735, 189] width 71 height 71
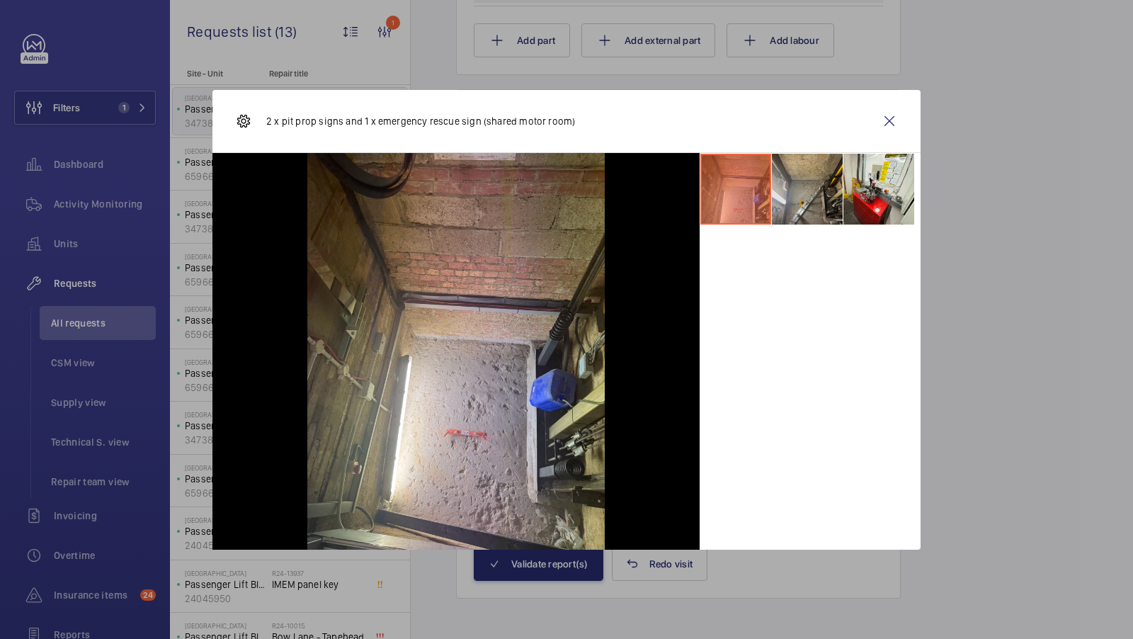
click at [814, 194] on li at bounding box center [807, 189] width 71 height 71
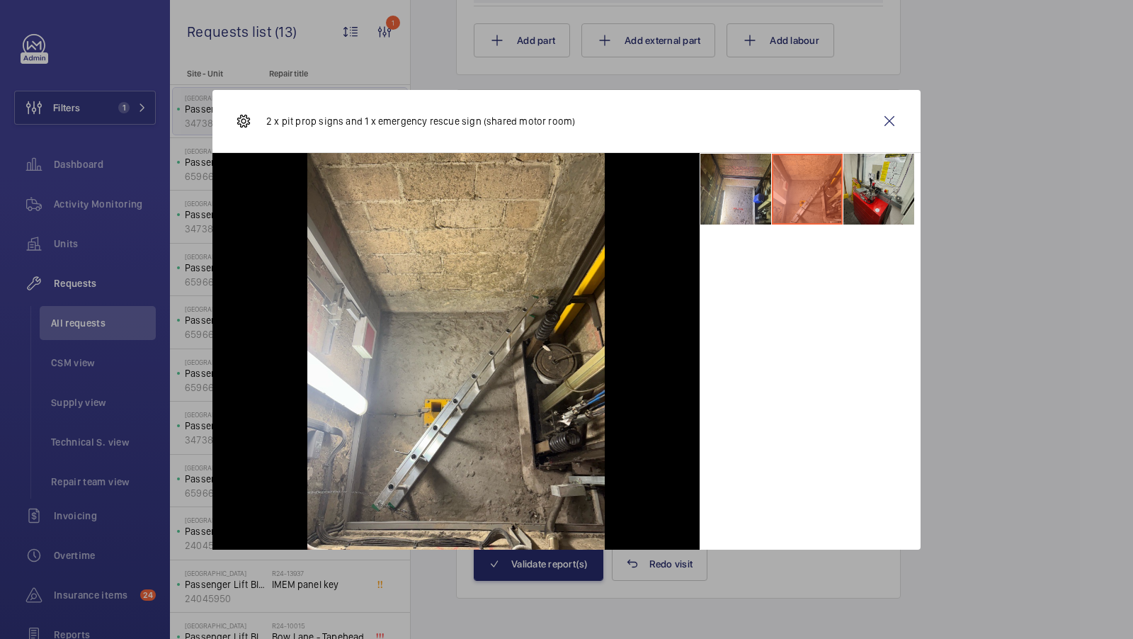
click at [876, 188] on li at bounding box center [878, 189] width 71 height 71
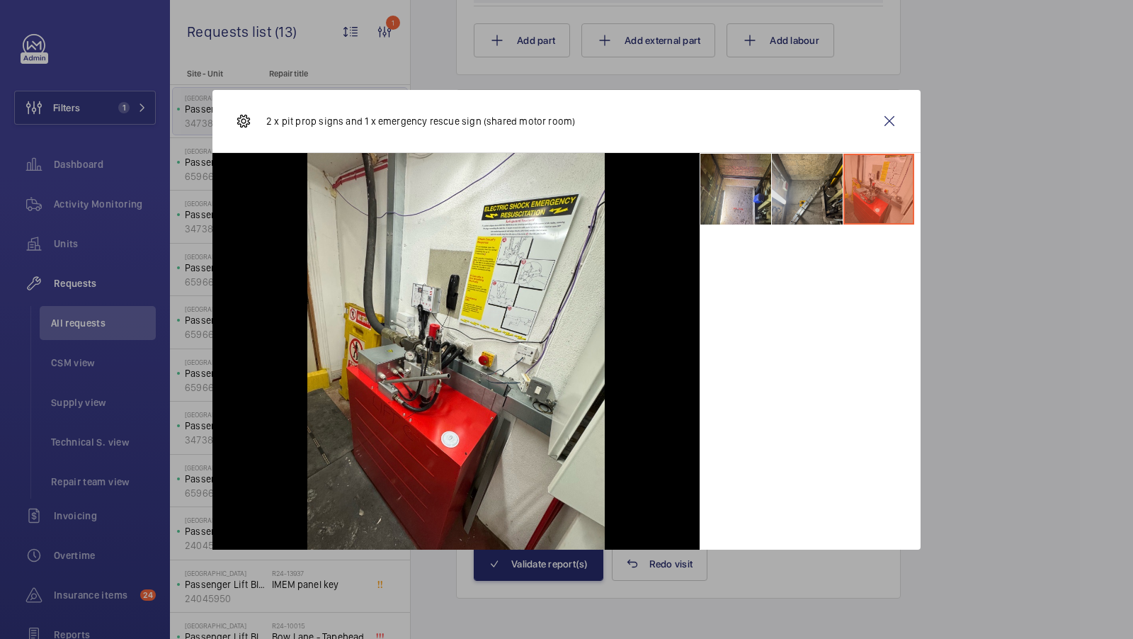
click at [824, 190] on li at bounding box center [807, 189] width 71 height 71
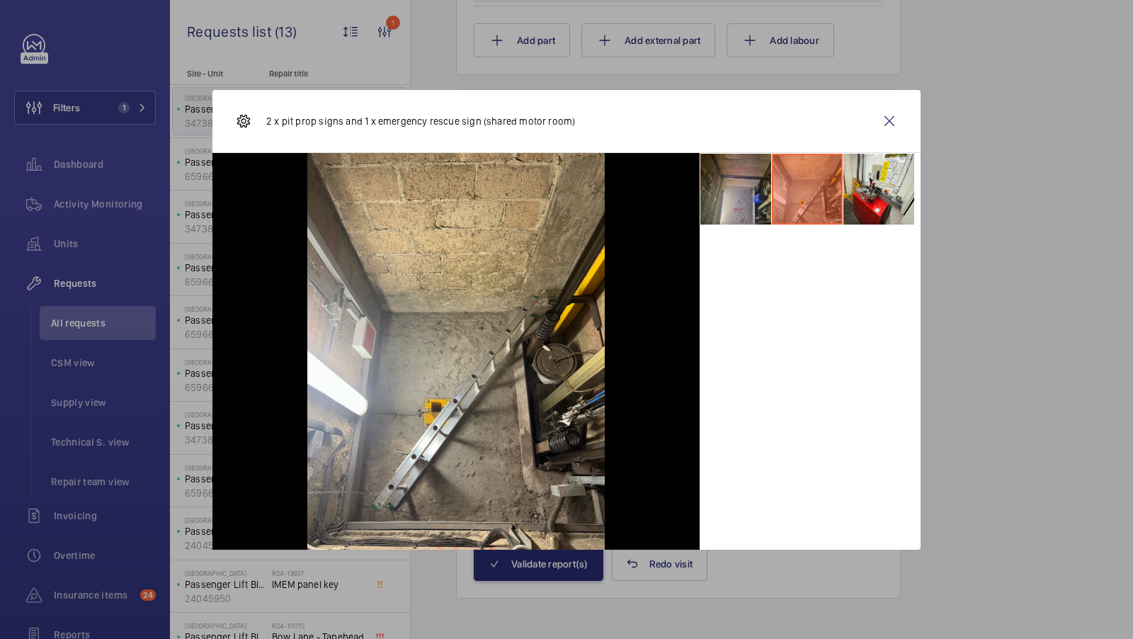
click at [743, 198] on li at bounding box center [735, 189] width 71 height 71
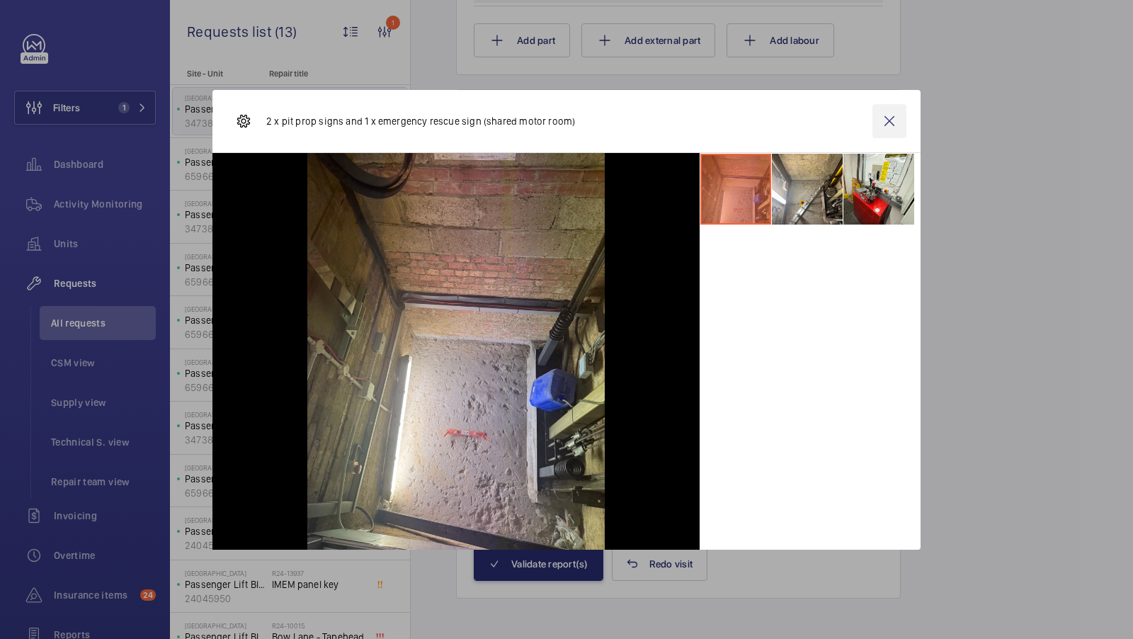
click at [888, 120] on wm-front-icon-button at bounding box center [889, 121] width 34 height 34
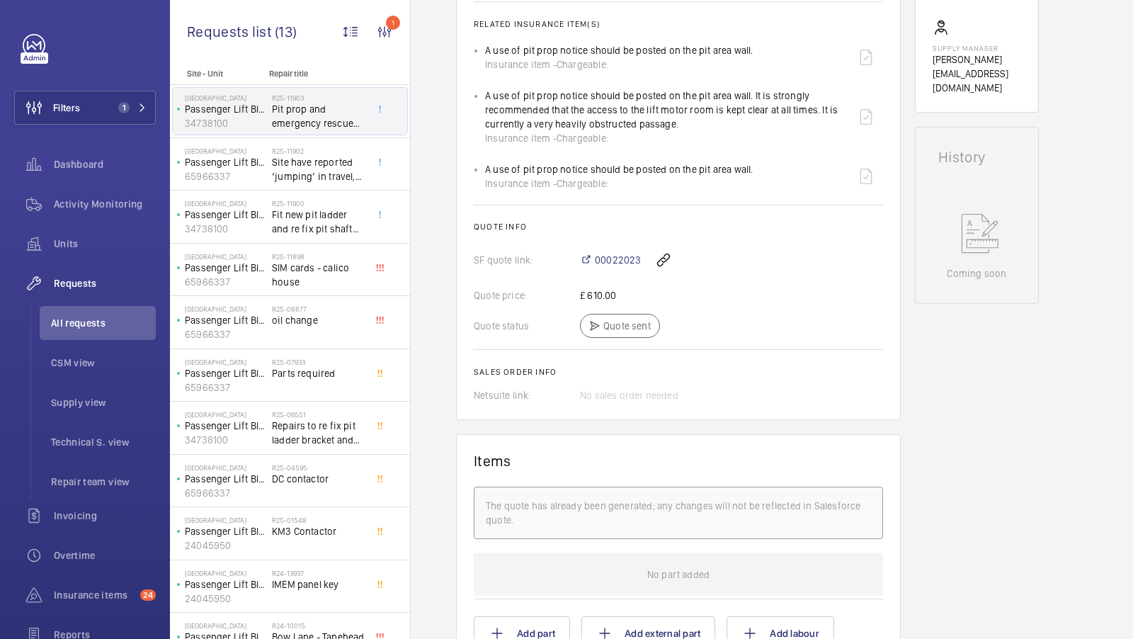
scroll to position [355, 0]
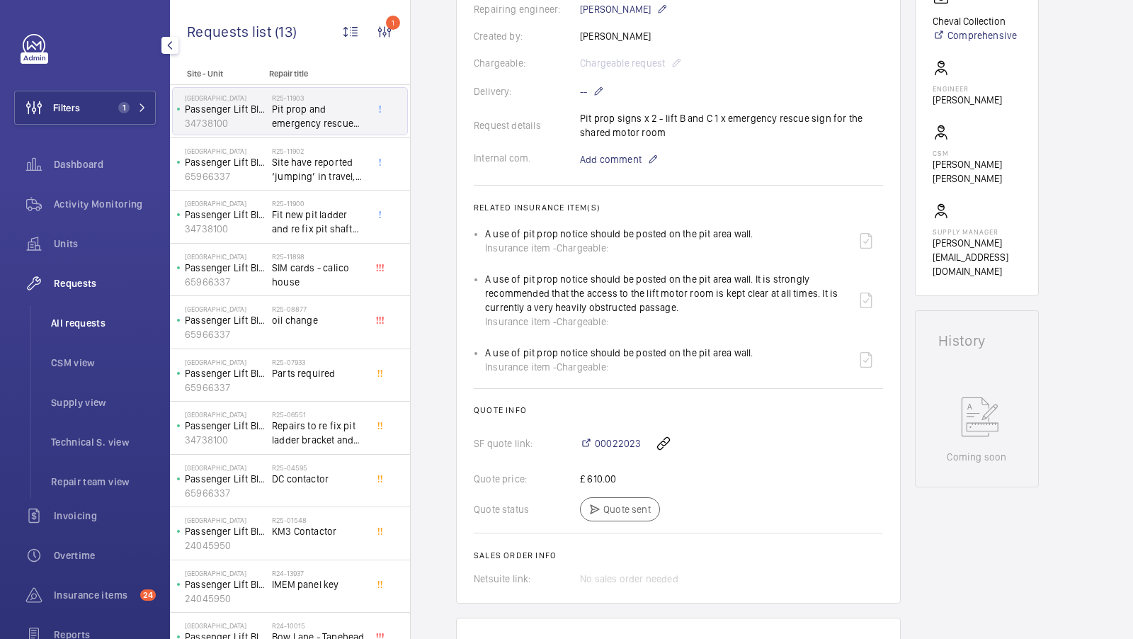
click at [76, 337] on li "All requests" at bounding box center [98, 323] width 116 height 34
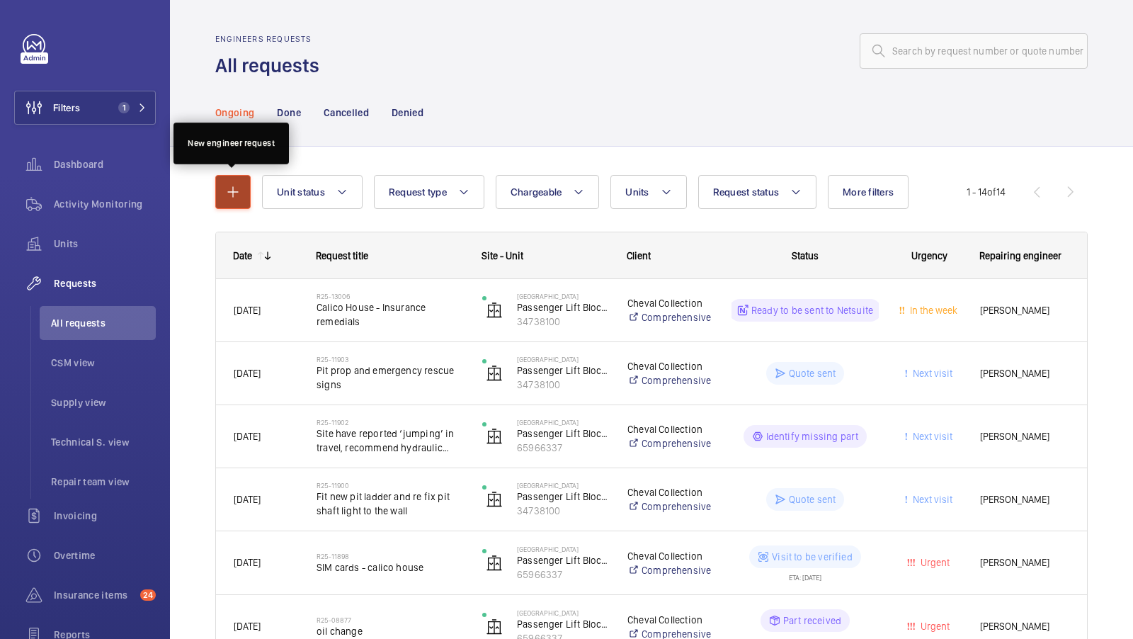
click at [230, 196] on mat-icon "button" at bounding box center [232, 191] width 17 height 17
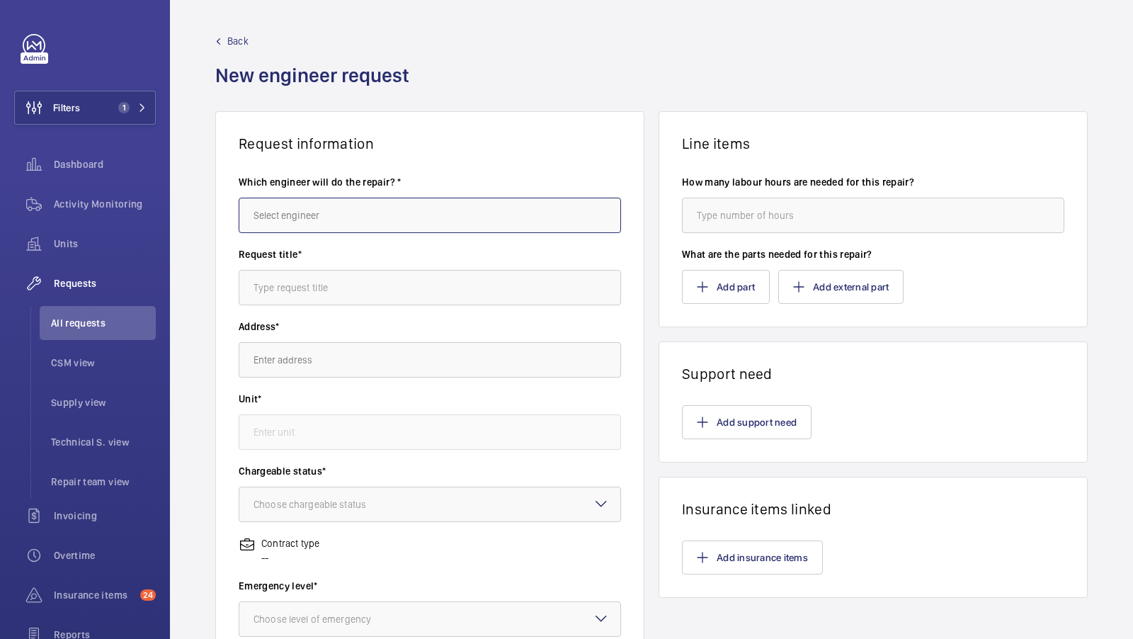
click at [324, 224] on input "text" at bounding box center [430, 215] width 382 height 35
click at [311, 249] on mat-option "[PERSON_NAME]" at bounding box center [430, 258] width 382 height 34
type input "[PERSON_NAME]"
click at [307, 294] on input "text" at bounding box center [430, 287] width 382 height 35
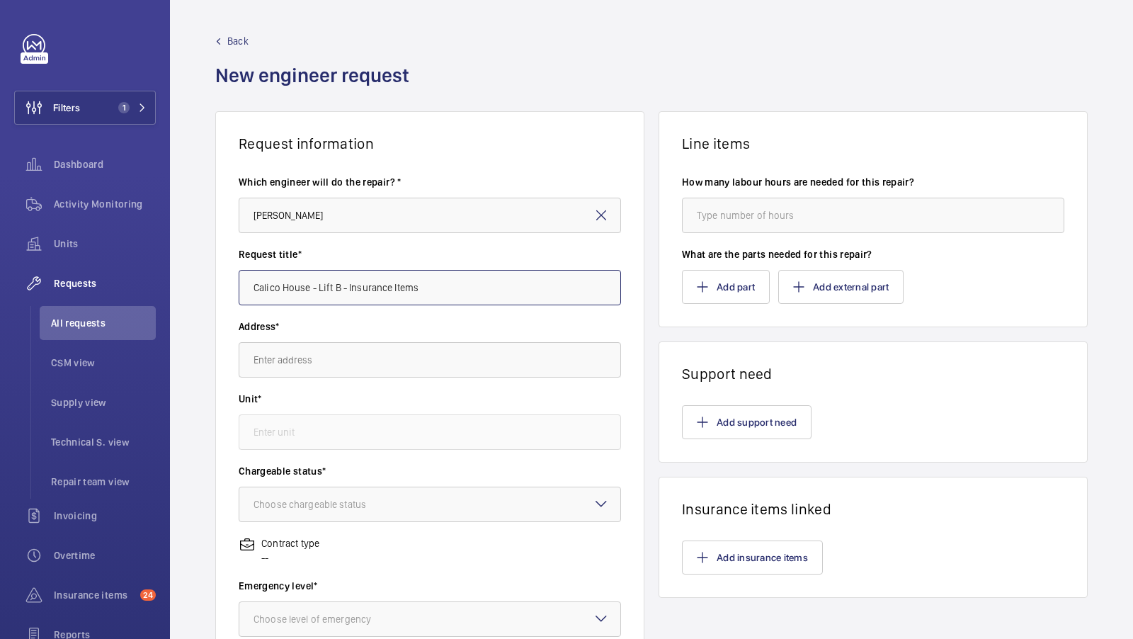
type input "Calico House - Lift B - Insurance Items"
click at [300, 348] on input "text" at bounding box center [430, 359] width 382 height 35
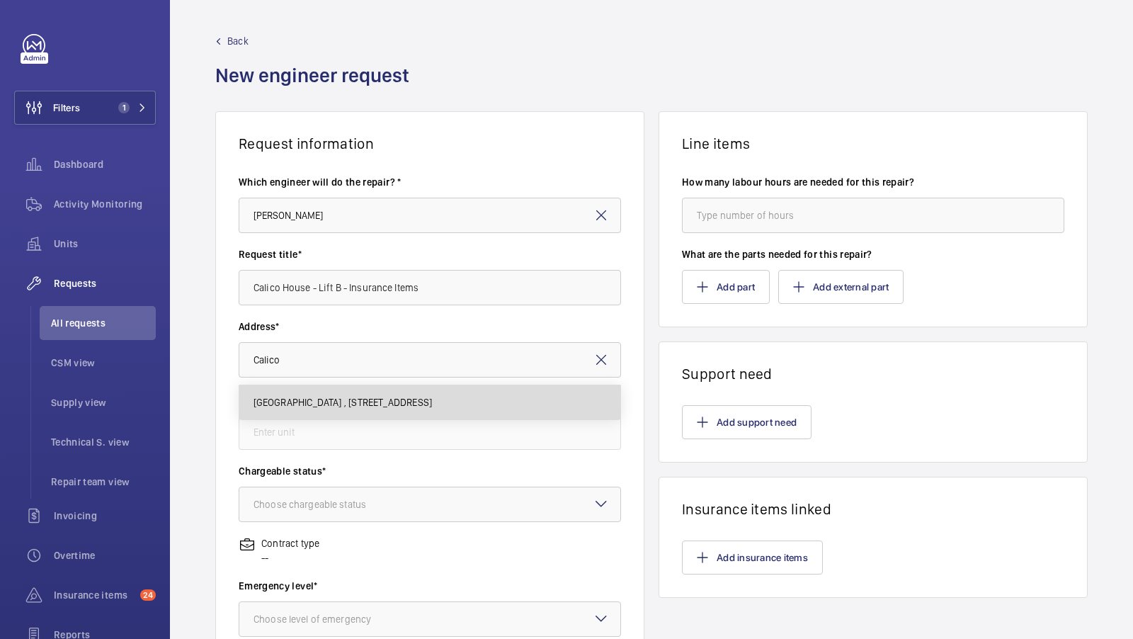
click at [310, 389] on mat-option "Calico House , 42 Bow Lane, EC4M 9DT LONDON" at bounding box center [430, 402] width 382 height 34
type input "Calico House , 42 Bow Lane, EC4M 9DT LONDON"
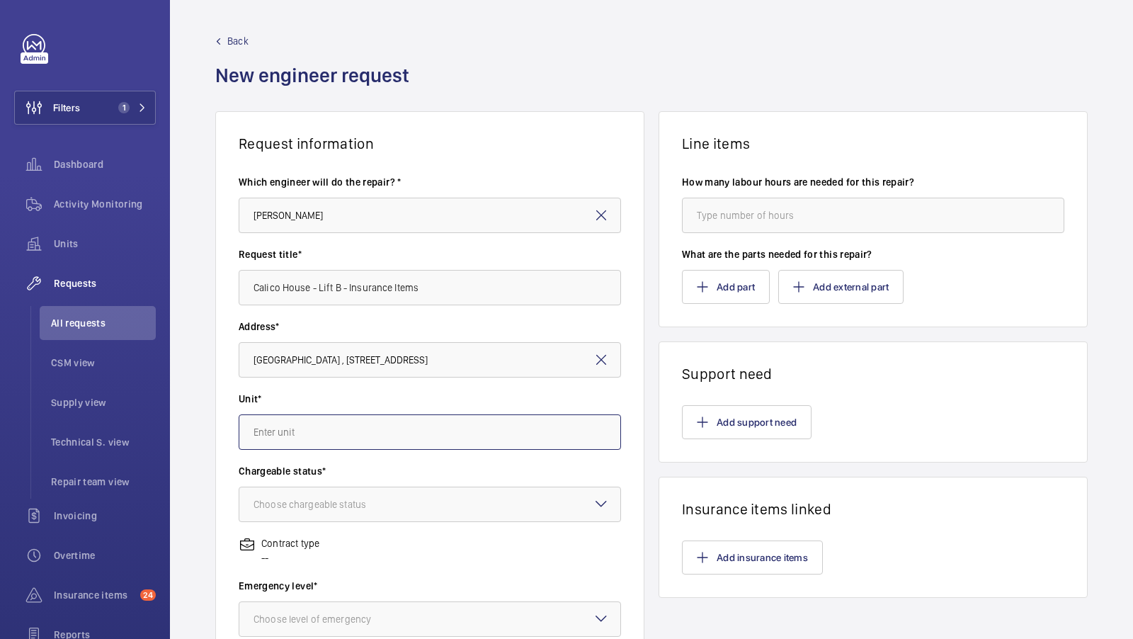
click at [298, 442] on input "text" at bounding box center [430, 431] width 382 height 35
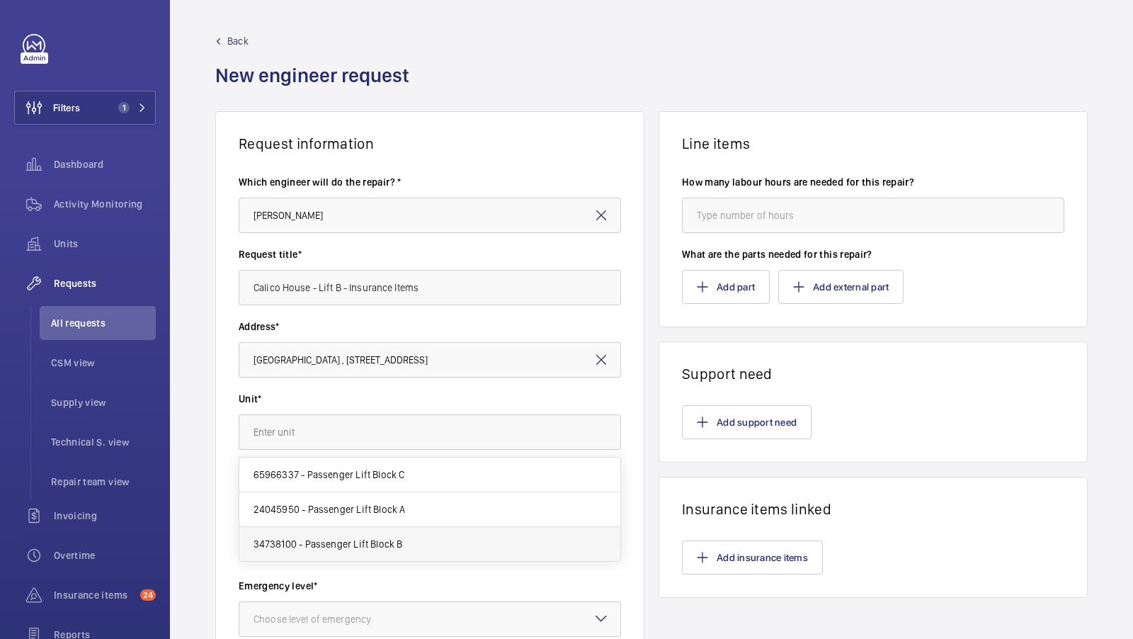
click at [396, 537] on span "34738100 - Passenger Lift Block B" at bounding box center [328, 544] width 149 height 14
type input "34738100 - Passenger Lift Block B"
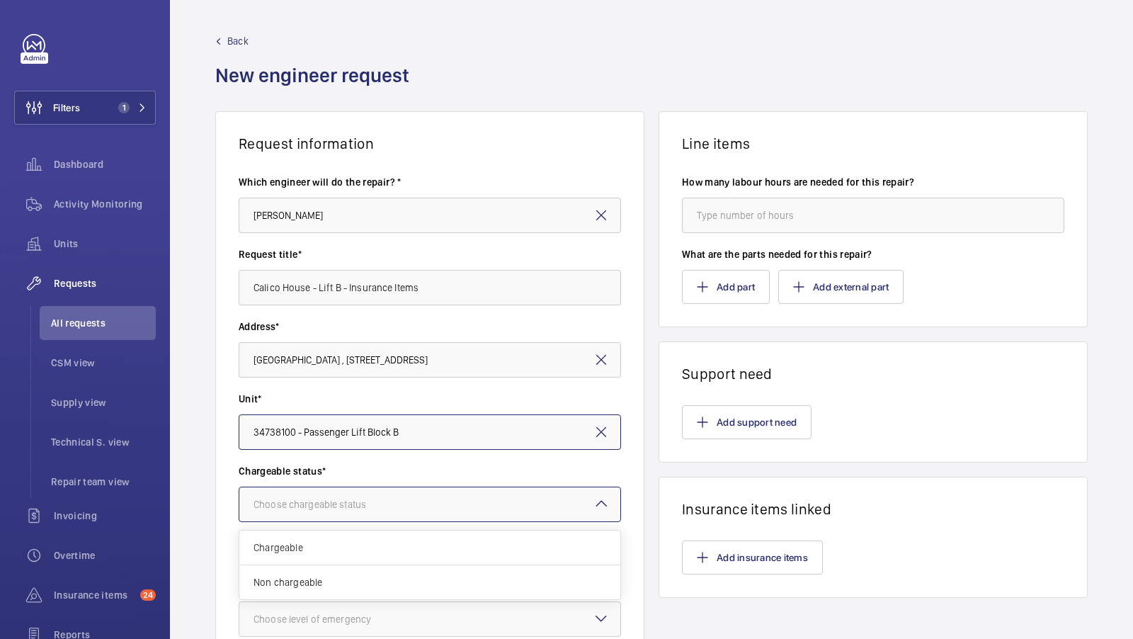
click at [385, 508] on div "Choose chargeable status" at bounding box center [328, 504] width 148 height 14
click at [343, 580] on span "Non chargeable" at bounding box center [430, 582] width 353 height 14
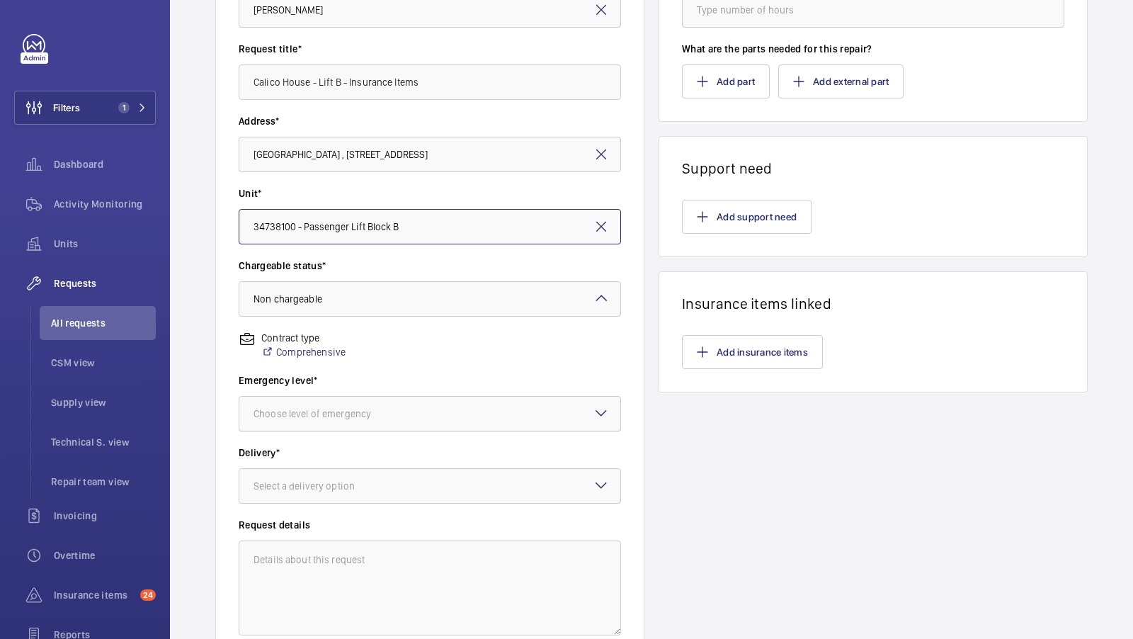
scroll to position [184, 0]
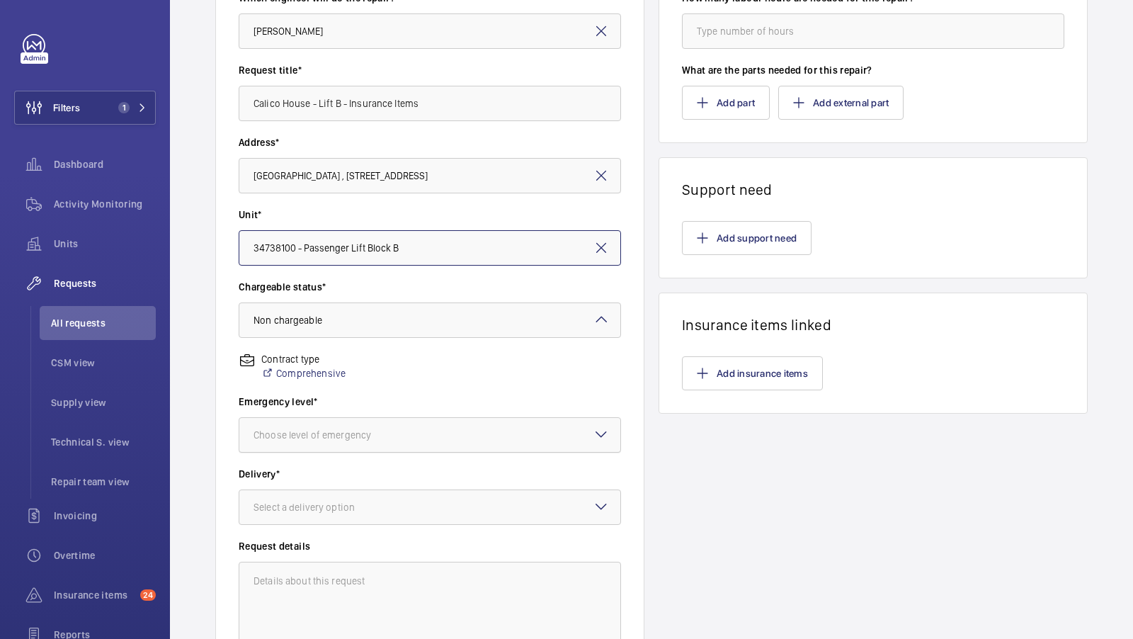
click at [350, 433] on div "Choose level of emergency" at bounding box center [330, 435] width 153 height 14
click at [321, 519] on div "This week" at bounding box center [429, 513] width 381 height 35
click at [326, 494] on div at bounding box center [429, 507] width 381 height 34
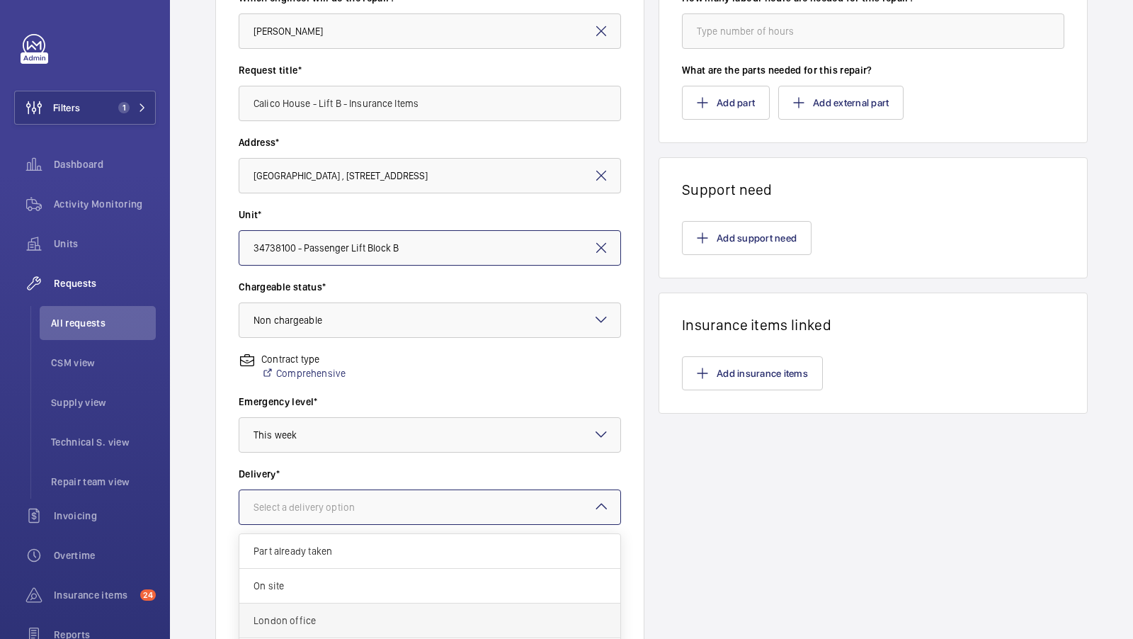
click at [306, 625] on span "London office" at bounding box center [430, 620] width 353 height 14
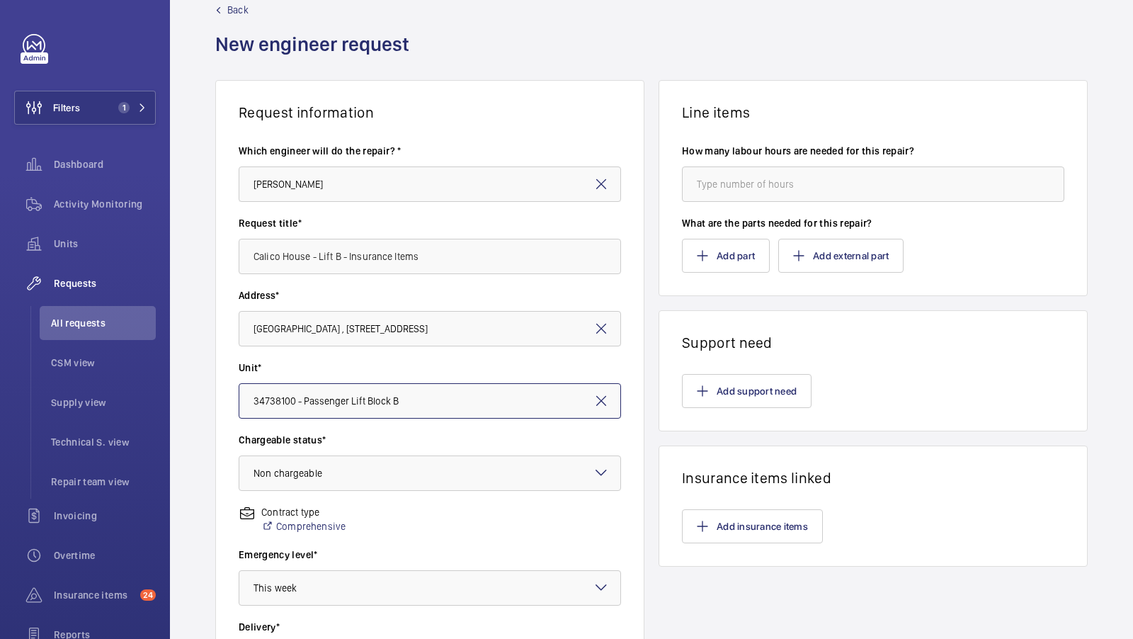
scroll to position [4, 0]
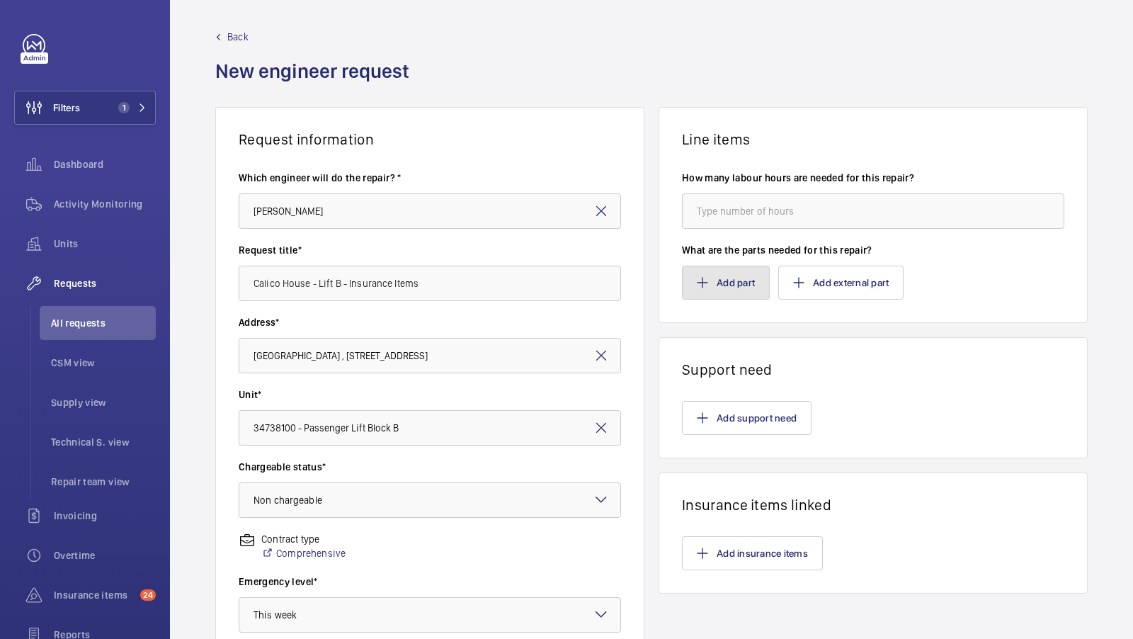
click at [736, 291] on button "Add part" at bounding box center [726, 283] width 88 height 34
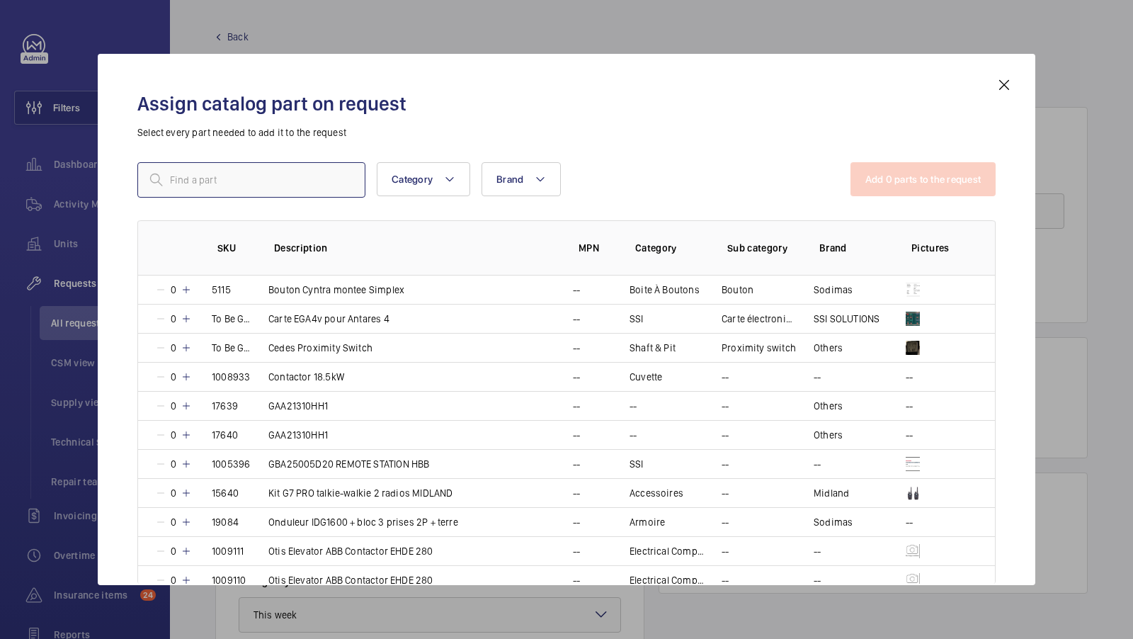
click at [195, 183] on input "text" at bounding box center [251, 179] width 228 height 35
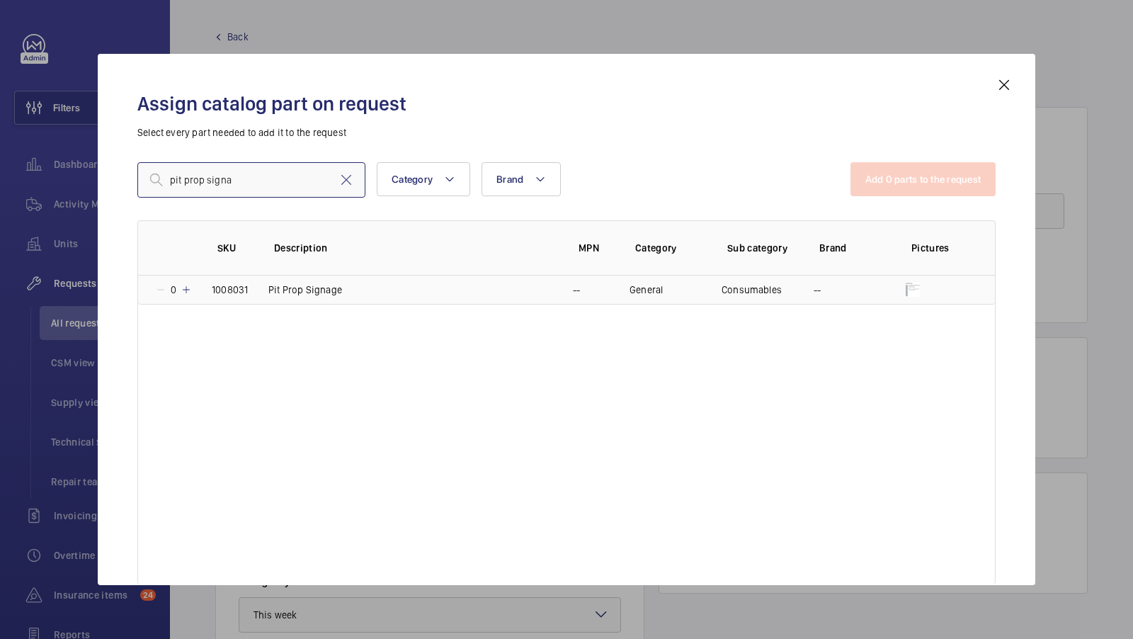
type input "pit prop signa"
click at [195, 290] on td "1008031" at bounding box center [223, 289] width 57 height 29
click at [186, 288] on mat-icon at bounding box center [183, 289] width 11 height 11
click at [348, 183] on mat-icon at bounding box center [346, 179] width 17 height 17
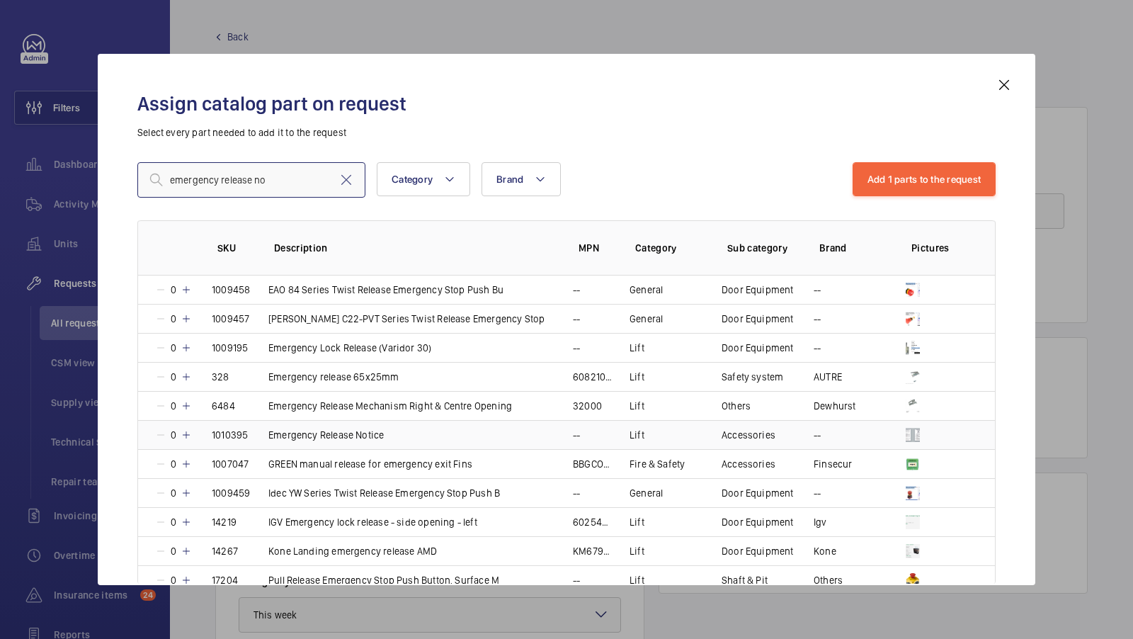
type input "emergency release no"
click at [186, 433] on mat-icon at bounding box center [186, 434] width 11 height 11
click at [345, 178] on mat-icon at bounding box center [346, 179] width 17 height 17
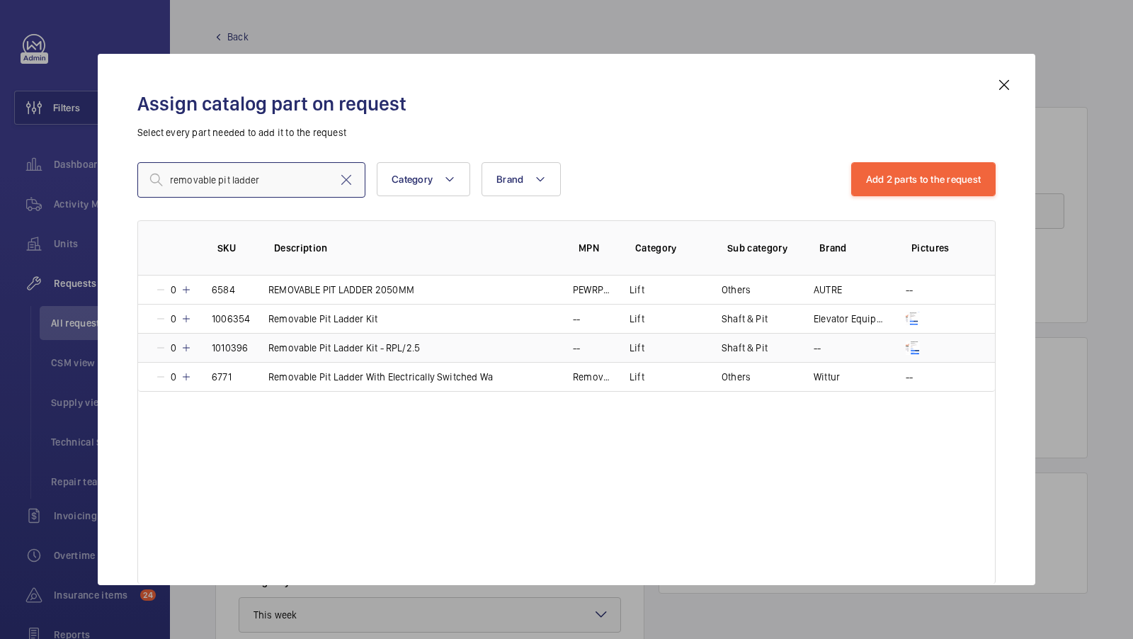
type input "removable pit ladder"
click at [188, 345] on mat-icon at bounding box center [186, 347] width 11 height 11
click at [902, 165] on button "Add 3 parts to the request" at bounding box center [923, 179] width 145 height 34
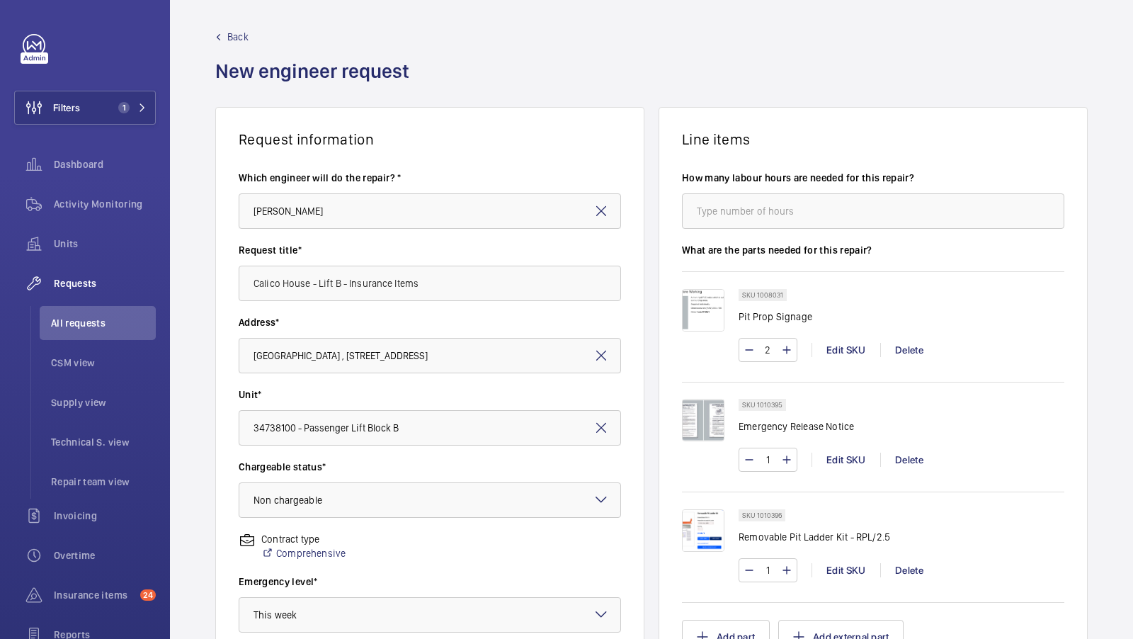
scroll to position [406, 0]
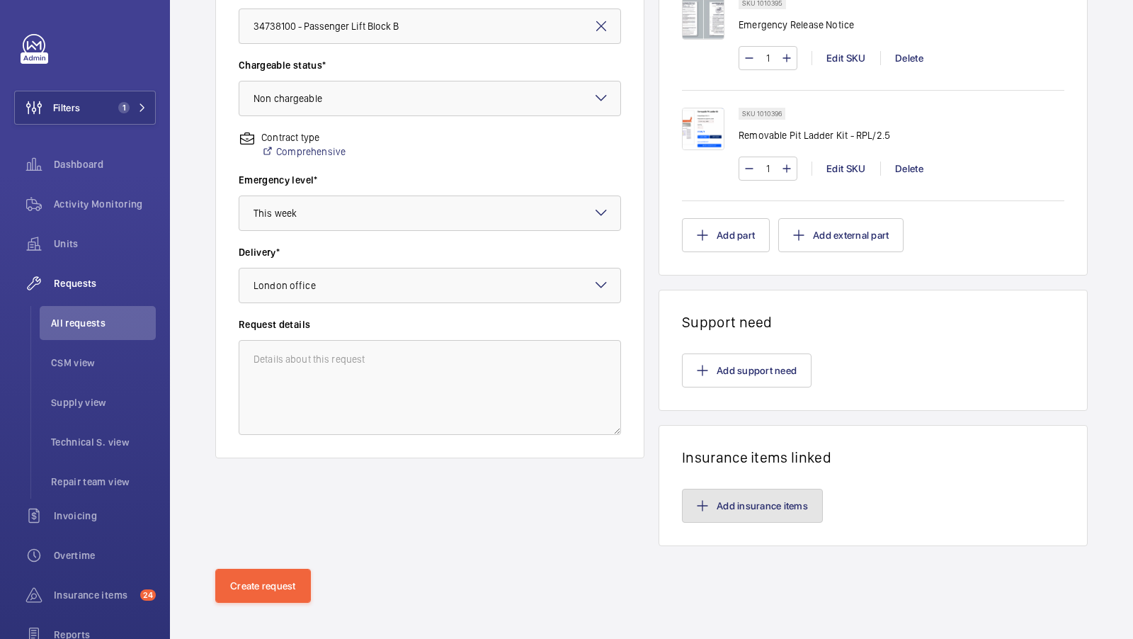
click at [781, 491] on button "Add insurance items" at bounding box center [752, 506] width 141 height 34
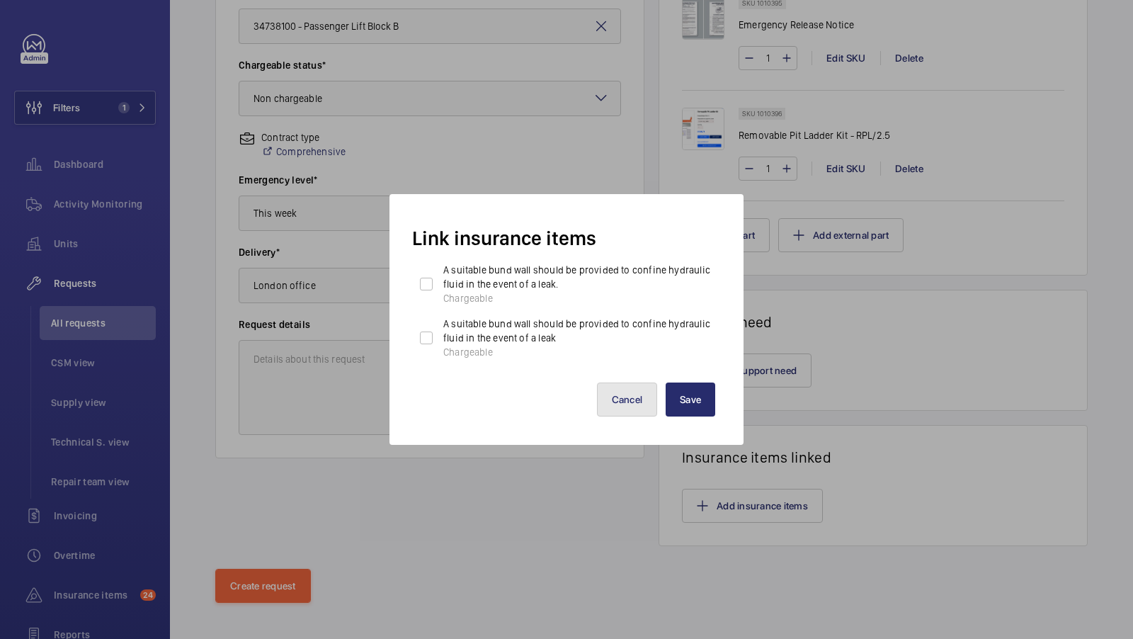
click at [627, 400] on button "Cancel" at bounding box center [627, 399] width 61 height 34
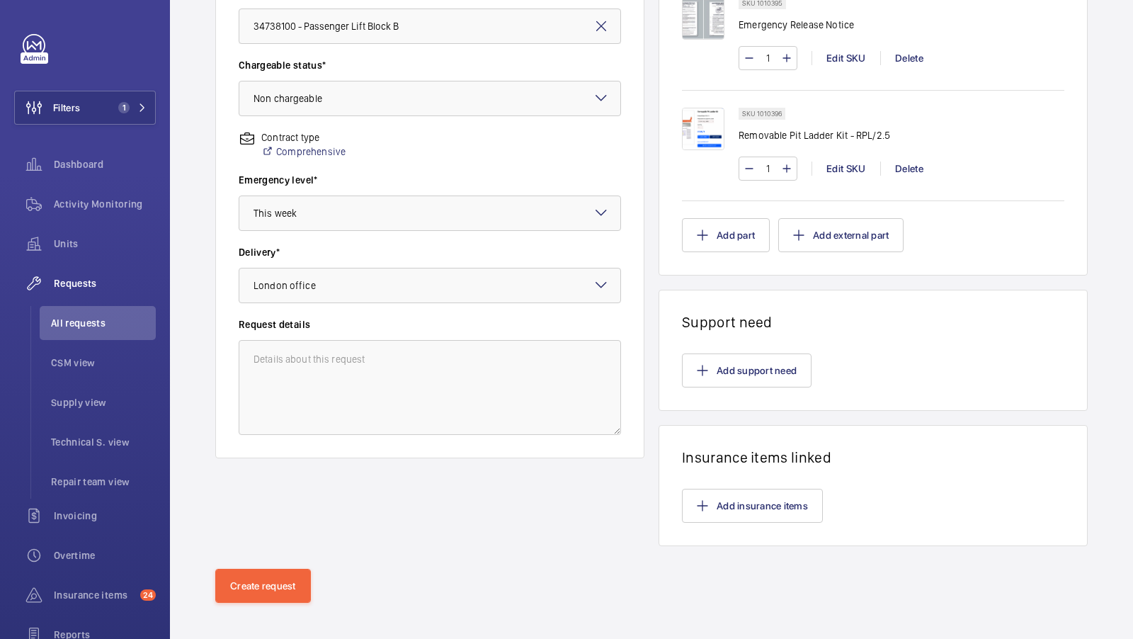
scroll to position [147, 0]
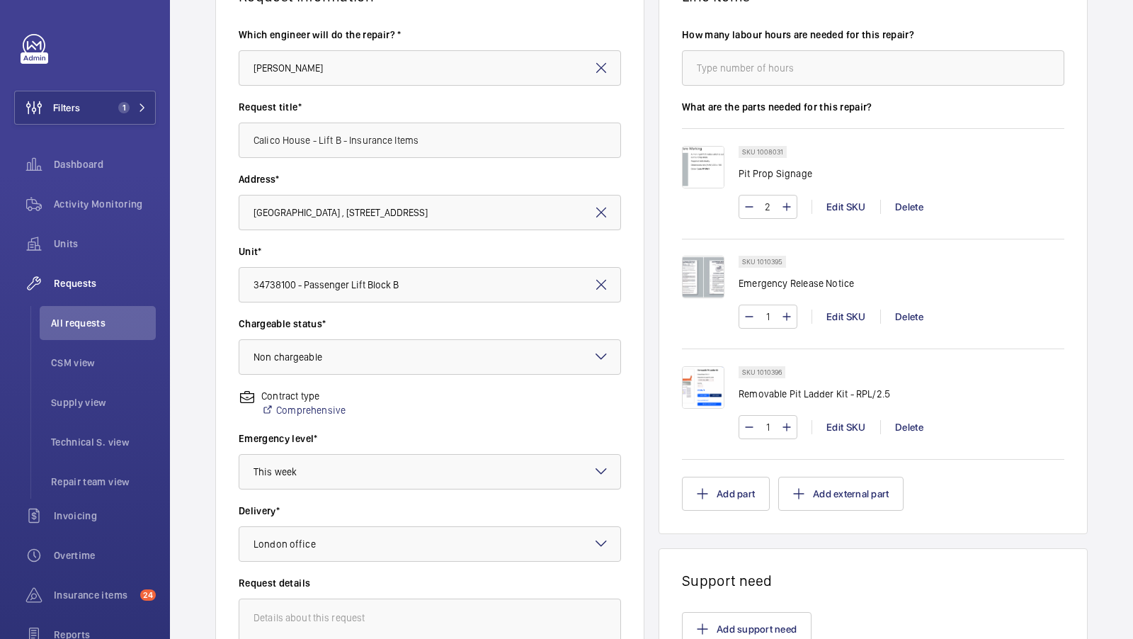
click at [656, 413] on div at bounding box center [566, 319] width 1133 height 639
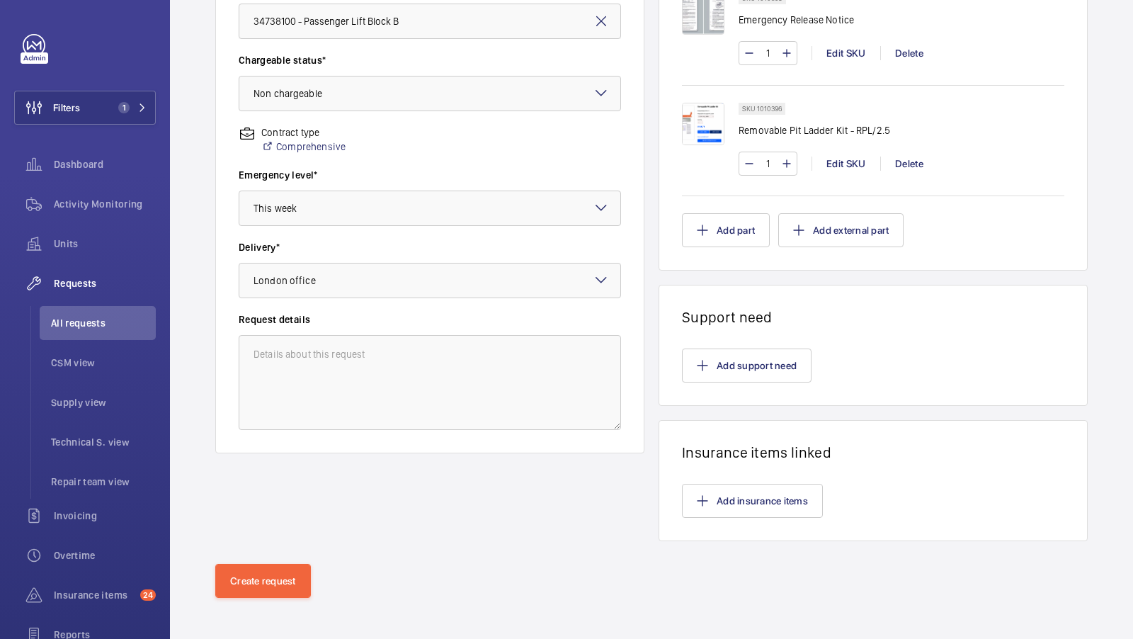
scroll to position [125, 0]
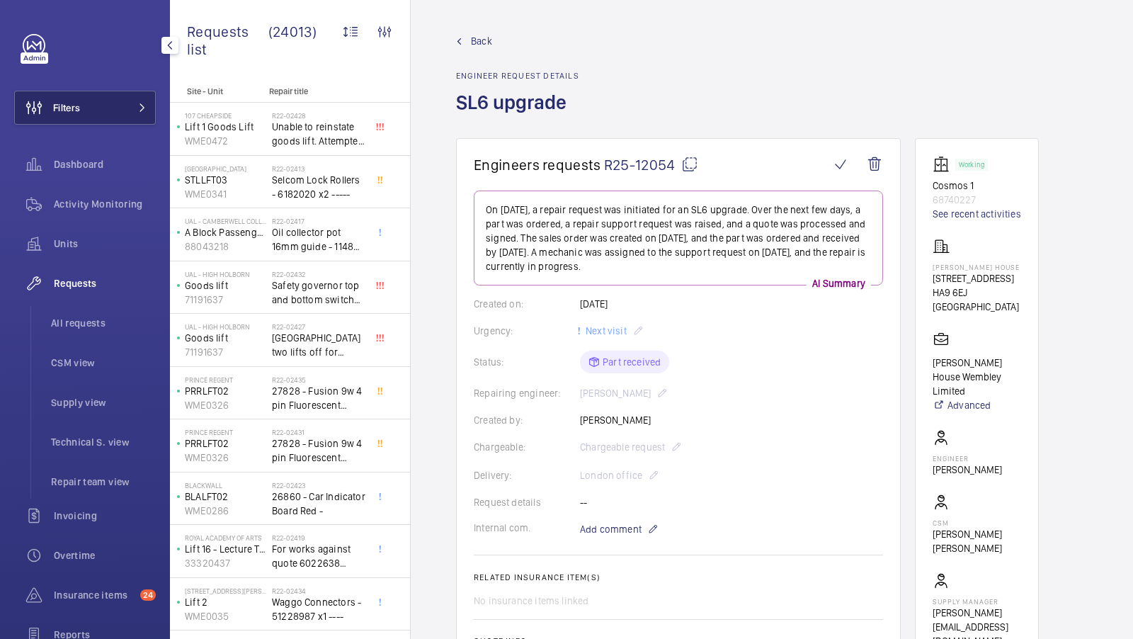
click at [115, 101] on button "Filters" at bounding box center [85, 108] width 142 height 34
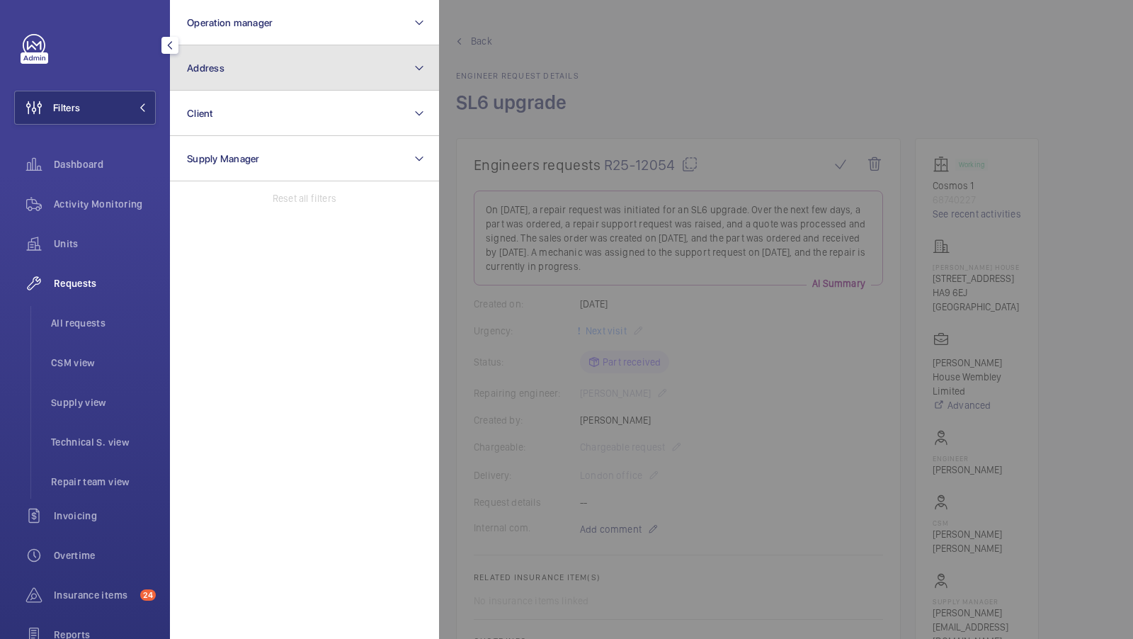
click at [271, 63] on button "Address" at bounding box center [304, 67] width 269 height 45
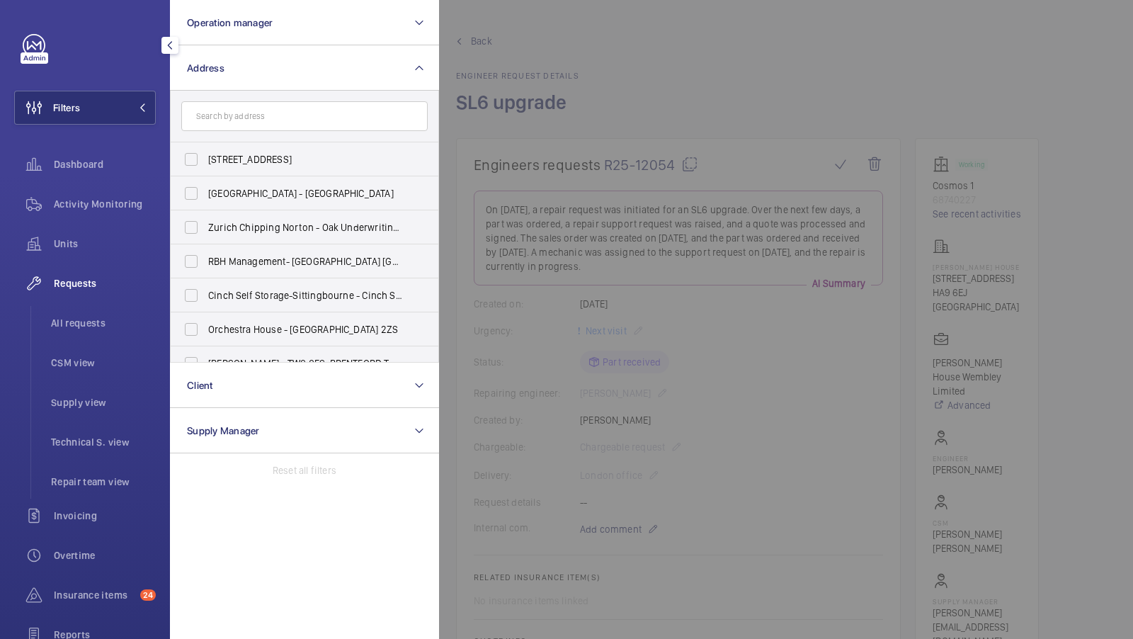
click at [249, 110] on input "text" at bounding box center [304, 116] width 246 height 30
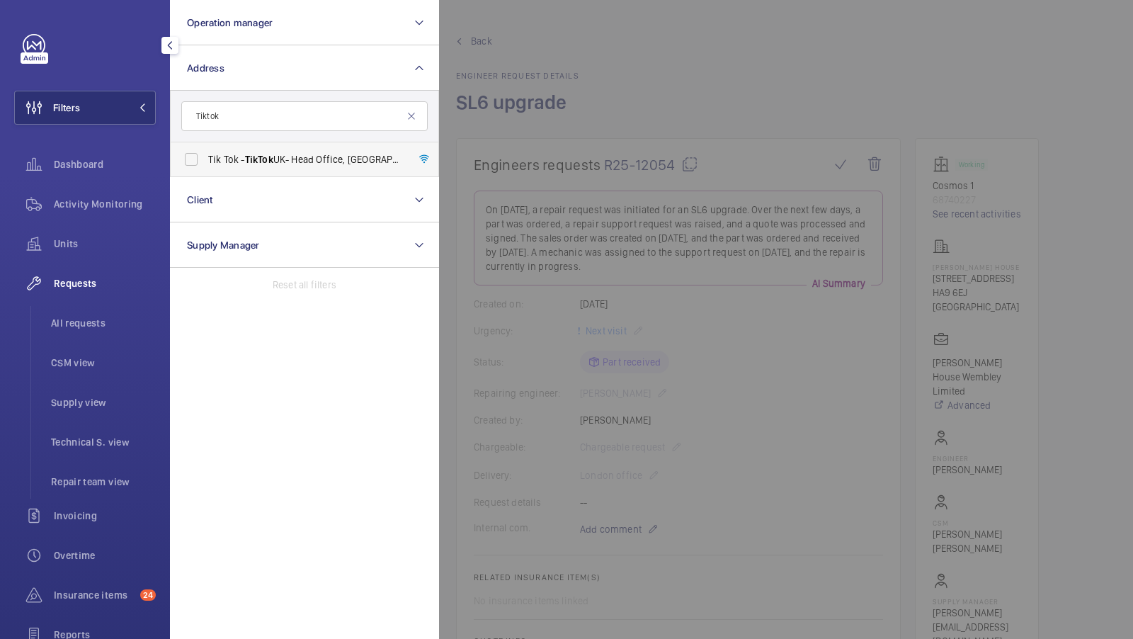
type input "Tiktok"
click at [251, 157] on span "TikTok" at bounding box center [259, 159] width 28 height 11
click at [205, 157] on input "Tik Tok - TikTok UK- Head Office, LONDON EC1A 9HP" at bounding box center [191, 159] width 28 height 28
checkbox input "true"
click at [96, 206] on span "Activity Monitoring" at bounding box center [105, 204] width 102 height 14
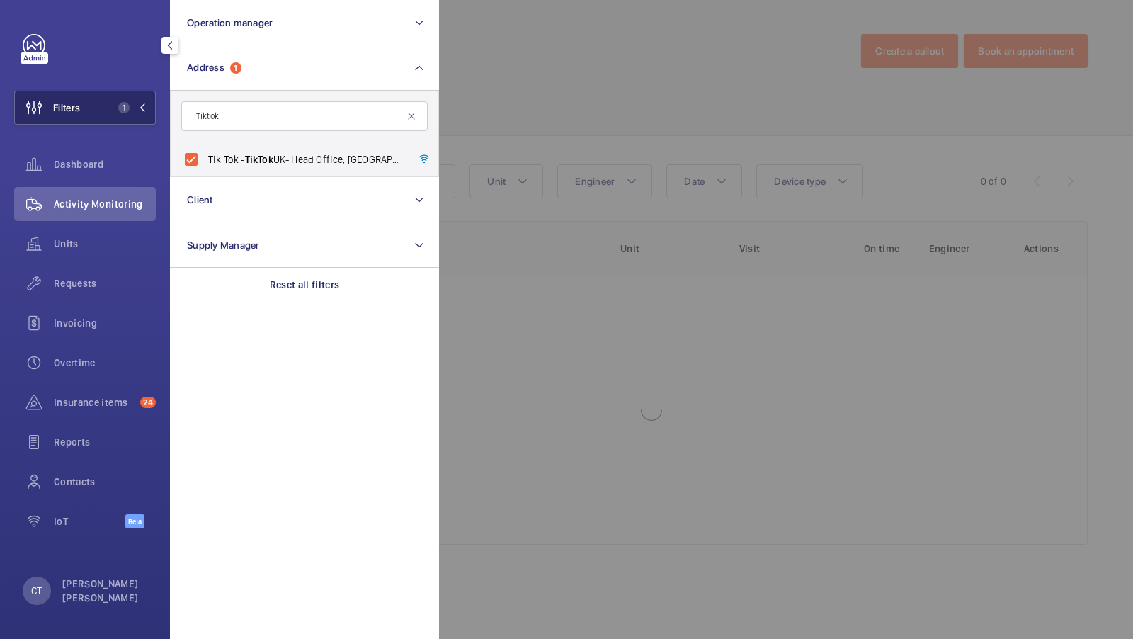
click at [142, 108] on mat-icon at bounding box center [142, 107] width 8 height 8
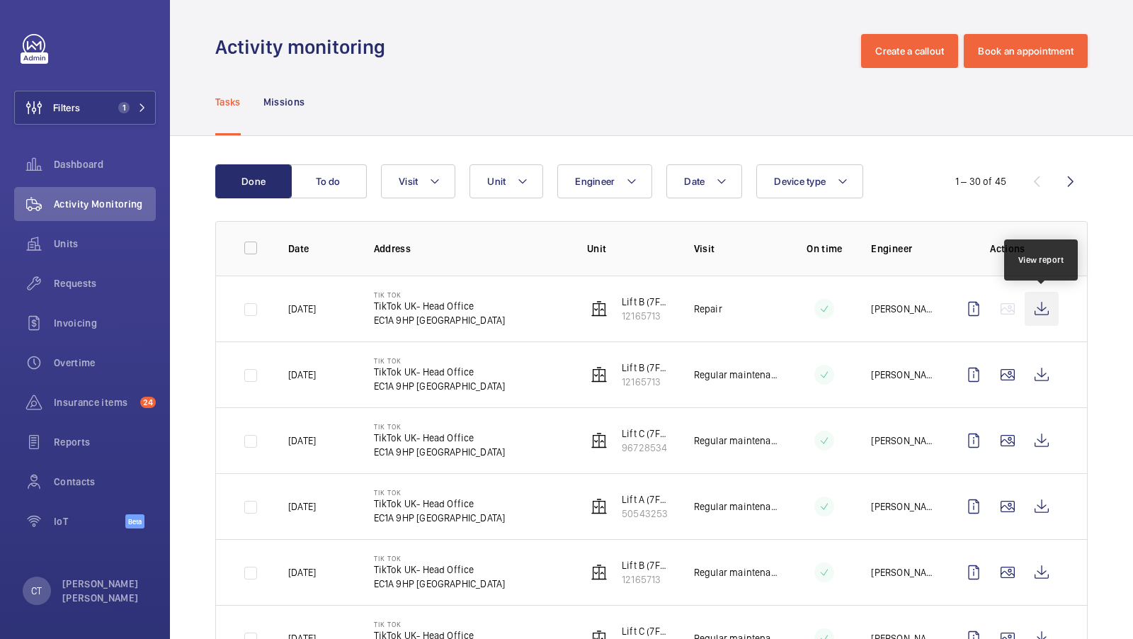
click at [1037, 310] on wm-front-icon-button at bounding box center [1042, 309] width 34 height 34
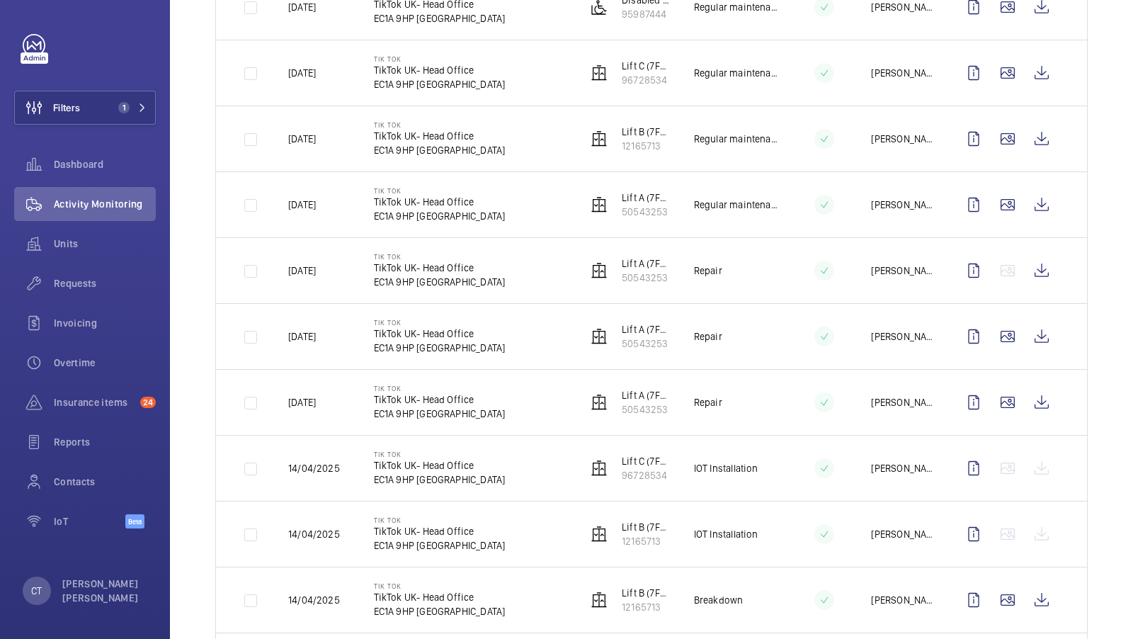
scroll to position [1563, 0]
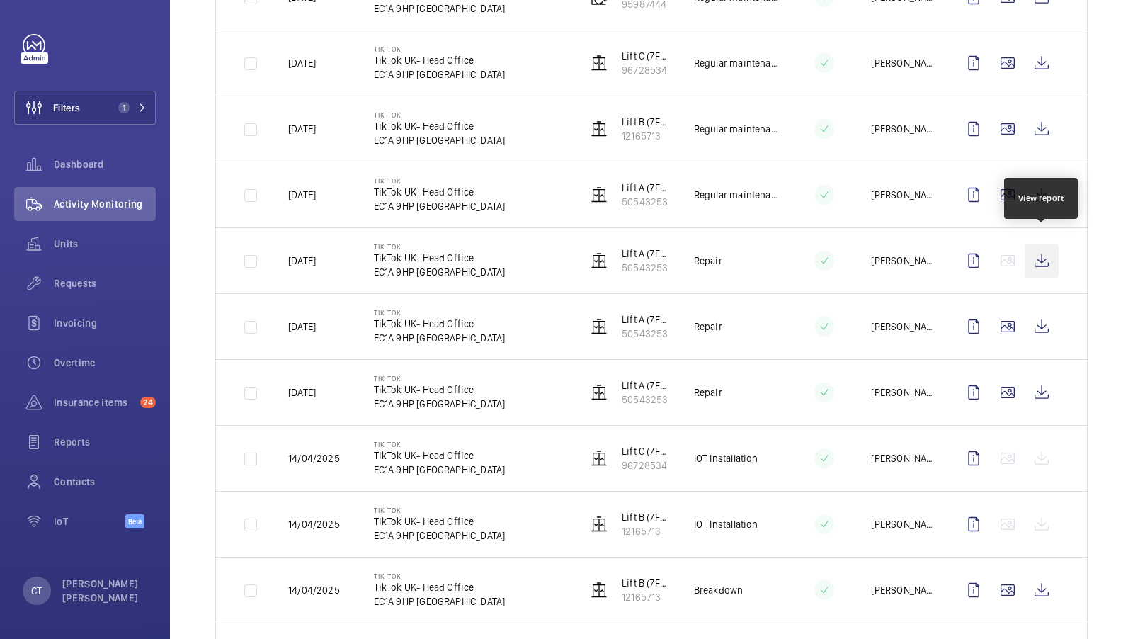
click at [1042, 244] on wm-front-icon-button at bounding box center [1042, 261] width 34 height 34
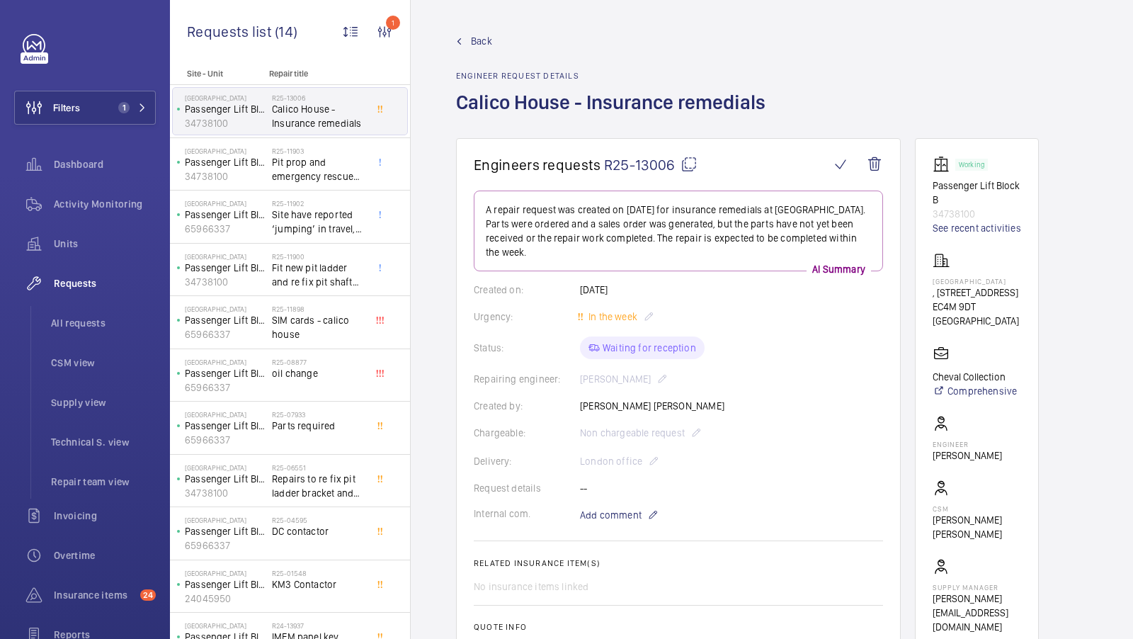
click at [758, 285] on div "Created on: [DATE]" at bounding box center [678, 290] width 409 height 14
click at [131, 116] on button "Filters 1" at bounding box center [85, 108] width 142 height 34
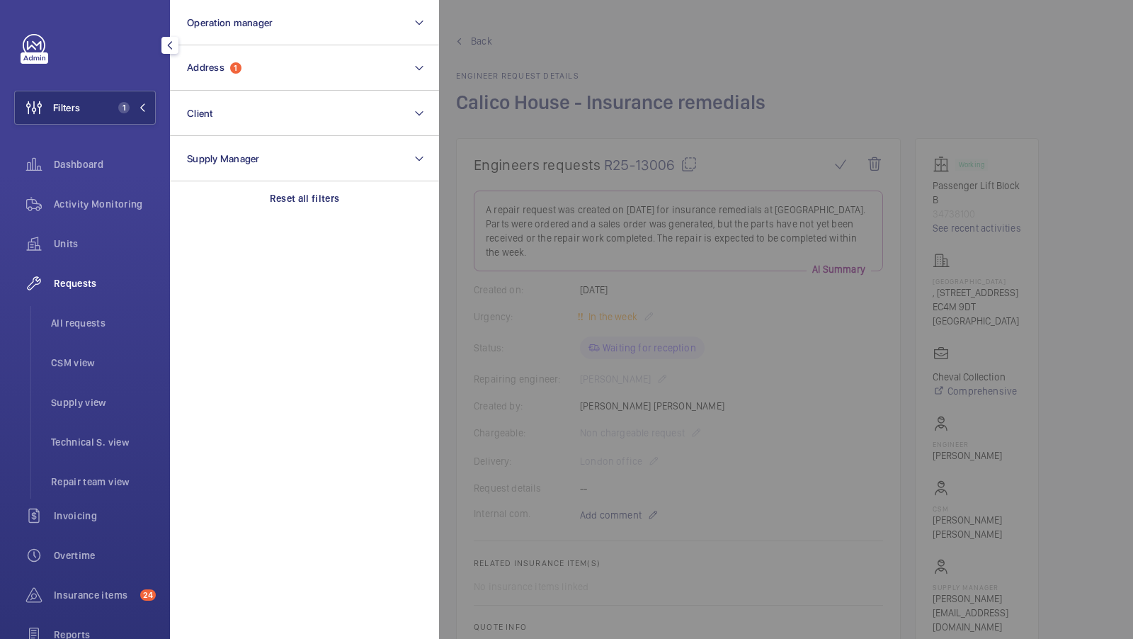
click at [688, 116] on div at bounding box center [1005, 319] width 1133 height 639
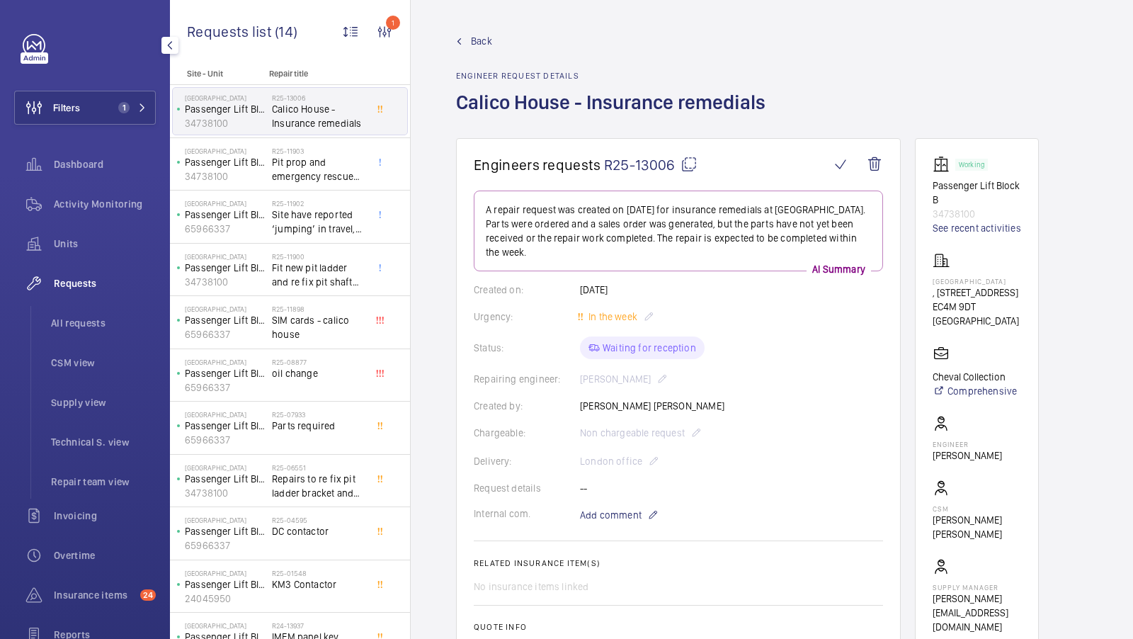
click at [686, 156] on mat-icon at bounding box center [689, 164] width 17 height 17
